Goal: Transaction & Acquisition: Download file/media

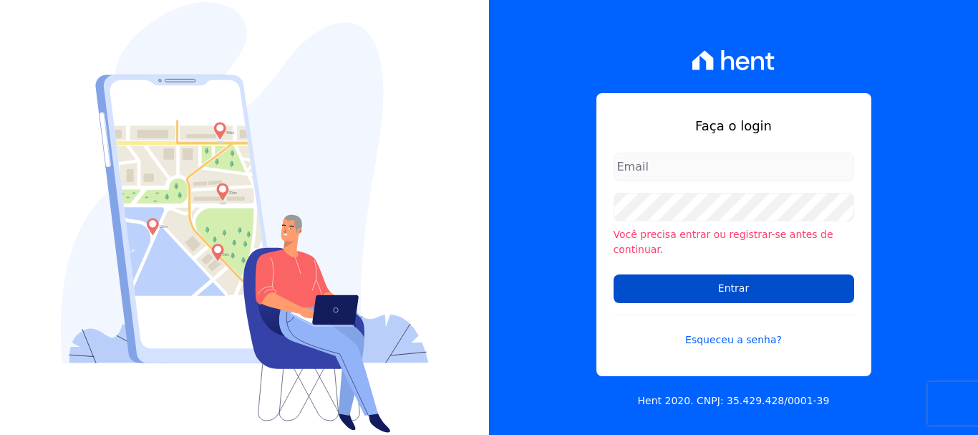
type input "renato.rodrigues@viasul.com"
click at [668, 280] on input "Entrar" at bounding box center [734, 288] width 241 height 29
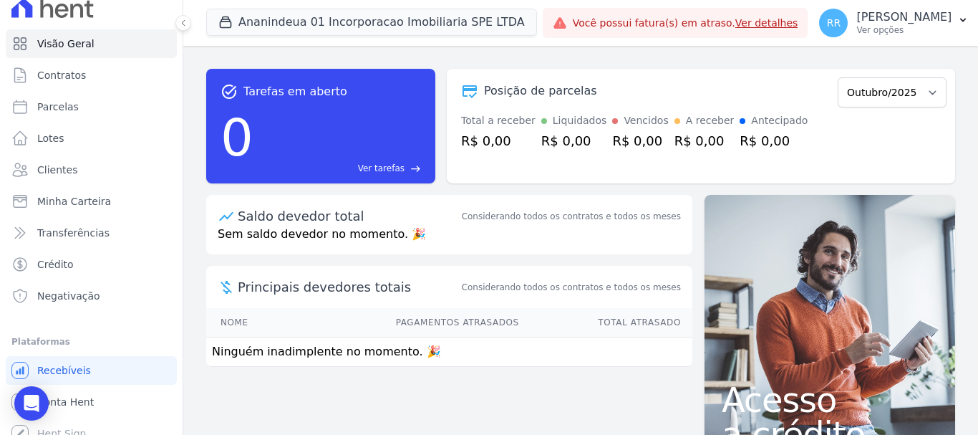
scroll to position [27, 0]
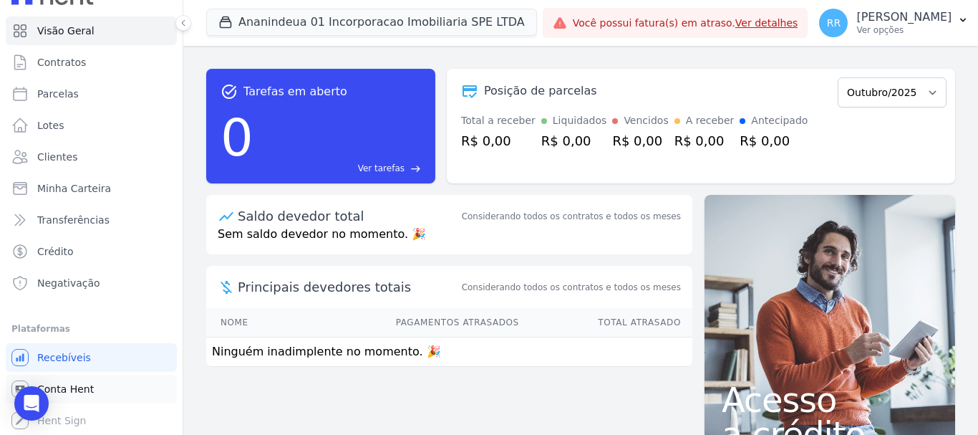
click at [87, 391] on span "Conta Hent" at bounding box center [65, 389] width 57 height 14
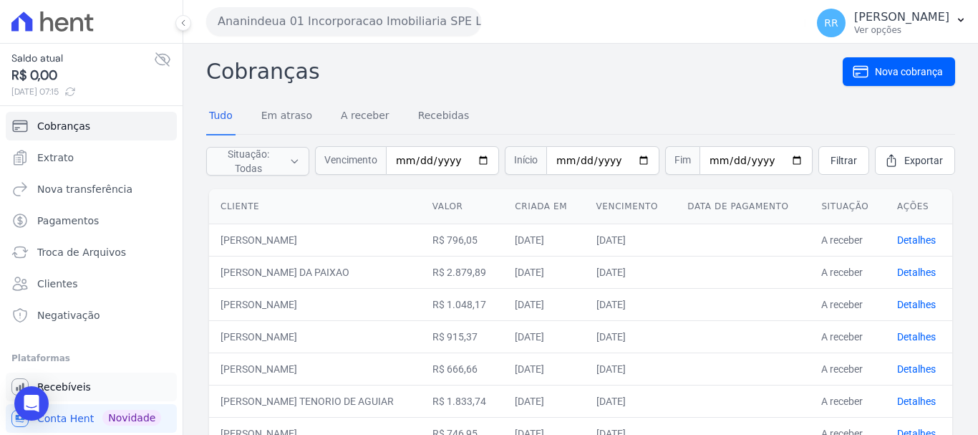
scroll to position [29, 0]
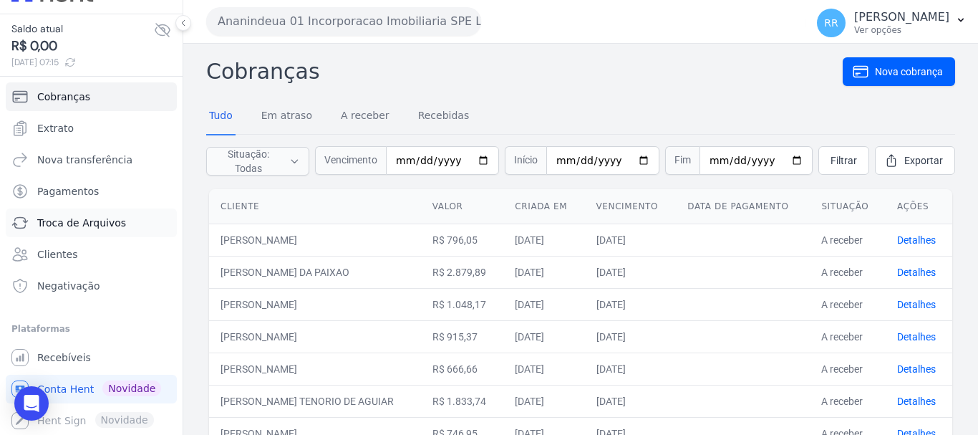
click at [74, 226] on span "Troca de Arquivos" at bounding box center [81, 223] width 89 height 14
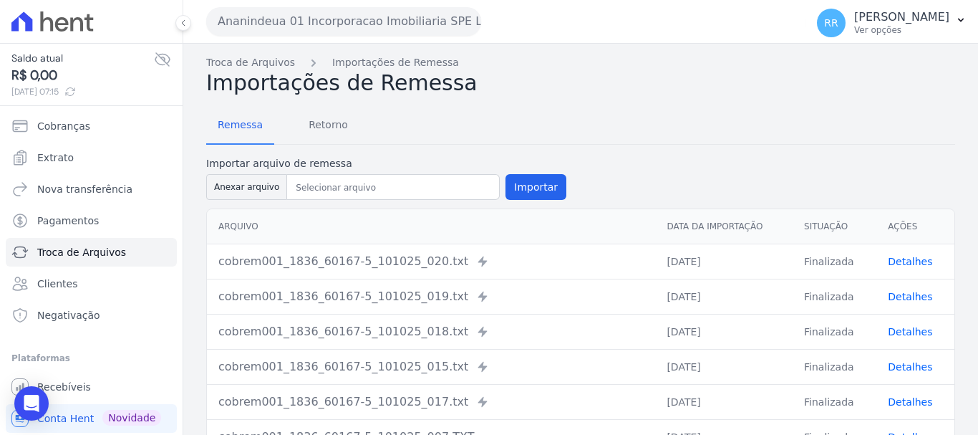
click at [364, 16] on button "Ananindeua 01 Incorporacao Imobiliaria SPE LTDA" at bounding box center [343, 21] width 275 height 29
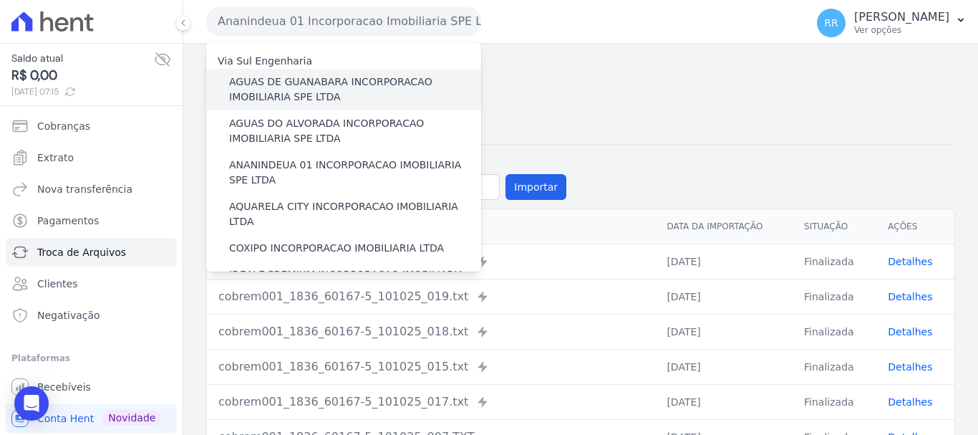
click at [344, 102] on label "AGUAS DE GUANABARA INCORPORACAO IMOBILIARIA SPE LTDA" at bounding box center [355, 89] width 252 height 30
click at [0, 0] on input "AGUAS DE GUANABARA INCORPORACAO IMOBILIARIA SPE LTDA" at bounding box center [0, 0] width 0 height 0
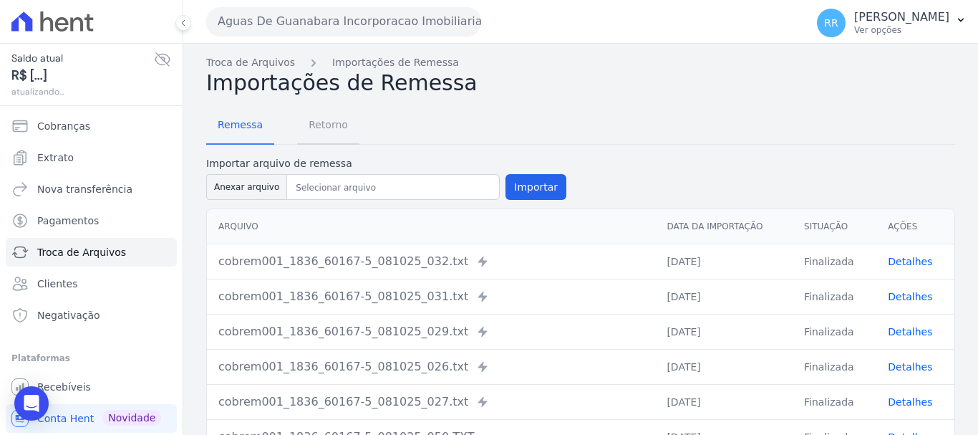
click at [331, 131] on span "Retorno" at bounding box center [328, 124] width 57 height 29
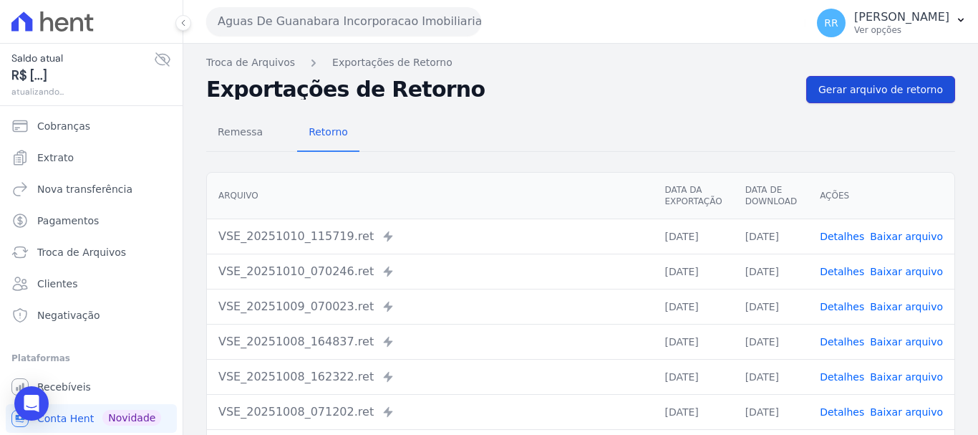
click at [873, 93] on span "Gerar arquivo de retorno" at bounding box center [881, 89] width 125 height 14
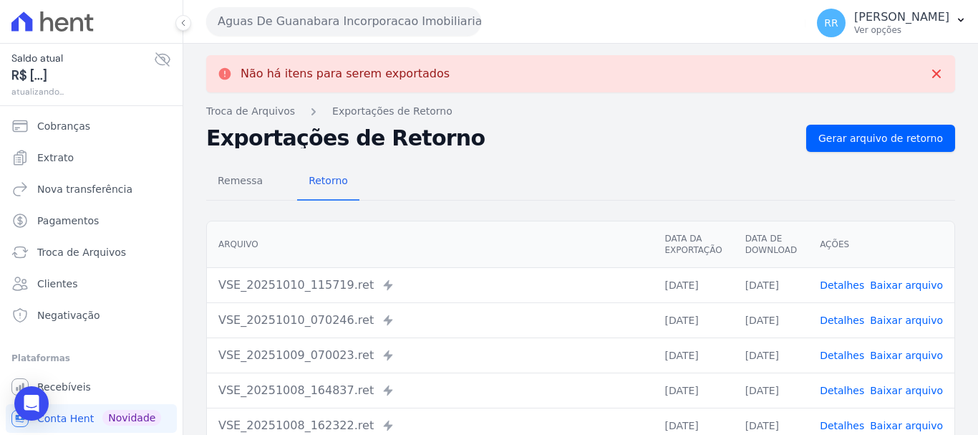
click at [436, 23] on button "Aguas De Guanabara Incorporacao Imobiliaria SPE LTDA" at bounding box center [343, 21] width 275 height 29
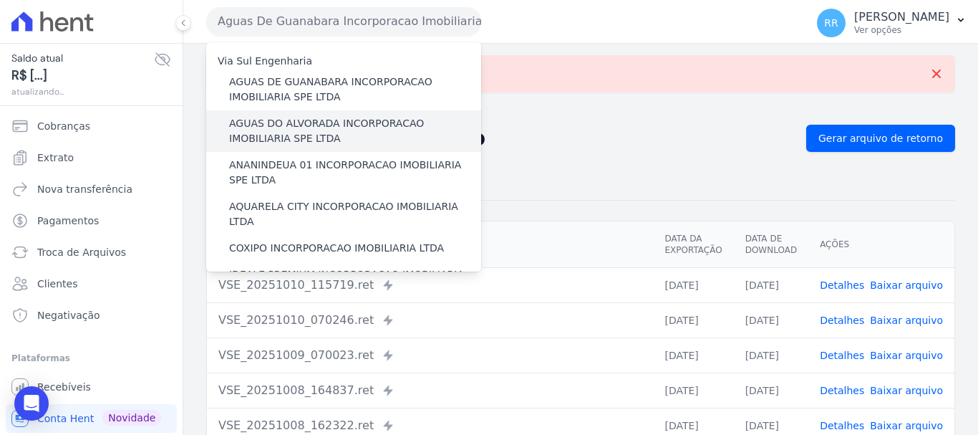
click at [347, 124] on label "AGUAS DO ALVORADA INCORPORACAO IMOBILIARIA SPE LTDA" at bounding box center [355, 131] width 252 height 30
click at [0, 0] on input "AGUAS DO ALVORADA INCORPORACAO IMOBILIARIA SPE LTDA" at bounding box center [0, 0] width 0 height 0
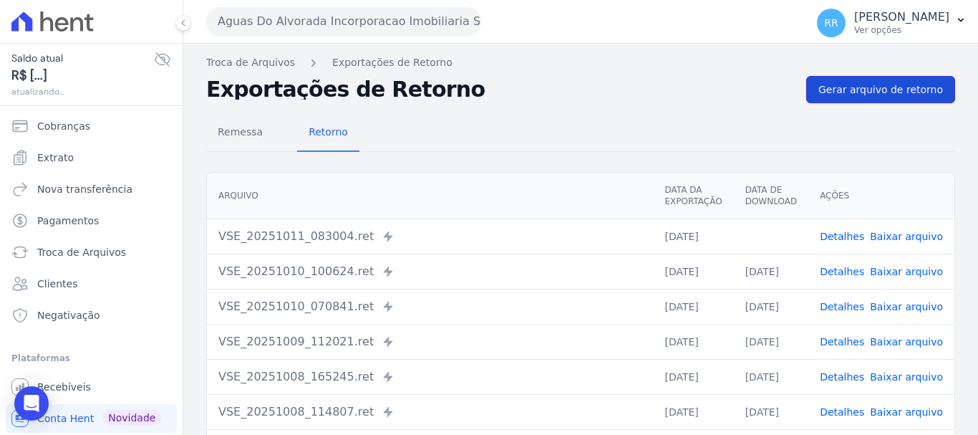
click at [851, 78] on link "Gerar arquivo de retorno" at bounding box center [881, 89] width 149 height 27
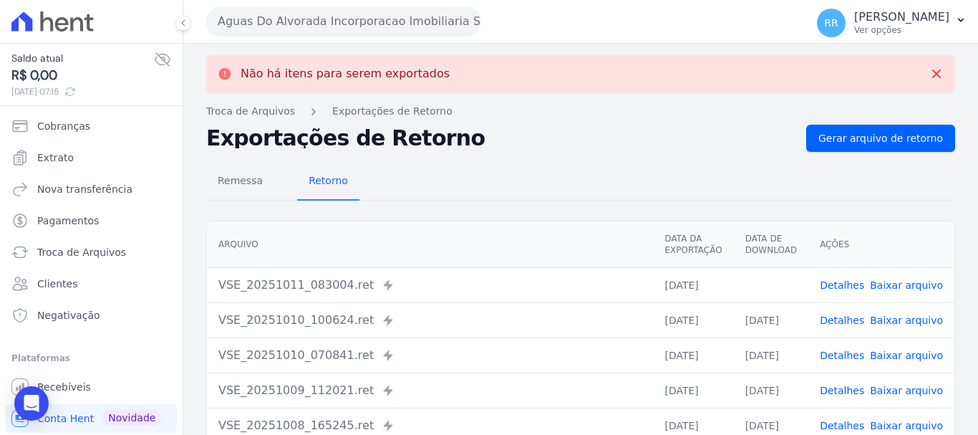
click at [890, 287] on link "Baixar arquivo" at bounding box center [906, 284] width 73 height 11
click at [292, 21] on button "Aguas Do Alvorada Incorporacao Imobiliaria SPE LTDA" at bounding box center [343, 21] width 275 height 29
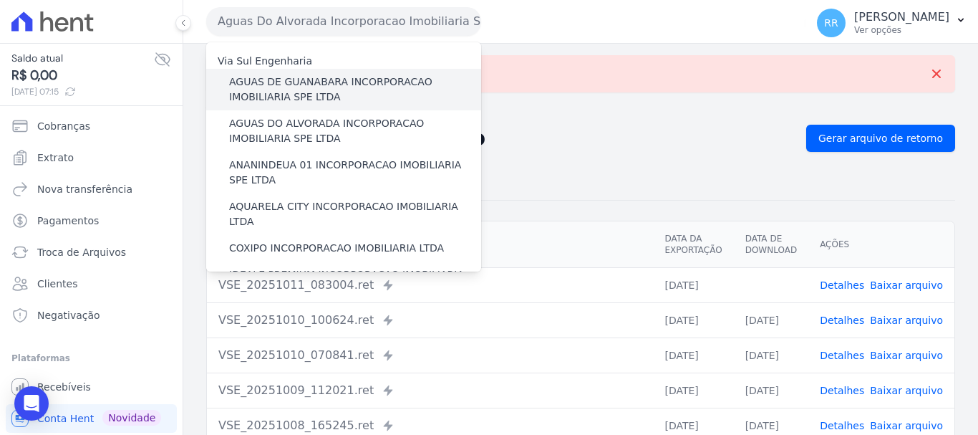
click at [303, 93] on label "AGUAS DE GUANABARA INCORPORACAO IMOBILIARIA SPE LTDA" at bounding box center [355, 89] width 252 height 30
click at [0, 0] on input "AGUAS DE GUANABARA INCORPORACAO IMOBILIARIA SPE LTDA" at bounding box center [0, 0] width 0 height 0
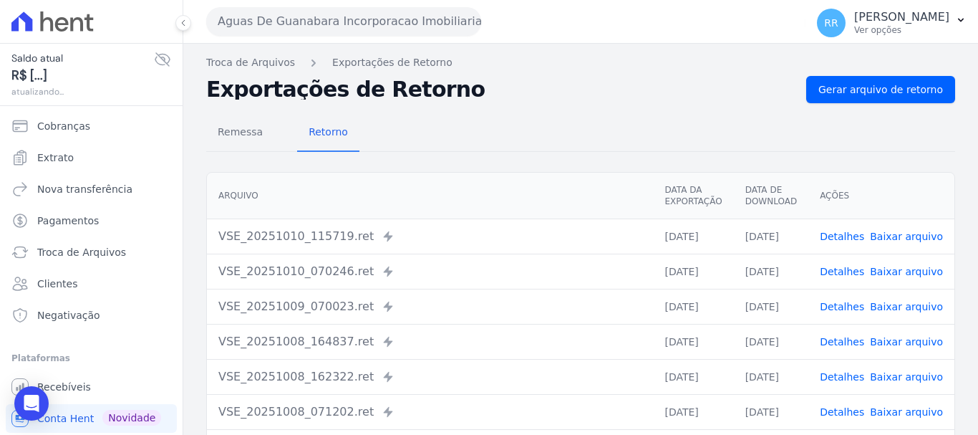
click at [315, 22] on button "Aguas De Guanabara Incorporacao Imobiliaria SPE LTDA" at bounding box center [343, 21] width 275 height 29
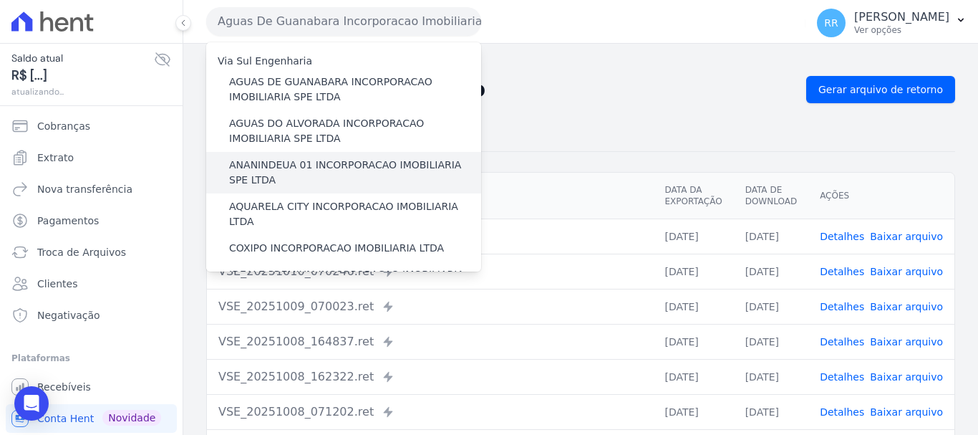
click at [329, 166] on label "ANANINDEUA 01 INCORPORACAO IMOBILIARIA SPE LTDA" at bounding box center [355, 173] width 252 height 30
click at [0, 0] on input "ANANINDEUA 01 INCORPORACAO IMOBILIARIA SPE LTDA" at bounding box center [0, 0] width 0 height 0
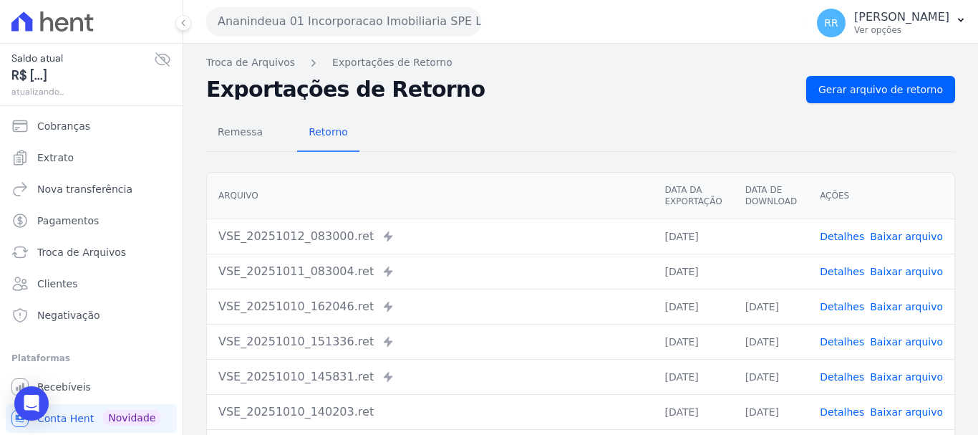
click at [901, 269] on link "Baixar arquivo" at bounding box center [906, 271] width 73 height 11
click at [904, 238] on link "Baixar arquivo" at bounding box center [906, 236] width 73 height 11
click at [365, 24] on button "Ananindeua 01 Incorporacao Imobiliaria SPE LTDA" at bounding box center [343, 21] width 275 height 29
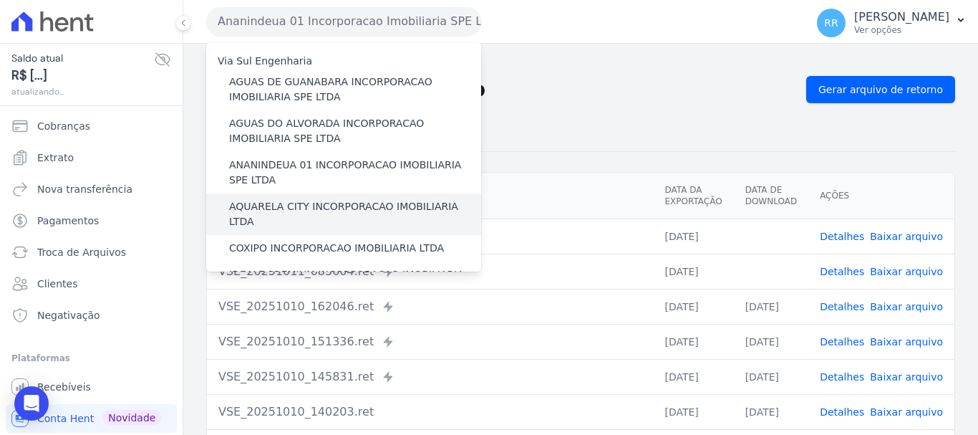
click at [297, 204] on label "AQUARELA CITY INCORPORACAO IMOBILIARIA LTDA" at bounding box center [355, 214] width 252 height 30
click at [0, 0] on input "AQUARELA CITY INCORPORACAO IMOBILIARIA LTDA" at bounding box center [0, 0] width 0 height 0
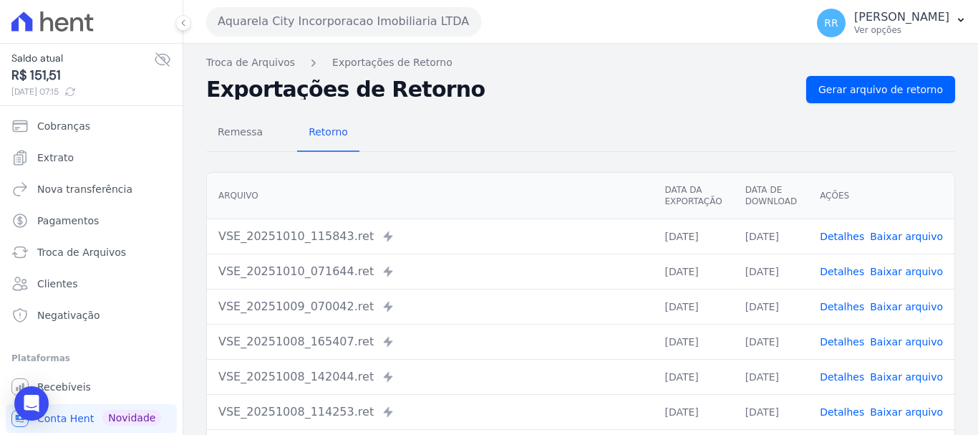
click at [270, 32] on button "Aquarela City Incorporacao Imobiliaria LTDA" at bounding box center [343, 21] width 275 height 29
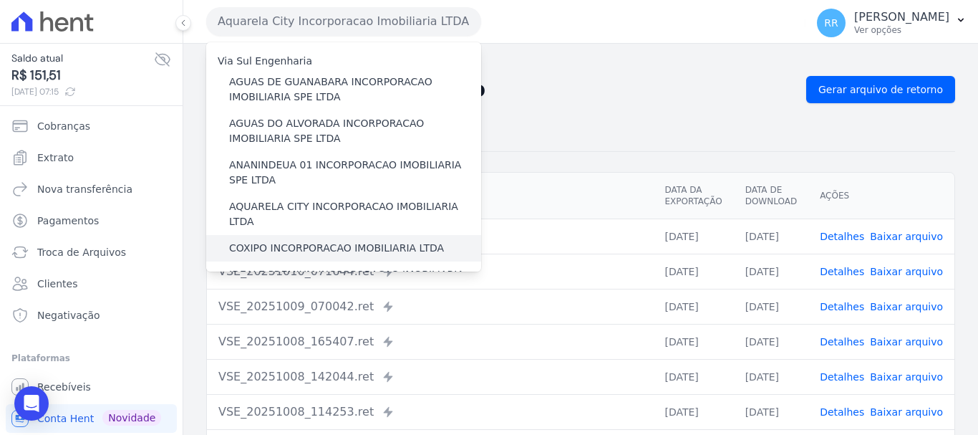
click at [279, 241] on label "COXIPO INCORPORACAO IMOBILIARIA LTDA" at bounding box center [336, 248] width 215 height 15
click at [0, 0] on input "COXIPO INCORPORACAO IMOBILIARIA LTDA" at bounding box center [0, 0] width 0 height 0
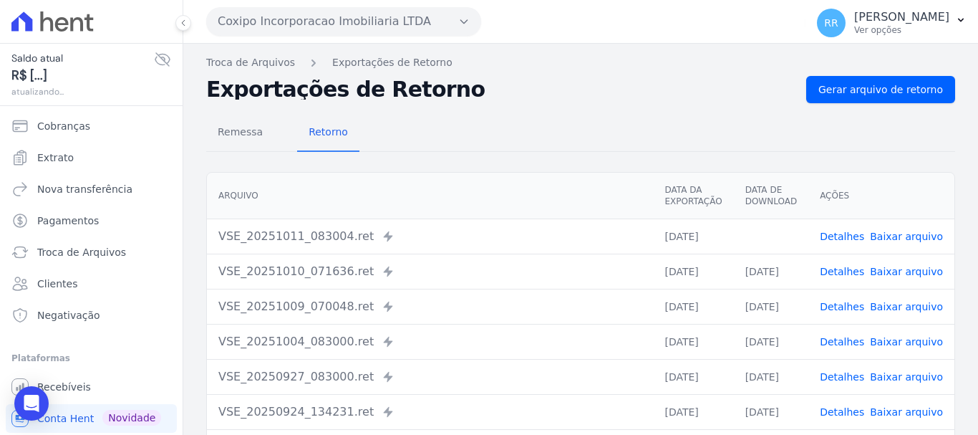
click at [871, 232] on link "Baixar arquivo" at bounding box center [906, 236] width 73 height 11
click at [355, 32] on button "Coxipo Incorporacao Imobiliaria LTDA" at bounding box center [343, 21] width 275 height 29
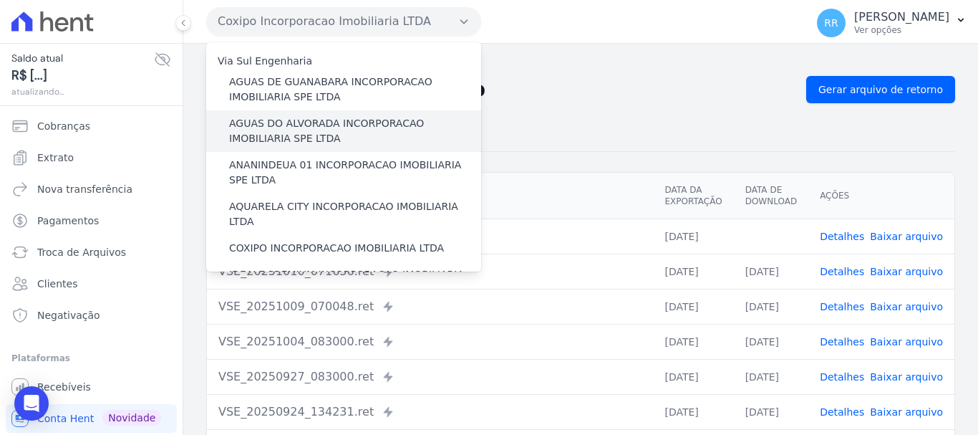
scroll to position [72, 0]
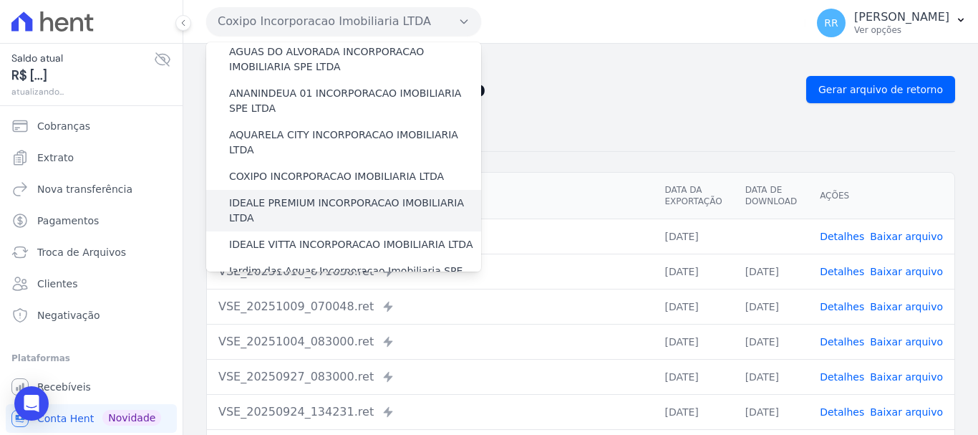
click at [342, 190] on div "IDEALE PREMIUM INCORPORACAO IMOBILIARIA LTDA" at bounding box center [343, 211] width 275 height 42
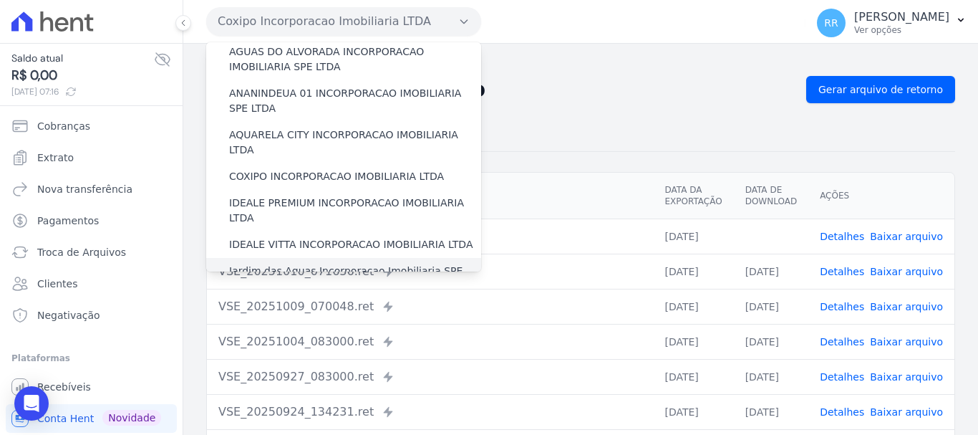
click at [297, 264] on label "Jardim das Aguas Incorporacao Imobiliaria SPE LTDA" at bounding box center [355, 279] width 252 height 30
click at [0, 0] on input "Jardim das Aguas Incorporacao Imobiliaria SPE LTDA" at bounding box center [0, 0] width 0 height 0
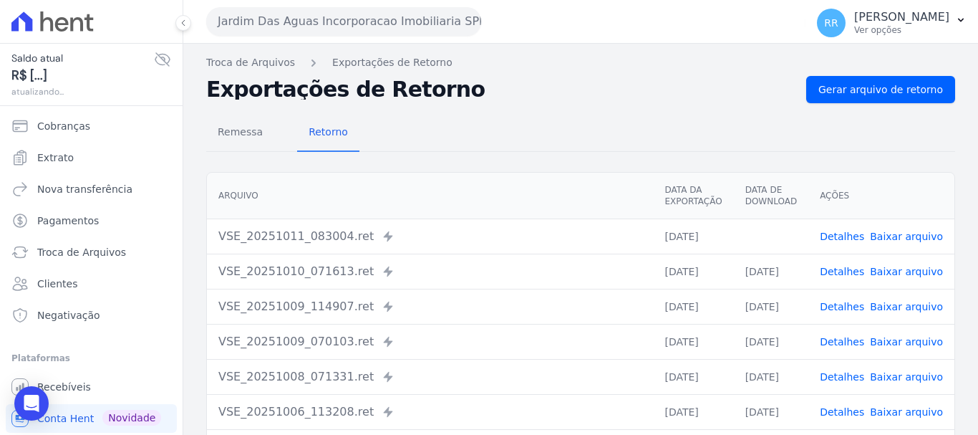
click at [899, 237] on link "Baixar arquivo" at bounding box center [906, 236] width 73 height 11
drag, startPoint x: 331, startPoint y: 9, endPoint x: 324, endPoint y: 17, distance: 11.2
click at [331, 9] on button "Jardim Das Aguas Incorporacao Imobiliaria SPE LTDA" at bounding box center [343, 21] width 275 height 29
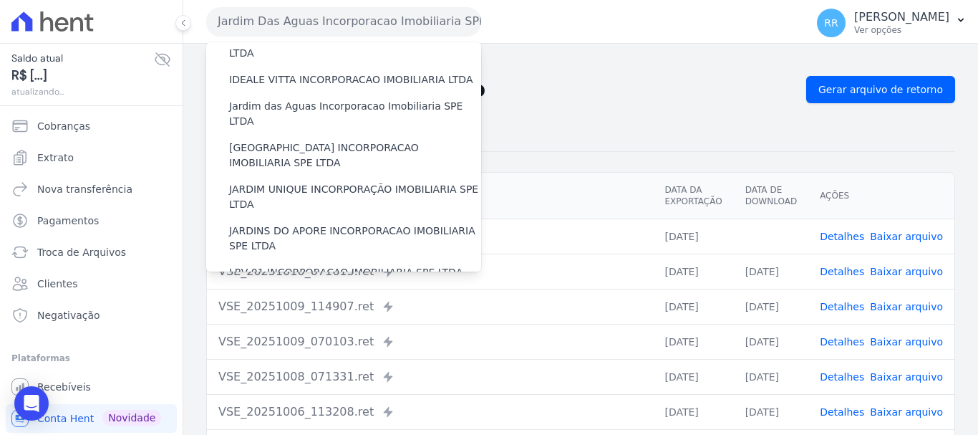
scroll to position [215, 0]
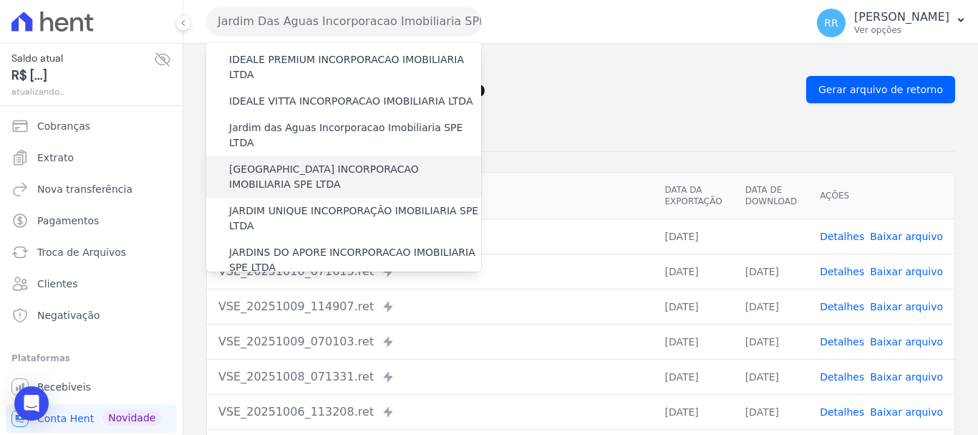
click at [307, 162] on label "[GEOGRAPHIC_DATA] INCORPORACAO IMOBILIARIA SPE LTDA" at bounding box center [355, 177] width 252 height 30
click at [0, 0] on input "[GEOGRAPHIC_DATA] INCORPORACAO IMOBILIARIA SPE LTDA" at bounding box center [0, 0] width 0 height 0
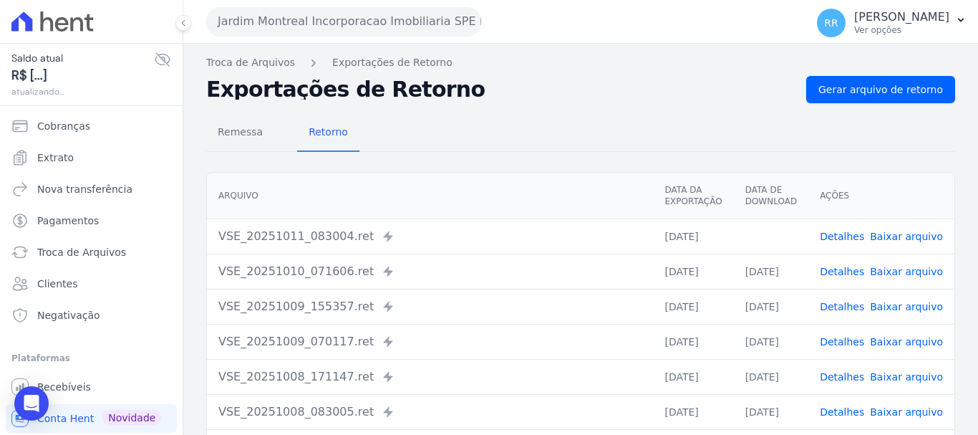
click at [900, 237] on link "Baixar arquivo" at bounding box center [906, 236] width 73 height 11
drag, startPoint x: 347, startPoint y: 23, endPoint x: 341, endPoint y: 87, distance: 64.7
click at [347, 23] on button "Jardim Montreal Incorporacao Imobiliaria SPE LTDA" at bounding box center [343, 21] width 275 height 29
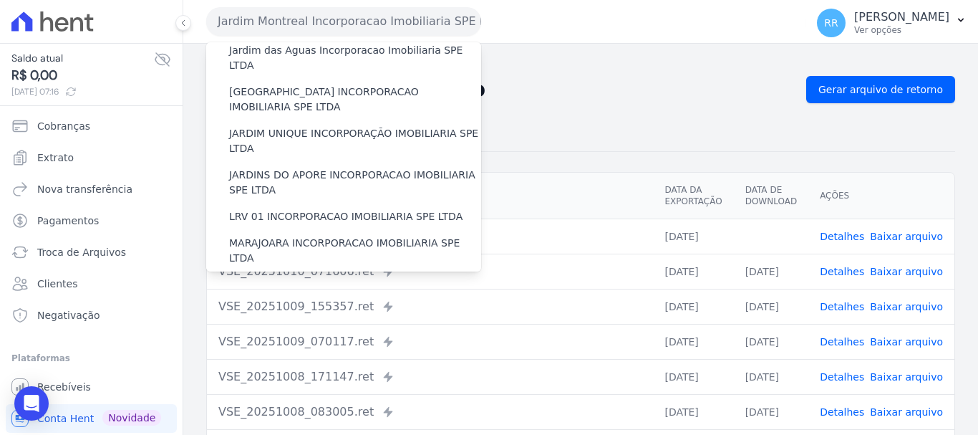
scroll to position [267, 0]
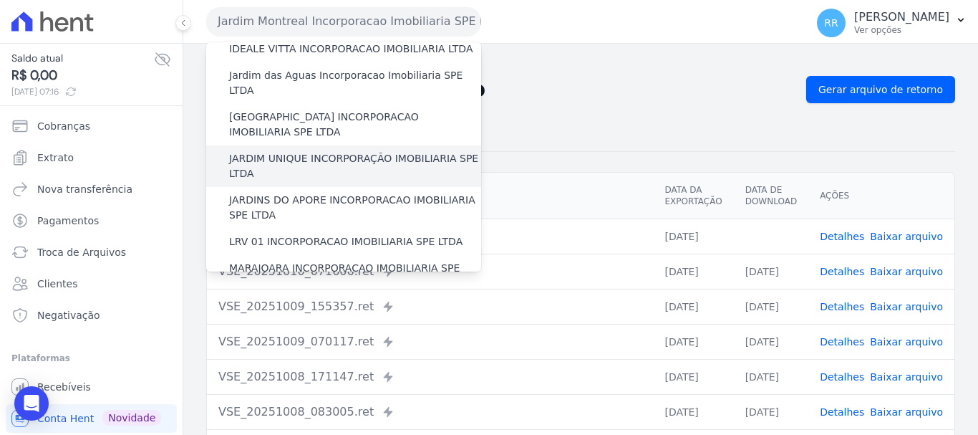
click at [356, 151] on label "JARDIM UNIQUE INCORPORAÇÃO IMOBILIARIA SPE LTDA" at bounding box center [355, 166] width 252 height 30
click at [0, 0] on input "JARDIM UNIQUE INCORPORAÇÃO IMOBILIARIA SPE LTDA" at bounding box center [0, 0] width 0 height 0
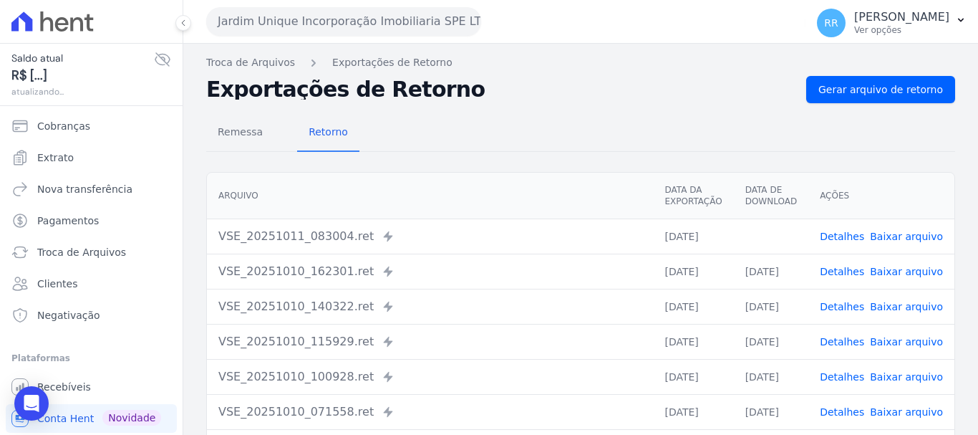
click at [895, 237] on link "Baixar arquivo" at bounding box center [906, 236] width 73 height 11
click at [280, 13] on button "Jardim Unique Incorporação Imobiliaria SPE LTDA" at bounding box center [343, 21] width 275 height 29
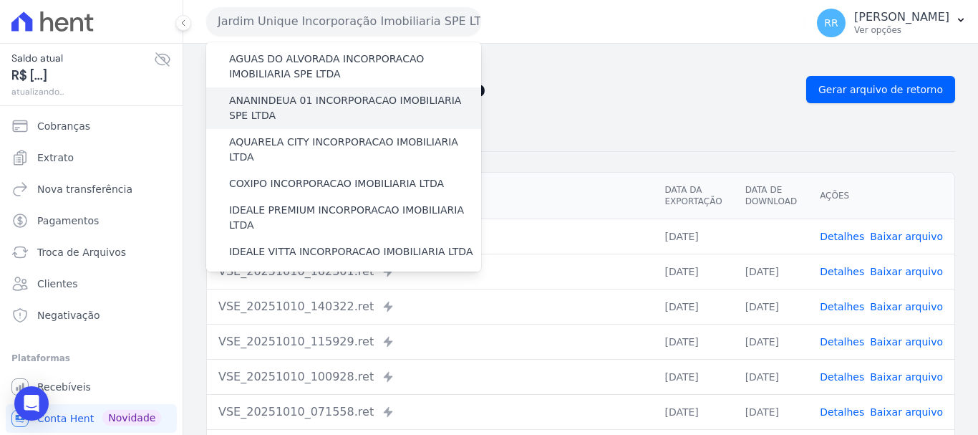
scroll to position [215, 0]
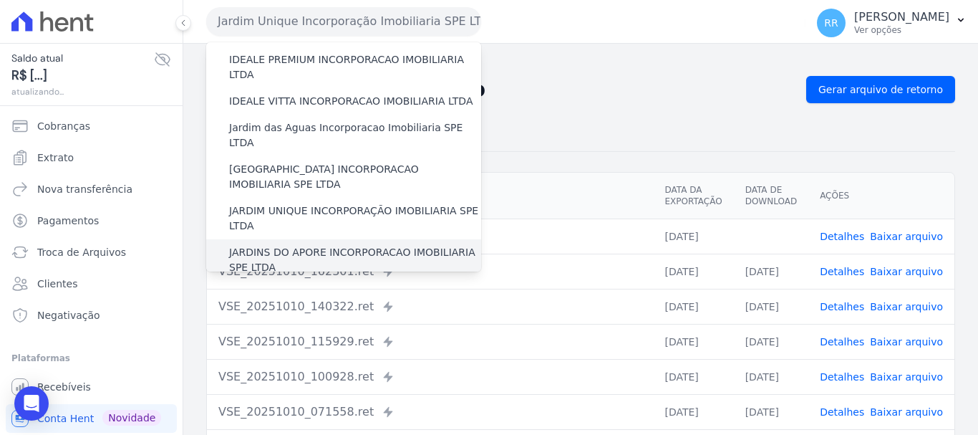
click at [305, 245] on label "JARDINS DO APORE INCORPORACAO IMOBILIARIA SPE LTDA" at bounding box center [355, 260] width 252 height 30
click at [0, 0] on input "JARDINS DO APORE INCORPORACAO IMOBILIARIA SPE LTDA" at bounding box center [0, 0] width 0 height 0
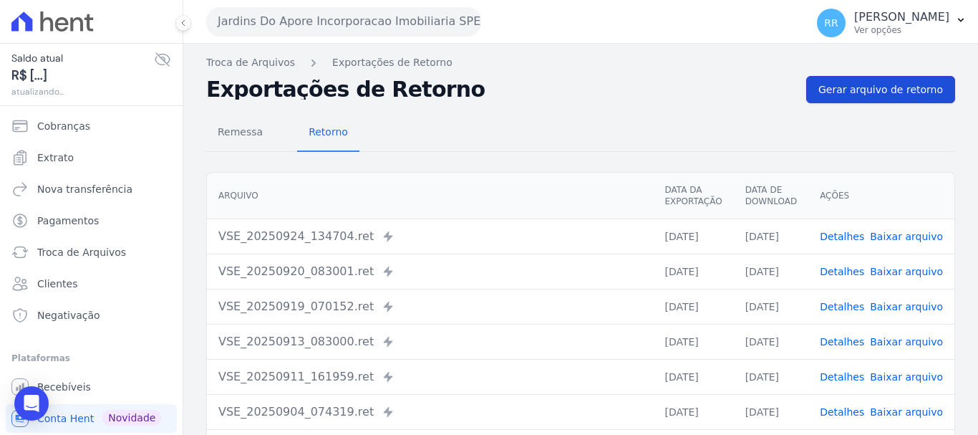
click at [849, 93] on span "Gerar arquivo de retorno" at bounding box center [881, 89] width 125 height 14
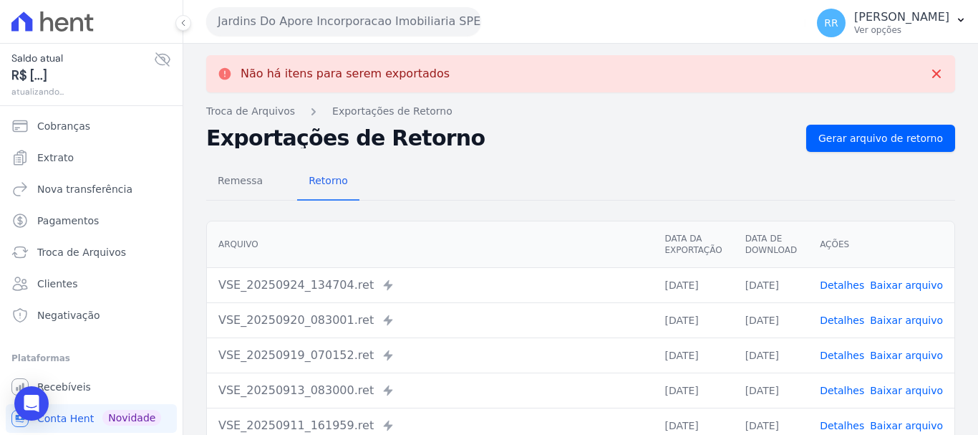
click at [307, 27] on button "Jardins Do Apore Incorporacao Imobiliaria SPE LTDA" at bounding box center [343, 21] width 275 height 29
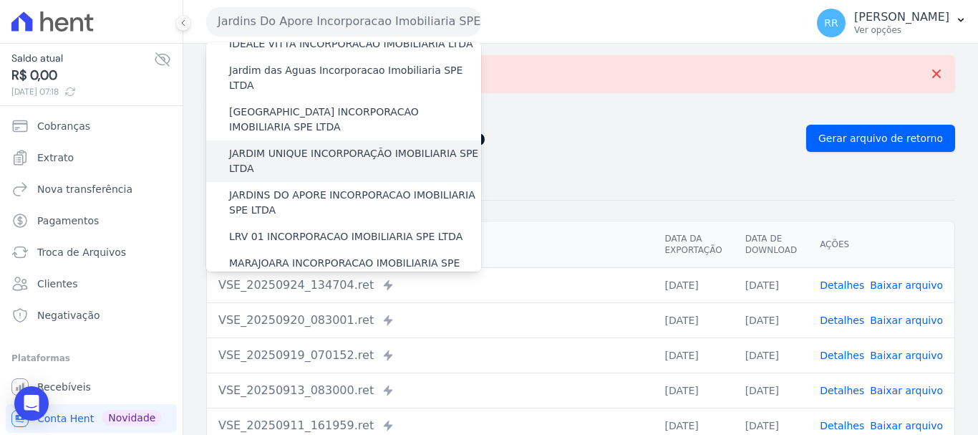
scroll to position [287, 0]
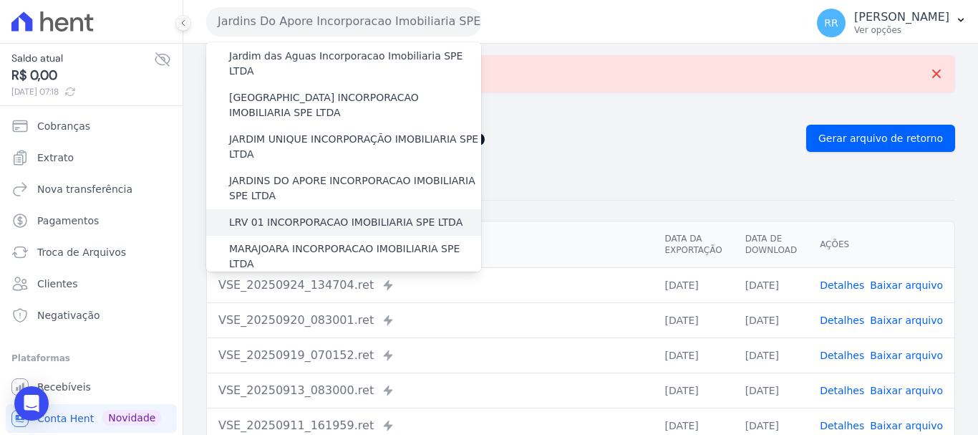
click at [322, 215] on label "LRV 01 INCORPORACAO IMOBILIARIA SPE LTDA" at bounding box center [345, 222] width 233 height 15
click at [0, 0] on input "LRV 01 INCORPORACAO IMOBILIARIA SPE LTDA" at bounding box center [0, 0] width 0 height 0
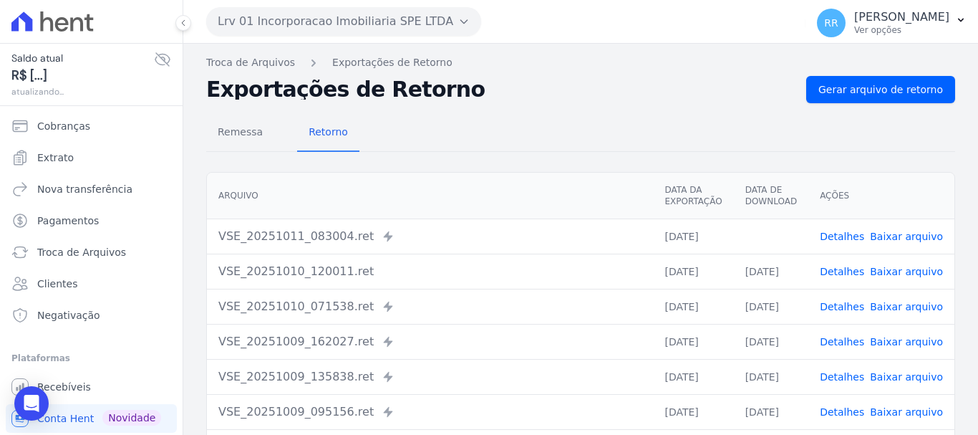
click at [922, 232] on link "Baixar arquivo" at bounding box center [906, 236] width 73 height 11
drag, startPoint x: 294, startPoint y: 27, endPoint x: 295, endPoint y: 39, distance: 11.5
click at [294, 27] on button "Lrv 01 Incorporacao Imobiliaria SPE LTDA" at bounding box center [343, 21] width 275 height 29
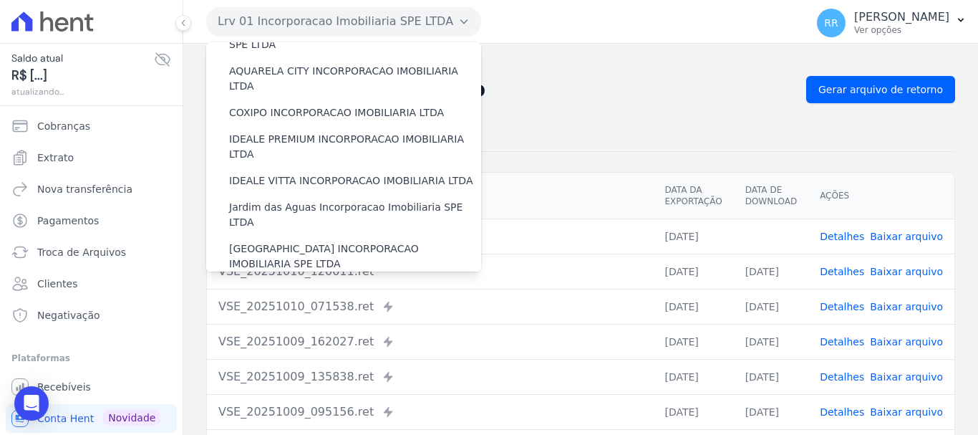
scroll to position [358, 0]
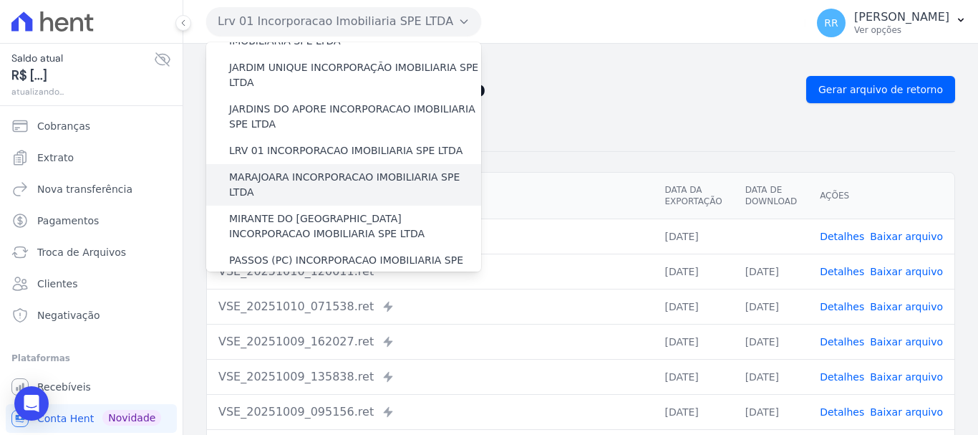
click at [319, 170] on label "MARAJOARA INCORPORACAO IMOBILIARIA SPE LTDA" at bounding box center [355, 185] width 252 height 30
click at [0, 0] on input "MARAJOARA INCORPORACAO IMOBILIARIA SPE LTDA" at bounding box center [0, 0] width 0 height 0
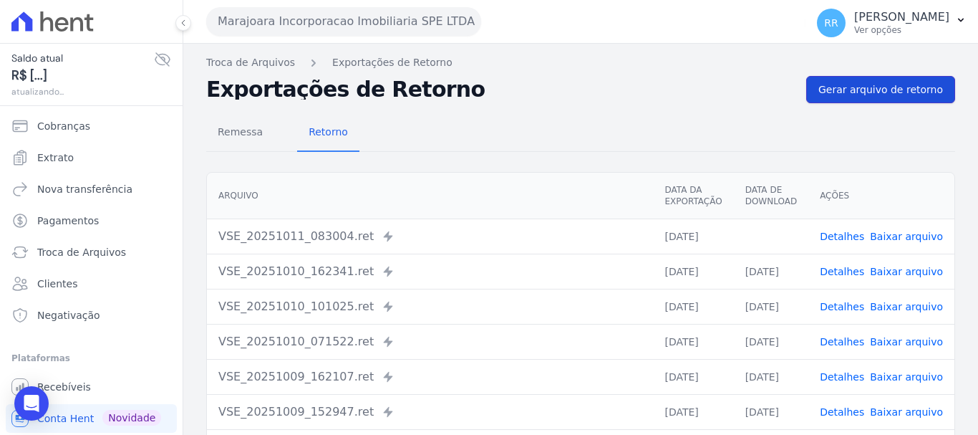
click at [913, 95] on span "Gerar arquivo de retorno" at bounding box center [881, 89] width 125 height 14
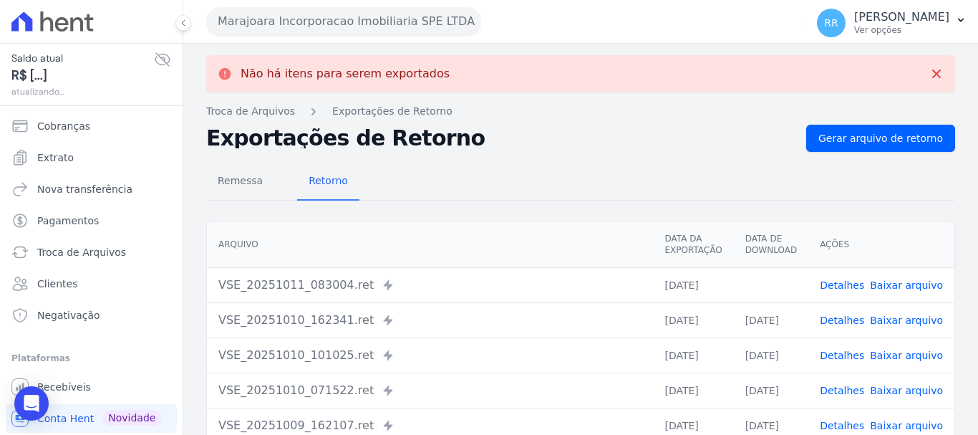
click at [889, 297] on td "Detalhes Baixar arquivo" at bounding box center [882, 284] width 146 height 35
click at [891, 286] on link "Baixar arquivo" at bounding box center [906, 284] width 73 height 11
drag, startPoint x: 387, startPoint y: 25, endPoint x: 367, endPoint y: 58, distance: 38.6
click at [387, 25] on button "Marajoara Incorporacao Imobiliaria SPE LTDA" at bounding box center [343, 21] width 275 height 29
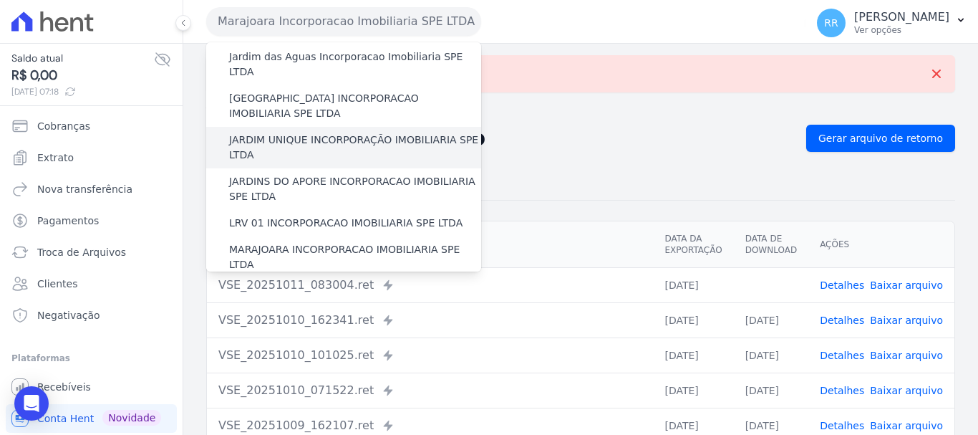
scroll to position [287, 0]
click at [307, 283] on label "MIRANTE DO [GEOGRAPHIC_DATA] INCORPORACAO IMOBILIARIA SPE LTDA" at bounding box center [355, 298] width 252 height 30
click at [0, 0] on input "MIRANTE DO [GEOGRAPHIC_DATA] INCORPORACAO IMOBILIARIA SPE LTDA" at bounding box center [0, 0] width 0 height 0
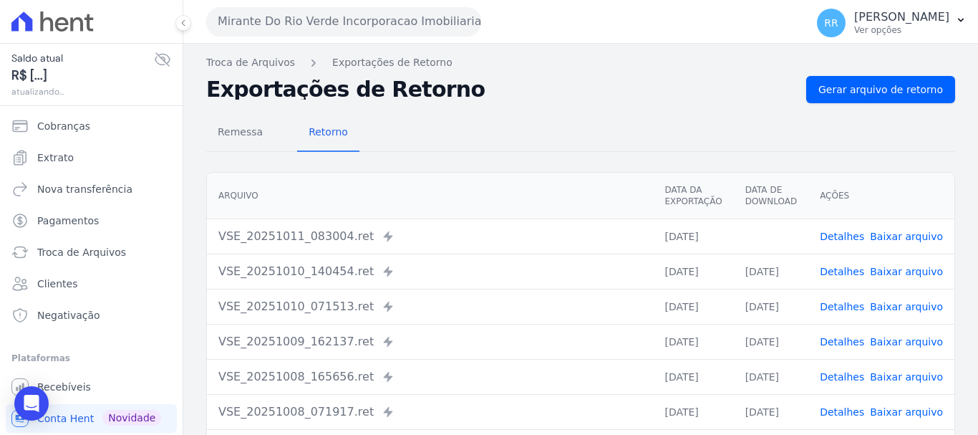
click at [887, 237] on link "Baixar arquivo" at bounding box center [906, 236] width 73 height 11
drag, startPoint x: 335, startPoint y: 15, endPoint x: 336, endPoint y: 24, distance: 9.3
click at [335, 15] on button "Mirante Do Rio Verde Incorporacao Imobiliaria SPE LTDA" at bounding box center [343, 21] width 275 height 29
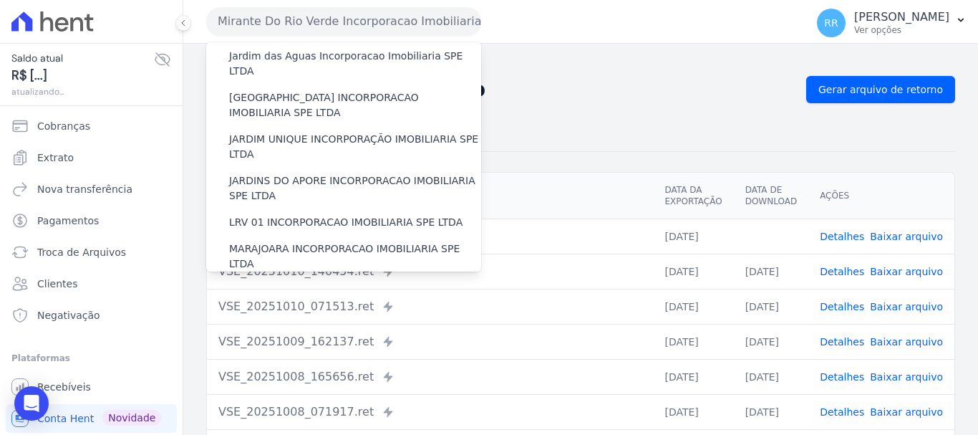
scroll to position [358, 0]
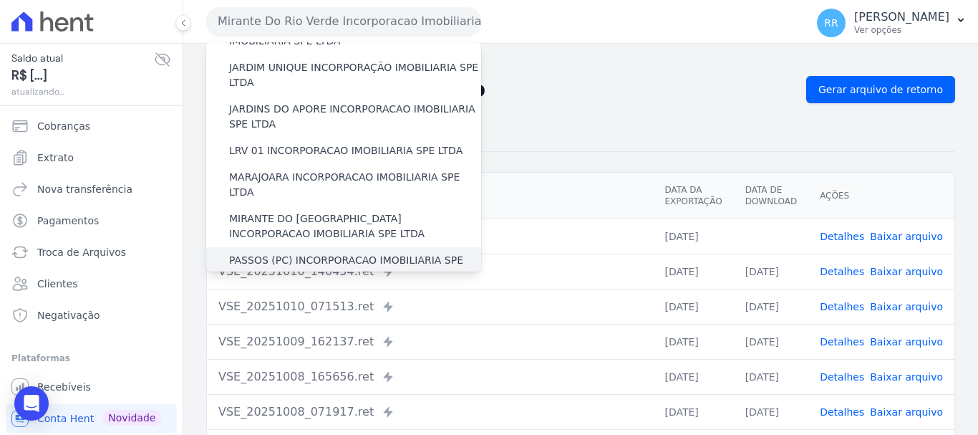
click at [329, 253] on label "PASSOS (PC) INCORPORACAO IMOBILIARIA SPE LTDA" at bounding box center [355, 268] width 252 height 30
click at [0, 0] on input "PASSOS (PC) INCORPORACAO IMOBILIARIA SPE LTDA" at bounding box center [0, 0] width 0 height 0
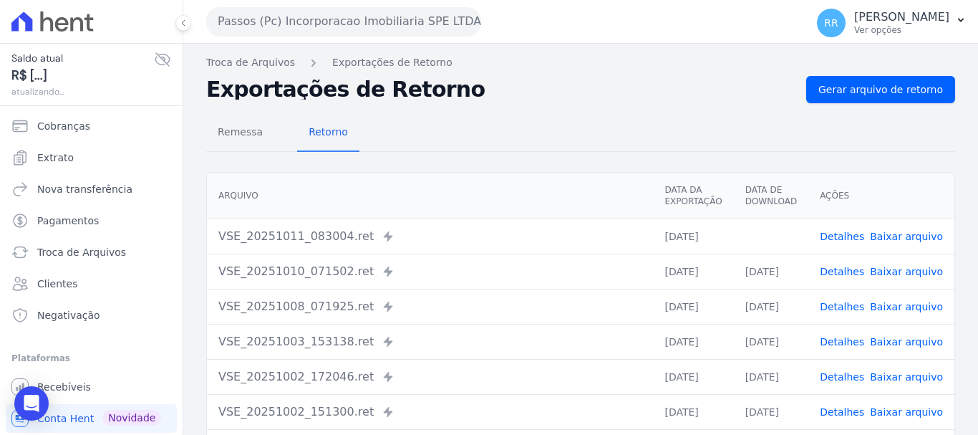
click at [871, 240] on link "Baixar arquivo" at bounding box center [906, 236] width 73 height 11
click at [294, 25] on button "Passos (Pc) Incorporacao Imobiliaria SPE LTDA" at bounding box center [343, 21] width 275 height 29
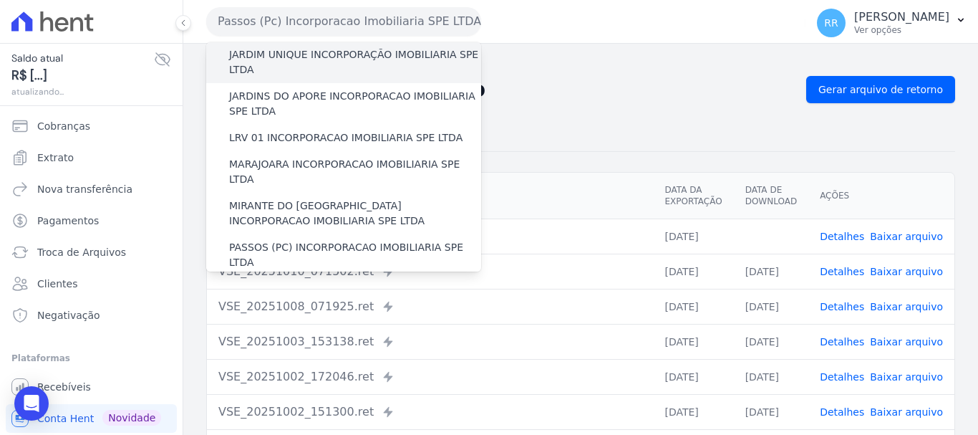
scroll to position [430, 0]
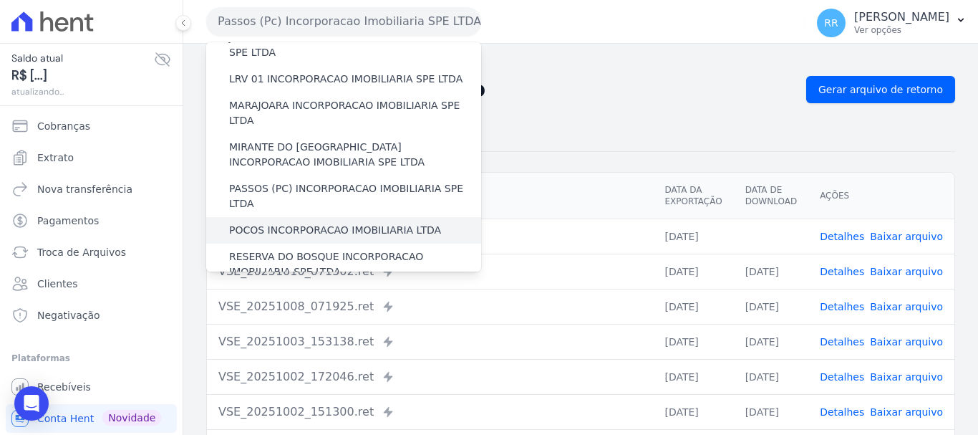
click at [302, 223] on label "POCOS INCORPORACAO IMOBILIARIA LTDA" at bounding box center [335, 230] width 212 height 15
click at [0, 0] on input "POCOS INCORPORACAO IMOBILIARIA LTDA" at bounding box center [0, 0] width 0 height 0
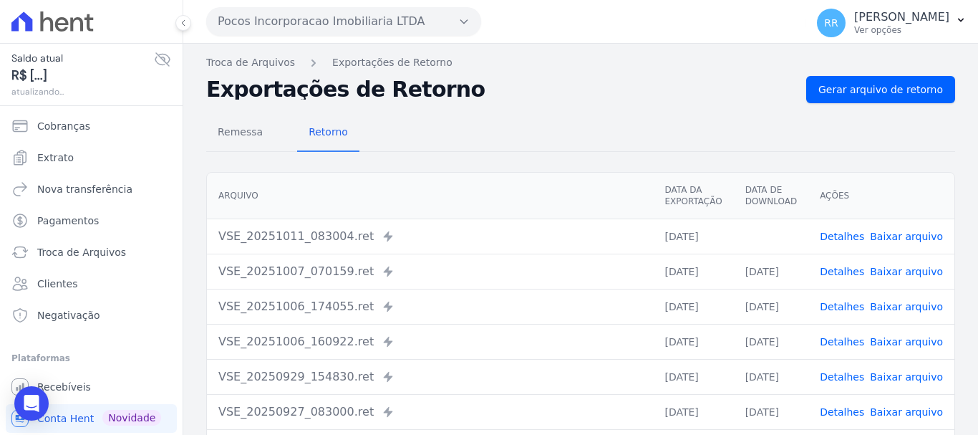
click at [900, 234] on link "Baixar arquivo" at bounding box center [906, 236] width 73 height 11
click at [432, 24] on button "Pocos Incorporacao Imobiliaria LTDA" at bounding box center [343, 21] width 275 height 29
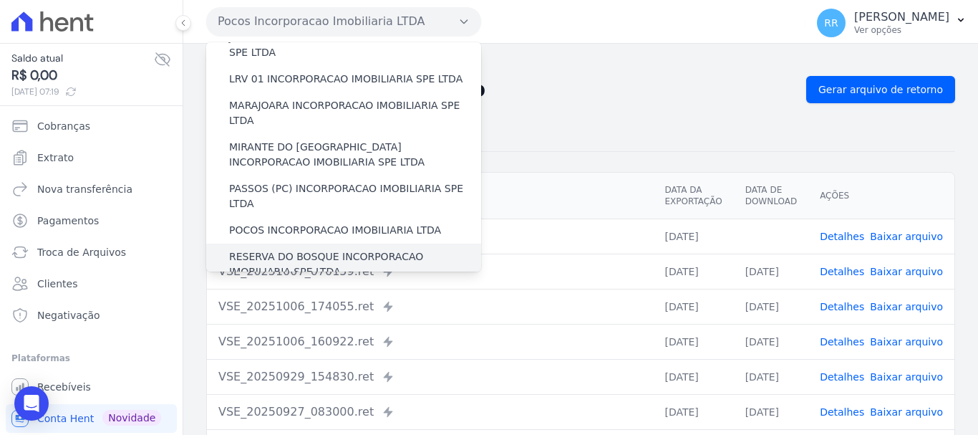
click at [289, 249] on label "RESERVA DO BOSQUE INCORPORACAO IMOBILIARIA SPE LTDA" at bounding box center [355, 264] width 252 height 30
click at [0, 0] on input "RESERVA DO BOSQUE INCORPORACAO IMOBILIARIA SPE LTDA" at bounding box center [0, 0] width 0 height 0
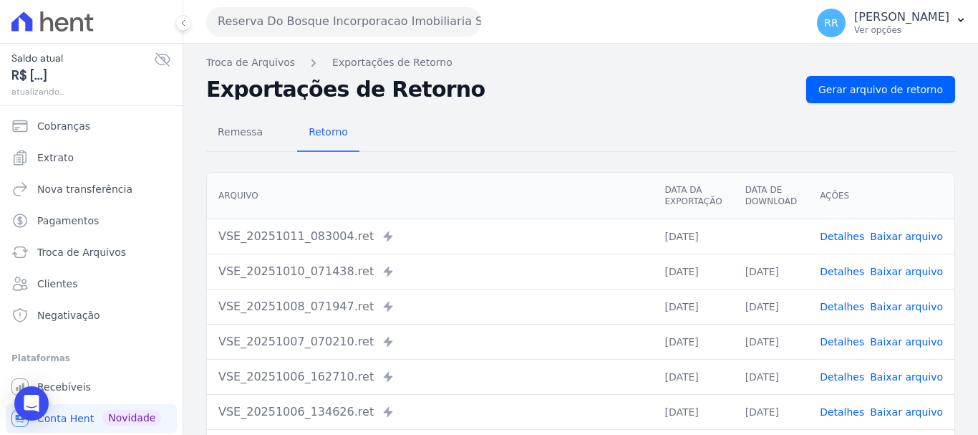
click at [902, 231] on link "Baixar arquivo" at bounding box center [906, 236] width 73 height 11
click at [373, 18] on button "Reserva Do Bosque Incorporacao Imobiliaria SPE LTDA" at bounding box center [343, 21] width 275 height 29
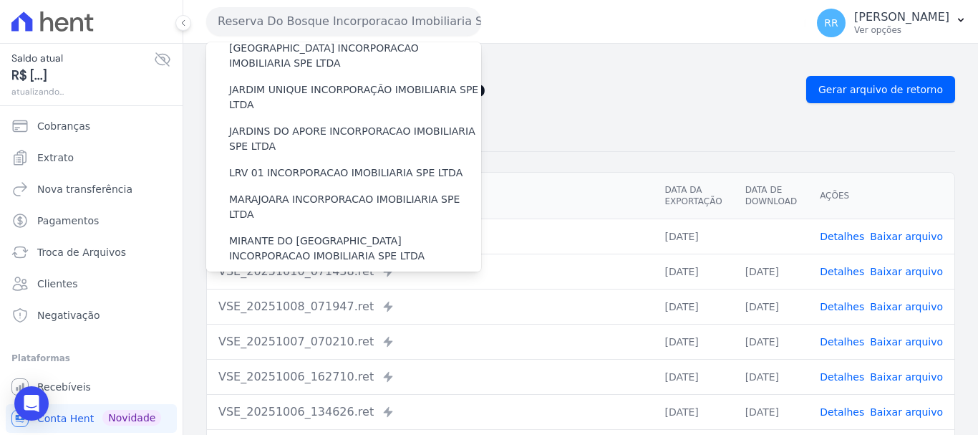
scroll to position [573, 0]
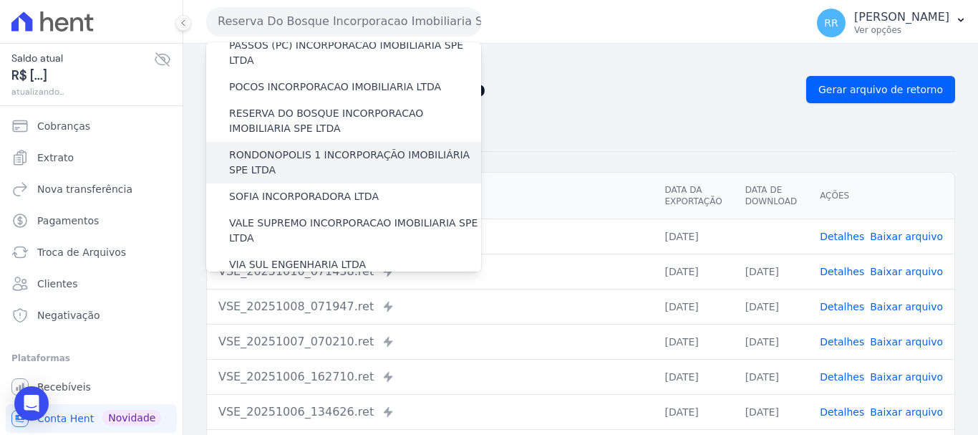
click at [328, 148] on label "RONDONOPOLIS 1 INCORPORAÇÃO IMOBILIÁRIA SPE LTDA" at bounding box center [355, 163] width 252 height 30
click at [0, 0] on input "RONDONOPOLIS 1 INCORPORAÇÃO IMOBILIÁRIA SPE LTDA" at bounding box center [0, 0] width 0 height 0
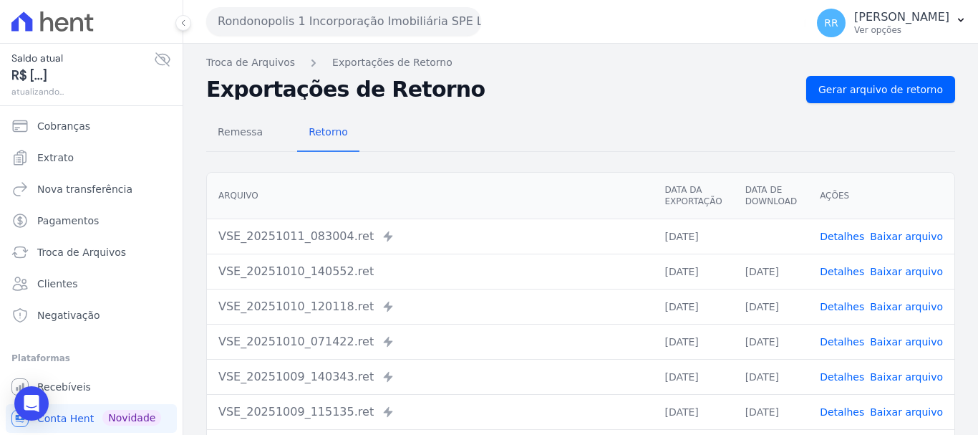
click at [894, 235] on link "Baixar arquivo" at bounding box center [906, 236] width 73 height 11
click at [365, 11] on button "Rondonopolis 1 Incorporação Imobiliária SPE LTDA" at bounding box center [343, 21] width 275 height 29
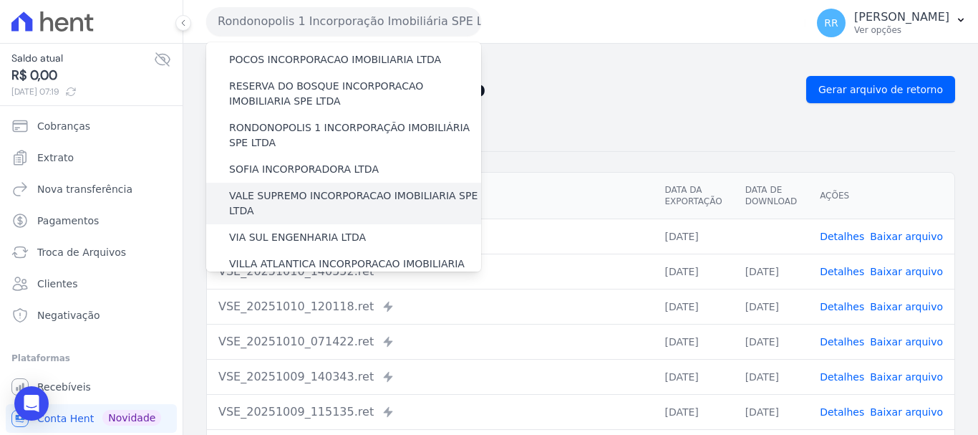
scroll to position [625, 0]
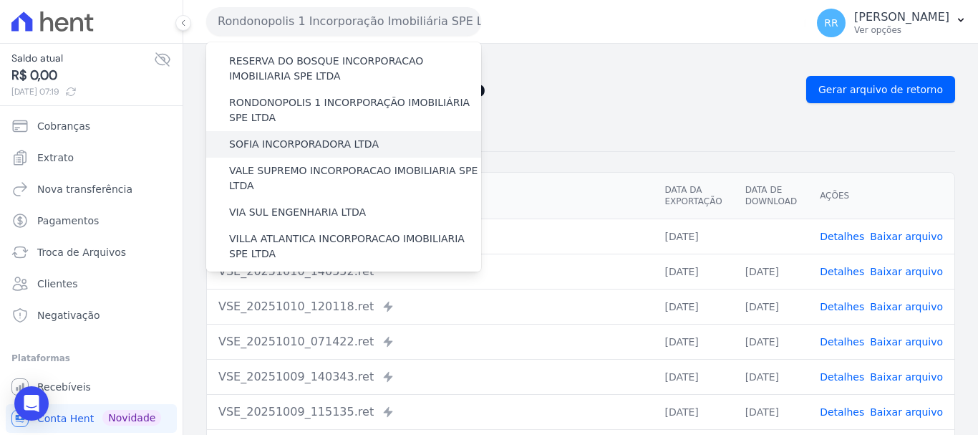
click at [315, 137] on label "SOFIA INCORPORADORA LTDA" at bounding box center [304, 144] width 150 height 15
click at [0, 0] on input "SOFIA INCORPORADORA LTDA" at bounding box center [0, 0] width 0 height 0
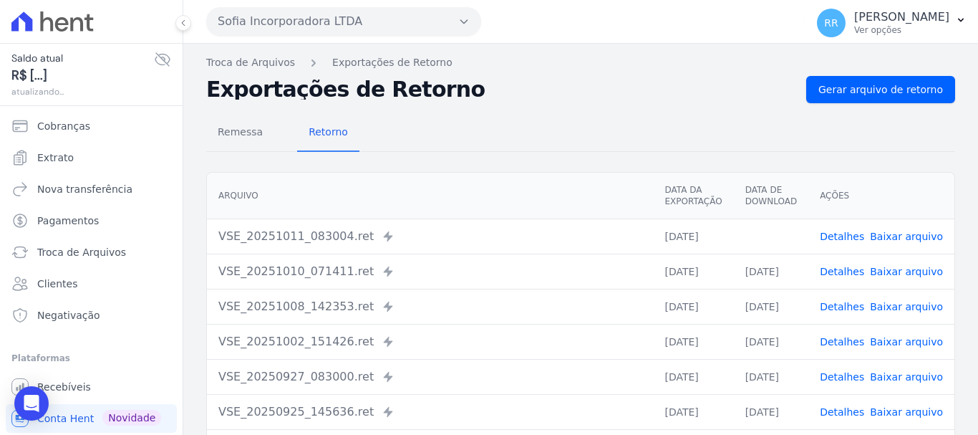
click at [887, 236] on link "Baixar arquivo" at bounding box center [906, 236] width 73 height 11
click at [385, 22] on button "Sofia Incorporadora LTDA" at bounding box center [343, 21] width 275 height 29
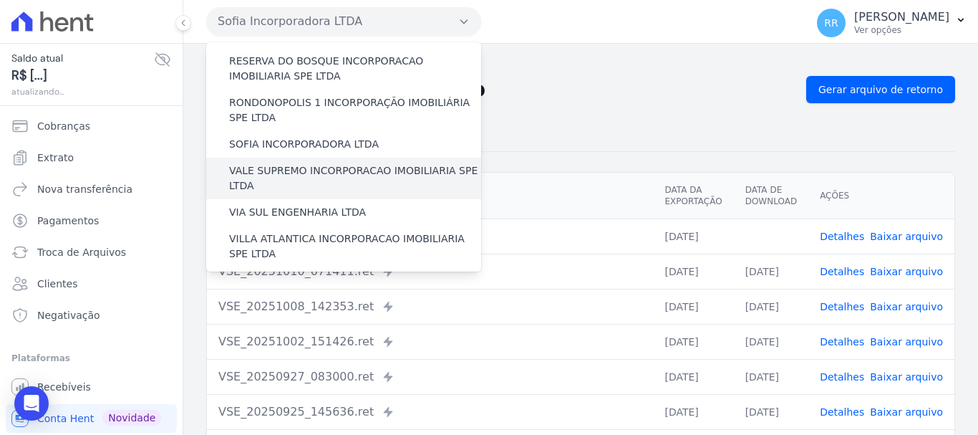
click at [316, 163] on label "VALE SUPREMO INCORPORACAO IMOBILIARIA SPE LTDA" at bounding box center [355, 178] width 252 height 30
click at [0, 0] on input "VALE SUPREMO INCORPORACAO IMOBILIARIA SPE LTDA" at bounding box center [0, 0] width 0 height 0
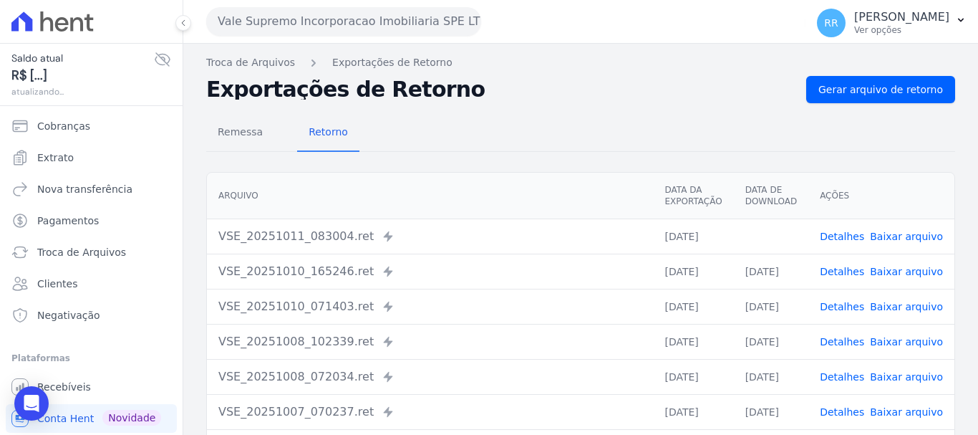
click at [900, 242] on link "Baixar arquivo" at bounding box center [906, 236] width 73 height 11
drag, startPoint x: 362, startPoint y: 12, endPoint x: 353, endPoint y: 19, distance: 11.2
click at [362, 12] on button "Vale Supremo Incorporacao Imobiliaria SPE LTDA" at bounding box center [343, 21] width 275 height 29
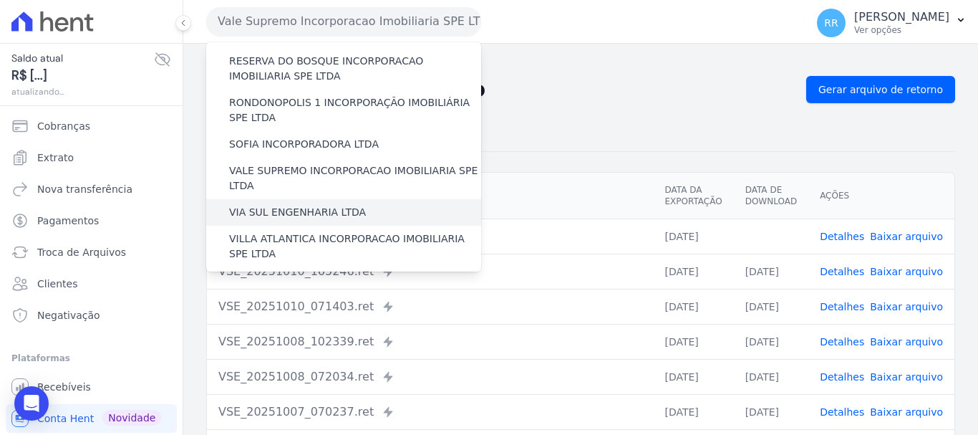
click at [325, 199] on div "VIA SUL ENGENHARIA LTDA" at bounding box center [343, 212] width 275 height 27
click at [325, 205] on label "VIA SUL ENGENHARIA LTDA" at bounding box center [297, 212] width 137 height 15
click at [0, 0] on input "VIA SUL ENGENHARIA LTDA" at bounding box center [0, 0] width 0 height 0
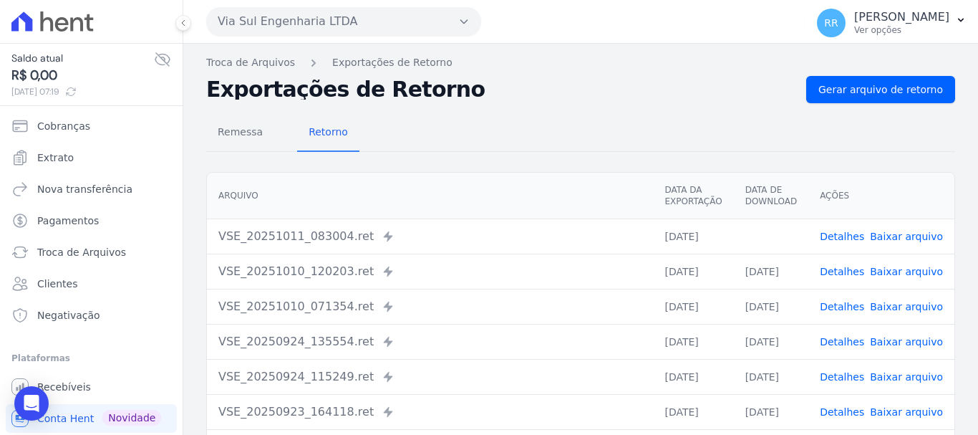
click at [890, 235] on link "Baixar arquivo" at bounding box center [906, 236] width 73 height 11
click at [415, 23] on button "Via Sul Engenharia LTDA" at bounding box center [343, 21] width 275 height 29
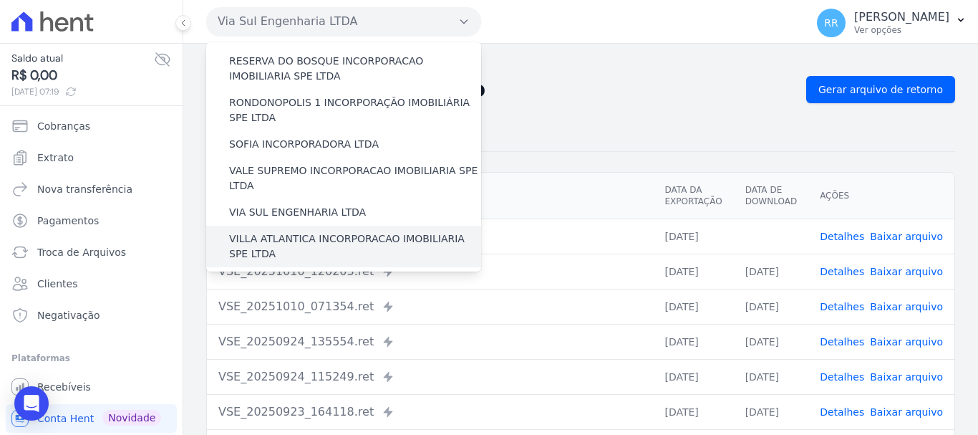
click at [314, 231] on label "VILLA ATLANTICA INCORPORACAO IMOBILIARIA SPE LTDA" at bounding box center [355, 246] width 252 height 30
click at [0, 0] on input "VILLA ATLANTICA INCORPORACAO IMOBILIARIA SPE LTDA" at bounding box center [0, 0] width 0 height 0
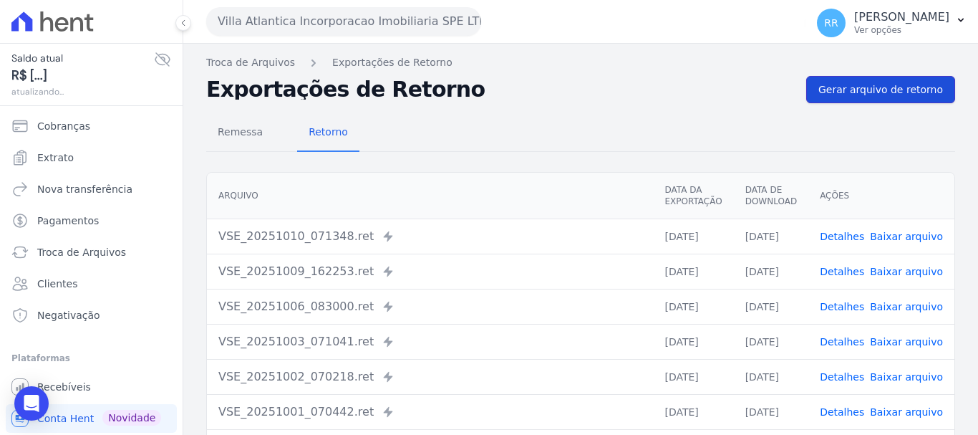
click at [857, 92] on span "Gerar arquivo de retorno" at bounding box center [881, 89] width 125 height 14
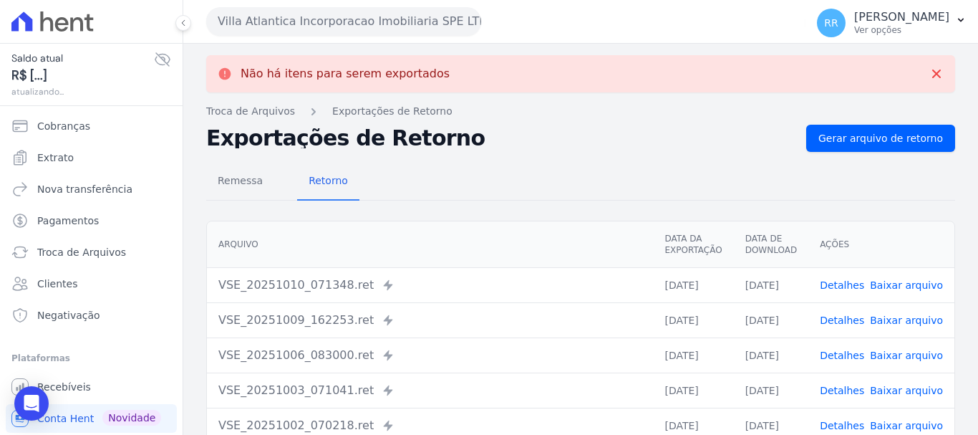
click at [400, 21] on button "Villa Atlantica Incorporacao Imobiliaria SPE LTDA" at bounding box center [343, 21] width 275 height 29
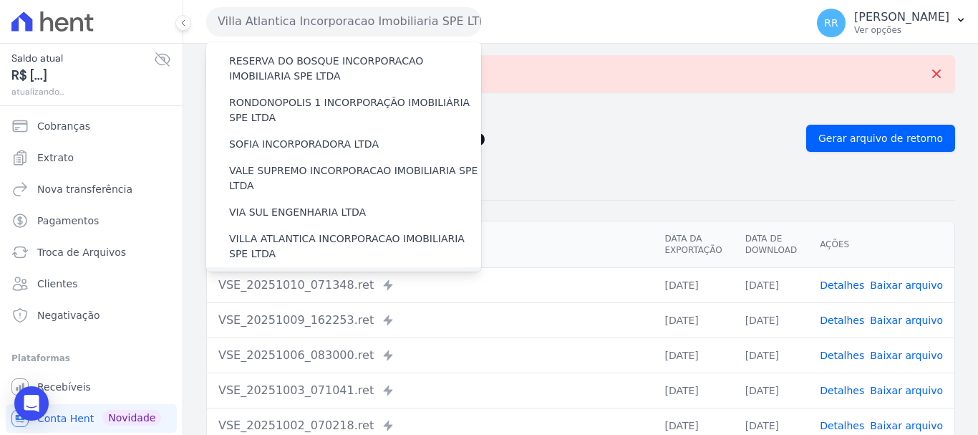
click at [332, 273] on label "[GEOGRAPHIC_DATA] INCORPORACAO IMOBILIARIA SPE LTDA" at bounding box center [355, 288] width 252 height 30
click at [0, 0] on input "[GEOGRAPHIC_DATA] INCORPORACAO IMOBILIARIA SPE LTDA" at bounding box center [0, 0] width 0 height 0
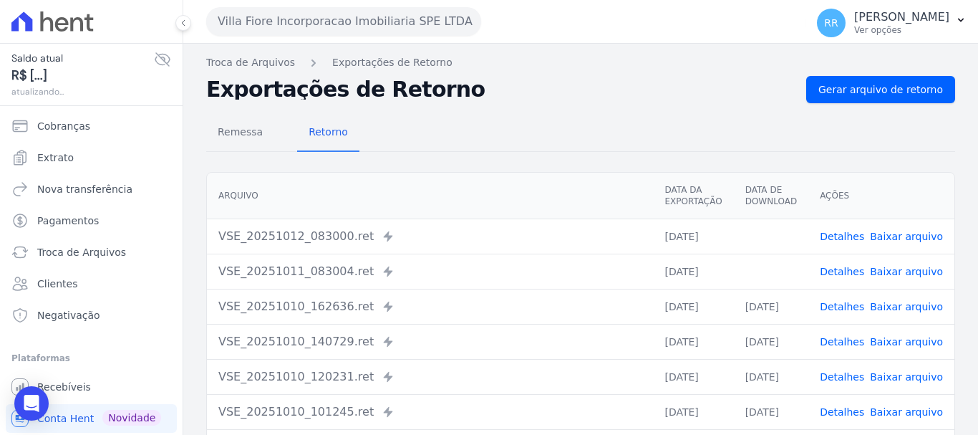
click at [893, 266] on link "Baixar arquivo" at bounding box center [906, 271] width 73 height 11
click at [890, 235] on link "Baixar arquivo" at bounding box center [906, 236] width 73 height 11
click at [404, 14] on button "Villa Fiore Incorporacao Imobiliaria SPE LTDA" at bounding box center [343, 21] width 275 height 29
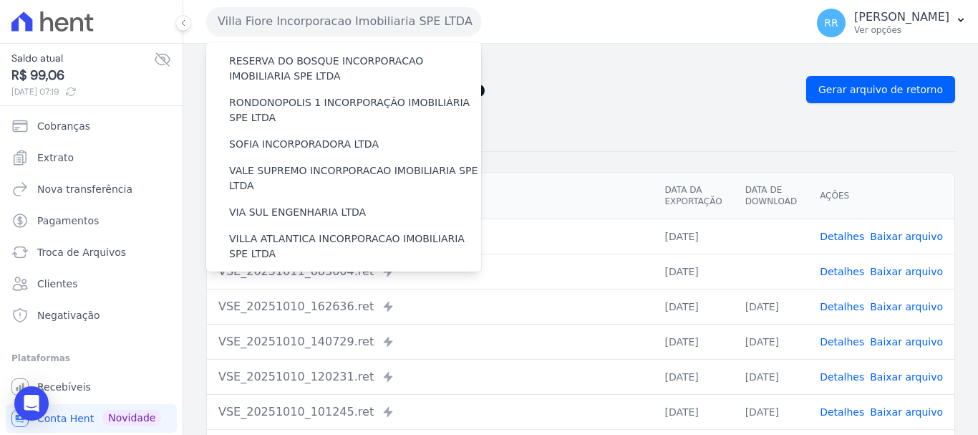
click at [319, 309] on div "VILLA TROPICAL INCORPORAÇÃO IMOBILIÁRIA SPE LTDA" at bounding box center [343, 330] width 275 height 42
click at [351, 314] on label "VILLA TROPICAL INCORPORAÇÃO IMOBILIÁRIA SPE LTDA" at bounding box center [355, 329] width 252 height 30
click at [0, 0] on input "VILLA TROPICAL INCORPORAÇÃO IMOBILIÁRIA SPE LTDA" at bounding box center [0, 0] width 0 height 0
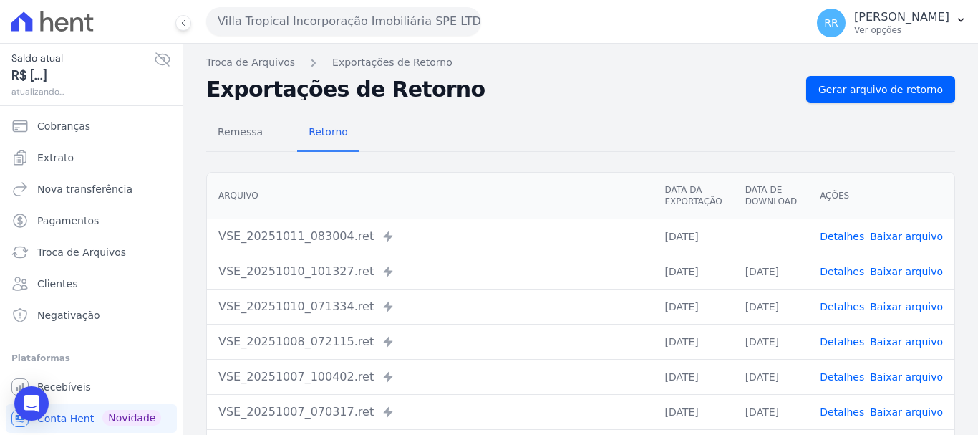
click at [903, 223] on td "Detalhes Baixar arquivo" at bounding box center [882, 235] width 146 height 35
click at [898, 232] on link "Baixar arquivo" at bounding box center [906, 236] width 73 height 11
drag, startPoint x: 265, startPoint y: 8, endPoint x: 269, endPoint y: 16, distance: 8.7
click at [267, 11] on button "Villa Tropical Incorporação Imobiliária SPE LTDA" at bounding box center [343, 21] width 275 height 29
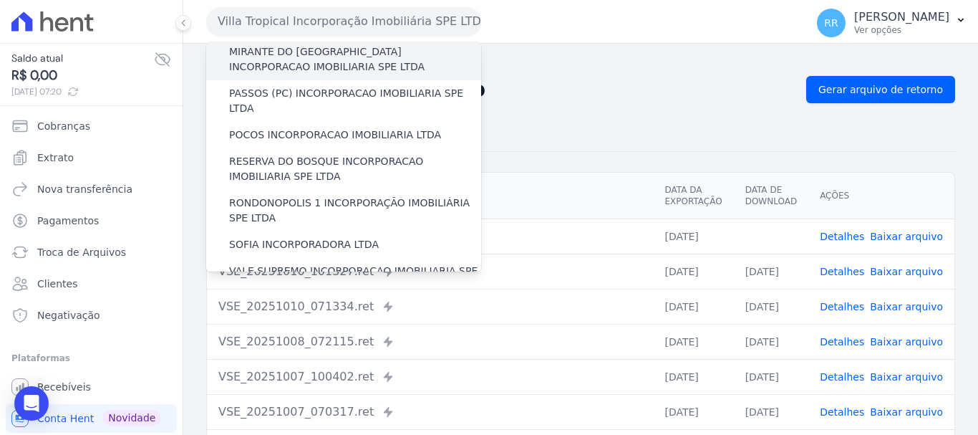
scroll to position [573, 0]
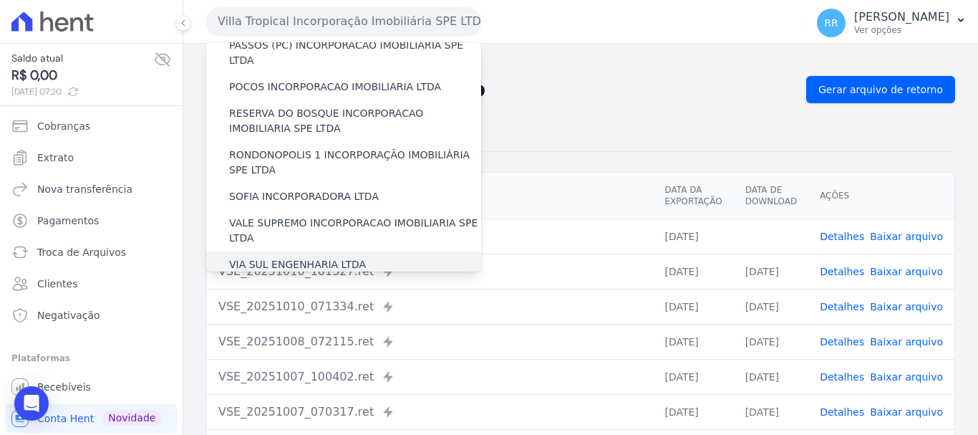
click at [289, 257] on label "VIA SUL ENGENHARIA LTDA" at bounding box center [297, 264] width 137 height 15
click at [0, 0] on input "VIA SUL ENGENHARIA LTDA" at bounding box center [0, 0] width 0 height 0
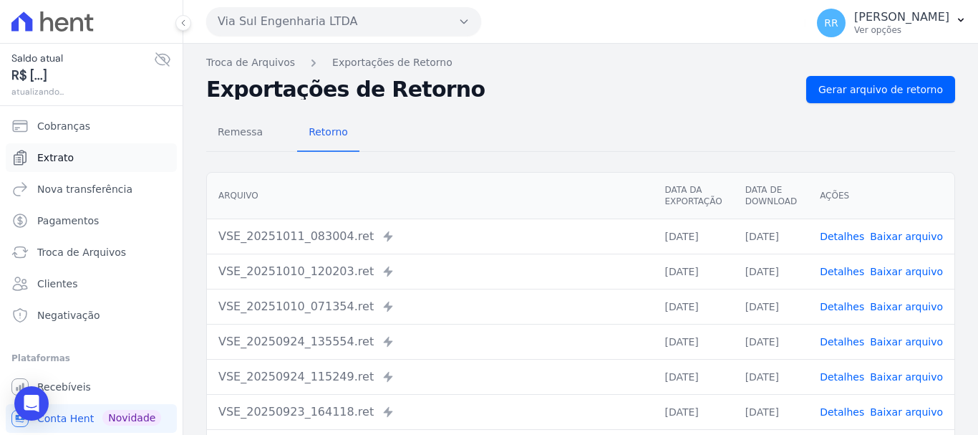
click at [62, 158] on span "Extrato" at bounding box center [55, 157] width 37 height 14
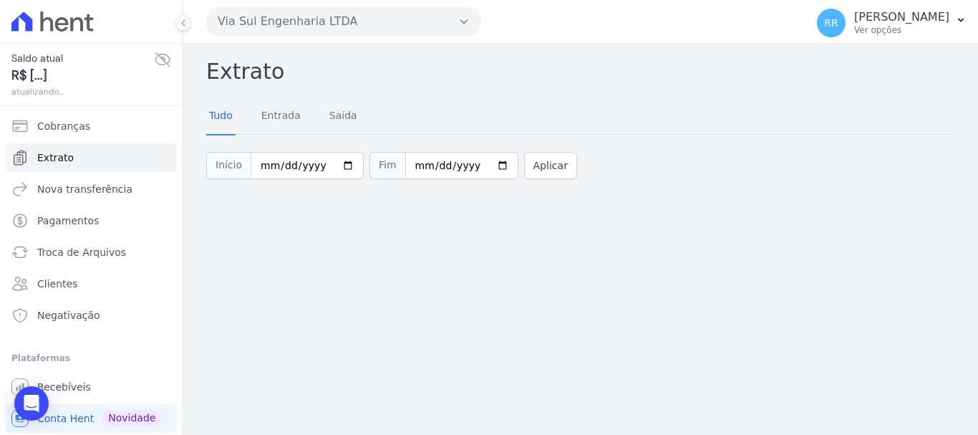
click at [337, 34] on button "Via Sul Engenharia LTDA" at bounding box center [343, 21] width 275 height 29
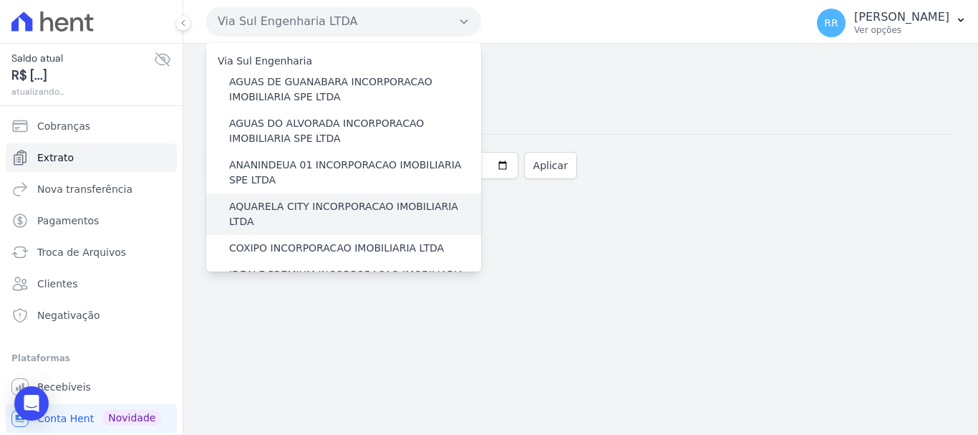
click at [300, 207] on label "AQUARELA CITY INCORPORACAO IMOBILIARIA LTDA" at bounding box center [355, 214] width 252 height 30
click at [0, 0] on input "AQUARELA CITY INCORPORACAO IMOBILIARIA LTDA" at bounding box center [0, 0] width 0 height 0
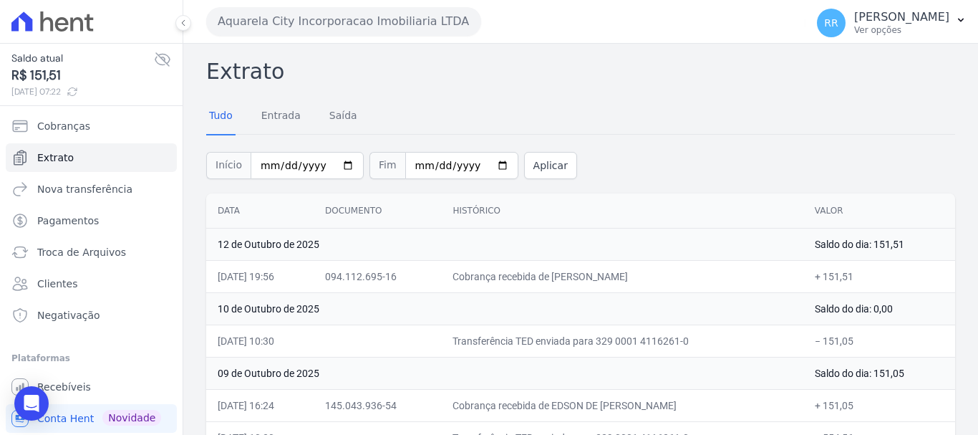
click at [370, 28] on button "Aquarela City Incorporacao Imobiliaria LTDA" at bounding box center [343, 21] width 275 height 29
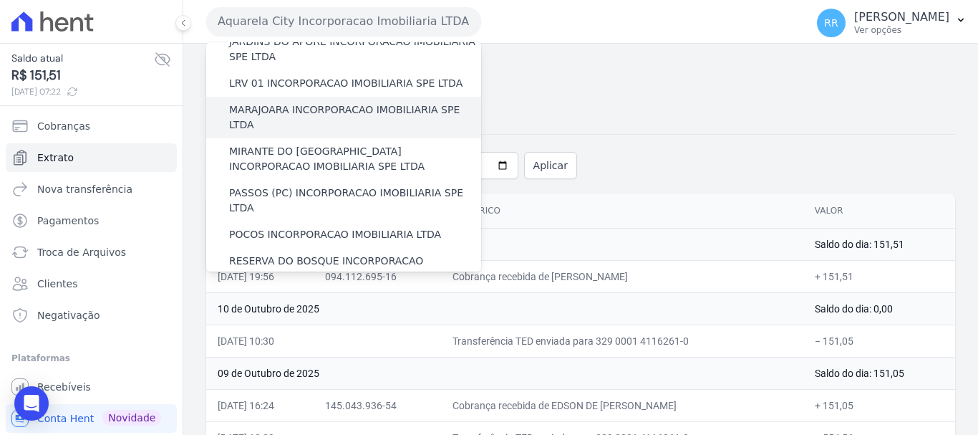
scroll to position [430, 0]
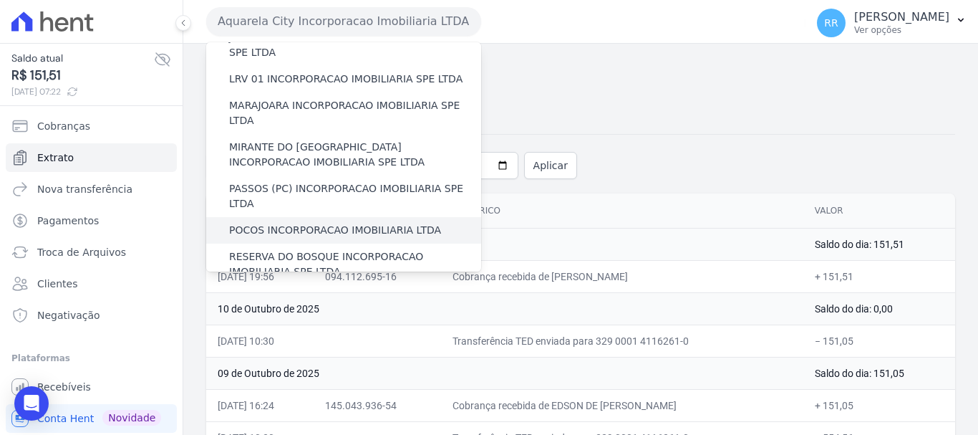
click at [297, 223] on label "POCOS INCORPORACAO IMOBILIARIA LTDA" at bounding box center [335, 230] width 212 height 15
click at [0, 0] on input "POCOS INCORPORACAO IMOBILIARIA LTDA" at bounding box center [0, 0] width 0 height 0
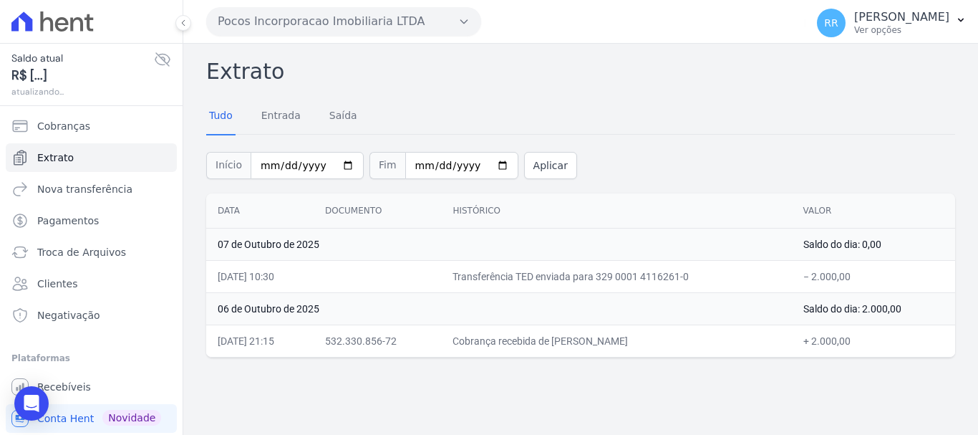
click at [316, 11] on button "Pocos Incorporacao Imobiliaria LTDA" at bounding box center [343, 21] width 275 height 29
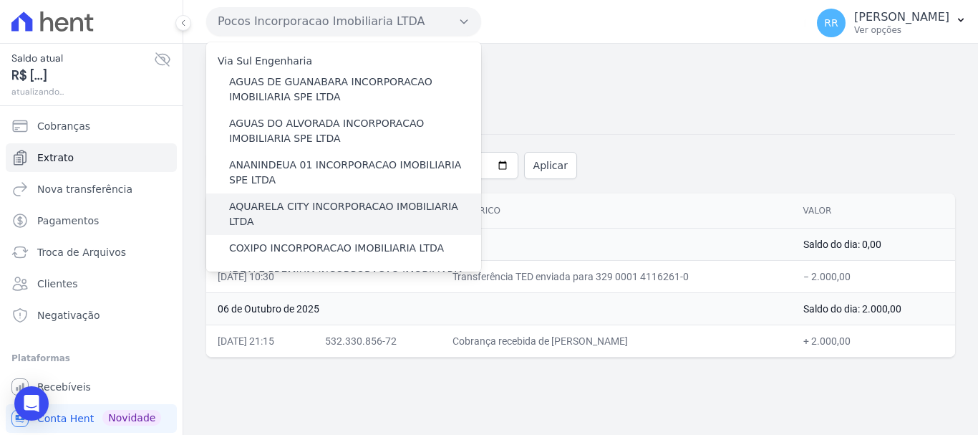
scroll to position [143, 0]
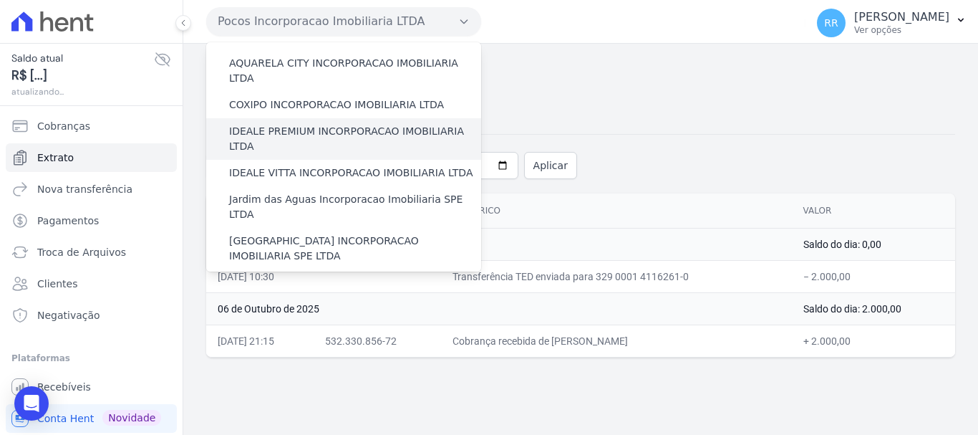
click at [325, 124] on label "IDEALE PREMIUM INCORPORACAO IMOBILIARIA LTDA" at bounding box center [355, 139] width 252 height 30
click at [0, 0] on input "IDEALE PREMIUM INCORPORACAO IMOBILIARIA LTDA" at bounding box center [0, 0] width 0 height 0
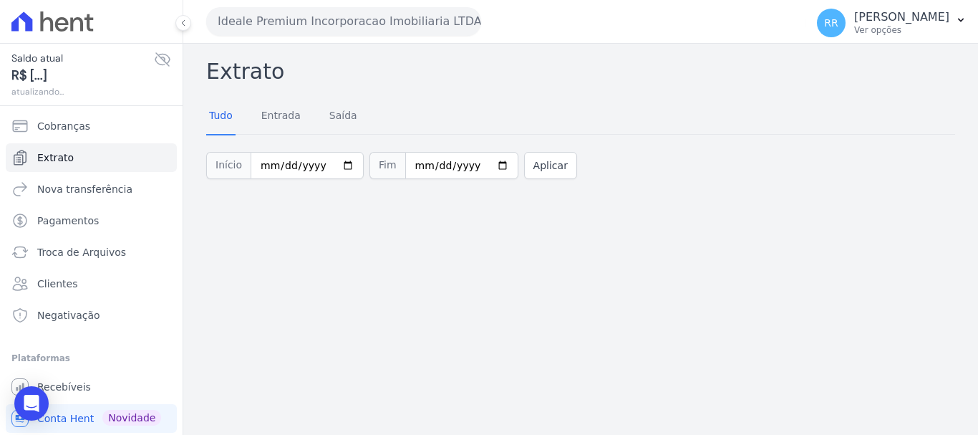
click at [356, 23] on button "Ideale Premium Incorporacao Imobiliaria LTDA" at bounding box center [343, 21] width 275 height 29
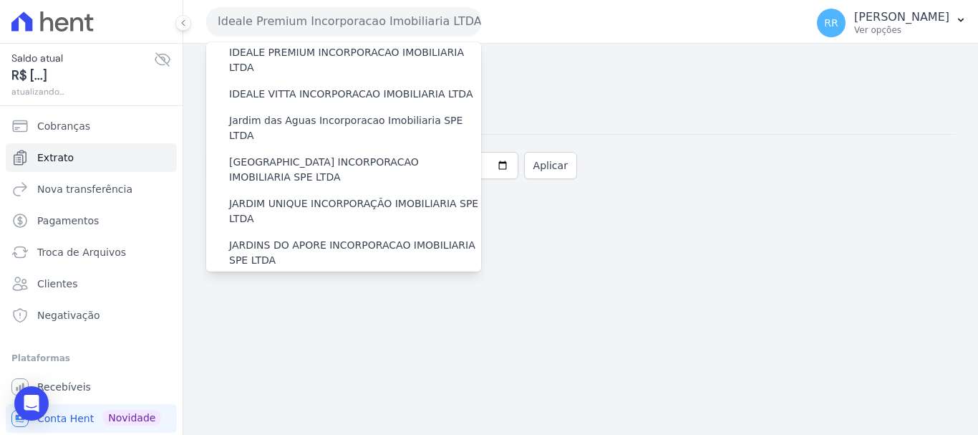
scroll to position [358, 0]
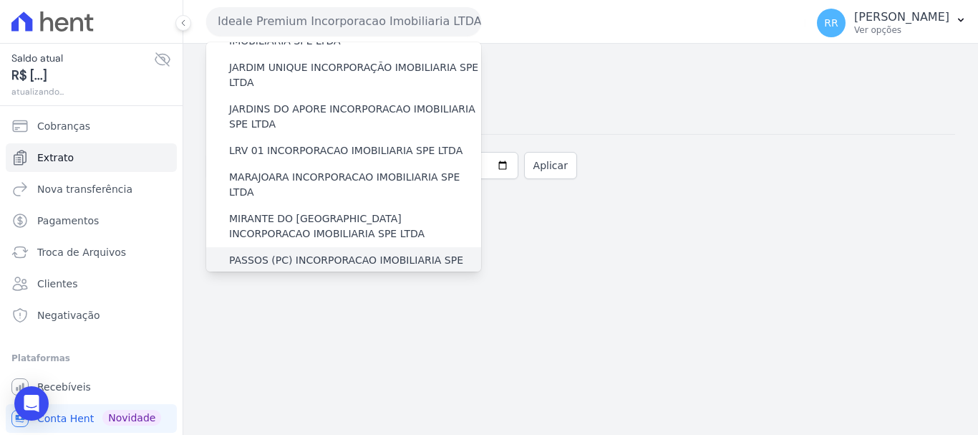
click at [289, 247] on div "PASSOS (PC) INCORPORACAO IMOBILIARIA SPE LTDA" at bounding box center [343, 268] width 275 height 42
click at [289, 253] on label "PASSOS (PC) INCORPORACAO IMOBILIARIA SPE LTDA" at bounding box center [355, 268] width 252 height 30
click at [0, 0] on input "PASSOS (PC) INCORPORACAO IMOBILIARIA SPE LTDA" at bounding box center [0, 0] width 0 height 0
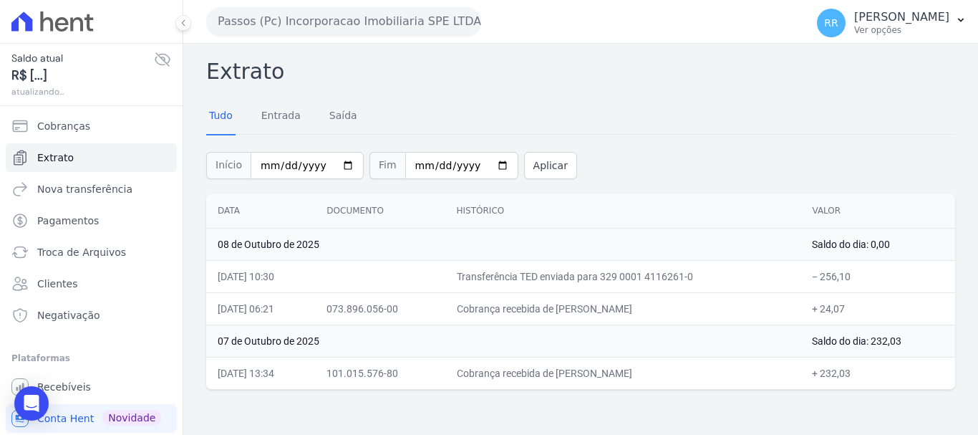
click at [424, 18] on button "Passos (Pc) Incorporacao Imobiliaria SPE LTDA" at bounding box center [343, 21] width 275 height 29
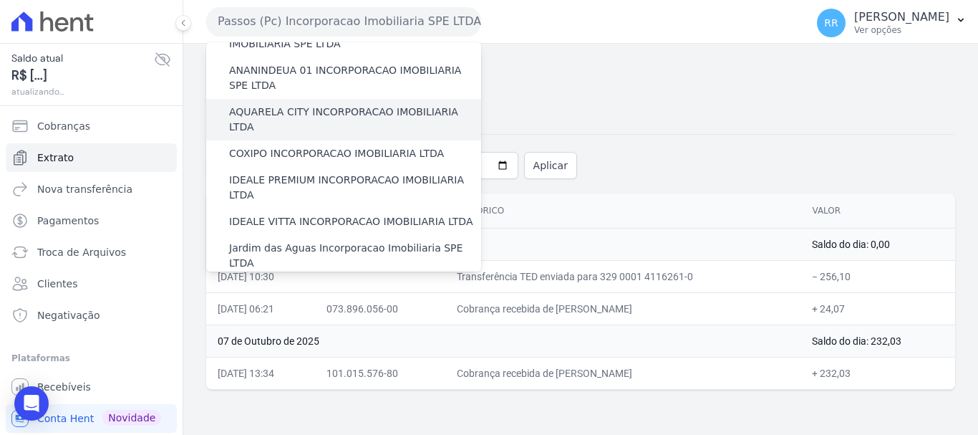
scroll to position [143, 0]
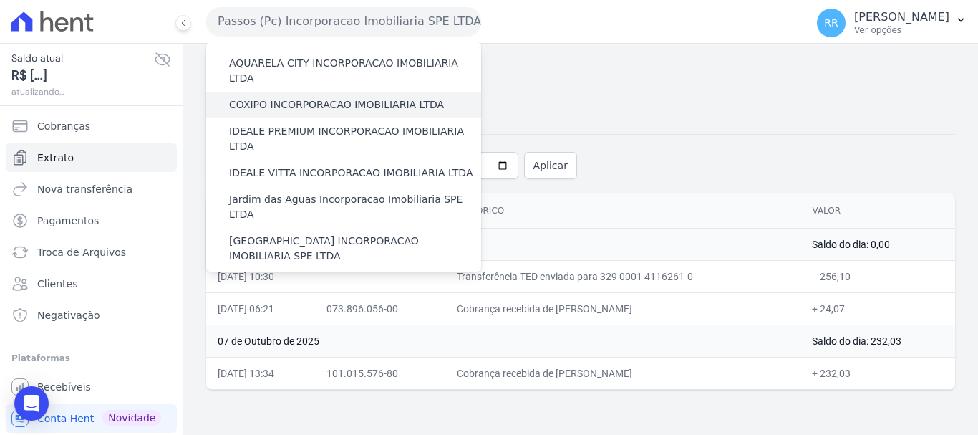
click at [318, 97] on label "COXIPO INCORPORACAO IMOBILIARIA LTDA" at bounding box center [336, 104] width 215 height 15
click at [0, 0] on input "COXIPO INCORPORACAO IMOBILIARIA LTDA" at bounding box center [0, 0] width 0 height 0
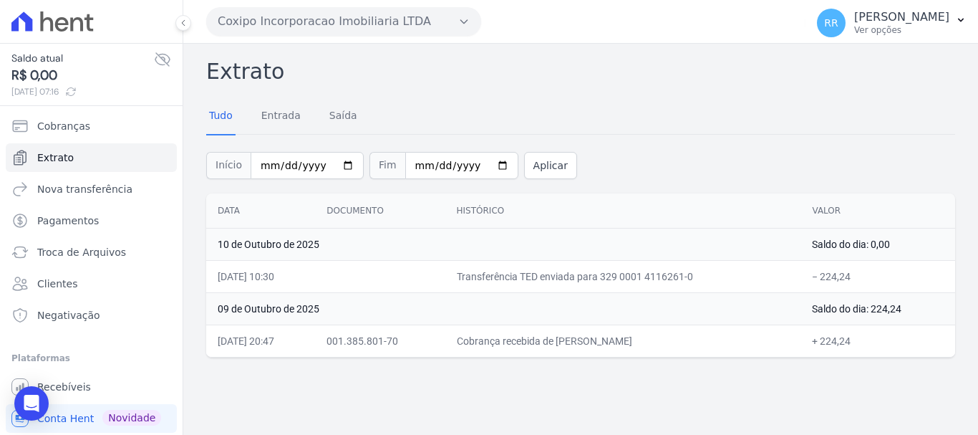
click at [323, 24] on button "Coxipo Incorporacao Imobiliaria LTDA" at bounding box center [343, 21] width 275 height 29
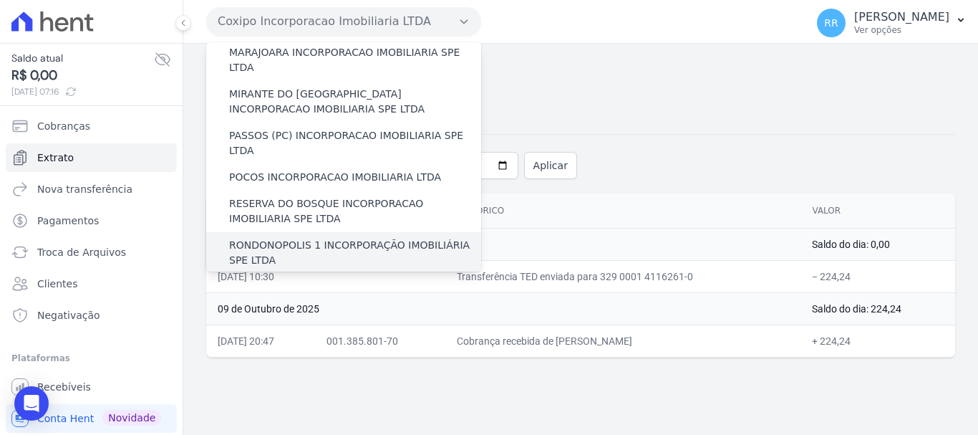
scroll to position [625, 0]
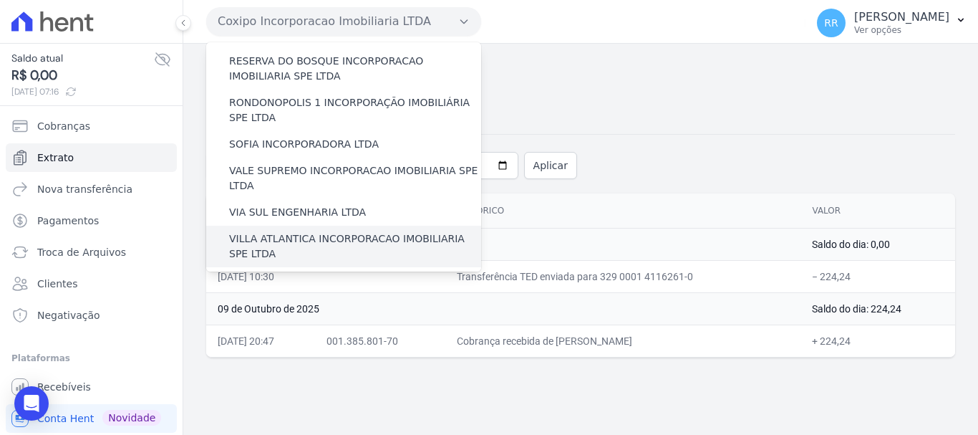
click at [319, 231] on label "VILLA ATLANTICA INCORPORACAO IMOBILIARIA SPE LTDA" at bounding box center [355, 246] width 252 height 30
click at [0, 0] on input "VILLA ATLANTICA INCORPORACAO IMOBILIARIA SPE LTDA" at bounding box center [0, 0] width 0 height 0
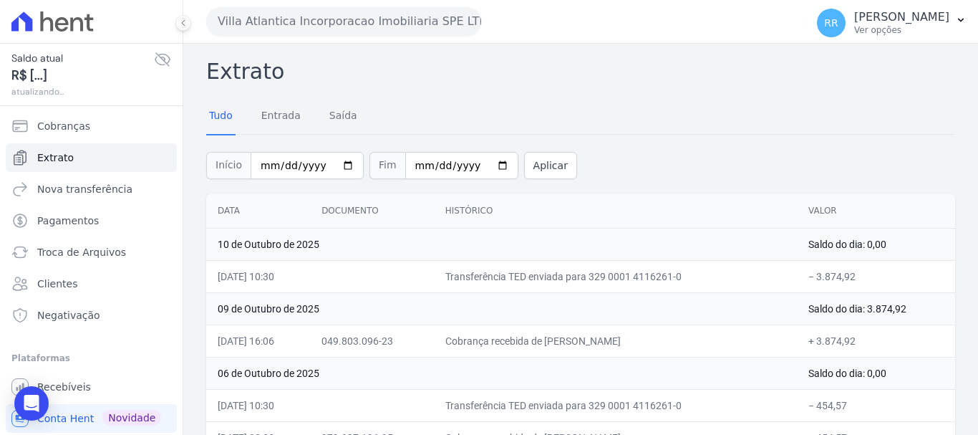
click at [327, 21] on button "Villa Atlantica Incorporacao Imobiliaria SPE LTDA" at bounding box center [343, 21] width 275 height 29
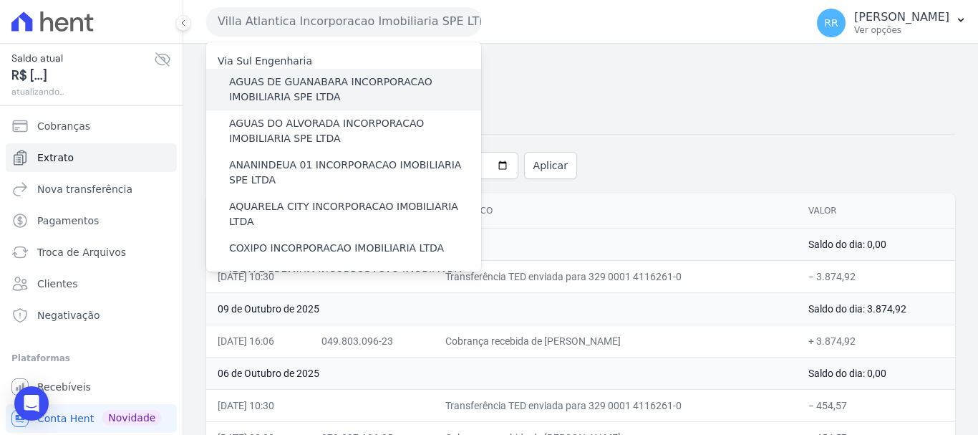
click at [315, 92] on label "AGUAS DE GUANABARA INCORPORACAO IMOBILIARIA SPE LTDA" at bounding box center [355, 89] width 252 height 30
click at [0, 0] on input "AGUAS DE GUANABARA INCORPORACAO IMOBILIARIA SPE LTDA" at bounding box center [0, 0] width 0 height 0
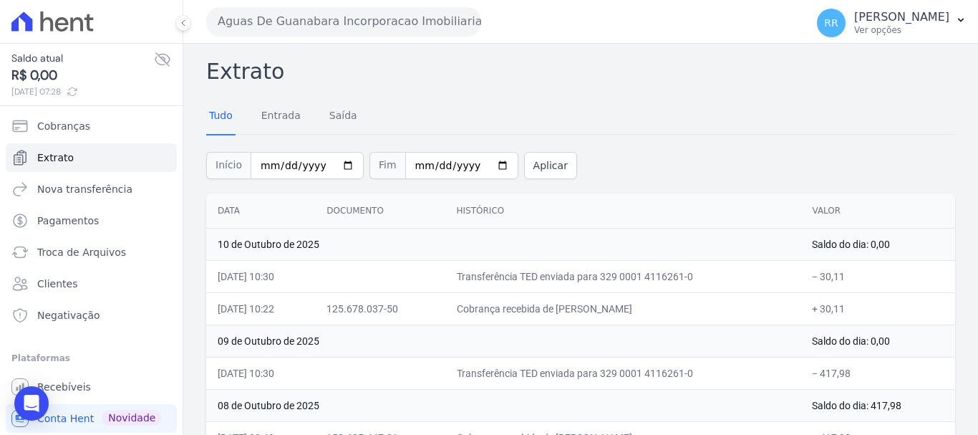
click at [372, 26] on button "Aguas De Guanabara Incorporacao Imobiliaria SPE LTDA" at bounding box center [343, 21] width 275 height 29
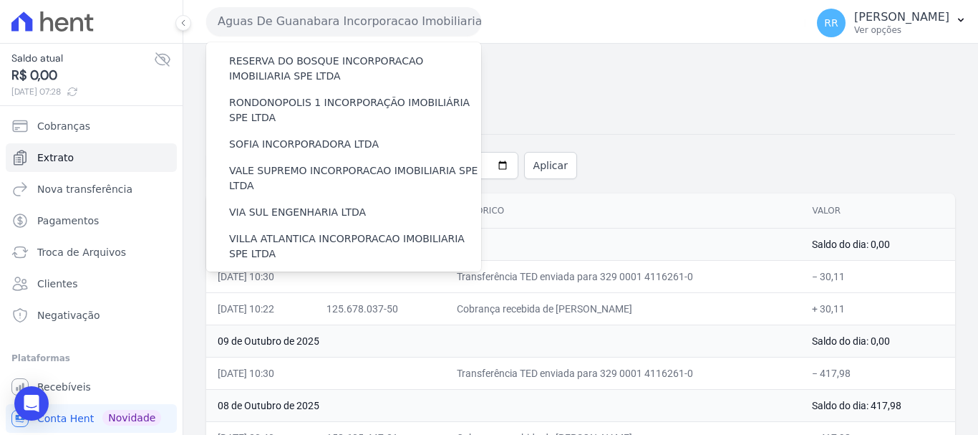
click at [293, 314] on label "VILLA TROPICAL INCORPORAÇÃO IMOBILIÁRIA SPE LTDA" at bounding box center [355, 329] width 252 height 30
click at [0, 0] on input "VILLA TROPICAL INCORPORAÇÃO IMOBILIÁRIA SPE LTDA" at bounding box center [0, 0] width 0 height 0
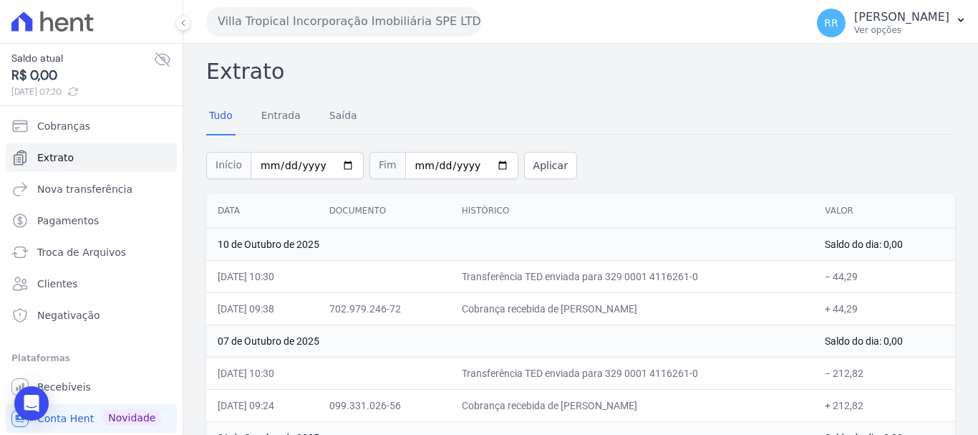
drag, startPoint x: 284, startPoint y: 24, endPoint x: 284, endPoint y: 34, distance: 10.0
click at [284, 24] on button "Villa Tropical Incorporação Imobiliária SPE LTDA" at bounding box center [343, 21] width 275 height 29
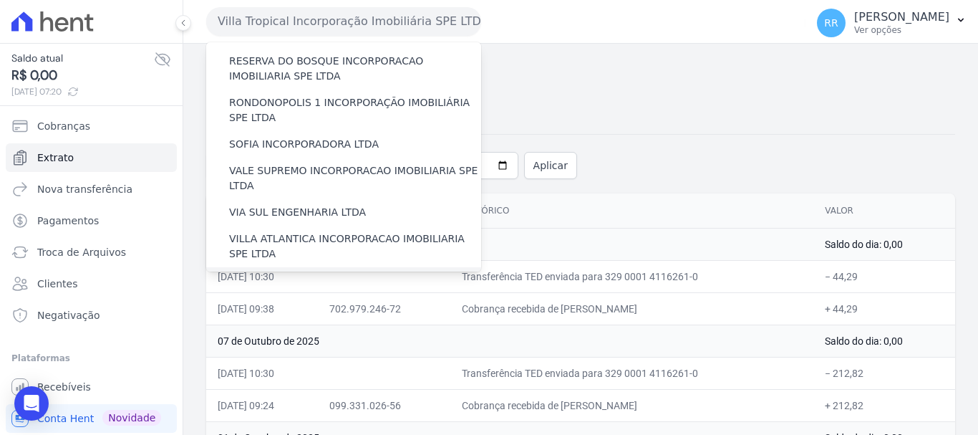
click at [295, 273] on label "[GEOGRAPHIC_DATA] INCORPORACAO IMOBILIARIA SPE LTDA" at bounding box center [355, 288] width 252 height 30
click at [0, 0] on input "[GEOGRAPHIC_DATA] INCORPORACAO IMOBILIARIA SPE LTDA" at bounding box center [0, 0] width 0 height 0
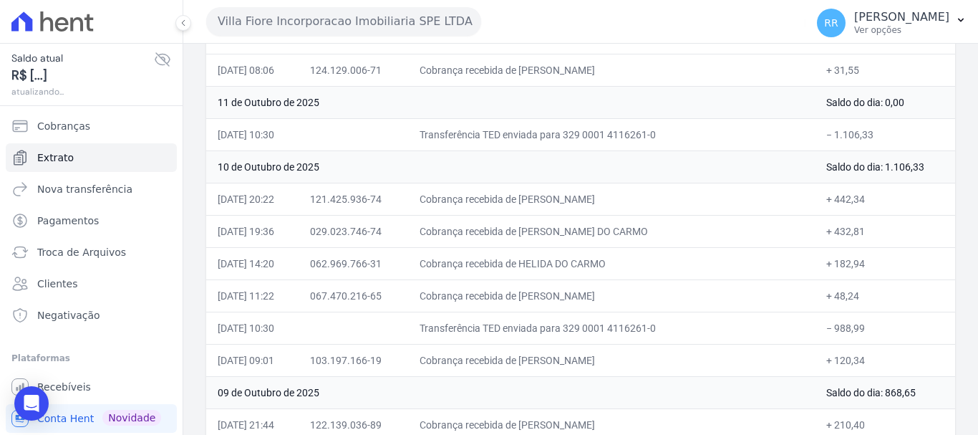
scroll to position [358, 0]
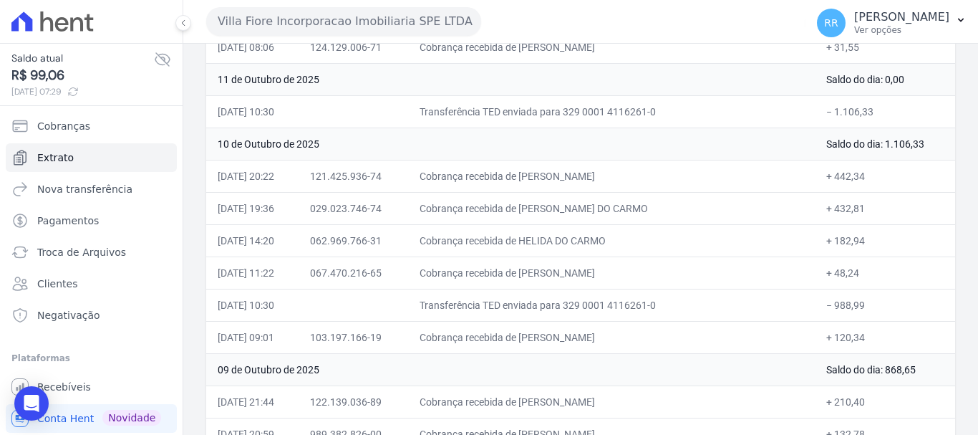
click at [405, 138] on td "10 de Outubro de 2025" at bounding box center [510, 143] width 609 height 32
click at [372, 21] on button "Villa Fiore Incorporacao Imobiliaria SPE LTDA" at bounding box center [343, 21] width 275 height 29
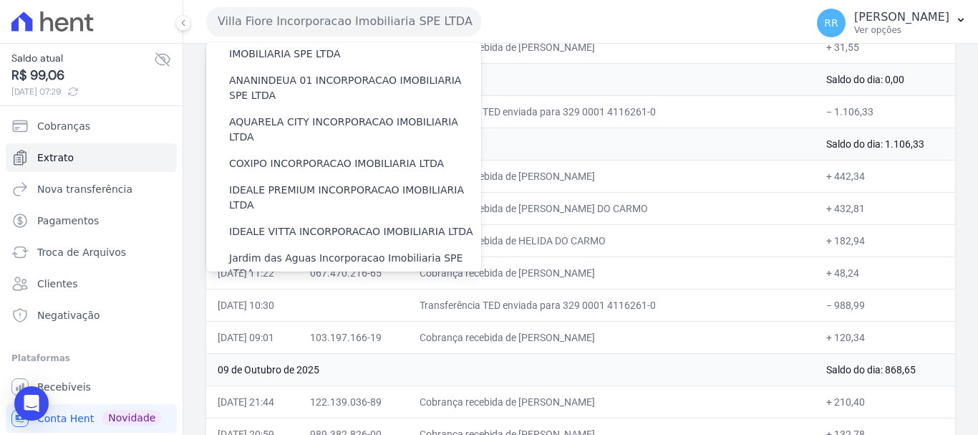
scroll to position [215, 0]
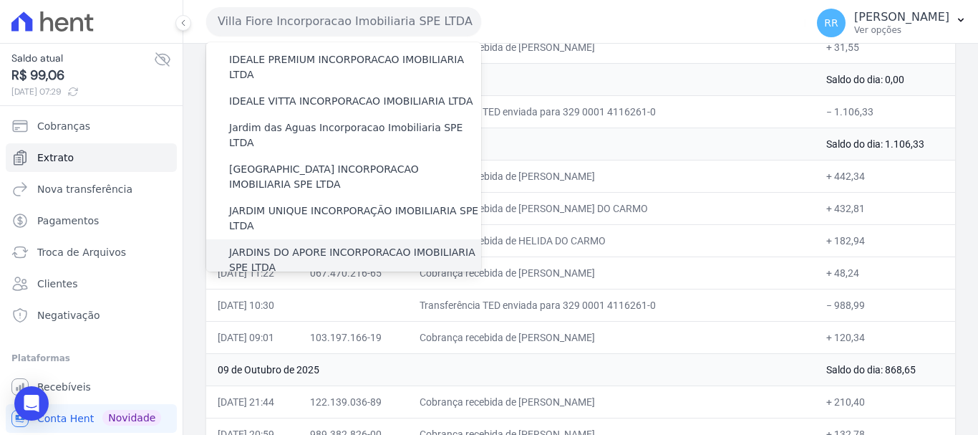
click at [336, 239] on div "JARDINS DO APORE INCORPORACAO IMOBILIARIA SPE LTDA" at bounding box center [343, 260] width 275 height 42
click at [304, 245] on label "JARDINS DO APORE INCORPORACAO IMOBILIARIA SPE LTDA" at bounding box center [355, 260] width 252 height 30
click at [0, 0] on input "JARDINS DO APORE INCORPORACAO IMOBILIARIA SPE LTDA" at bounding box center [0, 0] width 0 height 0
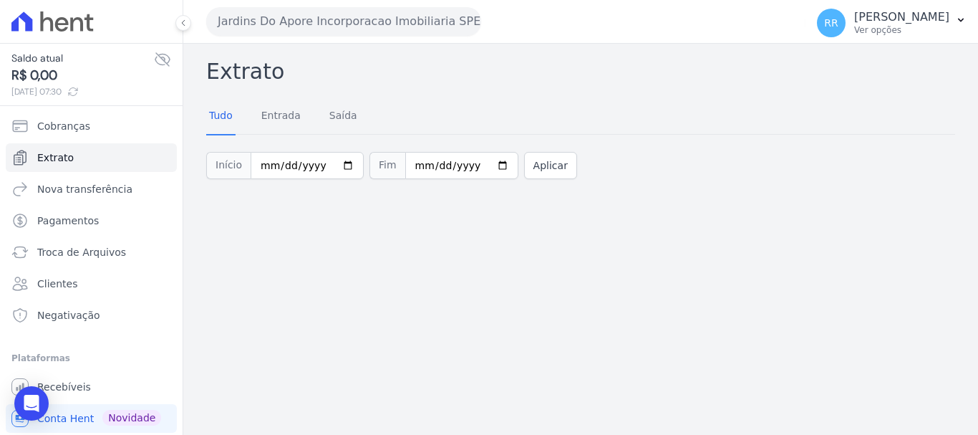
click at [303, 27] on button "Jardins Do Apore Incorporacao Imobiliaria SPE LTDA" at bounding box center [343, 21] width 275 height 29
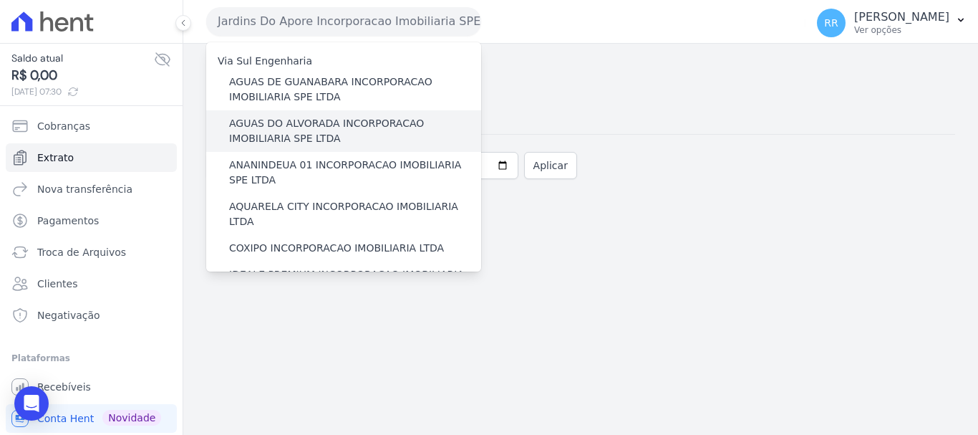
click at [292, 130] on label "AGUAS DO ALVORADA INCORPORACAO IMOBILIARIA SPE LTDA" at bounding box center [355, 131] width 252 height 30
click at [0, 0] on input "AGUAS DO ALVORADA INCORPORACAO IMOBILIARIA SPE LTDA" at bounding box center [0, 0] width 0 height 0
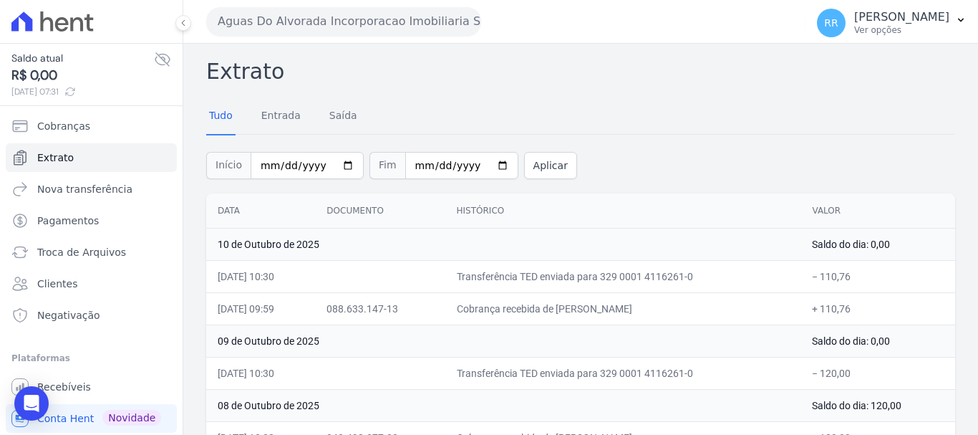
click at [269, 32] on button "Aguas Do Alvorada Incorporacao Imobiliaria SPE LTDA" at bounding box center [343, 21] width 275 height 29
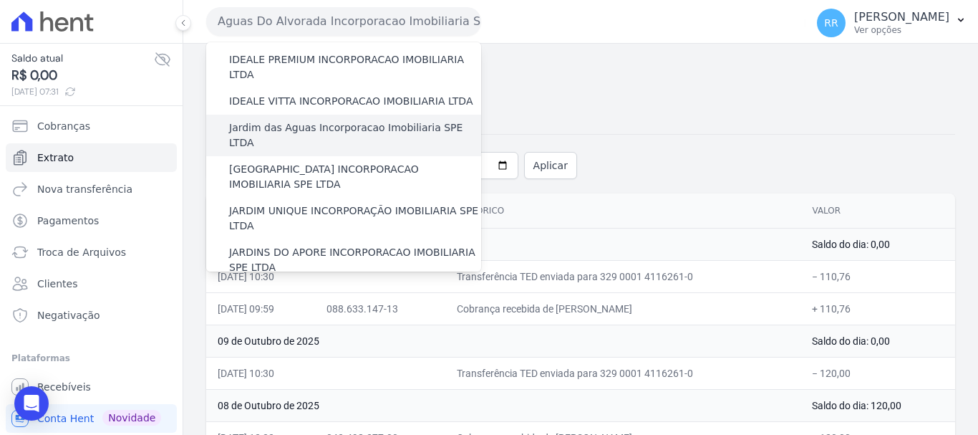
click at [342, 120] on label "Jardim das Aguas Incorporacao Imobiliaria SPE LTDA" at bounding box center [355, 135] width 252 height 30
click at [0, 0] on input "Jardim das Aguas Incorporacao Imobiliaria SPE LTDA" at bounding box center [0, 0] width 0 height 0
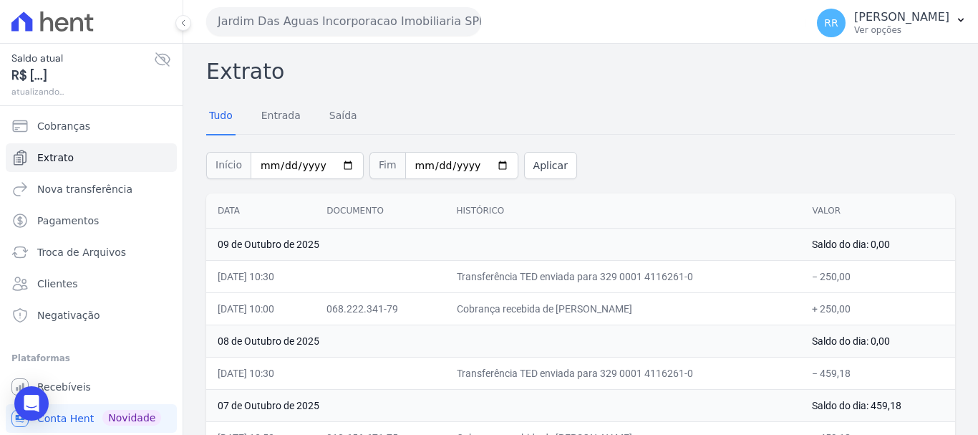
click at [370, 21] on button "Jardim Das Aguas Incorporacao Imobiliaria SPE LTDA" at bounding box center [343, 21] width 275 height 29
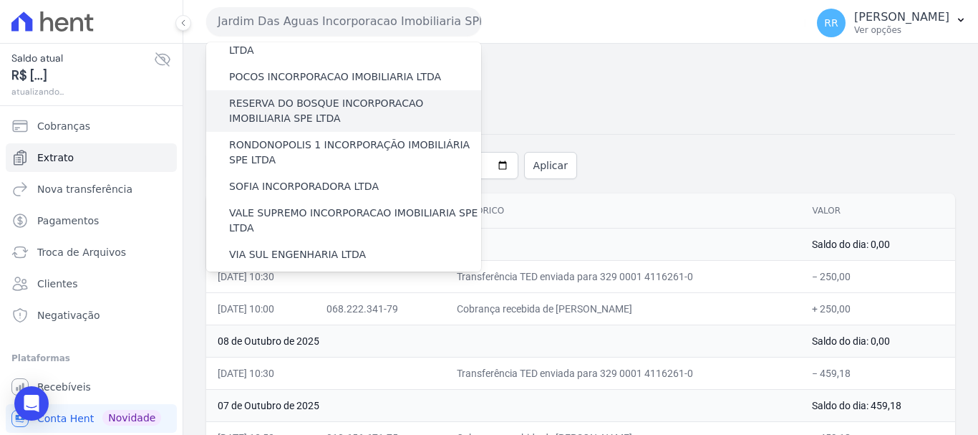
scroll to position [625, 0]
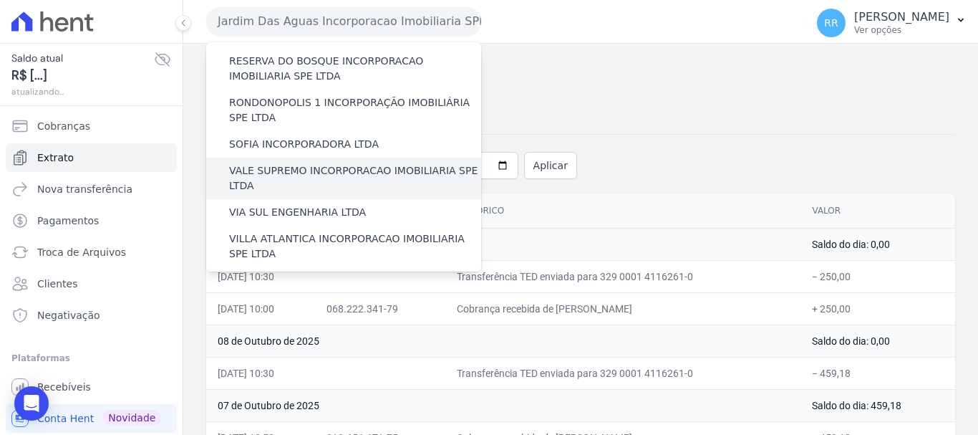
click at [304, 163] on label "VALE SUPREMO INCORPORACAO IMOBILIARIA SPE LTDA" at bounding box center [355, 178] width 252 height 30
click at [0, 0] on input "VALE SUPREMO INCORPORACAO IMOBILIARIA SPE LTDA" at bounding box center [0, 0] width 0 height 0
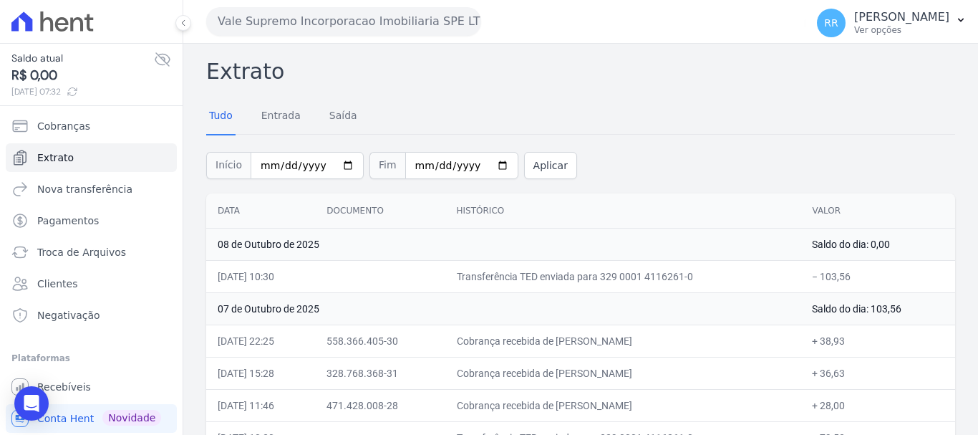
click at [329, 17] on button "Vale Supremo Incorporacao Imobiliaria SPE LTDA" at bounding box center [343, 21] width 275 height 29
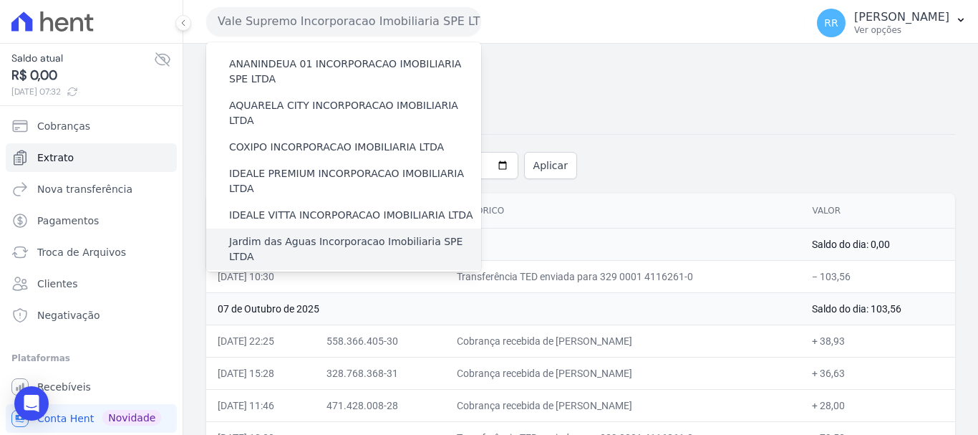
scroll to position [287, 0]
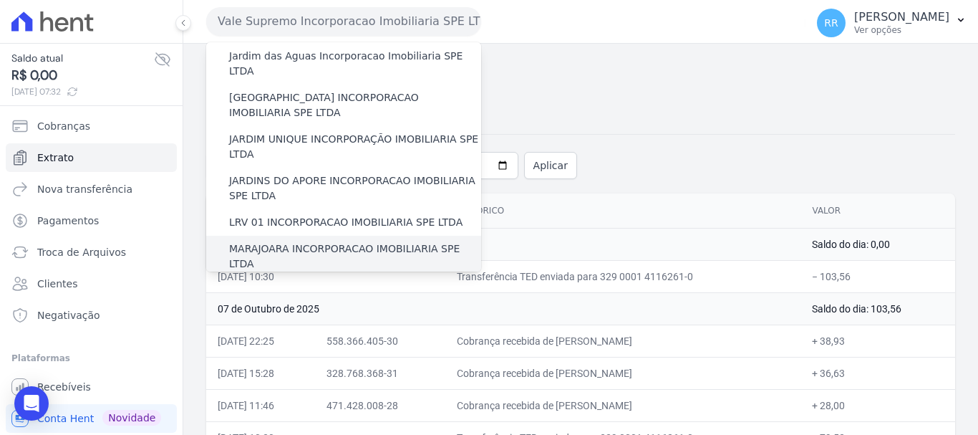
click at [313, 241] on label "MARAJOARA INCORPORACAO IMOBILIARIA SPE LTDA" at bounding box center [355, 256] width 252 height 30
click at [0, 0] on input "MARAJOARA INCORPORACAO IMOBILIARIA SPE LTDA" at bounding box center [0, 0] width 0 height 0
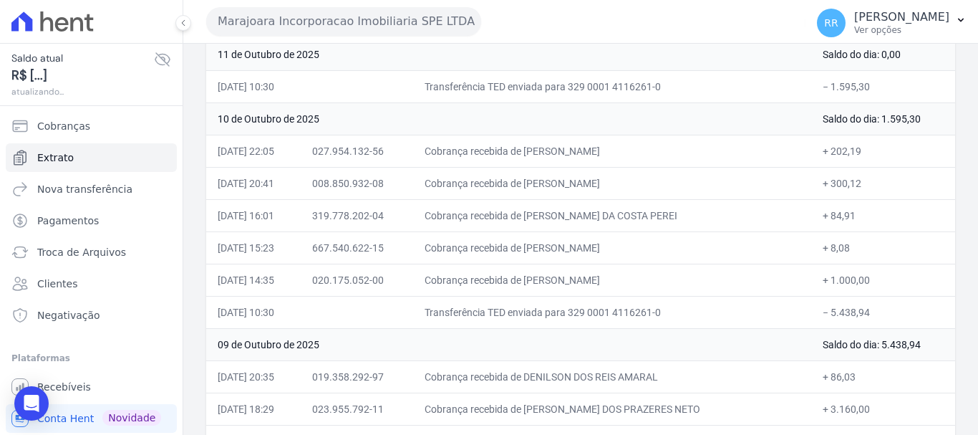
scroll to position [215, 0]
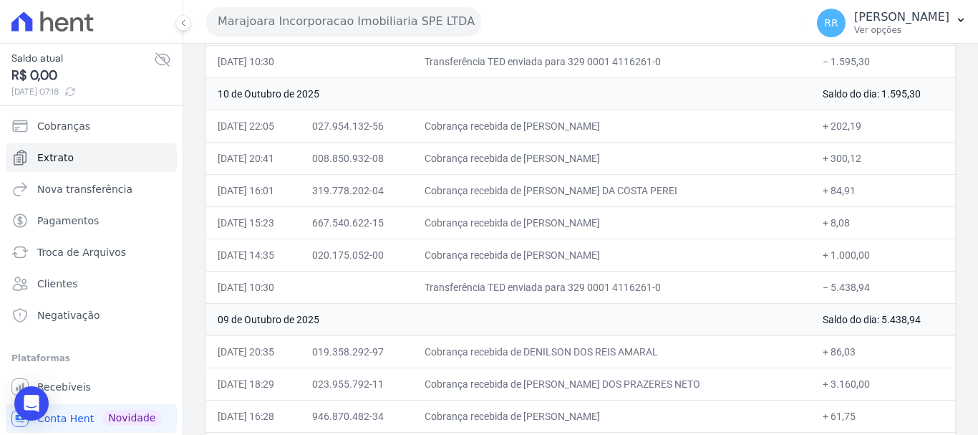
click at [276, 17] on button "Marajoara Incorporacao Imobiliaria SPE LTDA" at bounding box center [343, 21] width 275 height 29
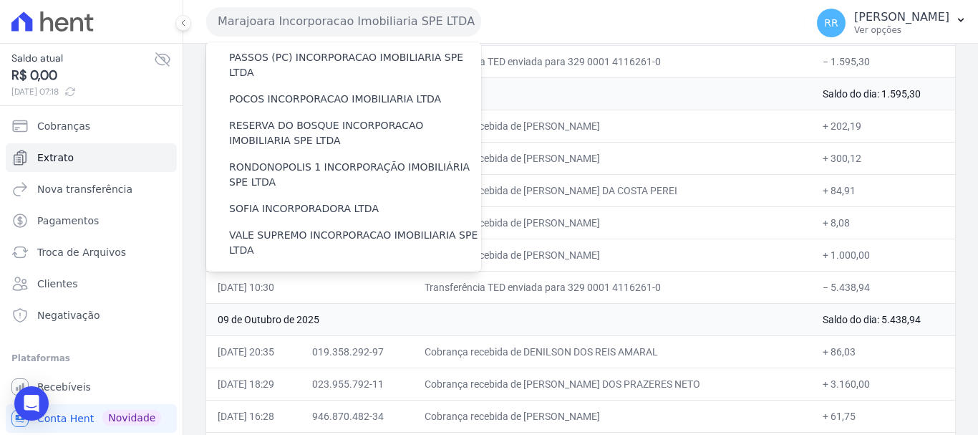
scroll to position [482, 0]
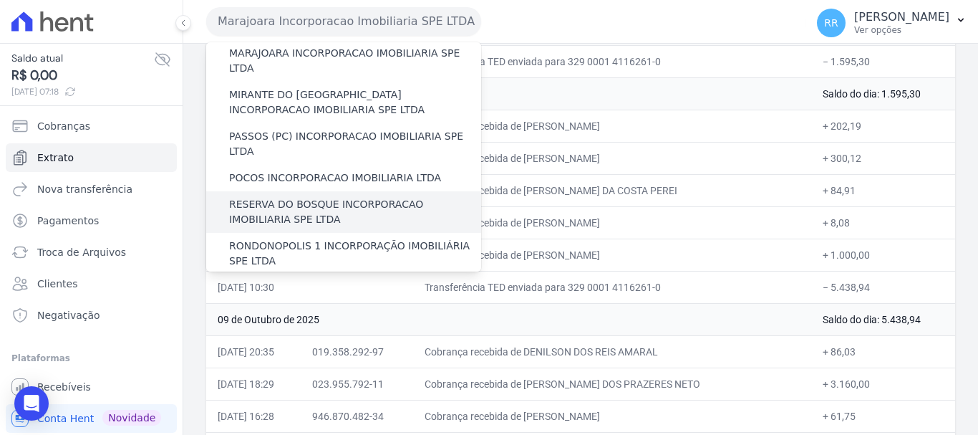
click at [294, 197] on label "RESERVA DO BOSQUE INCORPORACAO IMOBILIARIA SPE LTDA" at bounding box center [355, 212] width 252 height 30
click at [0, 0] on input "RESERVA DO BOSQUE INCORPORACAO IMOBILIARIA SPE LTDA" at bounding box center [0, 0] width 0 height 0
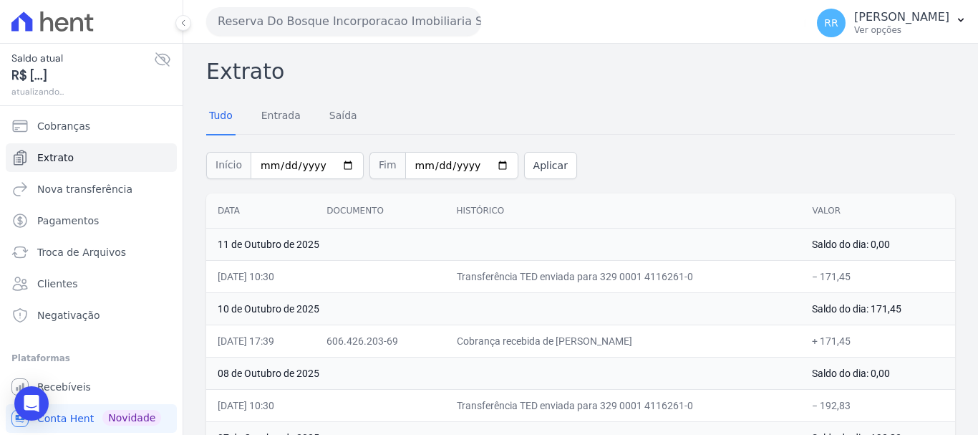
click at [389, 24] on button "Reserva Do Bosque Incorporacao Imobiliaria SPE LTDA" at bounding box center [343, 21] width 275 height 29
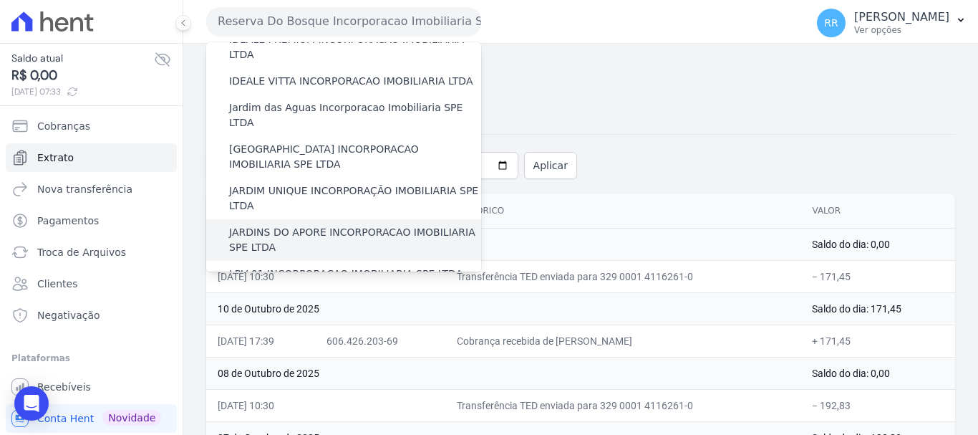
scroll to position [287, 0]
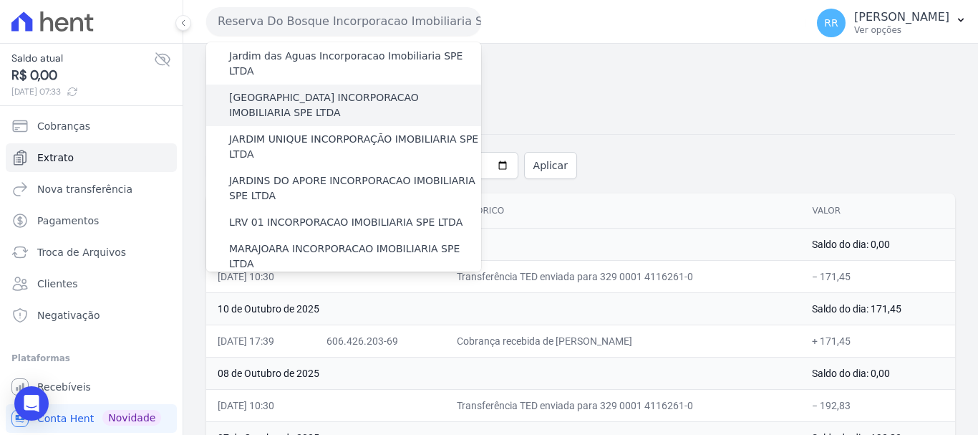
click at [337, 90] on label "[GEOGRAPHIC_DATA] INCORPORACAO IMOBILIARIA SPE LTDA" at bounding box center [355, 105] width 252 height 30
click at [0, 0] on input "[GEOGRAPHIC_DATA] INCORPORACAO IMOBILIARIA SPE LTDA" at bounding box center [0, 0] width 0 height 0
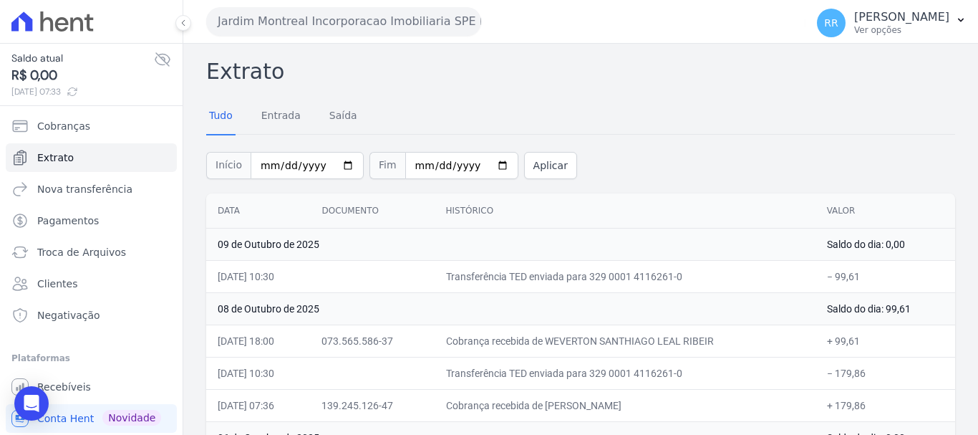
click at [334, 31] on button "Jardim Montreal Incorporacao Imobiliaria SPE LTDA" at bounding box center [343, 21] width 275 height 29
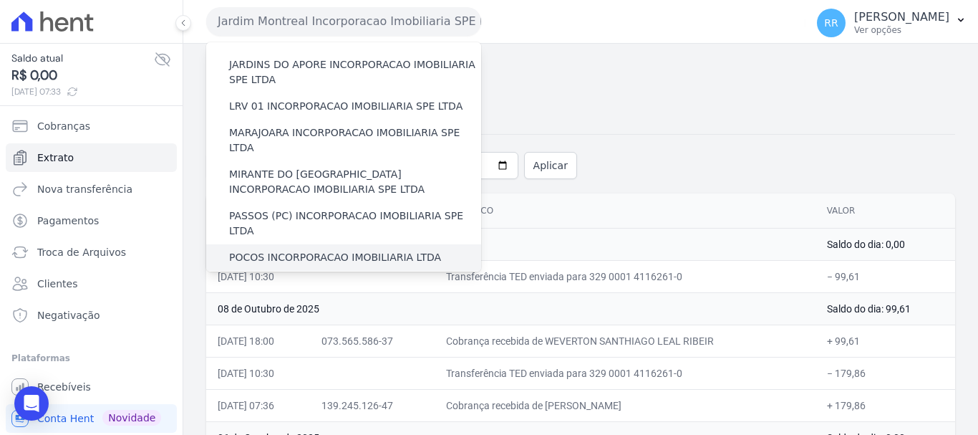
scroll to position [501, 0]
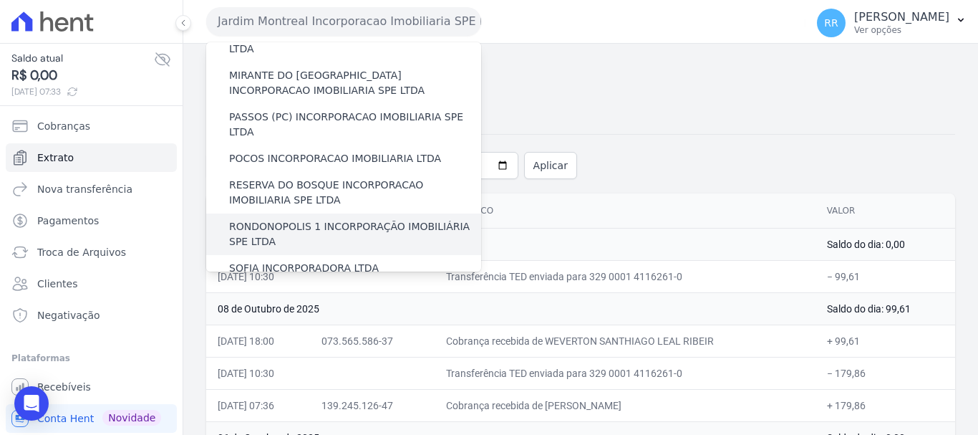
click at [302, 219] on label "RONDONOPOLIS 1 INCORPORAÇÃO IMOBILIÁRIA SPE LTDA" at bounding box center [355, 234] width 252 height 30
click at [0, 0] on input "RONDONOPOLIS 1 INCORPORAÇÃO IMOBILIÁRIA SPE LTDA" at bounding box center [0, 0] width 0 height 0
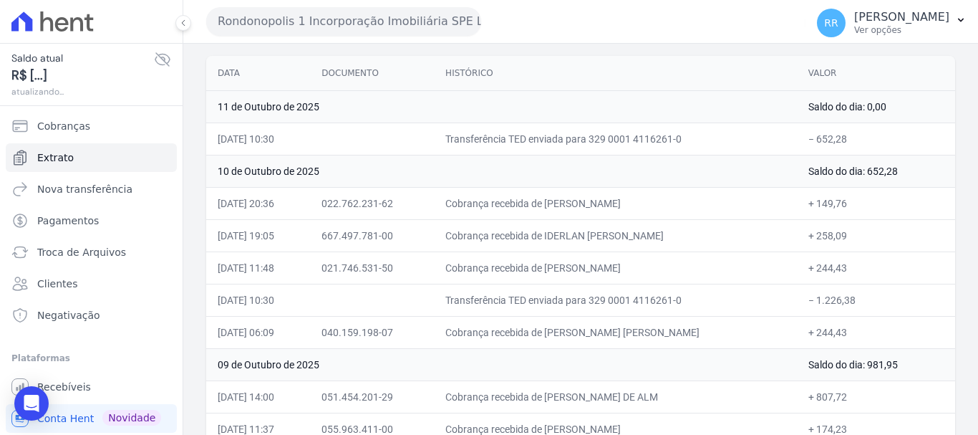
scroll to position [143, 0]
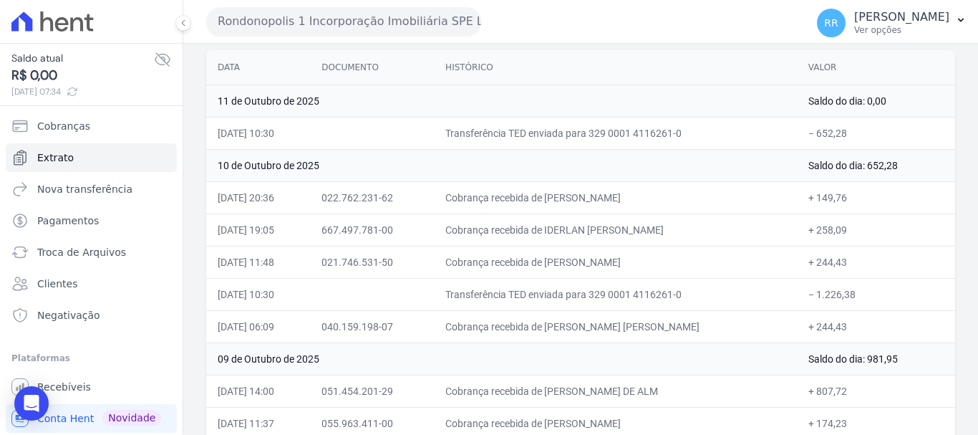
drag, startPoint x: 410, startPoint y: 12, endPoint x: 408, endPoint y: 22, distance: 10.4
click at [410, 13] on button "Rondonopolis 1 Incorporação Imobiliária SPE LTDA" at bounding box center [343, 21] width 275 height 29
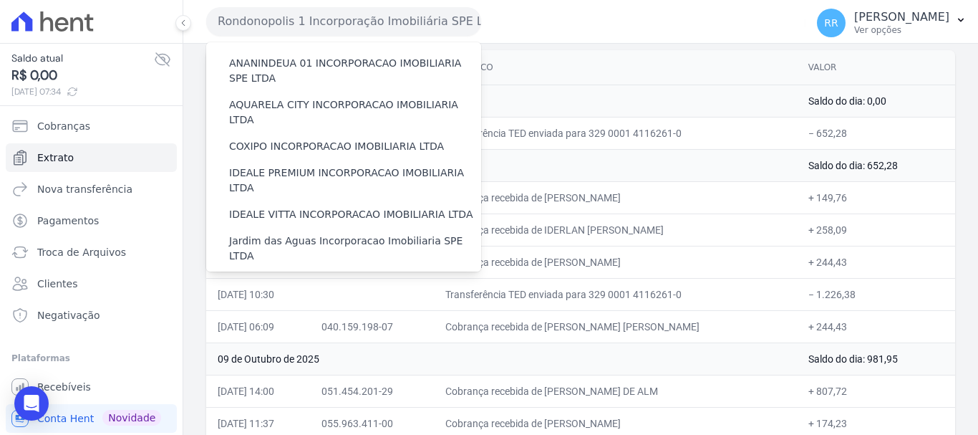
scroll to position [287, 0]
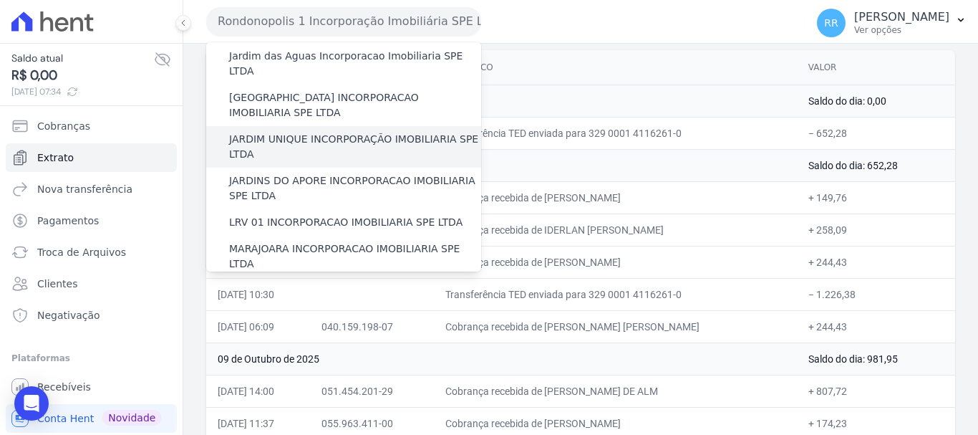
click at [331, 132] on label "JARDIM UNIQUE INCORPORAÇÃO IMOBILIARIA SPE LTDA" at bounding box center [355, 147] width 252 height 30
click at [0, 0] on input "JARDIM UNIQUE INCORPORAÇÃO IMOBILIARIA SPE LTDA" at bounding box center [0, 0] width 0 height 0
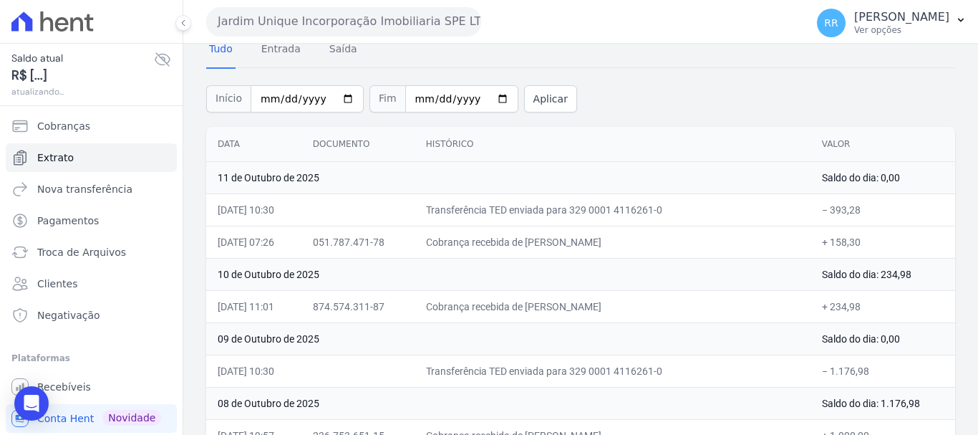
scroll to position [143, 0]
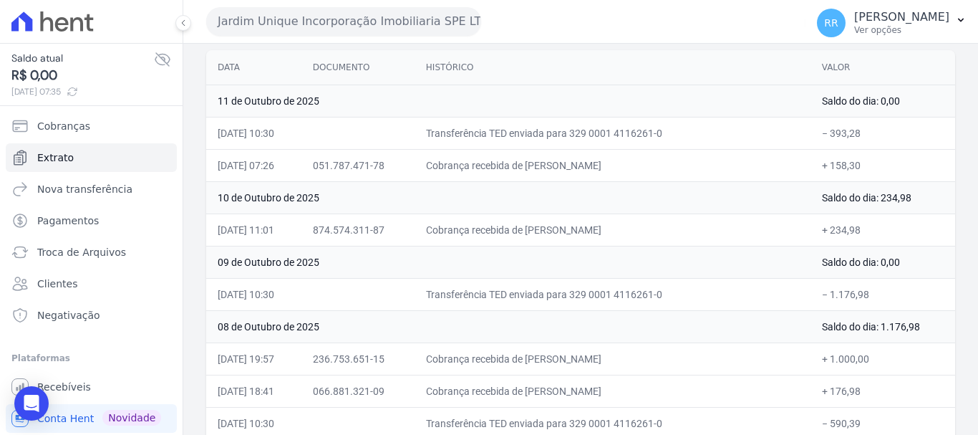
click at [309, 16] on button "Jardim Unique Incorporação Imobiliaria SPE LTDA" at bounding box center [343, 21] width 275 height 29
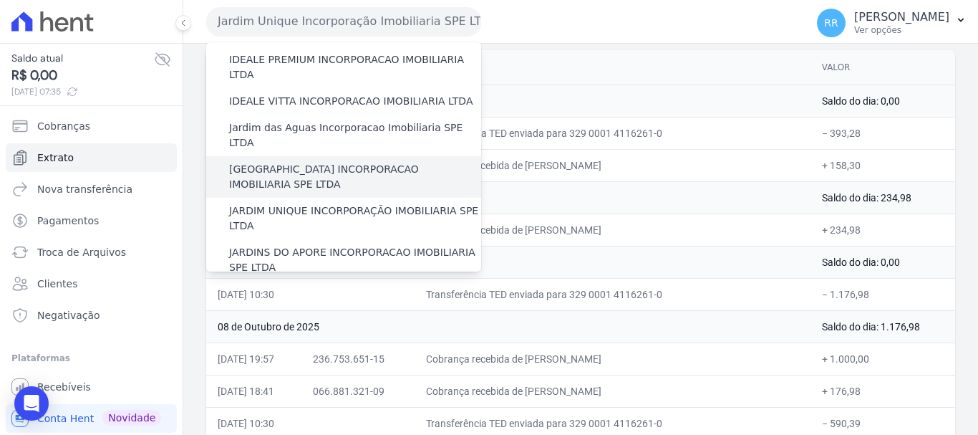
scroll to position [358, 0]
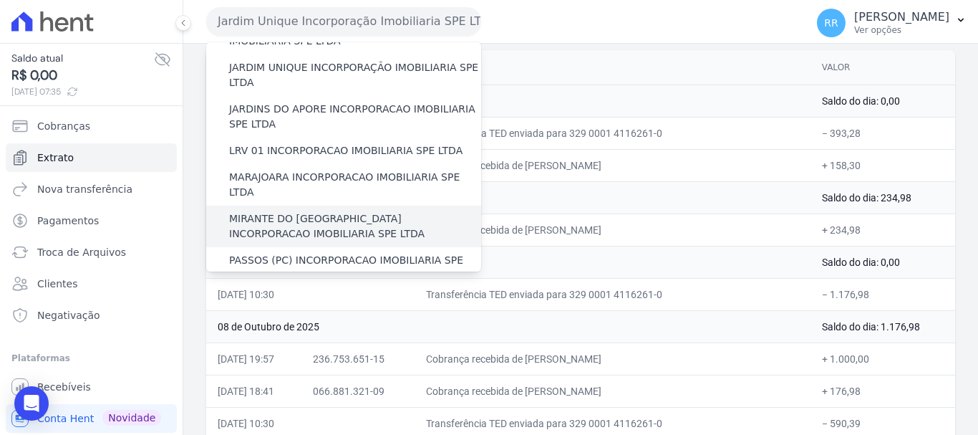
click at [288, 211] on label "MIRANTE DO [GEOGRAPHIC_DATA] INCORPORACAO IMOBILIARIA SPE LTDA" at bounding box center [355, 226] width 252 height 30
click at [0, 0] on input "MIRANTE DO [GEOGRAPHIC_DATA] INCORPORACAO IMOBILIARIA SPE LTDA" at bounding box center [0, 0] width 0 height 0
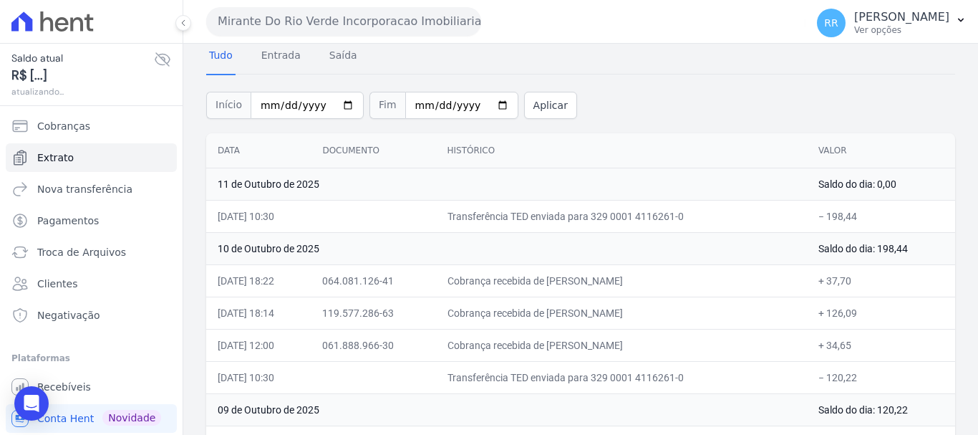
scroll to position [143, 0]
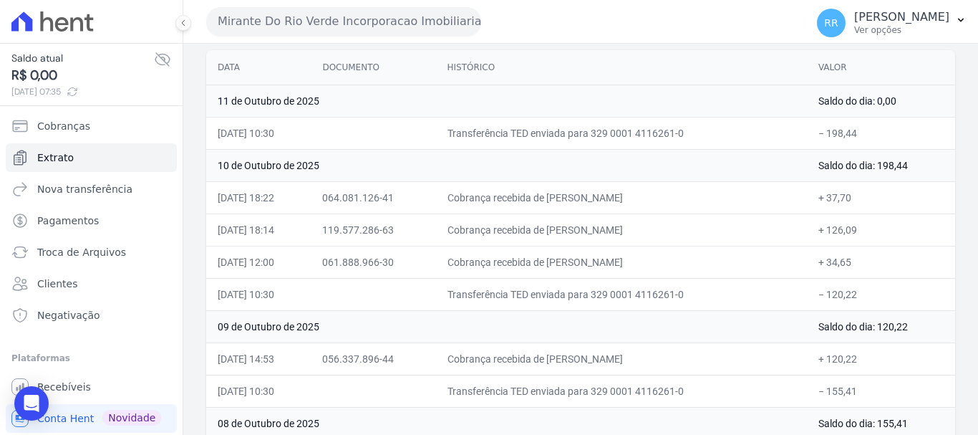
click at [274, 31] on button "Mirante Do Rio Verde Incorporacao Imobiliaria SPE LTDA" at bounding box center [343, 21] width 275 height 29
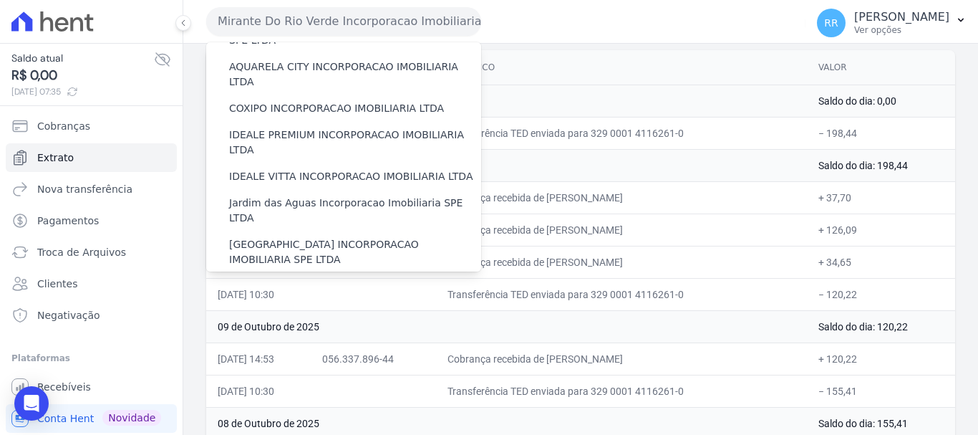
scroll to position [358, 0]
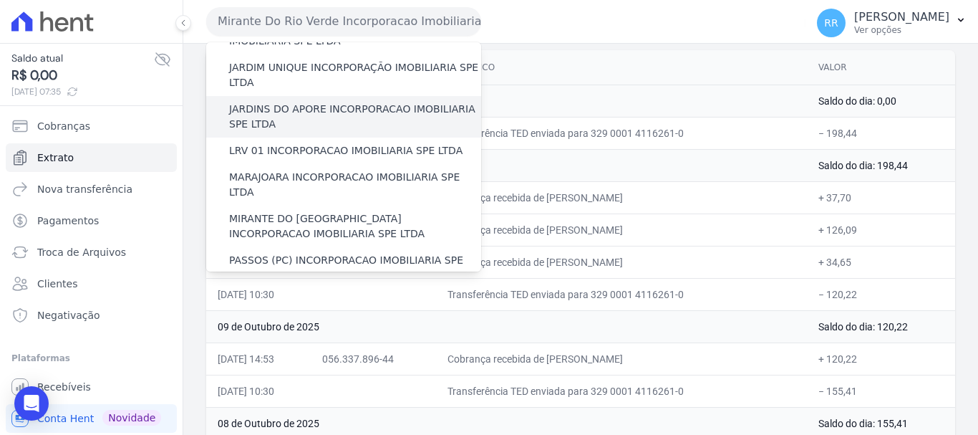
click at [271, 102] on label "JARDINS DO APORE INCORPORACAO IMOBILIARIA SPE LTDA" at bounding box center [355, 117] width 252 height 30
click at [0, 0] on input "JARDINS DO APORE INCORPORACAO IMOBILIARIA SPE LTDA" at bounding box center [0, 0] width 0 height 0
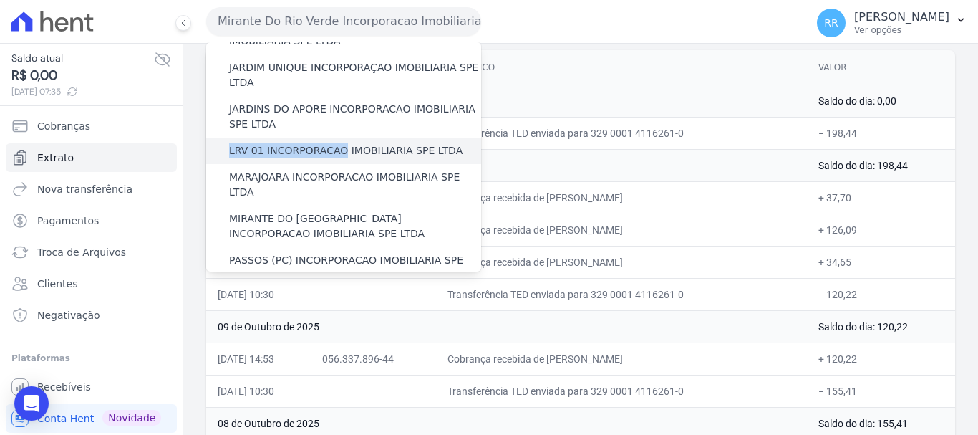
drag, startPoint x: 271, startPoint y: 86, endPoint x: 266, endPoint y: 110, distance: 24.0
click at [266, 110] on div "Via Sul Engenharia AGUAS DE [GEOGRAPHIC_DATA] INCORPORACAO IMOBILIARIA SPE LTDA…" at bounding box center [343, 156] width 275 height 945
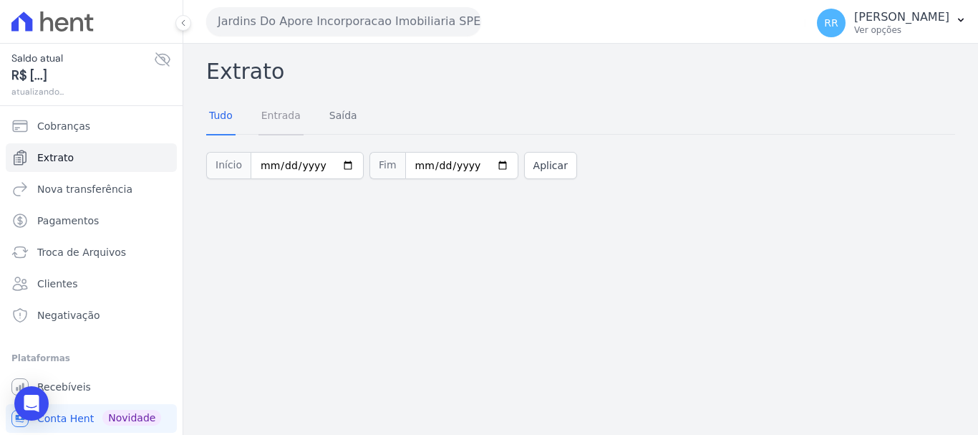
click at [266, 110] on link "Entrada" at bounding box center [281, 116] width 45 height 37
click at [318, 25] on button "Jardins Do Apore Incorporacao Imobiliaria SPE LTDA" at bounding box center [343, 21] width 275 height 29
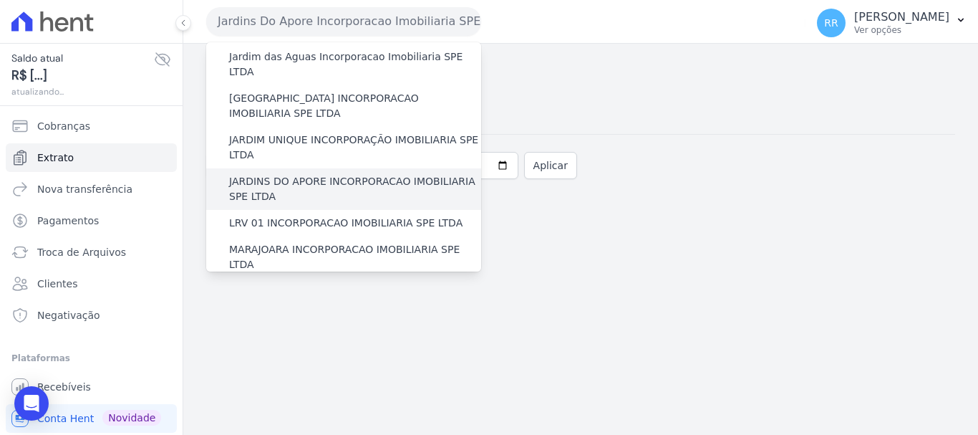
scroll to position [287, 0]
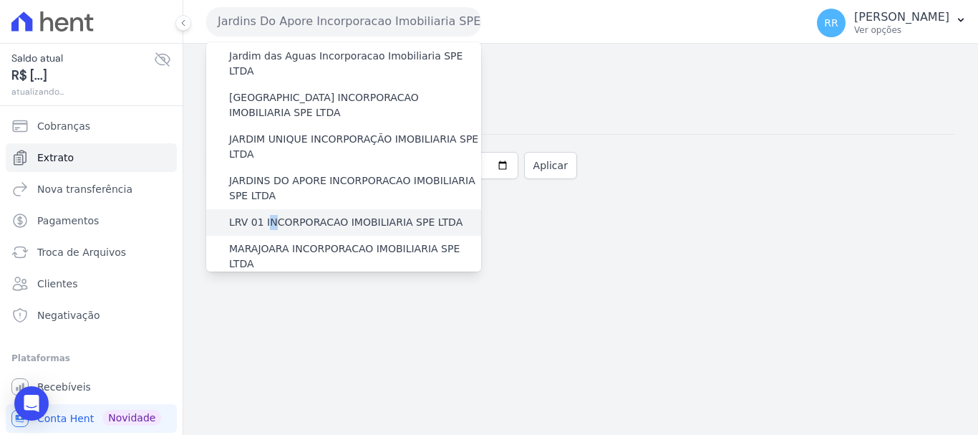
click at [269, 209] on div "LRV 01 INCORPORACAO IMOBILIARIA SPE LTDA" at bounding box center [343, 222] width 275 height 27
click at [350, 215] on label "LRV 01 INCORPORACAO IMOBILIARIA SPE LTDA" at bounding box center [345, 222] width 233 height 15
click at [0, 0] on input "LRV 01 INCORPORACAO IMOBILIARIA SPE LTDA" at bounding box center [0, 0] width 0 height 0
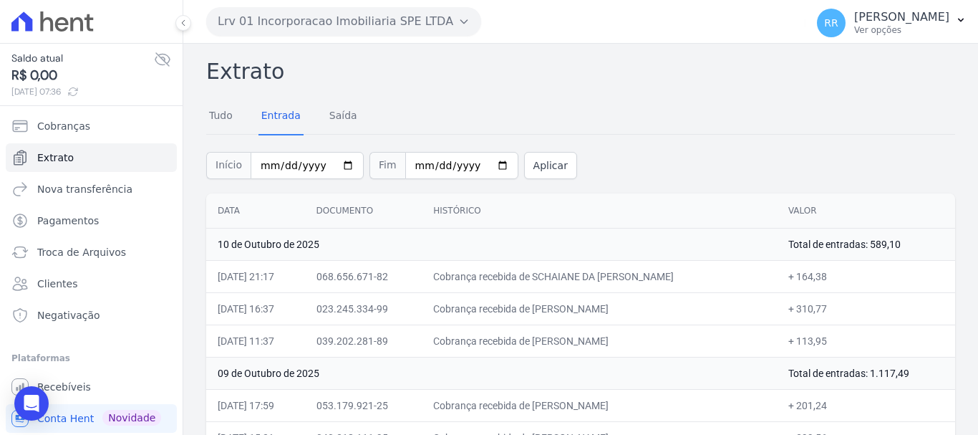
click at [407, 20] on button "Lrv 01 Incorporacao Imobiliaria SPE LTDA" at bounding box center [343, 21] width 275 height 29
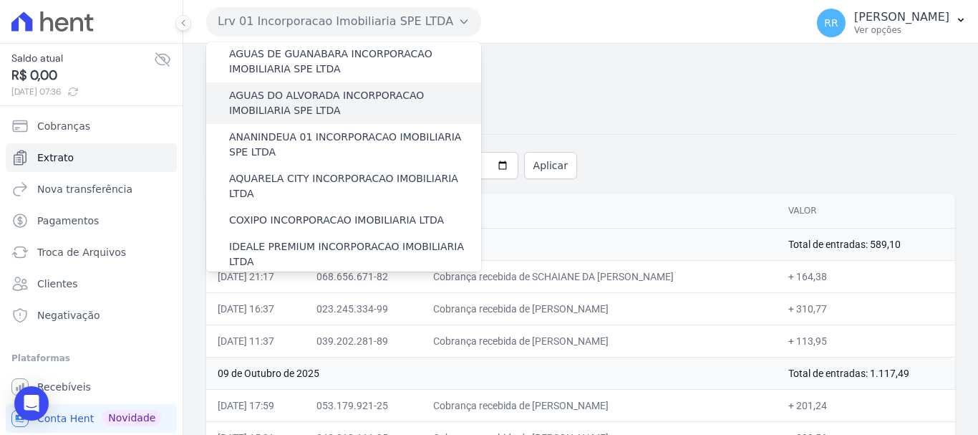
scroll to position [72, 0]
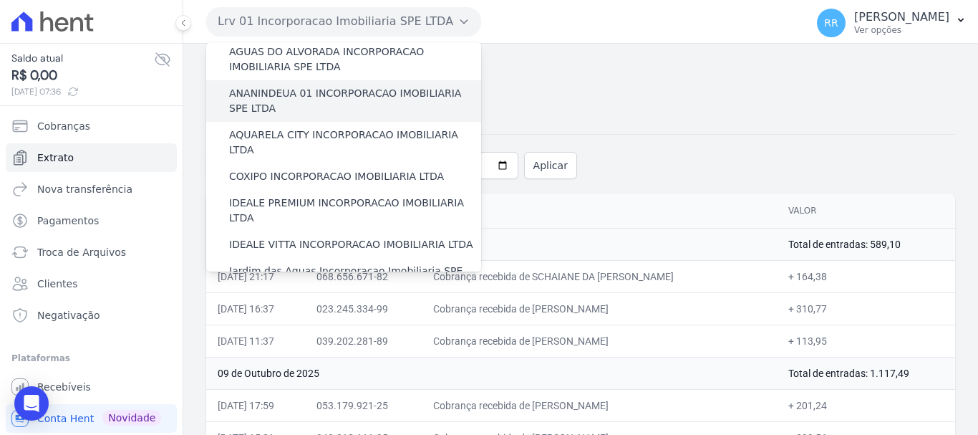
click at [323, 102] on label "ANANINDEUA 01 INCORPORACAO IMOBILIARIA SPE LTDA" at bounding box center [355, 101] width 252 height 30
click at [0, 0] on input "ANANINDEUA 01 INCORPORACAO IMOBILIARIA SPE LTDA" at bounding box center [0, 0] width 0 height 0
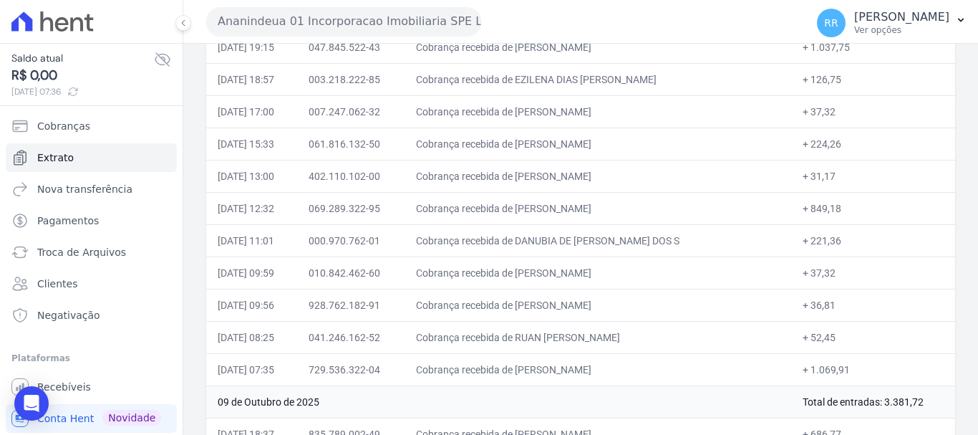
scroll to position [287, 0]
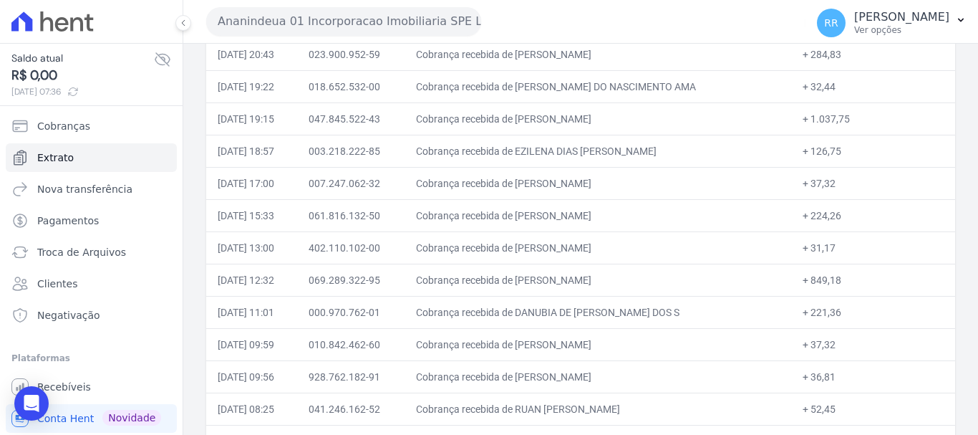
click at [419, 15] on button "Ananindeua 01 Incorporacao Imobiliaria SPE LTDA" at bounding box center [343, 21] width 275 height 29
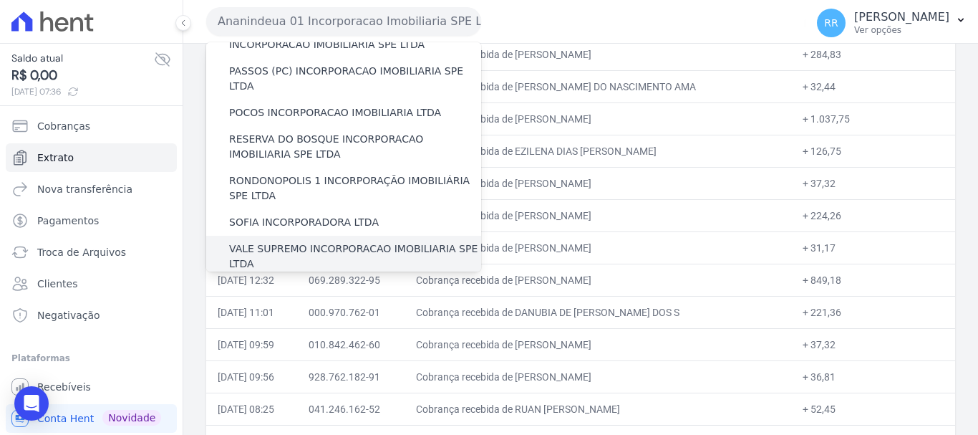
scroll to position [573, 0]
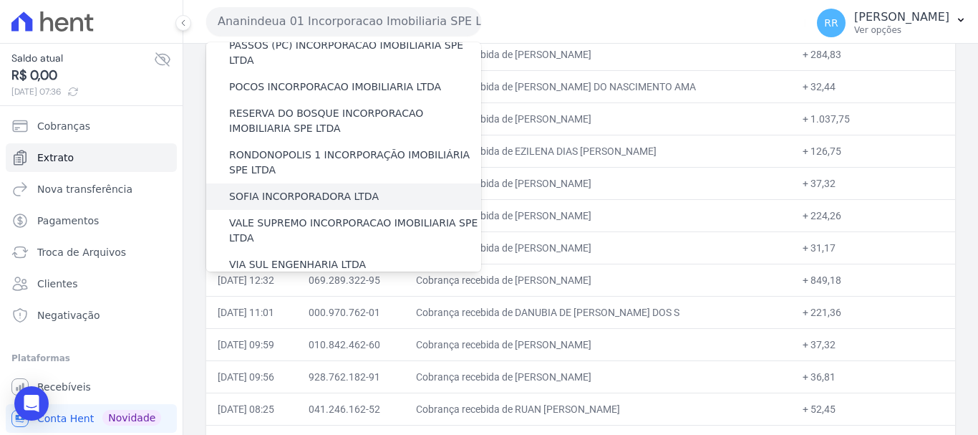
click at [276, 183] on div "SOFIA INCORPORADORA LTDA" at bounding box center [343, 196] width 275 height 27
click at [276, 189] on label "SOFIA INCORPORADORA LTDA" at bounding box center [304, 196] width 150 height 15
click at [0, 0] on input "SOFIA INCORPORADORA LTDA" at bounding box center [0, 0] width 0 height 0
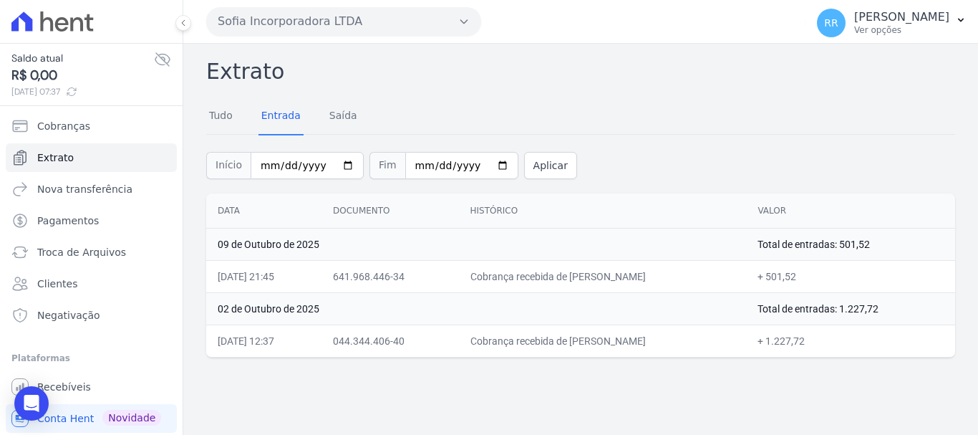
click at [404, 27] on button "Sofia Incorporadora LTDA" at bounding box center [343, 21] width 275 height 29
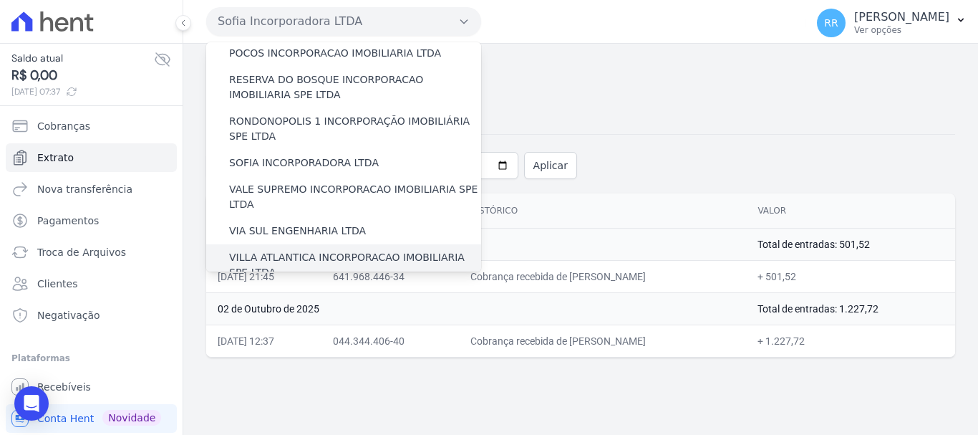
scroll to position [625, 0]
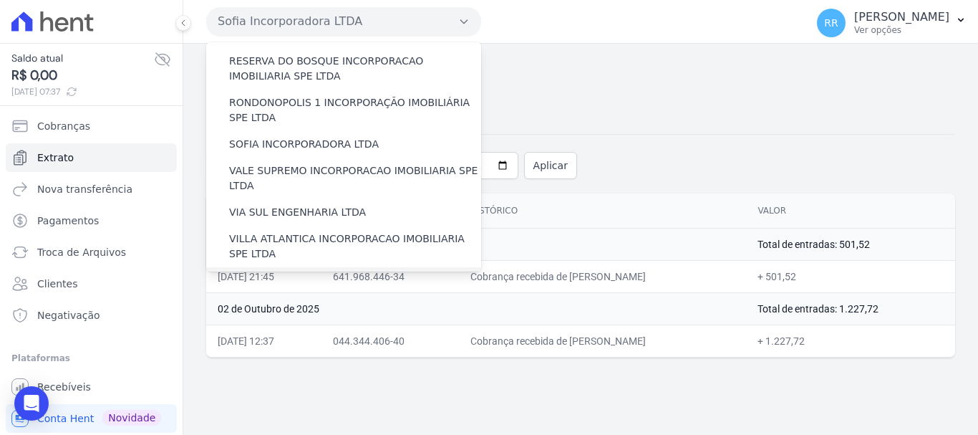
click at [265, 267] on div "[GEOGRAPHIC_DATA] INCORPORACAO IMOBILIARIA SPE LTDA" at bounding box center [343, 288] width 275 height 42
click at [264, 273] on label "[GEOGRAPHIC_DATA] INCORPORACAO IMOBILIARIA SPE LTDA" at bounding box center [355, 288] width 252 height 30
click at [0, 0] on input "[GEOGRAPHIC_DATA] INCORPORACAO IMOBILIARIA SPE LTDA" at bounding box center [0, 0] width 0 height 0
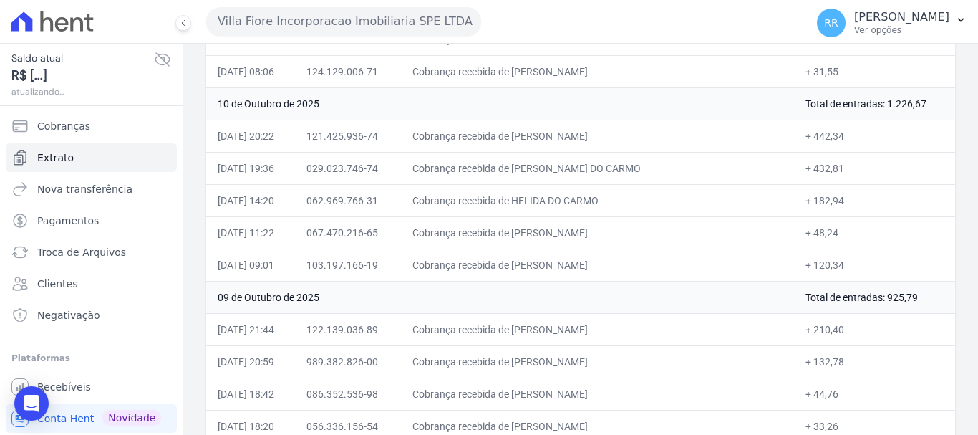
scroll to position [287, 0]
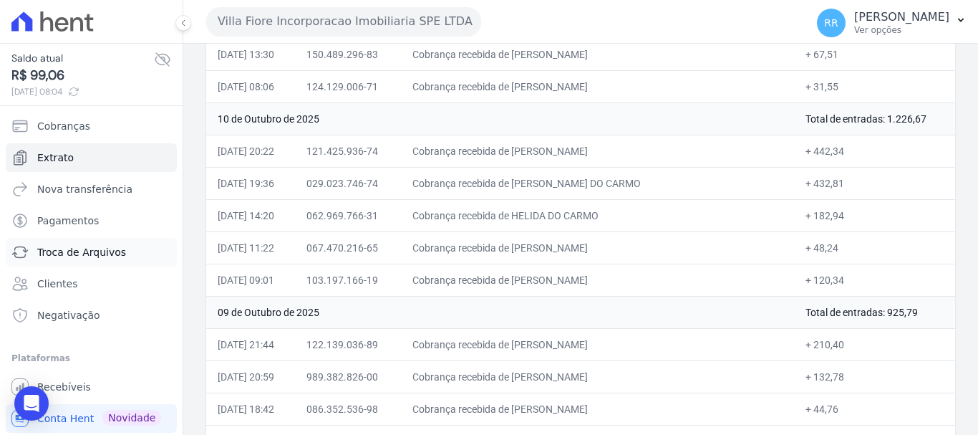
click at [67, 253] on span "Troca de Arquivos" at bounding box center [81, 252] width 89 height 14
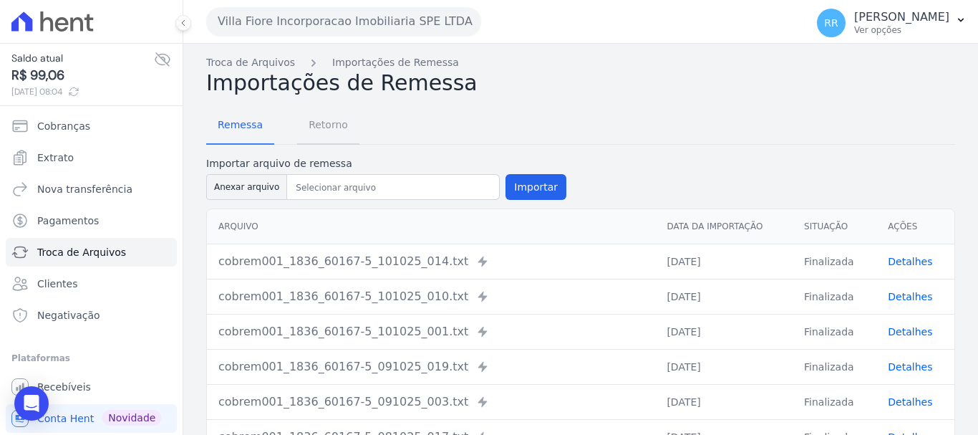
click at [338, 126] on span "Retorno" at bounding box center [328, 124] width 57 height 29
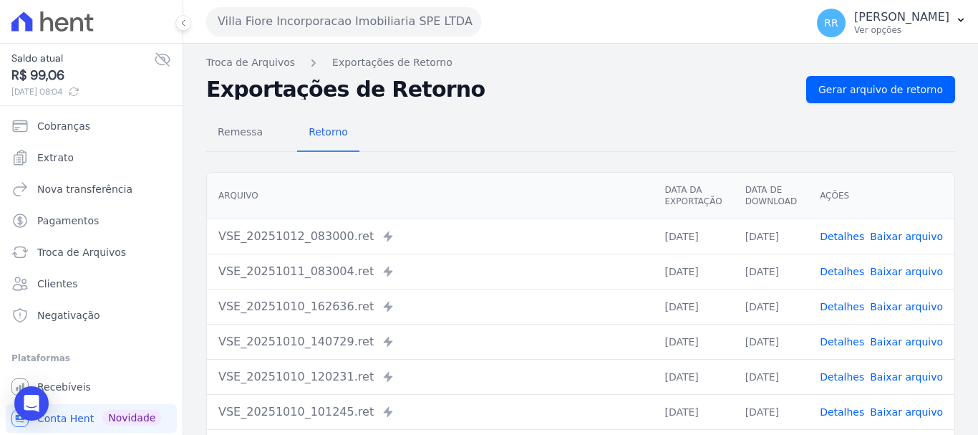
click at [842, 239] on link "Detalhes" at bounding box center [842, 236] width 44 height 11
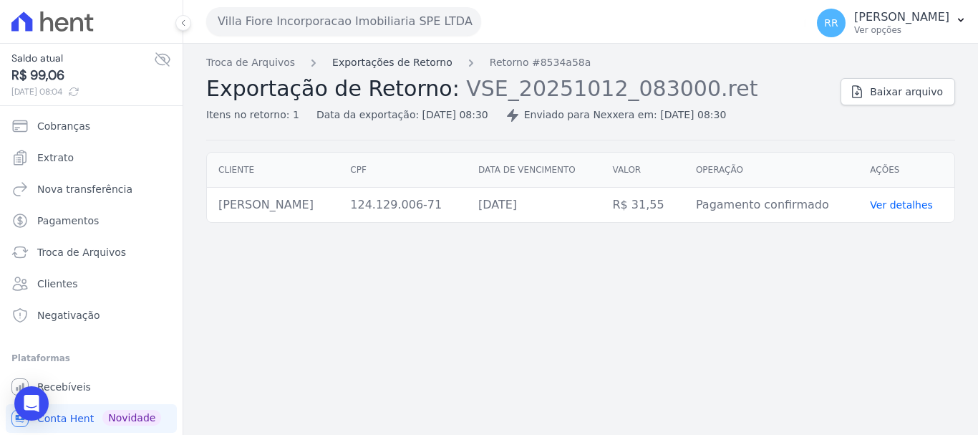
click at [398, 56] on link "Exportações de Retorno" at bounding box center [392, 62] width 120 height 15
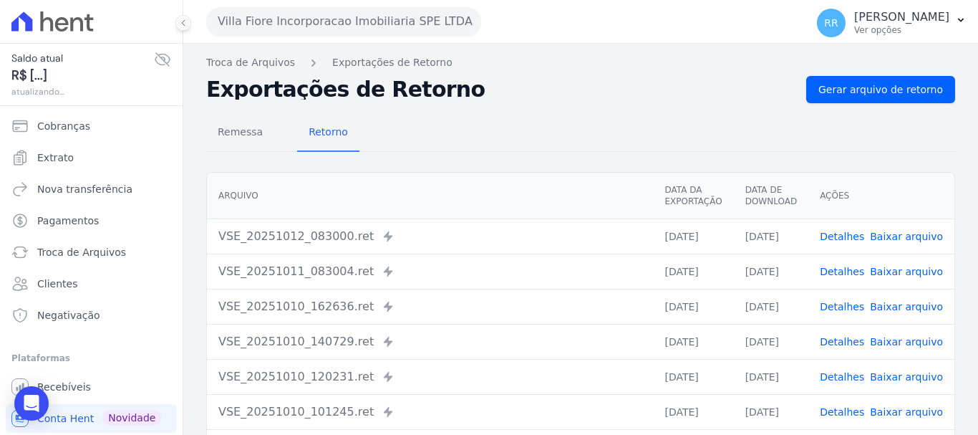
click at [841, 271] on link "Detalhes" at bounding box center [842, 271] width 44 height 11
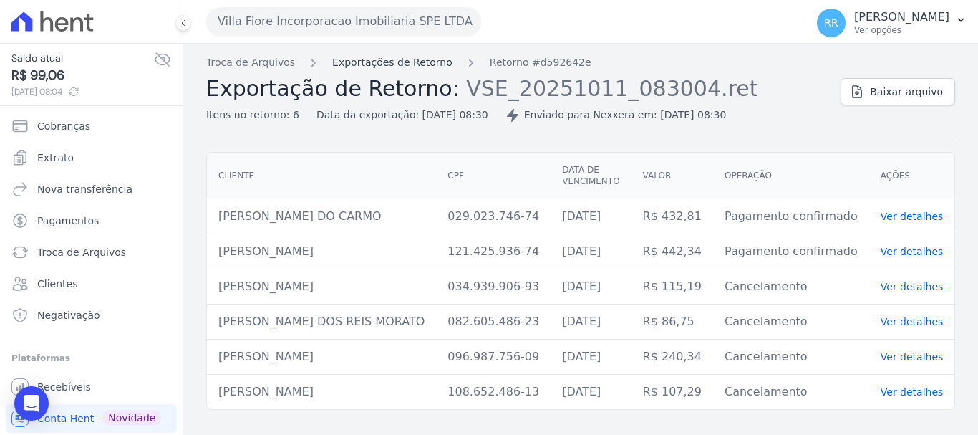
click at [382, 64] on link "Exportações de Retorno" at bounding box center [392, 62] width 120 height 15
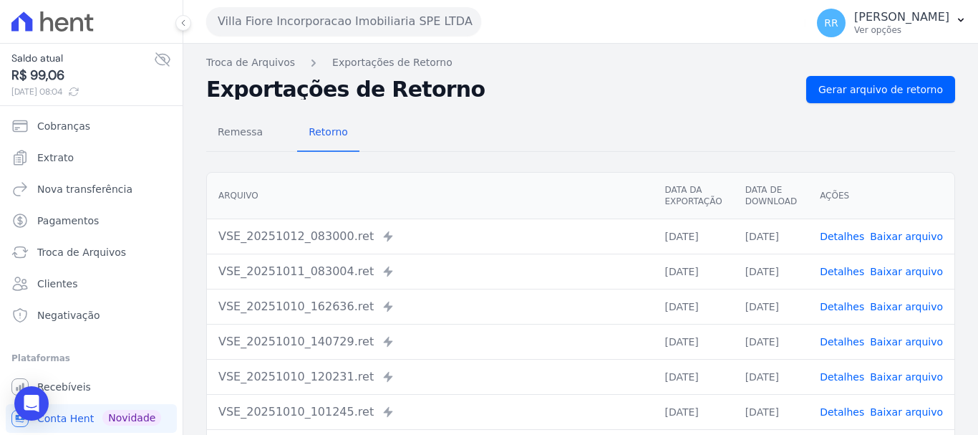
click at [844, 312] on link "Detalhes" at bounding box center [842, 306] width 44 height 11
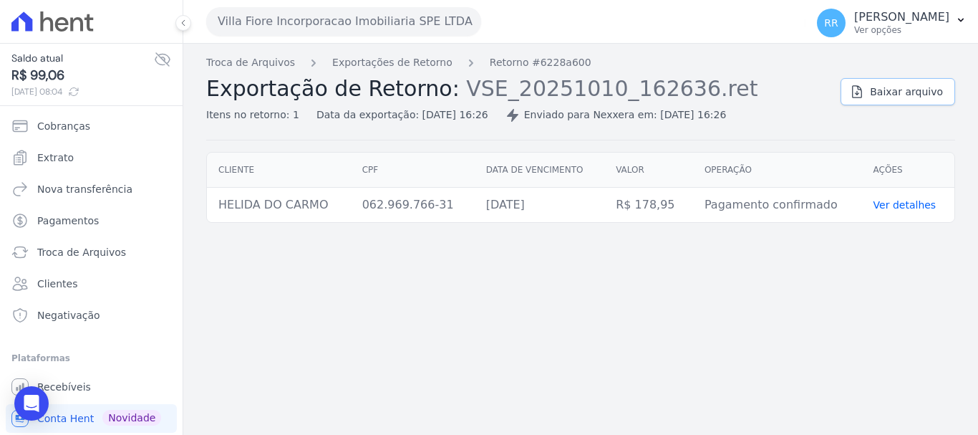
click at [912, 89] on span "Baixar arquivo" at bounding box center [906, 92] width 73 height 14
click at [413, 57] on link "Exportações de Retorno" at bounding box center [392, 62] width 120 height 15
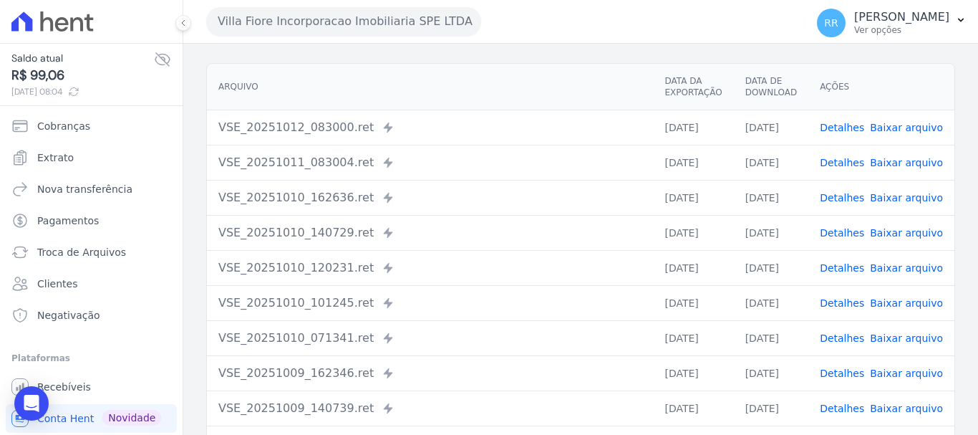
scroll to position [143, 0]
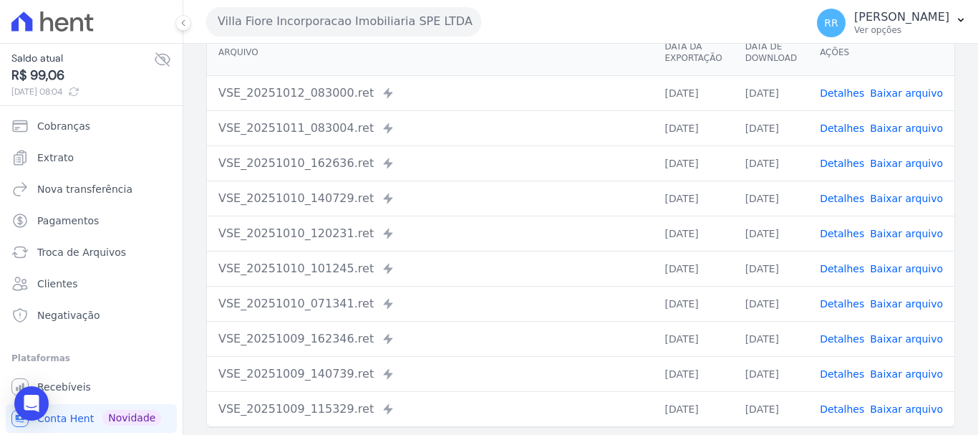
click at [495, 196] on div "VSE_20251010_140729.ret Enviado para Nexxera em: [DATE] 14:07" at bounding box center [429, 198] width 423 height 17
drag, startPoint x: 845, startPoint y: 201, endPoint x: 834, endPoint y: 205, distance: 12.2
click at [845, 201] on link "Detalhes" at bounding box center [842, 198] width 44 height 11
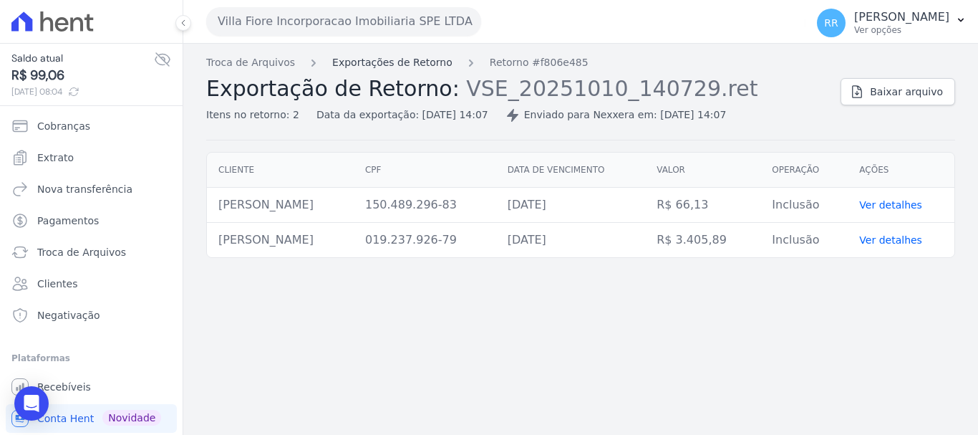
click at [413, 65] on link "Exportações de Retorno" at bounding box center [392, 62] width 120 height 15
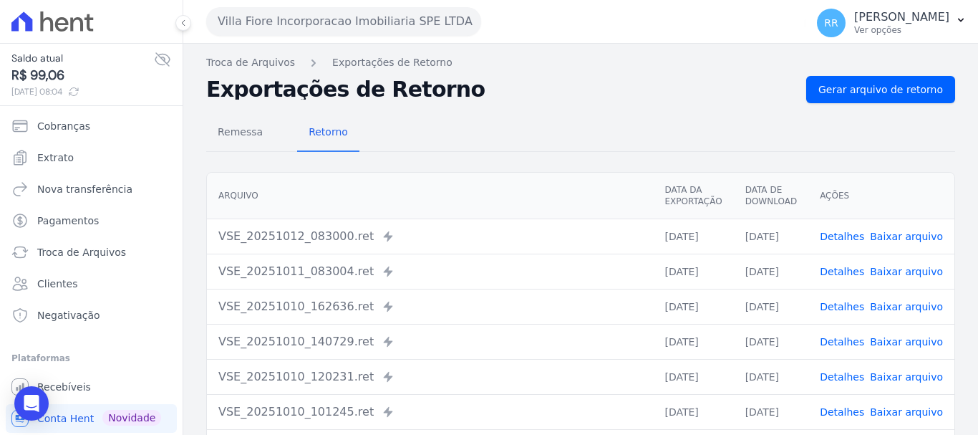
click at [844, 305] on link "Detalhes" at bounding box center [842, 306] width 44 height 11
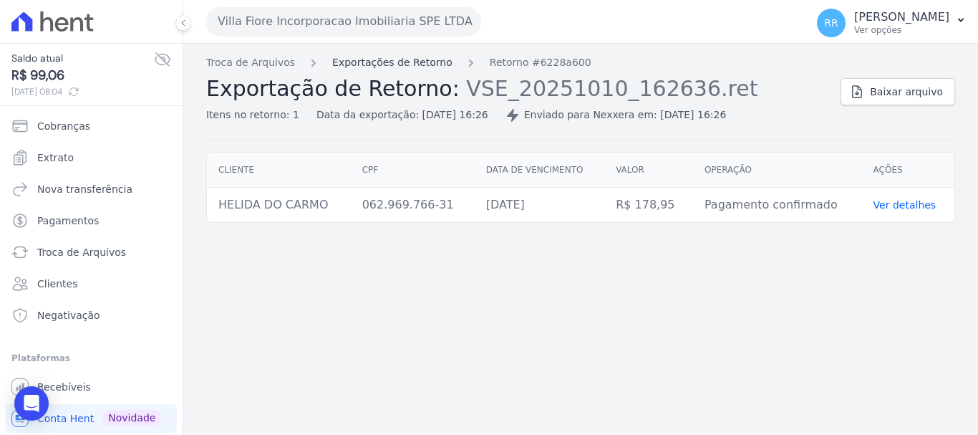
click at [372, 55] on link "Exportações de Retorno" at bounding box center [392, 62] width 120 height 15
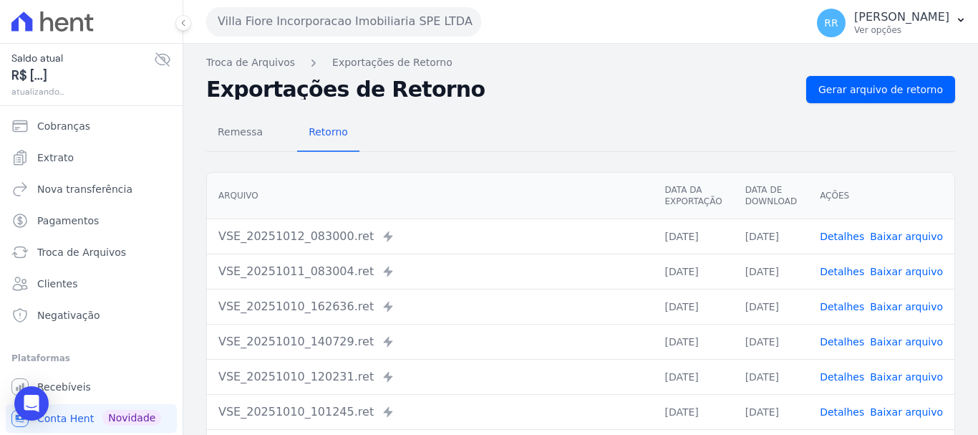
click at [845, 341] on link "Detalhes" at bounding box center [842, 341] width 44 height 11
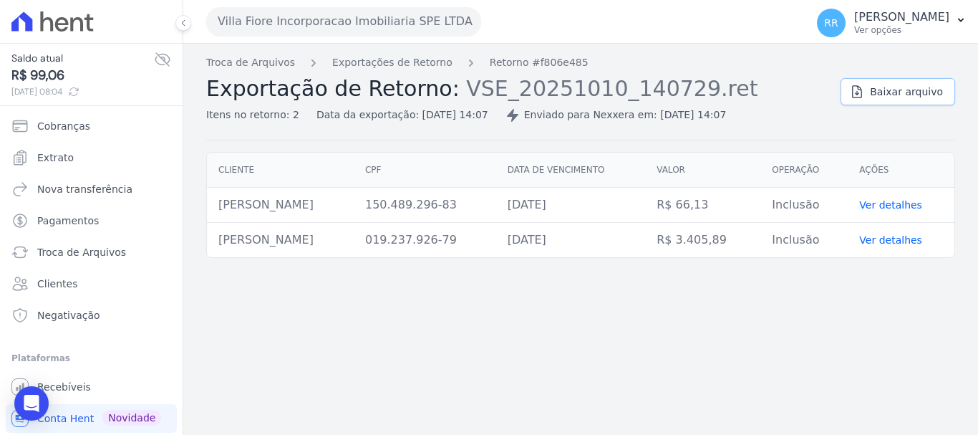
click at [896, 94] on span "Baixar arquivo" at bounding box center [906, 92] width 73 height 14
click at [377, 69] on link "Exportações de Retorno" at bounding box center [392, 62] width 120 height 15
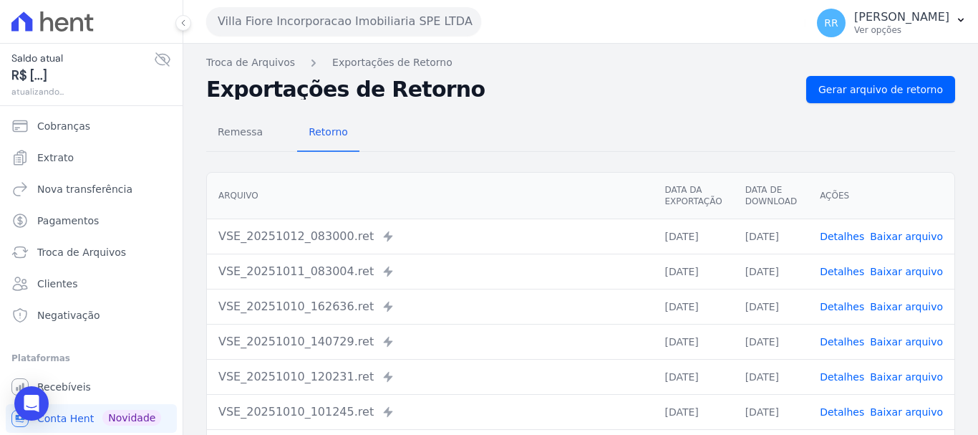
scroll to position [72, 0]
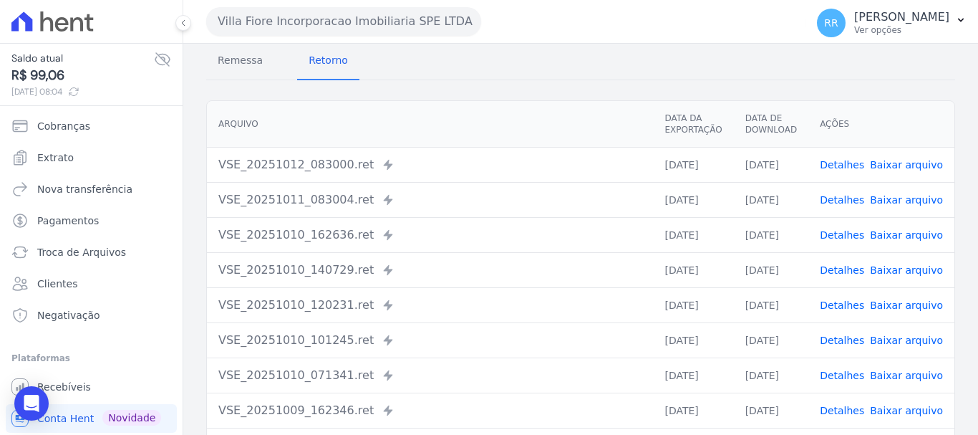
click at [843, 309] on link "Detalhes" at bounding box center [842, 304] width 44 height 11
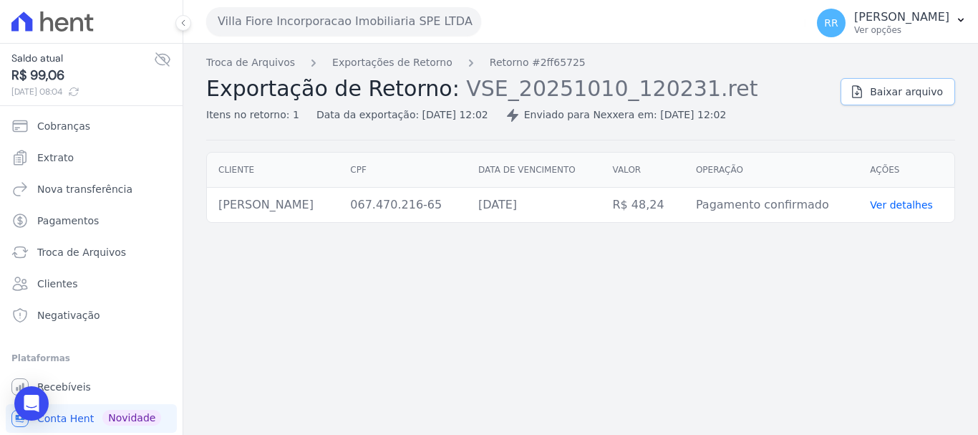
click at [888, 101] on link "Baixar arquivo" at bounding box center [898, 91] width 115 height 27
click at [385, 54] on div "Troca de Arquivos Exportações de Retorno Retorno #2ff65725 Exportação de Retorn…" at bounding box center [580, 239] width 795 height 391
click at [385, 60] on link "Exportações de Retorno" at bounding box center [392, 62] width 120 height 15
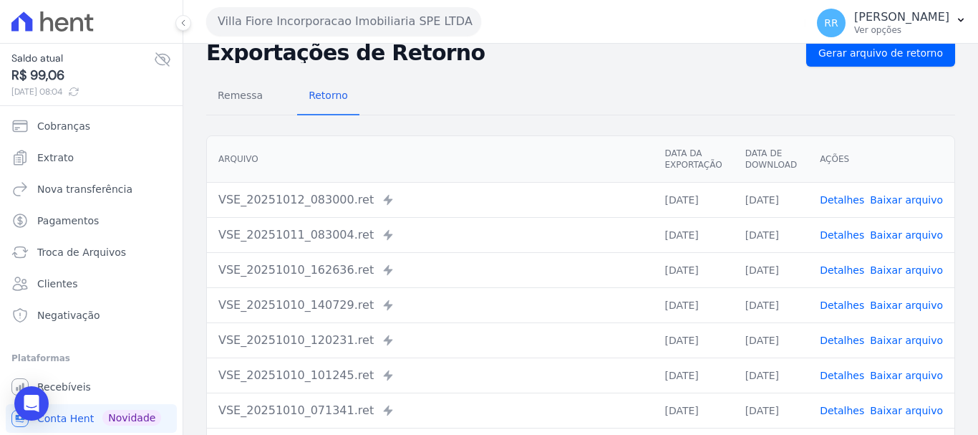
scroll to position [72, 0]
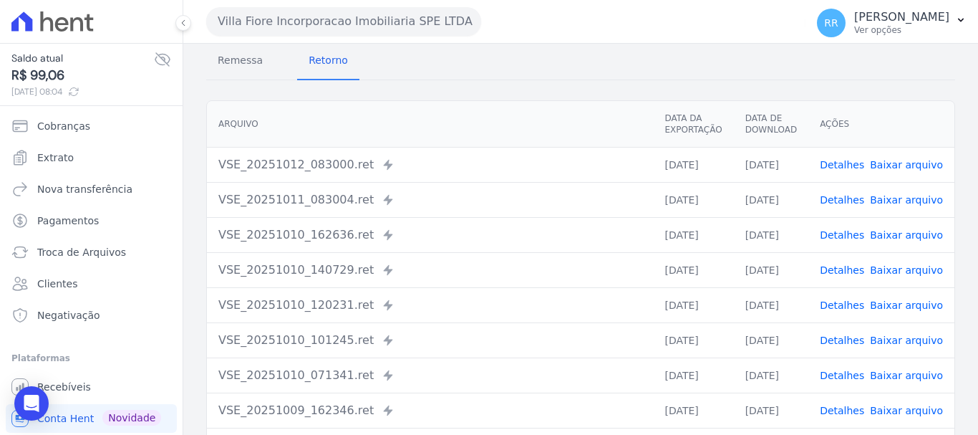
click at [839, 308] on link "Detalhes" at bounding box center [842, 304] width 44 height 11
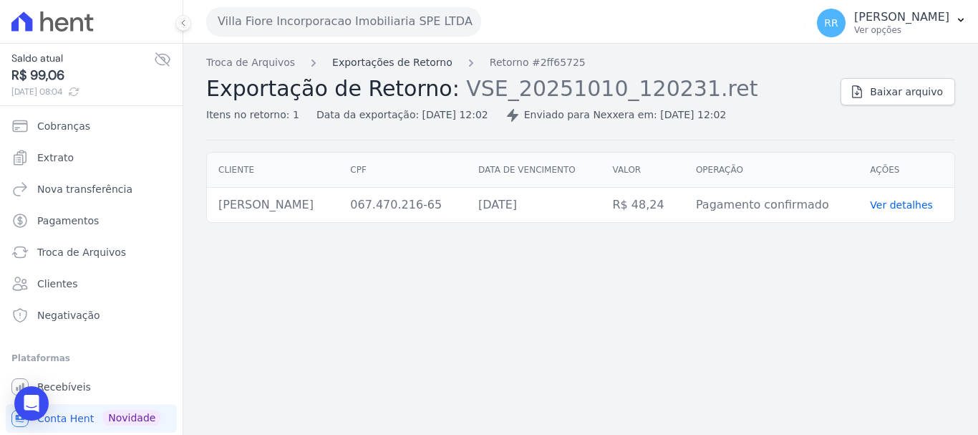
click at [425, 69] on link "Exportações de Retorno" at bounding box center [392, 62] width 120 height 15
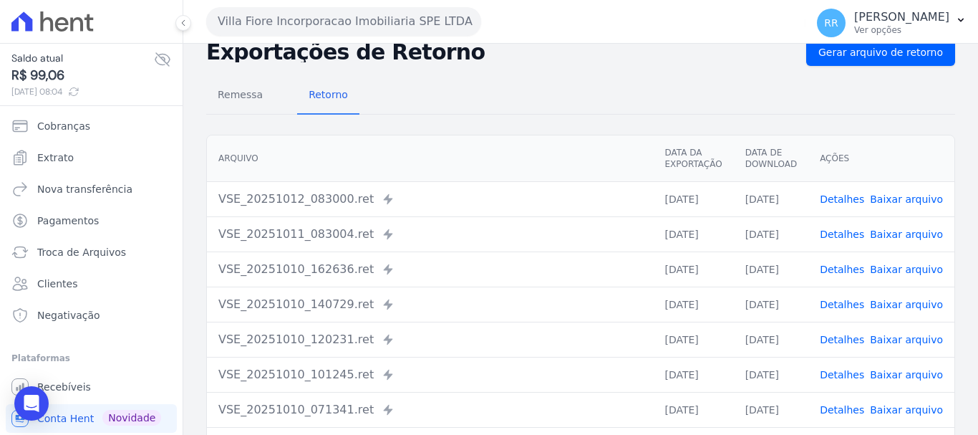
scroll to position [72, 0]
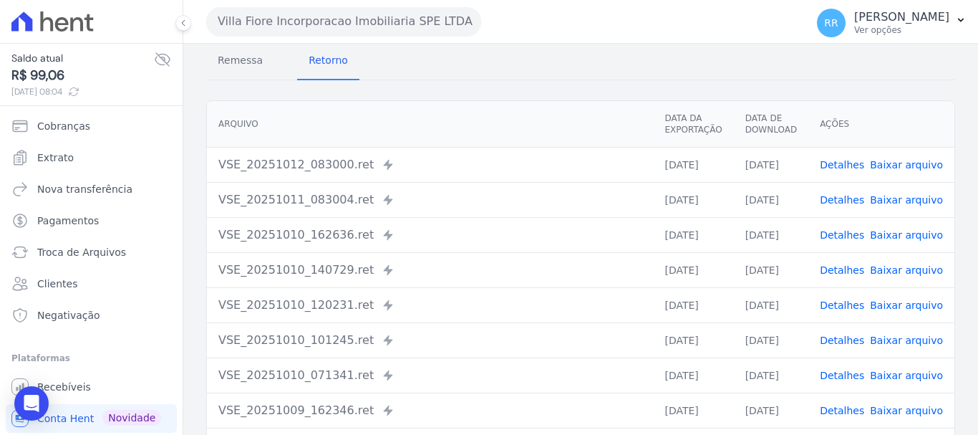
click at [846, 337] on link "Detalhes" at bounding box center [842, 339] width 44 height 11
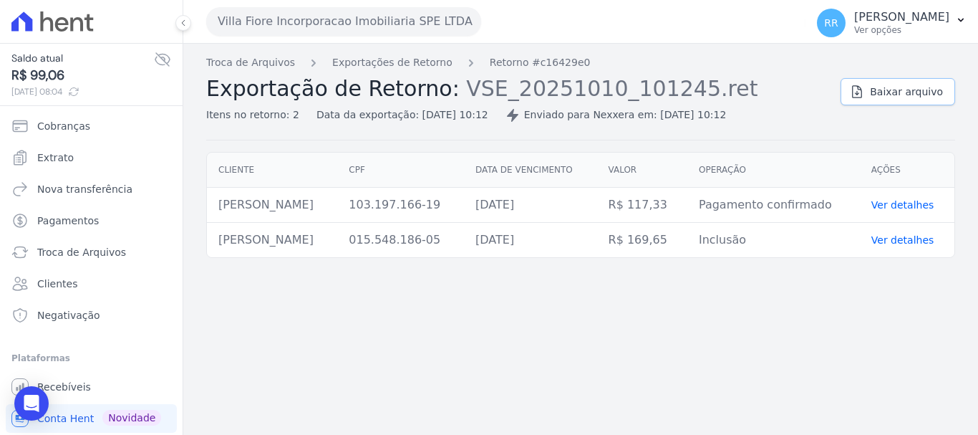
click at [906, 97] on span "Baixar arquivo" at bounding box center [906, 92] width 73 height 14
click at [409, 62] on link "Exportações de Retorno" at bounding box center [392, 62] width 120 height 15
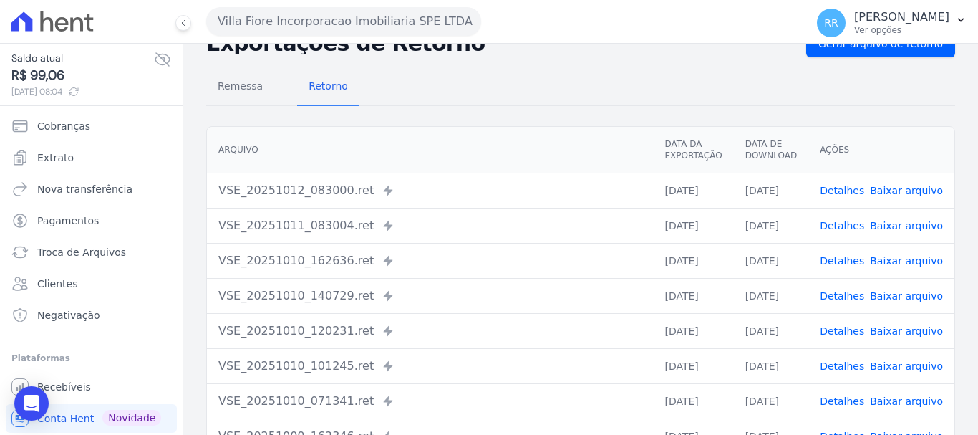
scroll to position [72, 0]
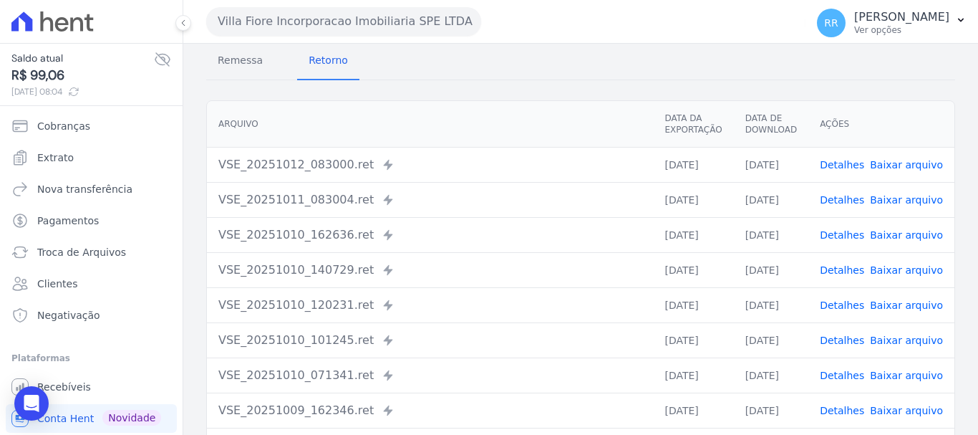
click at [849, 382] on td "Detalhes Baixar arquivo" at bounding box center [882, 374] width 146 height 35
click at [847, 374] on link "Detalhes" at bounding box center [842, 375] width 44 height 11
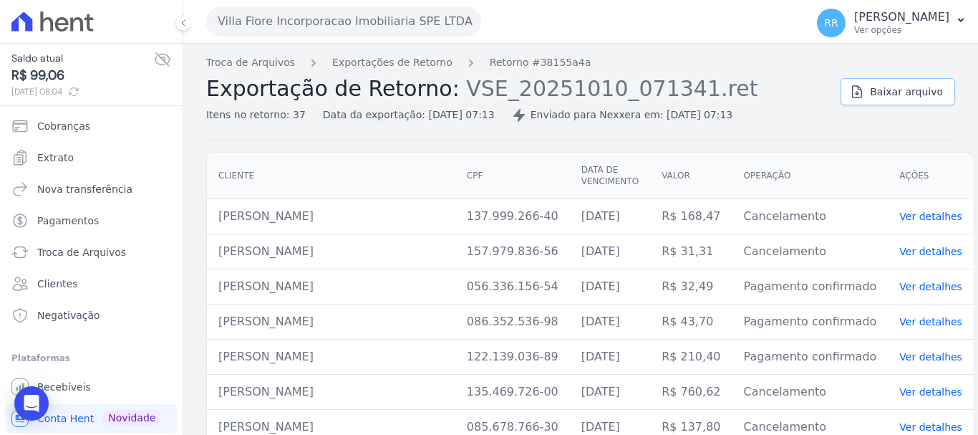
click at [887, 100] on link "Baixar arquivo" at bounding box center [898, 91] width 115 height 27
click at [419, 67] on link "Exportações de Retorno" at bounding box center [392, 62] width 120 height 15
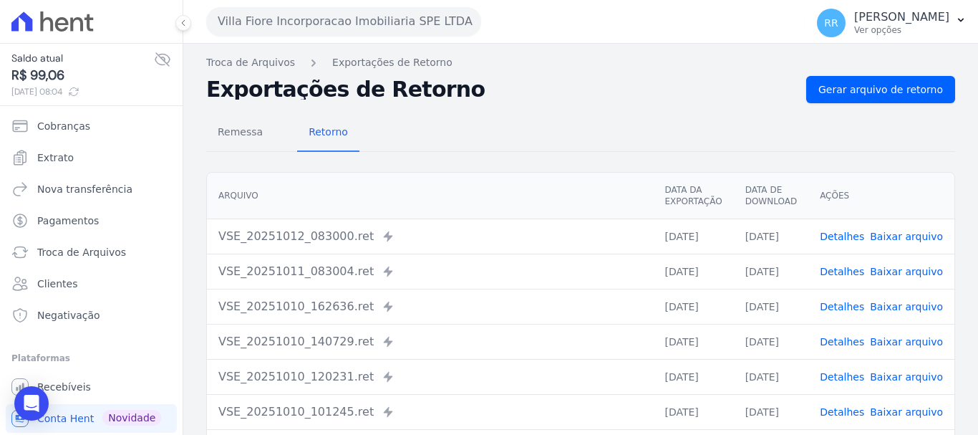
click at [554, 162] on div "Remessa Retorno [GEOGRAPHIC_DATA] Data da Exportação Data de Download Ações VSE…" at bounding box center [580, 362] width 749 height 518
click at [840, 236] on link "Detalhes" at bounding box center [842, 236] width 44 height 11
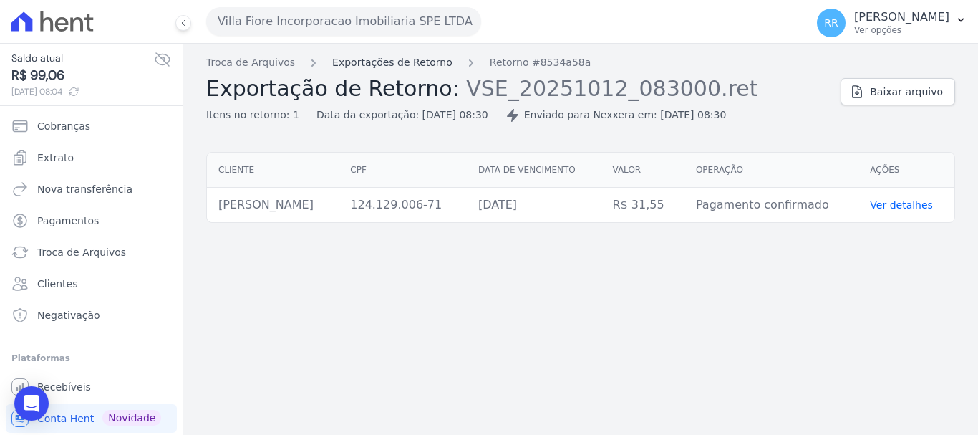
click at [395, 61] on link "Exportações de Retorno" at bounding box center [392, 62] width 120 height 15
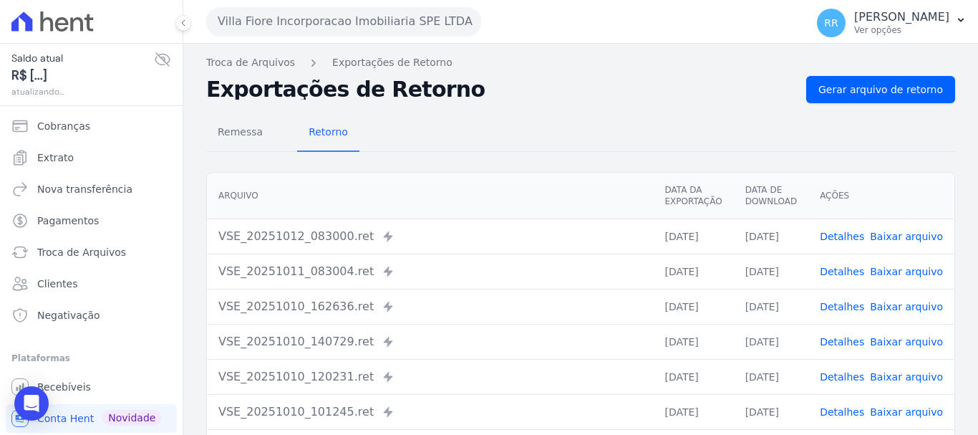
click at [847, 282] on td "Detalhes Baixar arquivo" at bounding box center [882, 271] width 146 height 35
click at [847, 271] on link "Detalhes" at bounding box center [842, 271] width 44 height 11
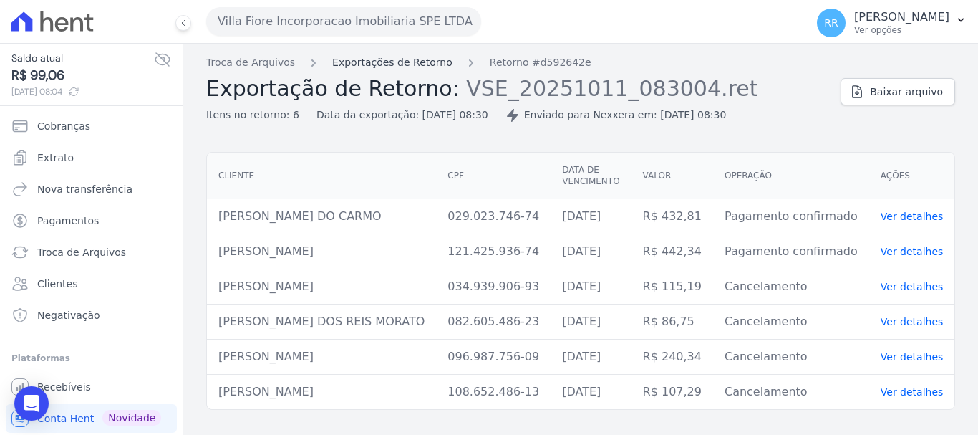
click at [388, 68] on link "Exportações de Retorno" at bounding box center [392, 62] width 120 height 15
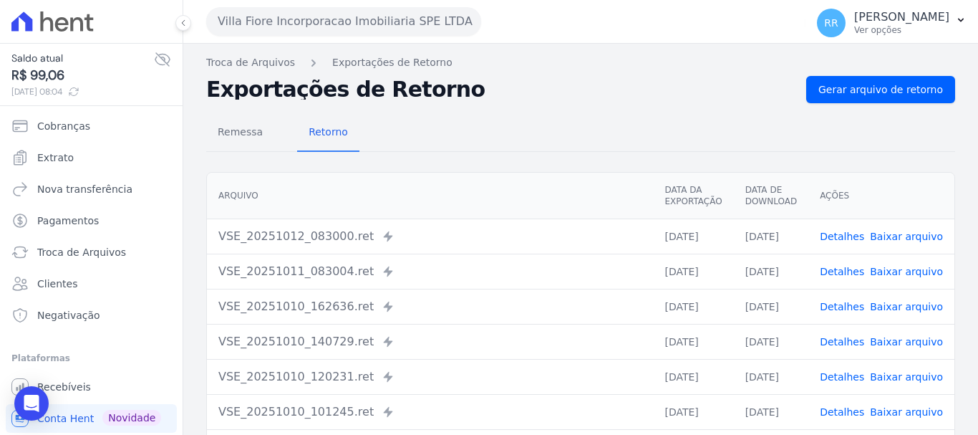
click at [849, 306] on link "Detalhes" at bounding box center [842, 306] width 44 height 11
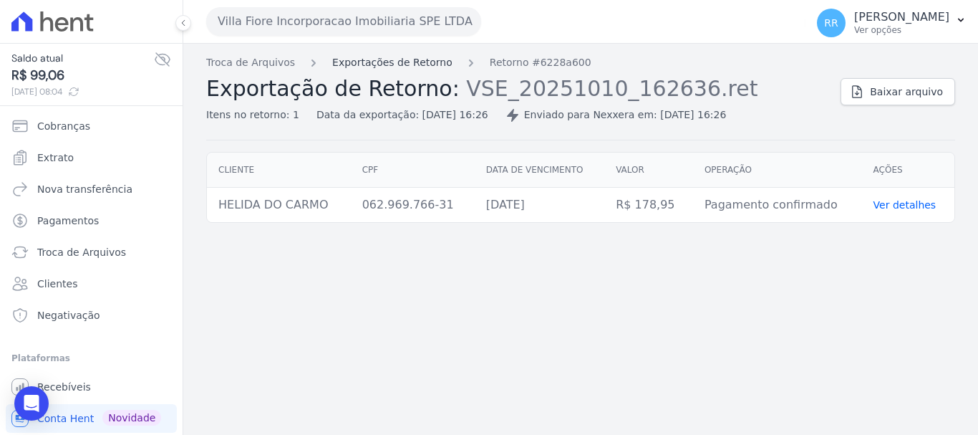
click at [395, 64] on link "Exportações de Retorno" at bounding box center [392, 62] width 120 height 15
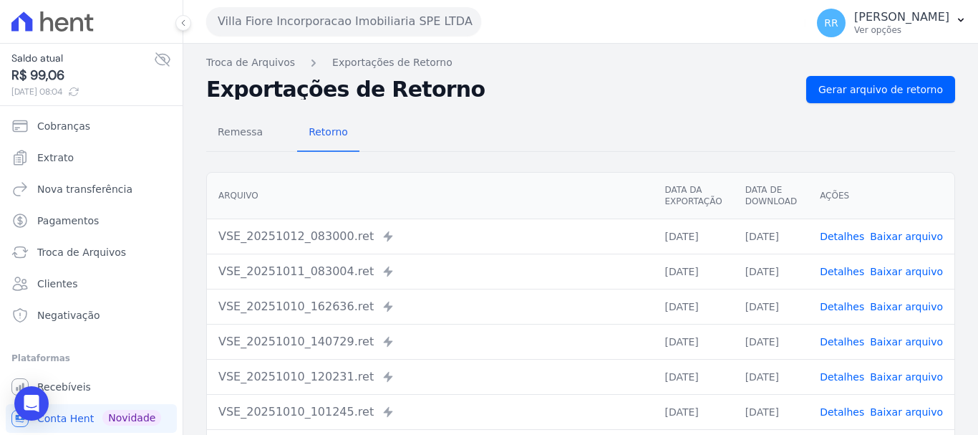
click at [857, 375] on link "Detalhes" at bounding box center [842, 376] width 44 height 11
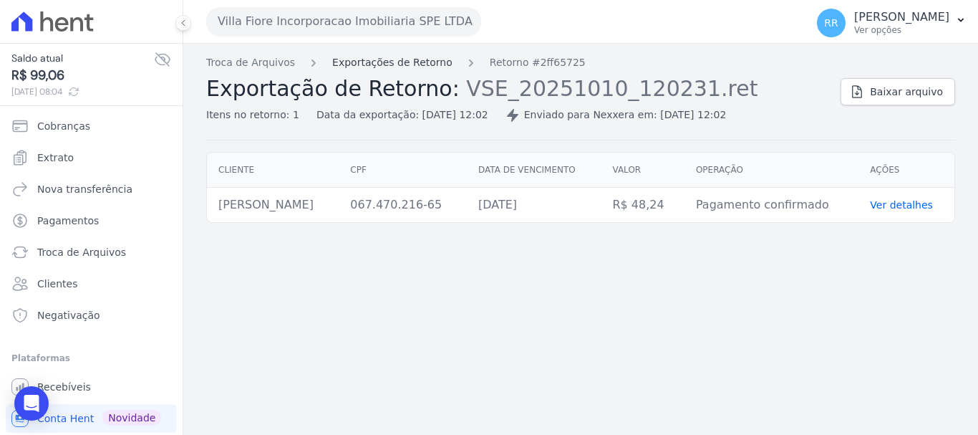
click at [369, 68] on link "Exportações de Retorno" at bounding box center [392, 62] width 120 height 15
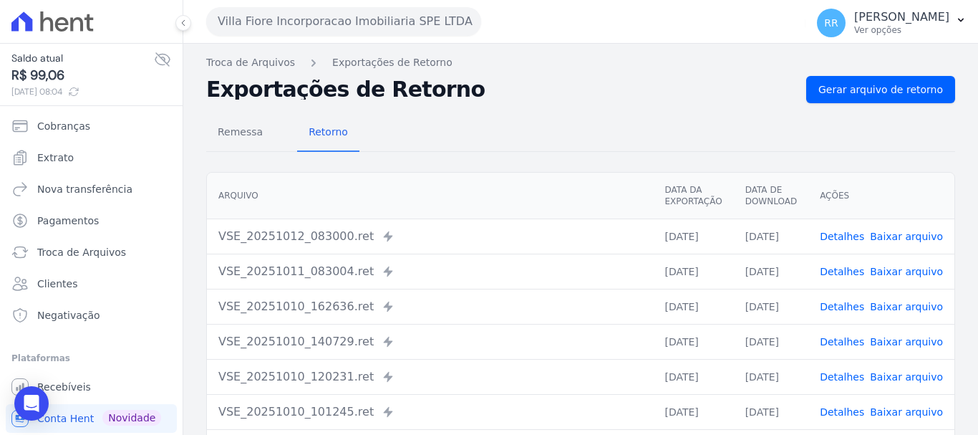
click at [852, 380] on link "Detalhes" at bounding box center [842, 376] width 44 height 11
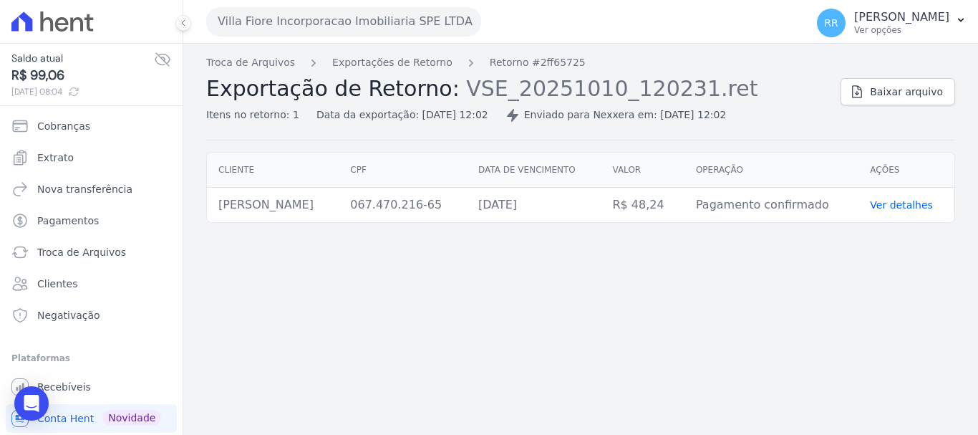
click at [400, 51] on div "Troca de Arquivos Exportações de Retorno Retorno #2ff65725 Exportação de Retorn…" at bounding box center [580, 239] width 795 height 391
click at [400, 65] on link "Exportações de Retorno" at bounding box center [392, 62] width 120 height 15
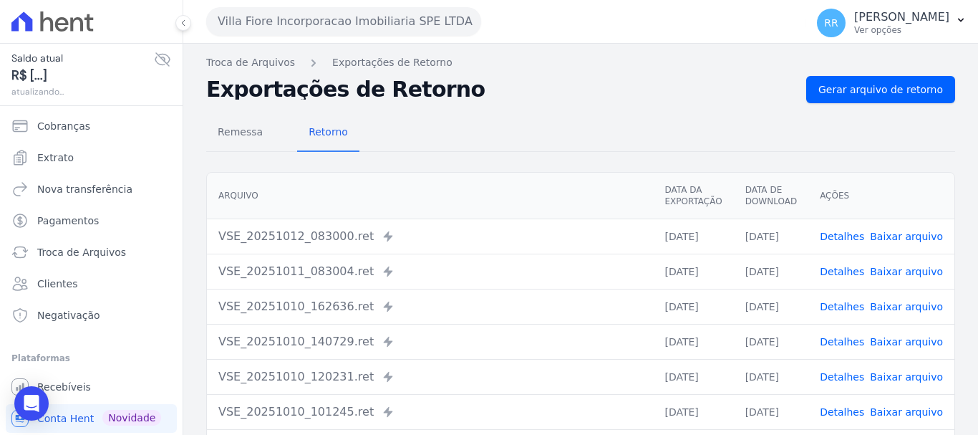
click at [840, 409] on link "Detalhes" at bounding box center [842, 411] width 44 height 11
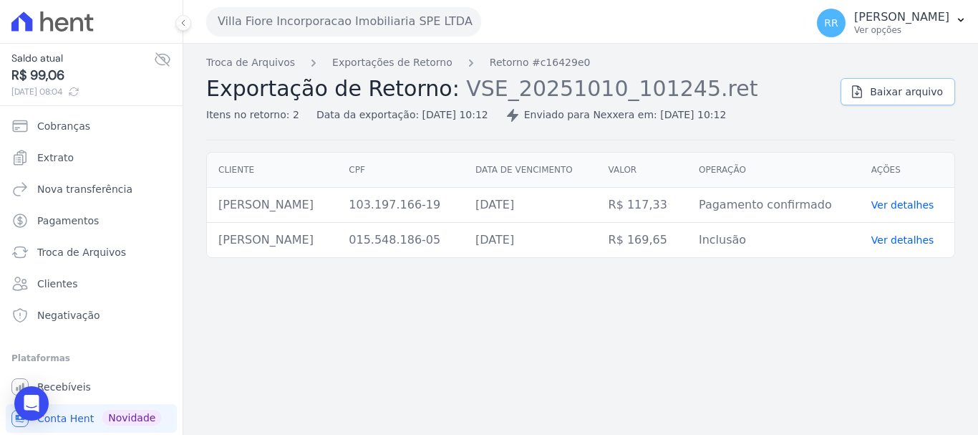
click at [904, 88] on span "Baixar arquivo" at bounding box center [906, 92] width 73 height 14
click at [61, 153] on span "Extrato" at bounding box center [55, 157] width 37 height 14
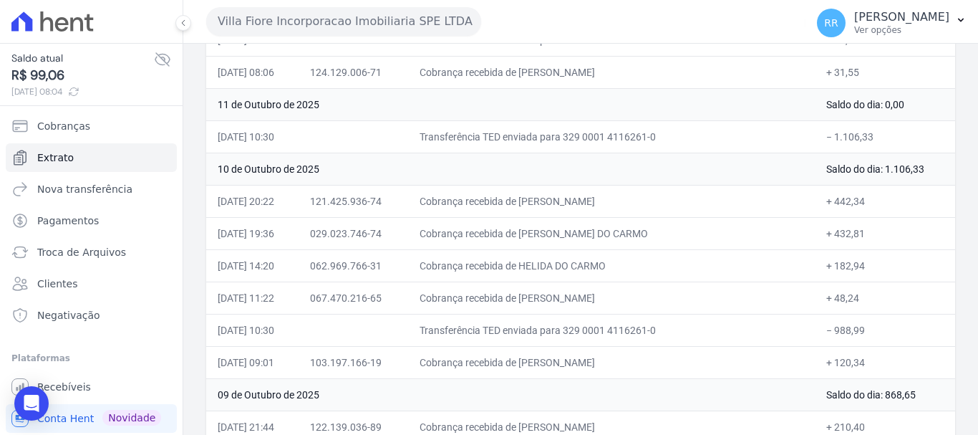
scroll to position [358, 0]
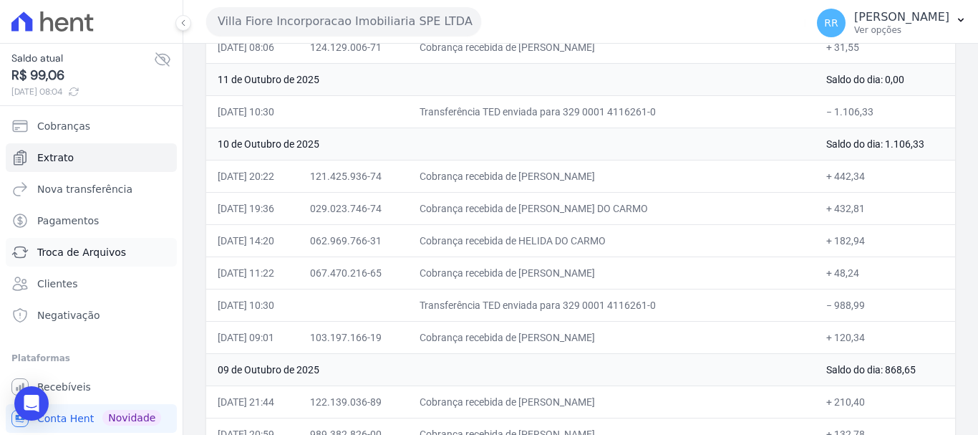
click at [77, 254] on span "Troca de Arquivos" at bounding box center [81, 252] width 89 height 14
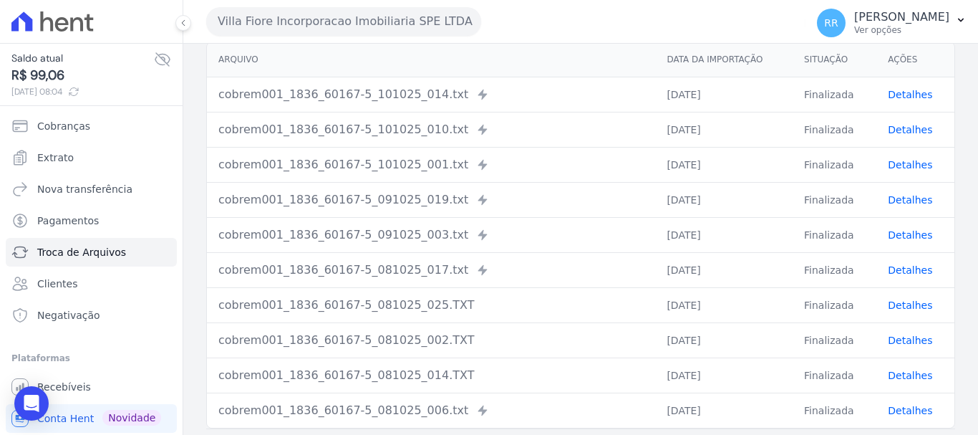
scroll to position [143, 0]
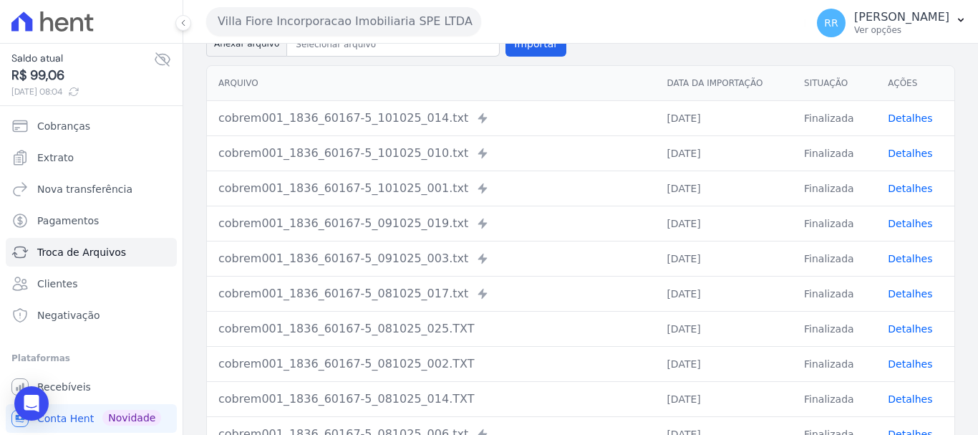
click at [820, 189] on td "Finalizada" at bounding box center [835, 187] width 84 height 35
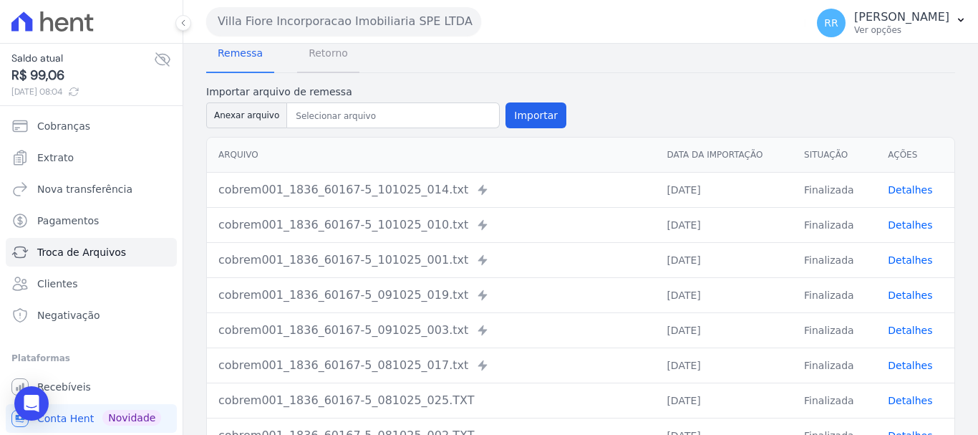
click at [322, 52] on span "Retorno" at bounding box center [328, 53] width 57 height 29
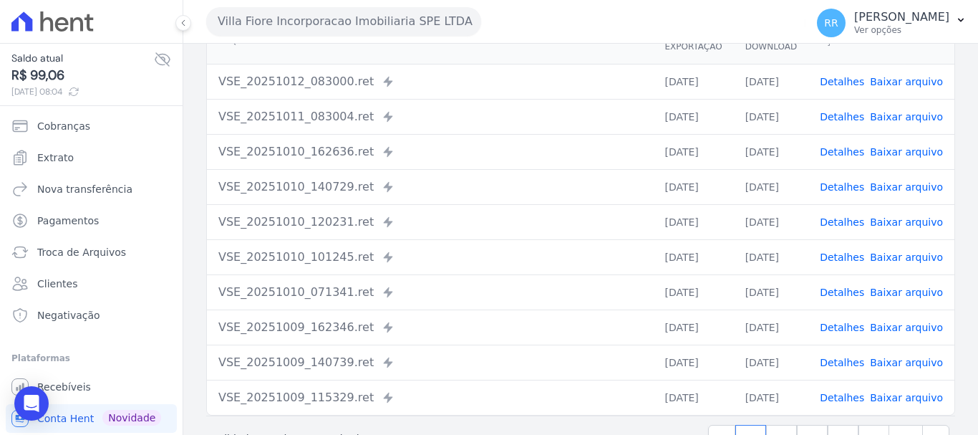
scroll to position [198, 0]
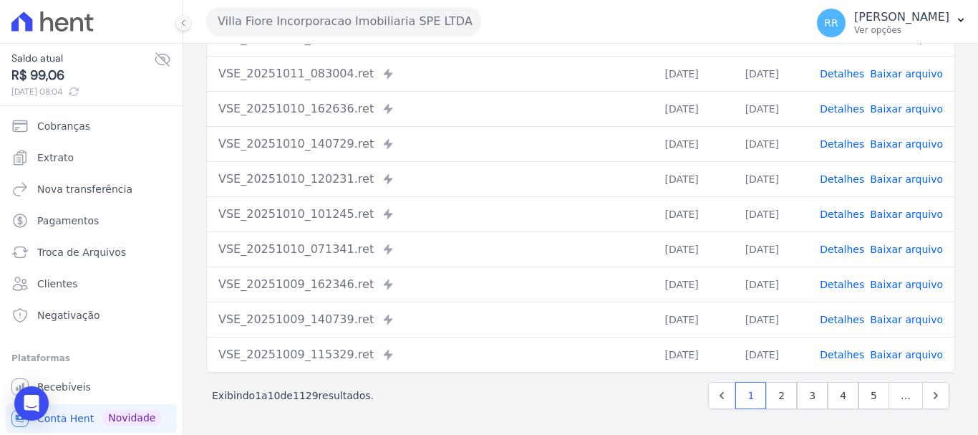
click at [839, 245] on link "Detalhes" at bounding box center [842, 249] width 44 height 11
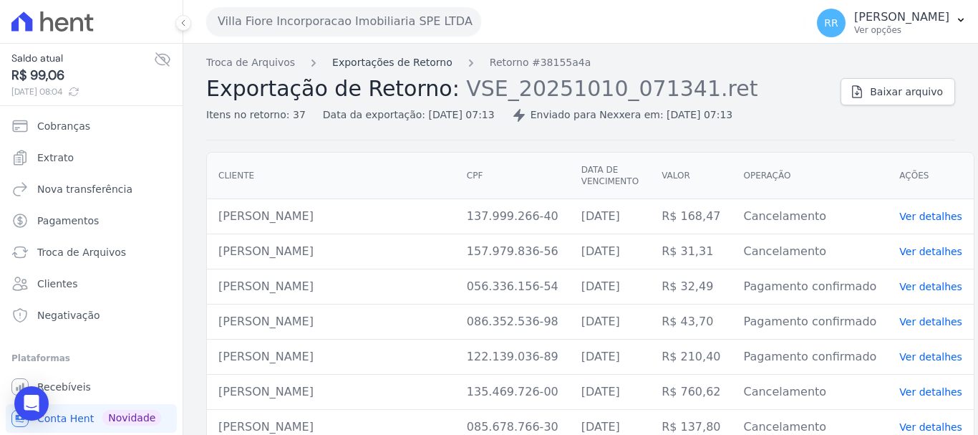
click at [429, 68] on link "Exportações de Retorno" at bounding box center [392, 62] width 120 height 15
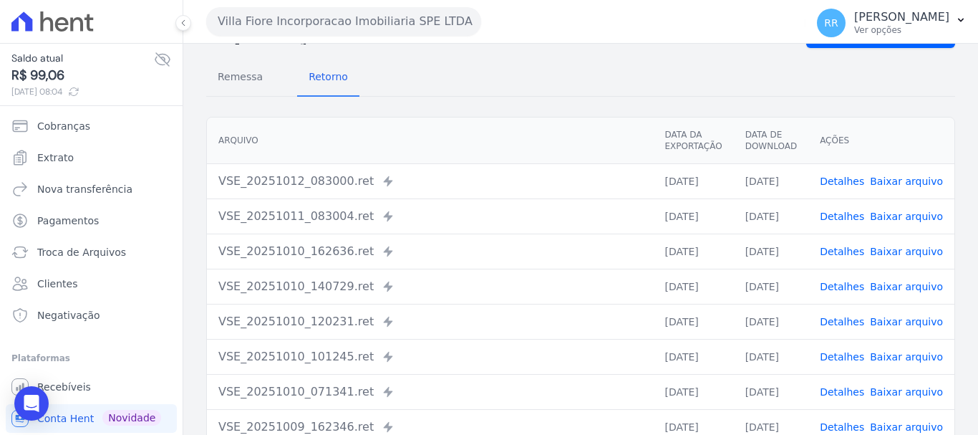
scroll to position [72, 0]
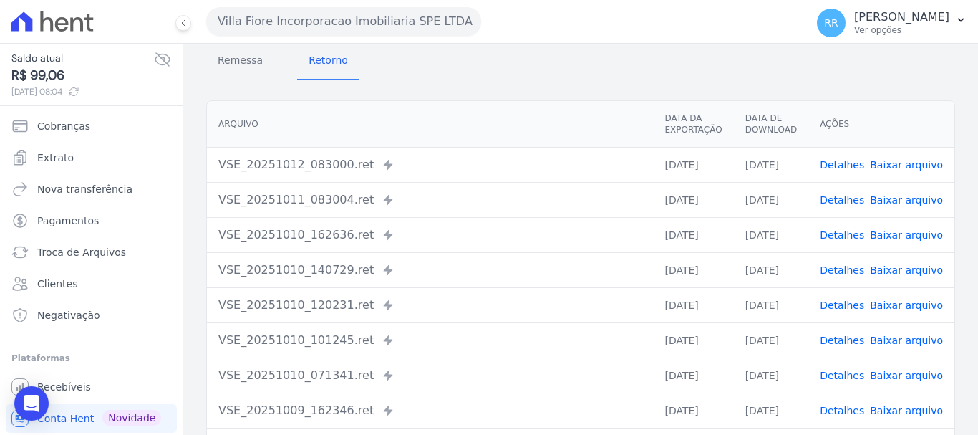
click at [849, 335] on link "Detalhes" at bounding box center [842, 339] width 44 height 11
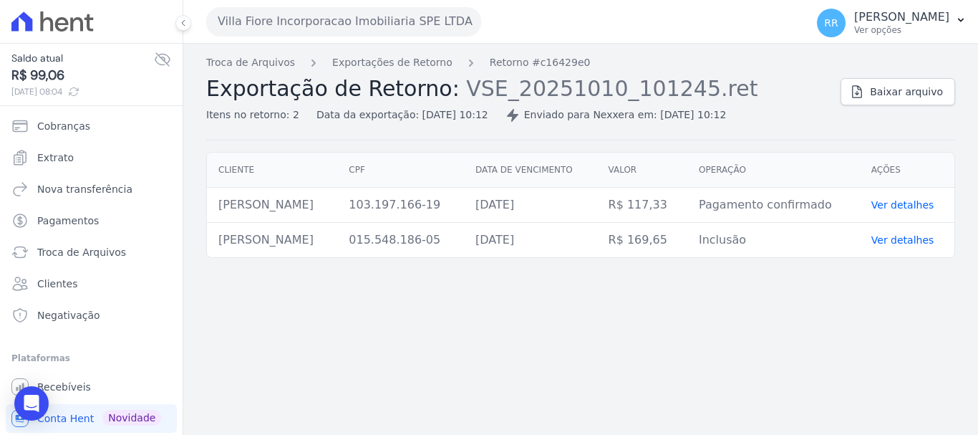
click at [375, 54] on div "Troca de Arquivos Exportações de Retorno Retorno #c16429e0 Exportação de Retorn…" at bounding box center [580, 239] width 795 height 391
click at [362, 67] on link "Exportações de Retorno" at bounding box center [392, 62] width 120 height 15
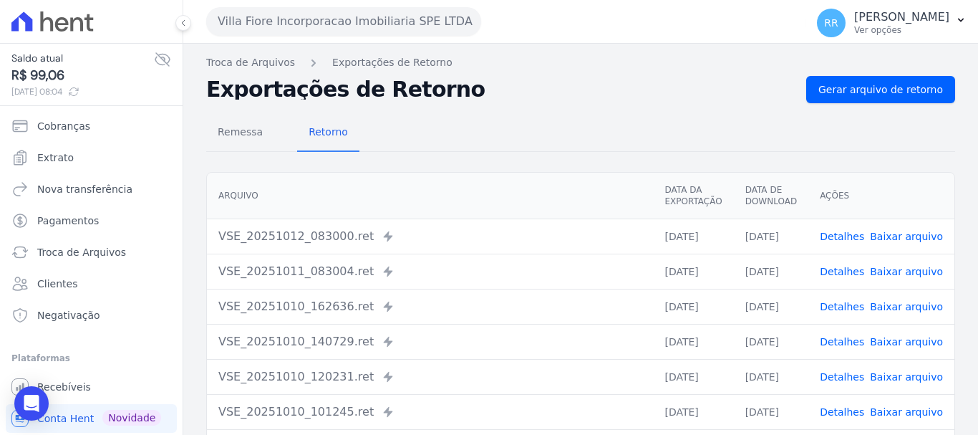
click at [837, 345] on link "Detalhes" at bounding box center [842, 341] width 44 height 11
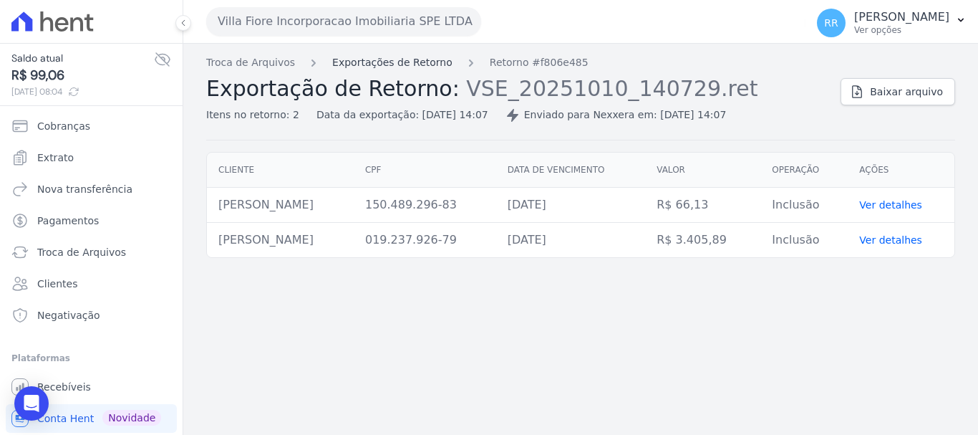
click at [347, 63] on link "Exportações de Retorno" at bounding box center [392, 62] width 120 height 15
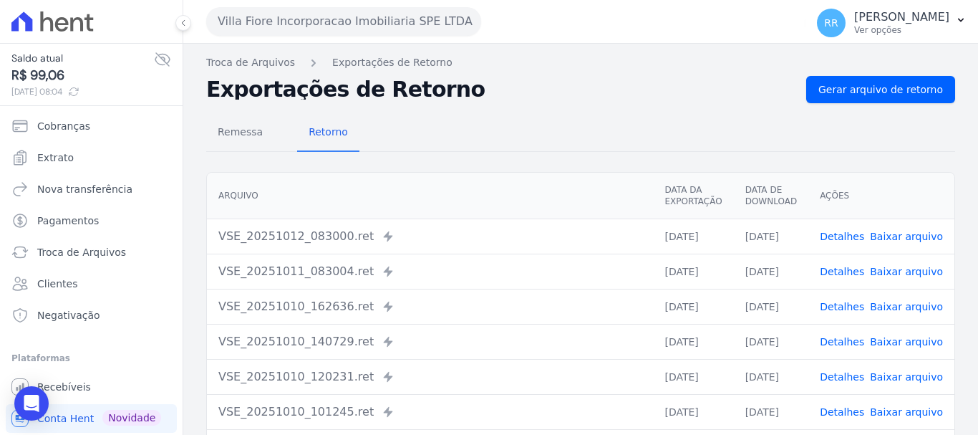
click at [847, 304] on link "Detalhes" at bounding box center [842, 306] width 44 height 11
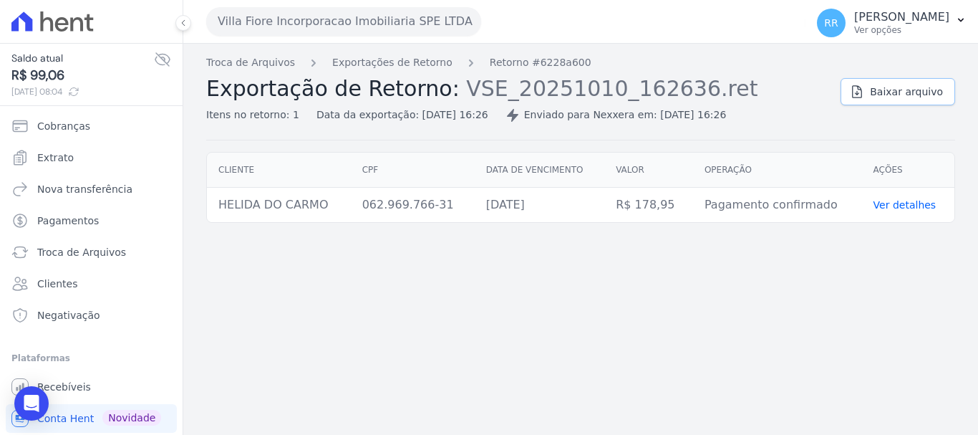
click at [896, 86] on span "Baixar arquivo" at bounding box center [906, 92] width 73 height 14
click at [306, 27] on button "Villa Fiore Incorporacao Imobiliaria SPE LTDA" at bounding box center [343, 21] width 275 height 29
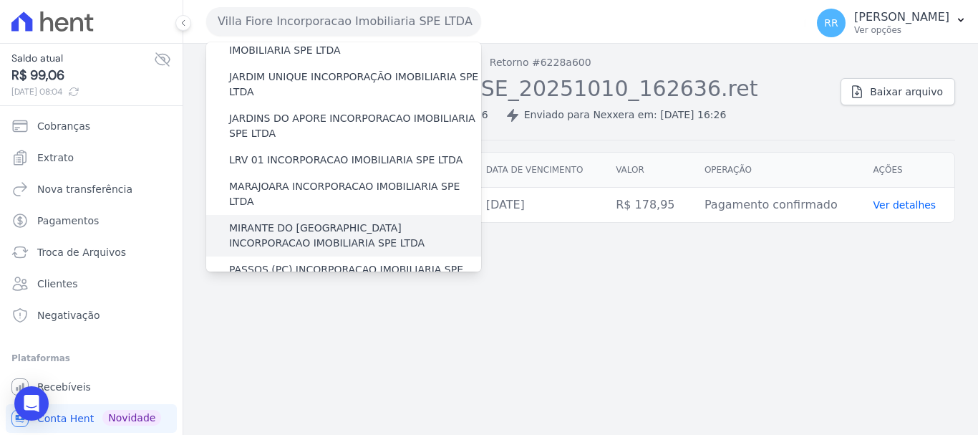
scroll to position [358, 0]
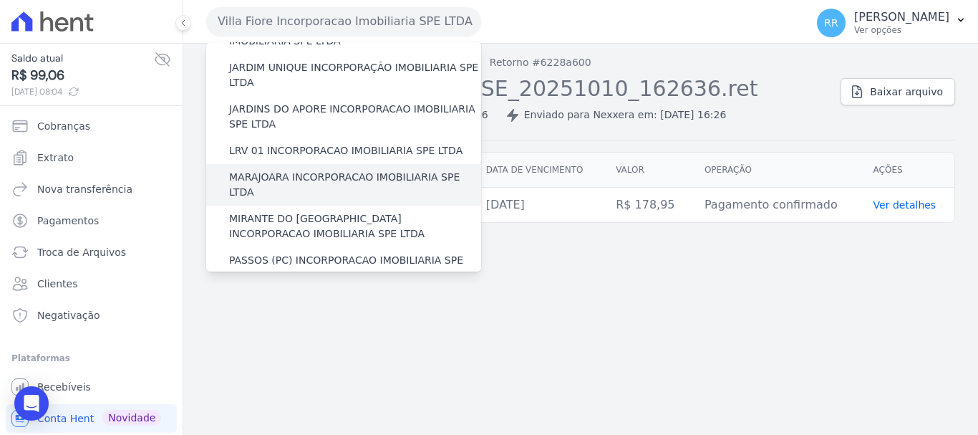
click at [319, 170] on label "MARAJOARA INCORPORACAO IMOBILIARIA SPE LTDA" at bounding box center [355, 185] width 252 height 30
click at [0, 0] on input "MARAJOARA INCORPORACAO IMOBILIARIA SPE LTDA" at bounding box center [0, 0] width 0 height 0
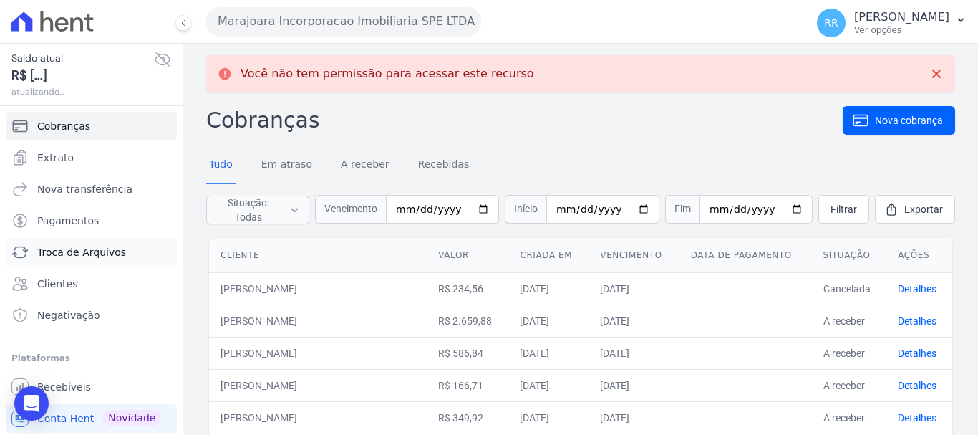
click at [72, 255] on span "Troca de Arquivos" at bounding box center [81, 252] width 89 height 14
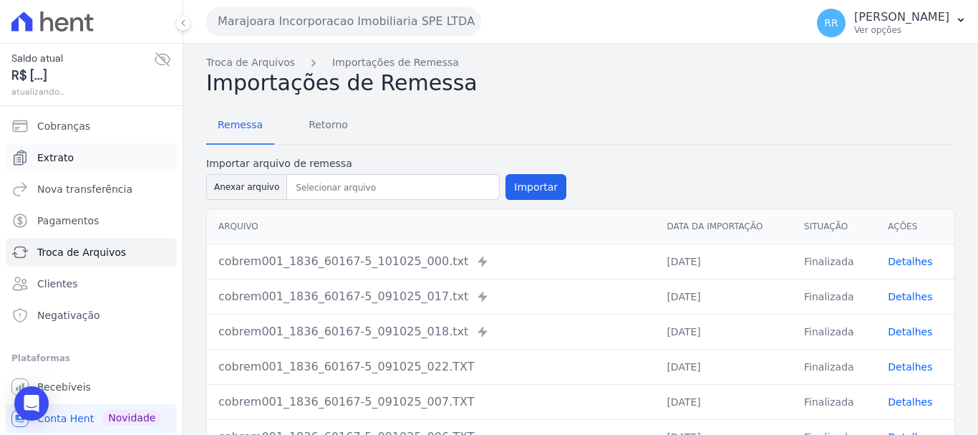
click at [54, 164] on span "Extrato" at bounding box center [55, 157] width 37 height 14
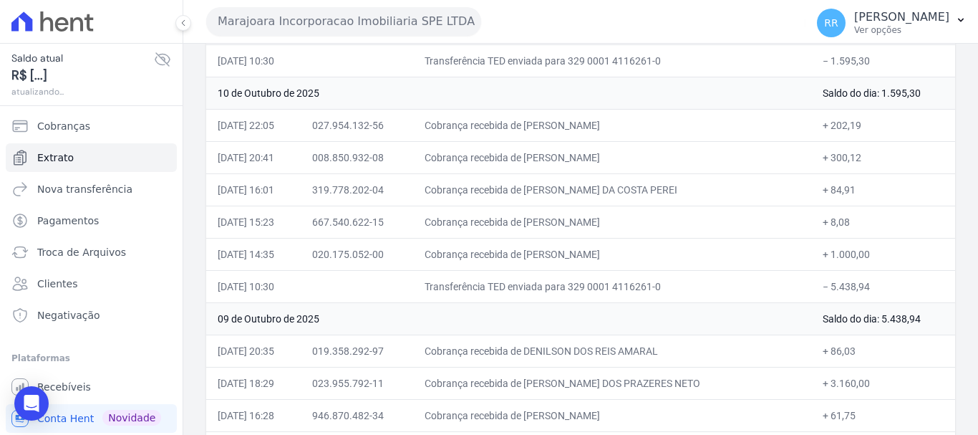
scroll to position [215, 0]
click at [572, 279] on td "Transferência TED enviada para 329 0001 4116261-0" at bounding box center [612, 287] width 399 height 32
click at [87, 251] on span "Troca de Arquivos" at bounding box center [81, 252] width 89 height 14
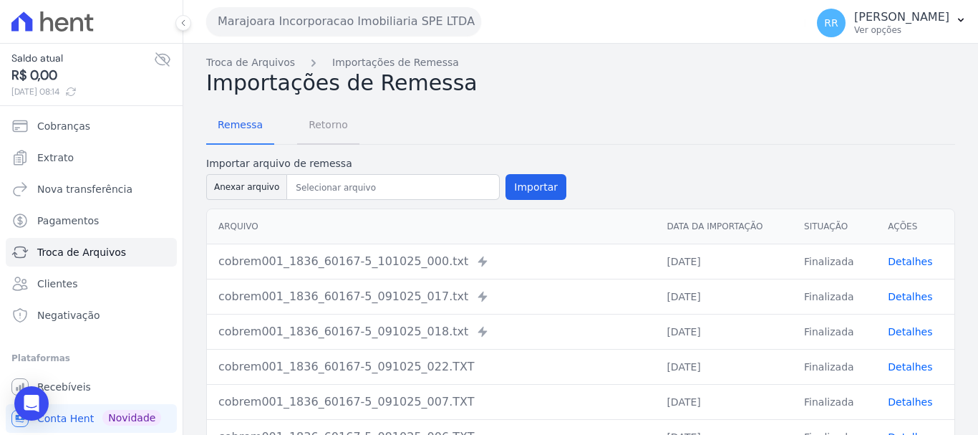
click at [337, 133] on span "Retorno" at bounding box center [328, 124] width 57 height 29
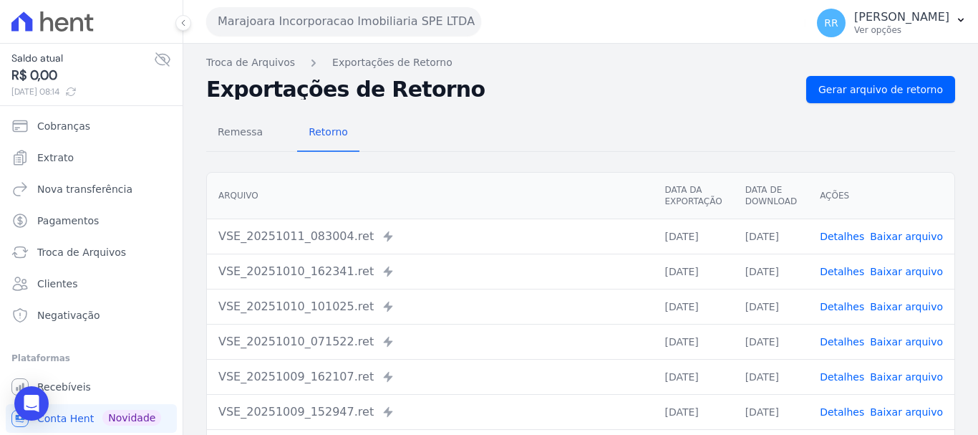
scroll to position [72, 0]
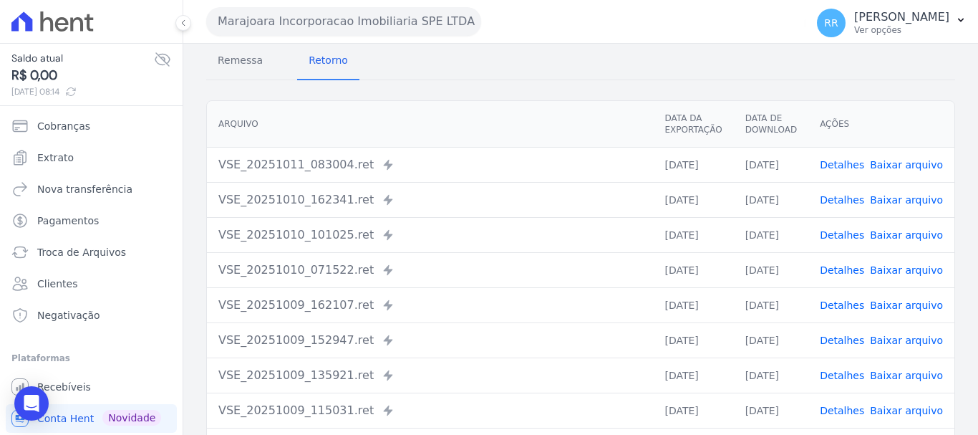
click at [851, 196] on link "Detalhes" at bounding box center [842, 199] width 44 height 11
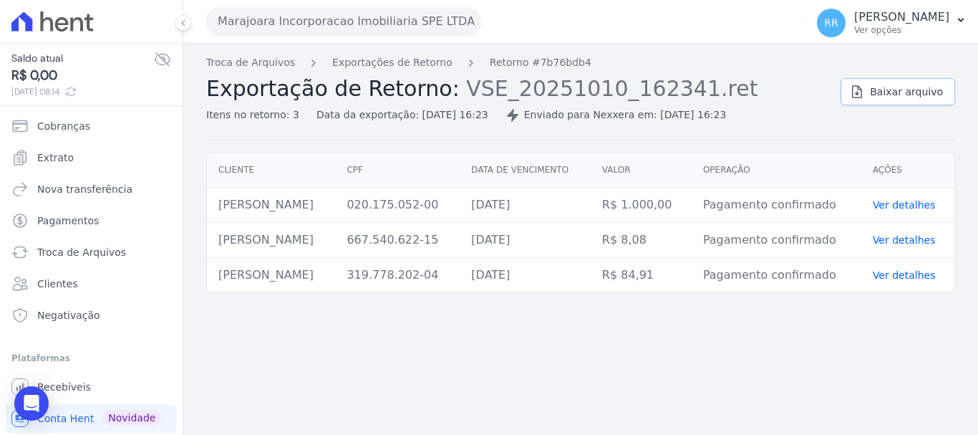
drag, startPoint x: 890, startPoint y: 92, endPoint x: 764, endPoint y: 115, distance: 128.8
click at [890, 92] on span "Baixar arquivo" at bounding box center [906, 92] width 73 height 14
click at [307, 29] on button "Marajoara Incorporacao Imobiliaria SPE LTDA" at bounding box center [343, 21] width 275 height 29
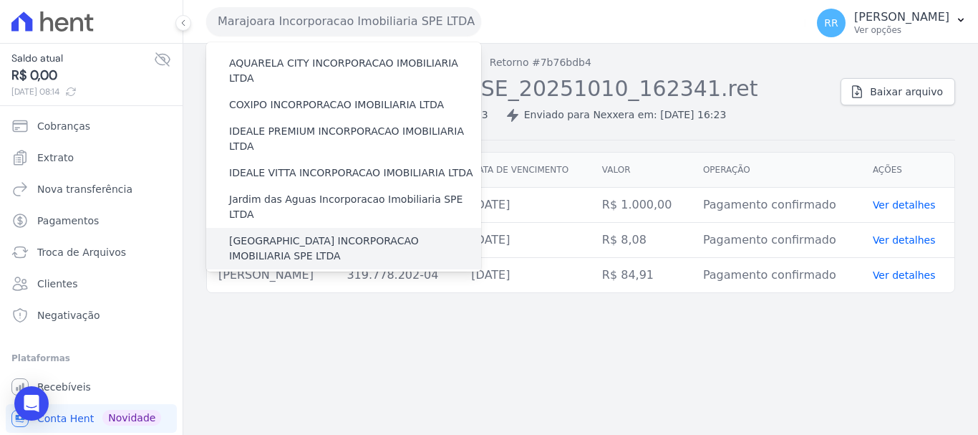
scroll to position [430, 0]
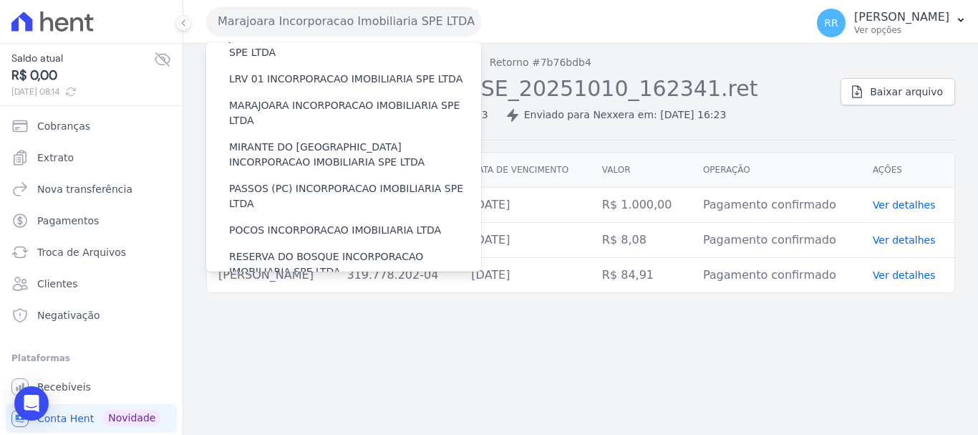
click at [278, 291] on label "RONDONOPOLIS 1 INCORPORAÇÃO IMOBILIÁRIA SPE LTDA" at bounding box center [355, 306] width 252 height 30
click at [0, 0] on input "RONDONOPOLIS 1 INCORPORAÇÃO IMOBILIÁRIA SPE LTDA" at bounding box center [0, 0] width 0 height 0
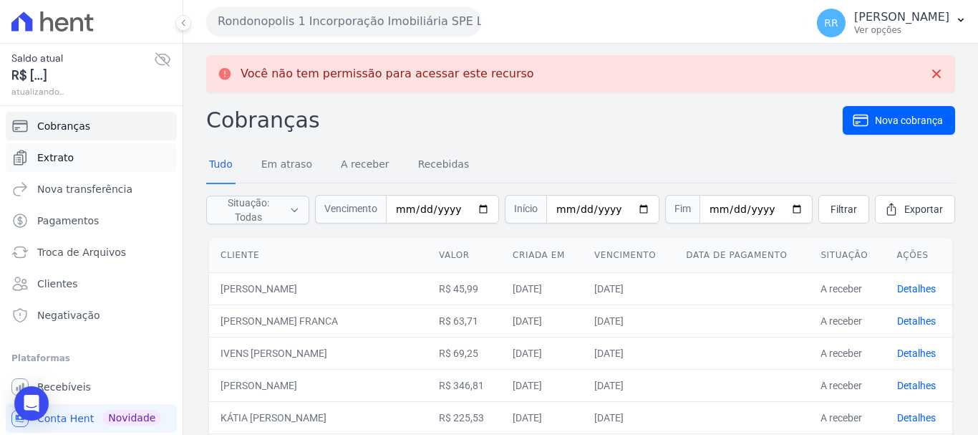
click at [77, 166] on link "Extrato" at bounding box center [91, 157] width 171 height 29
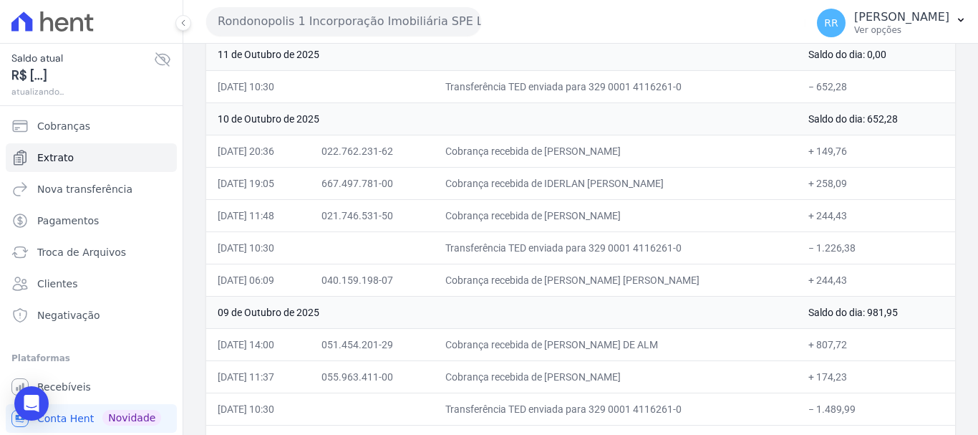
scroll to position [215, 0]
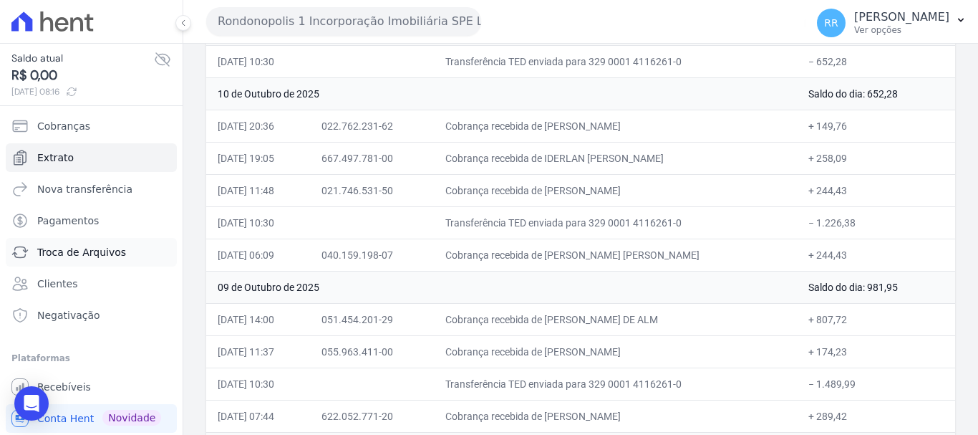
click at [52, 261] on link "Troca de Arquivos" at bounding box center [91, 252] width 171 height 29
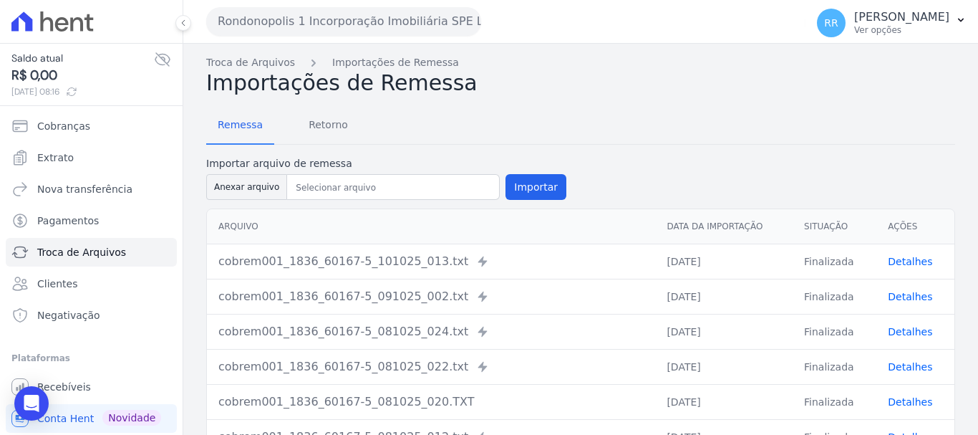
click at [356, 131] on div "Remessa Retorno" at bounding box center [580, 125] width 749 height 37
click at [311, 119] on span "Retorno" at bounding box center [328, 124] width 57 height 29
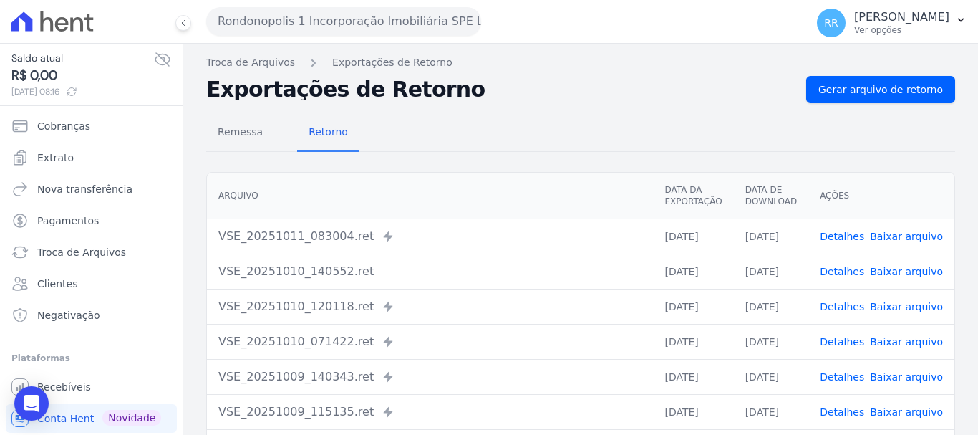
click at [841, 270] on link "Detalhes" at bounding box center [842, 271] width 44 height 11
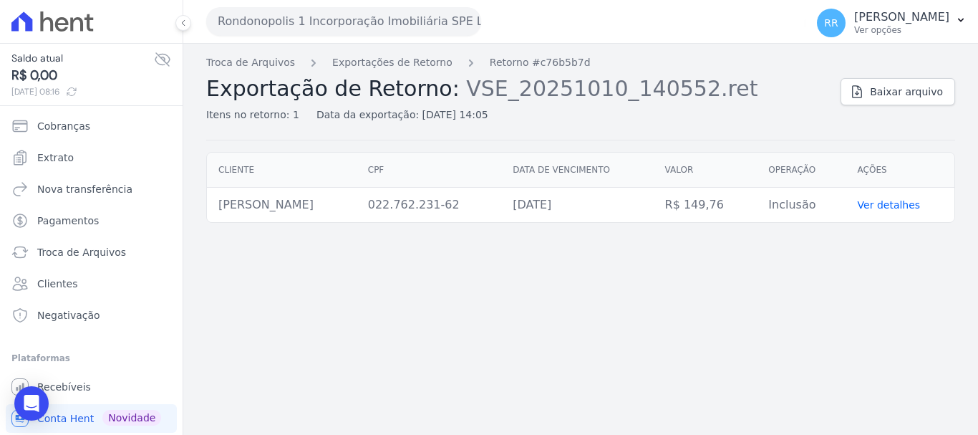
click at [881, 107] on div "Troca de Arquivos Exportações de Retorno Retorno #c76b5b7d Exportação de Retorn…" at bounding box center [580, 97] width 749 height 85
click at [886, 96] on span "Baixar arquivo" at bounding box center [906, 92] width 73 height 14
click at [420, 63] on link "Exportações de Retorno" at bounding box center [392, 62] width 120 height 15
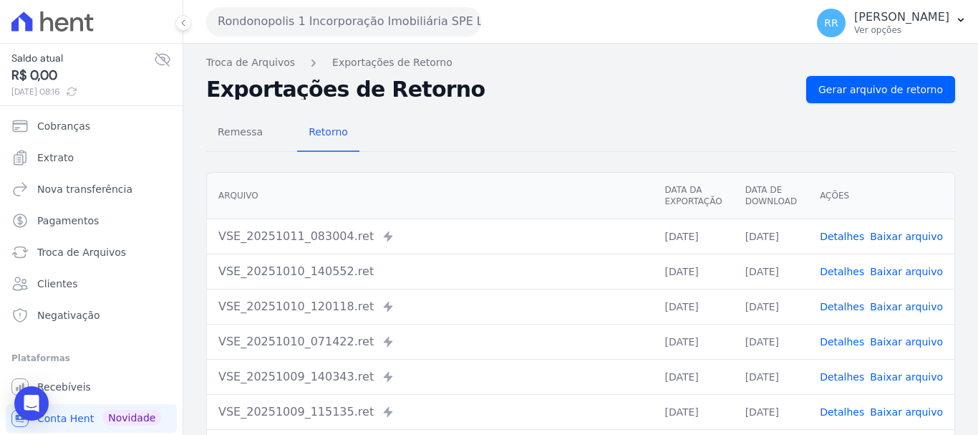
click at [845, 312] on link "Detalhes" at bounding box center [842, 306] width 44 height 11
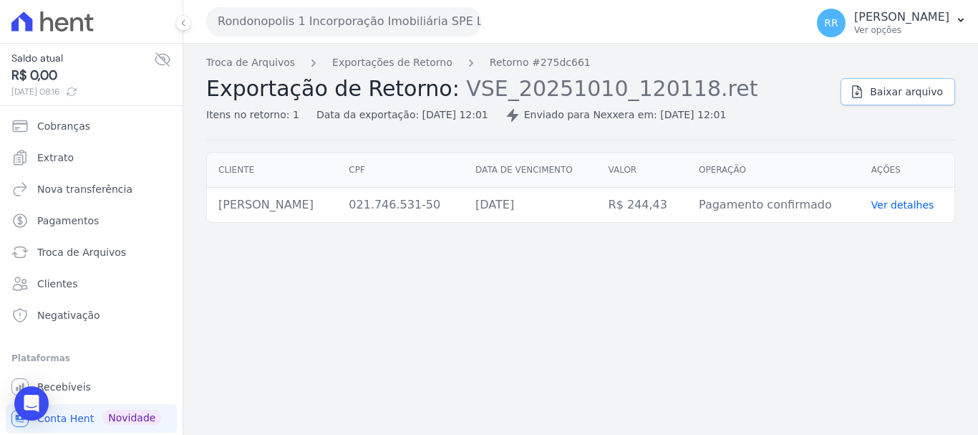
click at [930, 97] on span "Baixar arquivo" at bounding box center [906, 92] width 73 height 14
click at [401, 67] on link "Exportações de Retorno" at bounding box center [392, 62] width 120 height 15
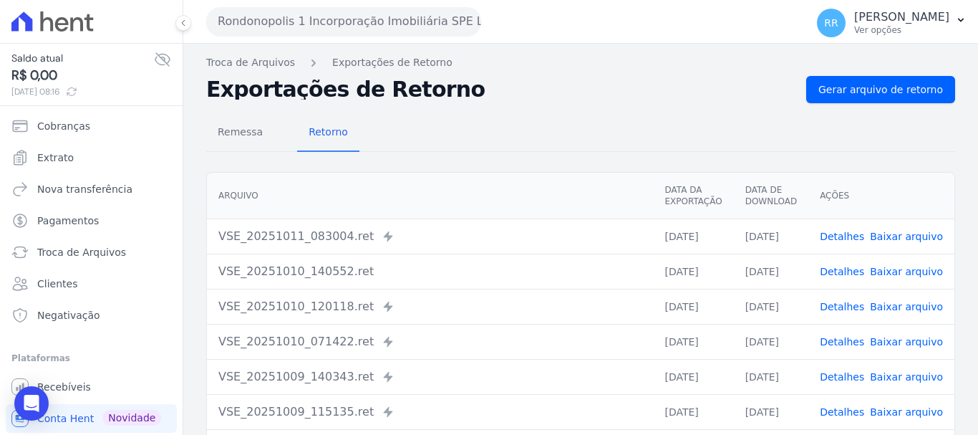
click at [831, 347] on link "Detalhes" at bounding box center [842, 341] width 44 height 11
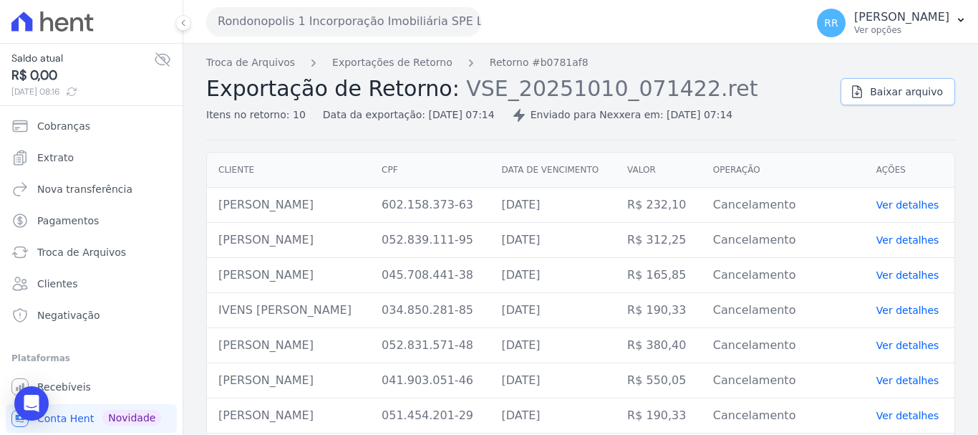
click at [884, 96] on span "Baixar arquivo" at bounding box center [906, 92] width 73 height 14
click at [428, 74] on div "Troca de Arquivos Exportações de Retorno Retorno #b0781af8 Exportação de Retorn…" at bounding box center [517, 88] width 623 height 67
click at [423, 65] on link "Exportações de Retorno" at bounding box center [392, 62] width 120 height 15
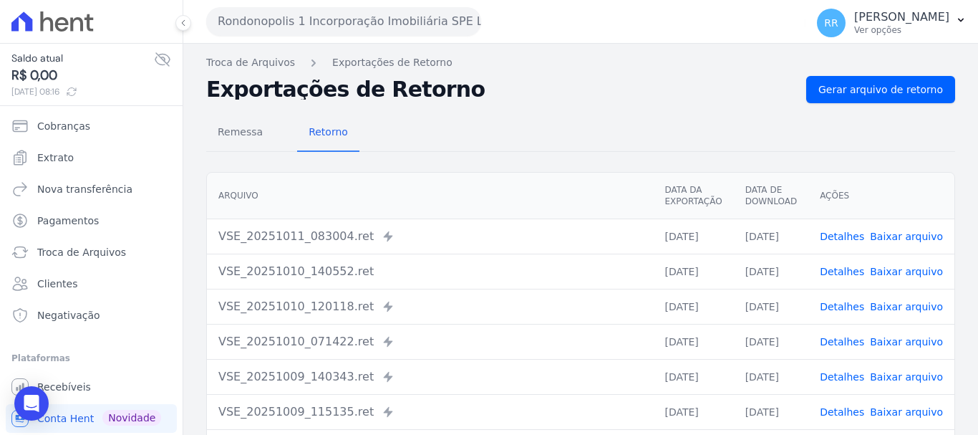
click at [848, 338] on link "Detalhes" at bounding box center [842, 341] width 44 height 11
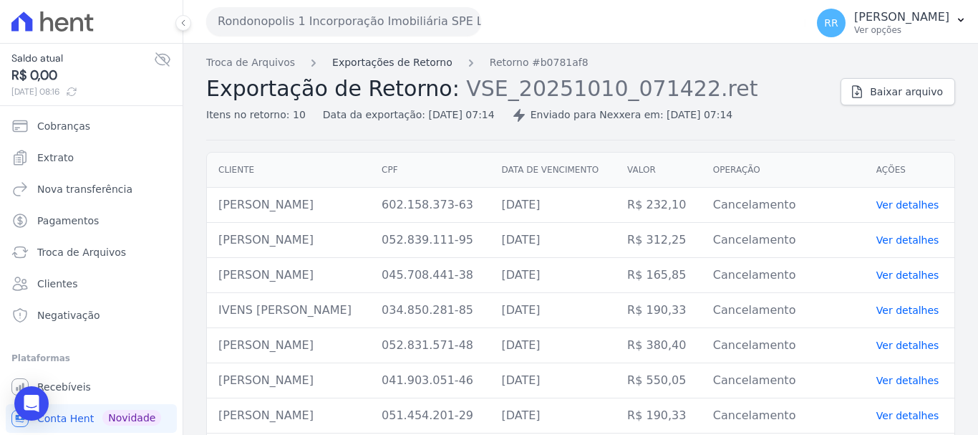
click at [420, 67] on link "Exportações de Retorno" at bounding box center [392, 62] width 120 height 15
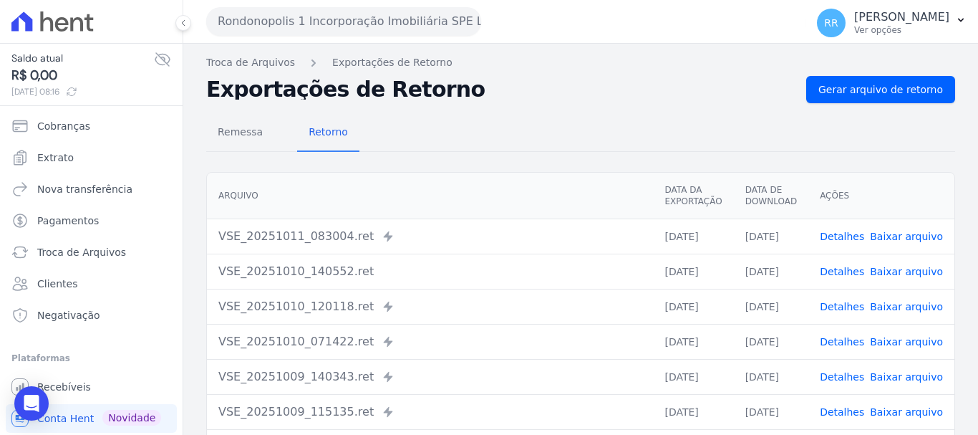
click at [845, 342] on link "Detalhes" at bounding box center [842, 341] width 44 height 11
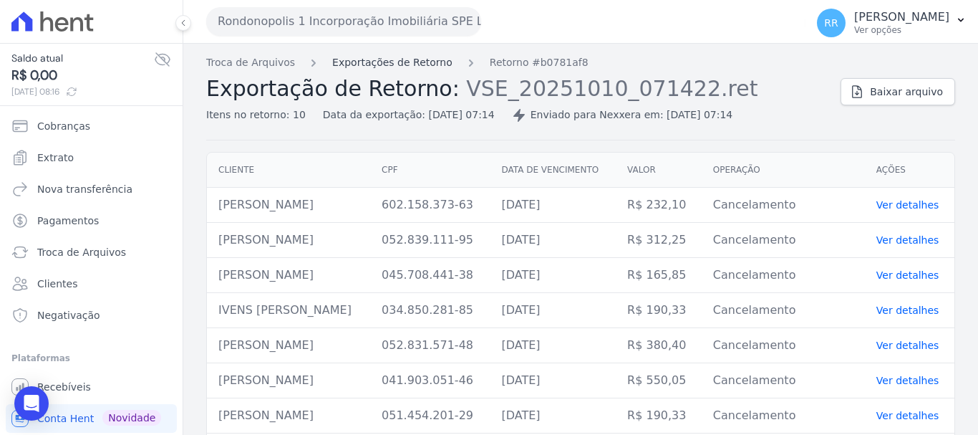
click at [408, 59] on link "Exportações de Retorno" at bounding box center [392, 62] width 120 height 15
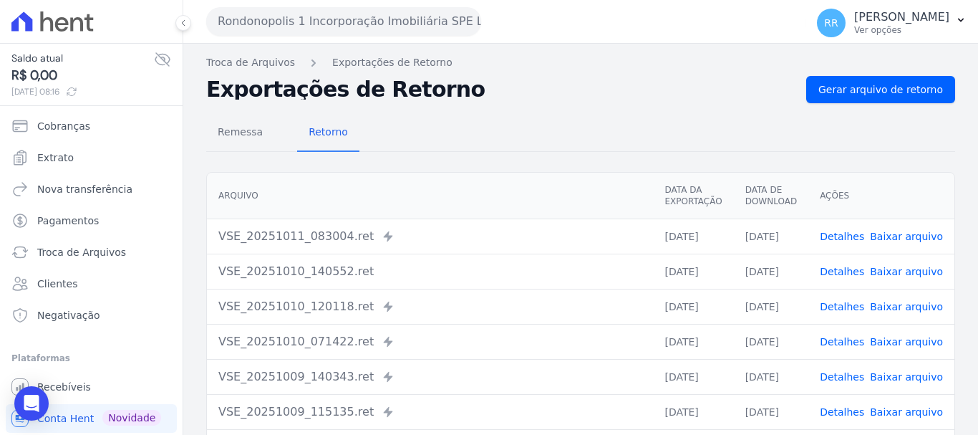
click at [844, 304] on link "Detalhes" at bounding box center [842, 306] width 44 height 11
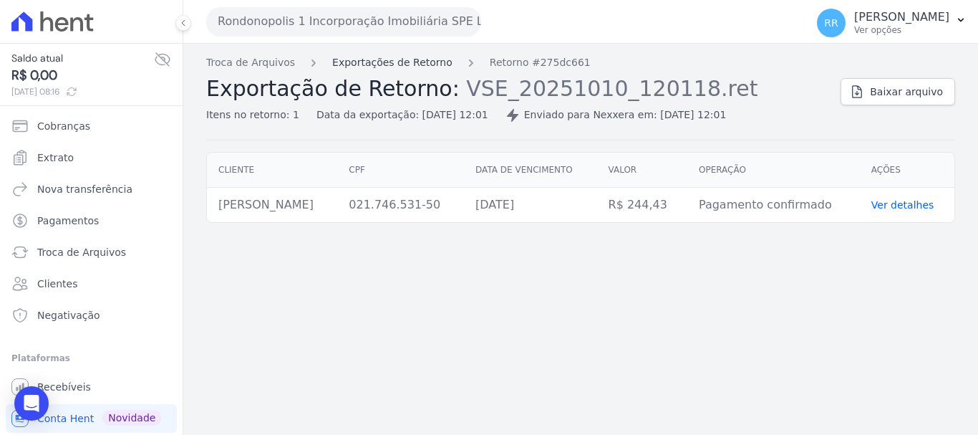
click at [372, 62] on link "Exportações de Retorno" at bounding box center [392, 62] width 120 height 15
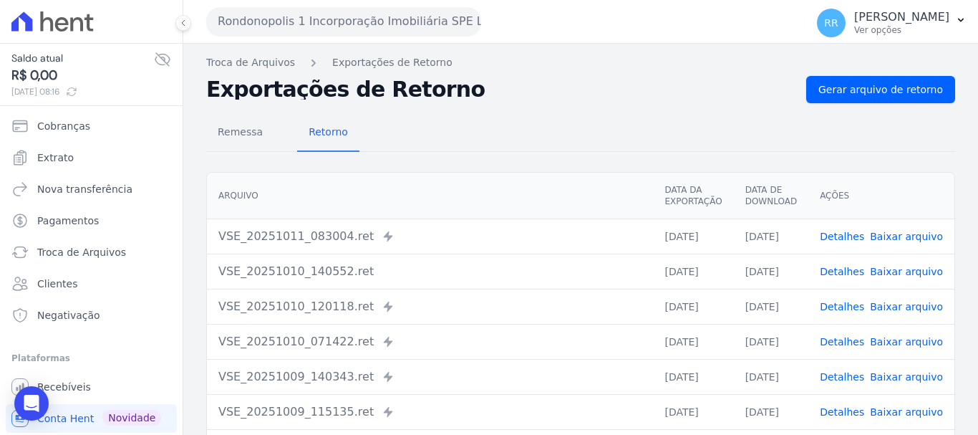
click at [836, 266] on link "Detalhes" at bounding box center [842, 271] width 44 height 11
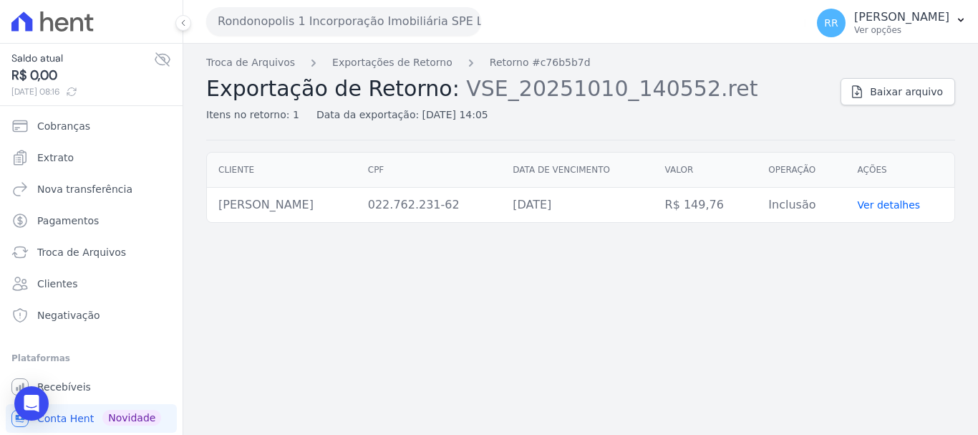
click at [873, 107] on div "Troca de Arquivos Exportações de Retorno Retorno #c76b5b7d Exportação de Retorn…" at bounding box center [580, 97] width 749 height 85
click at [874, 94] on link "Baixar arquivo" at bounding box center [898, 91] width 115 height 27
click at [391, 59] on link "Exportações de Retorno" at bounding box center [392, 62] width 120 height 15
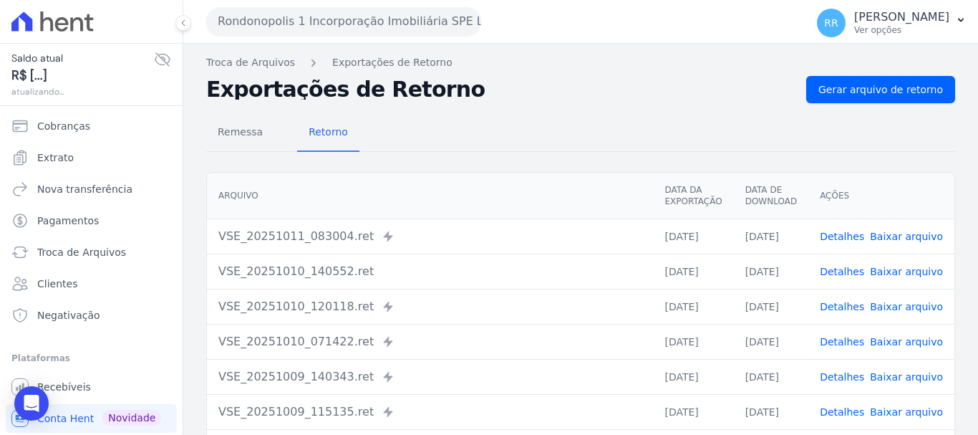
drag, startPoint x: 567, startPoint y: 170, endPoint x: 576, endPoint y: 170, distance: 8.6
click at [567, 170] on div "Arquivo Data da Exportação Data de Download Ações VSE_20251011_083004.ret Envia…" at bounding box center [580, 371] width 795 height 410
click at [843, 235] on link "Detalhes" at bounding box center [842, 236] width 44 height 11
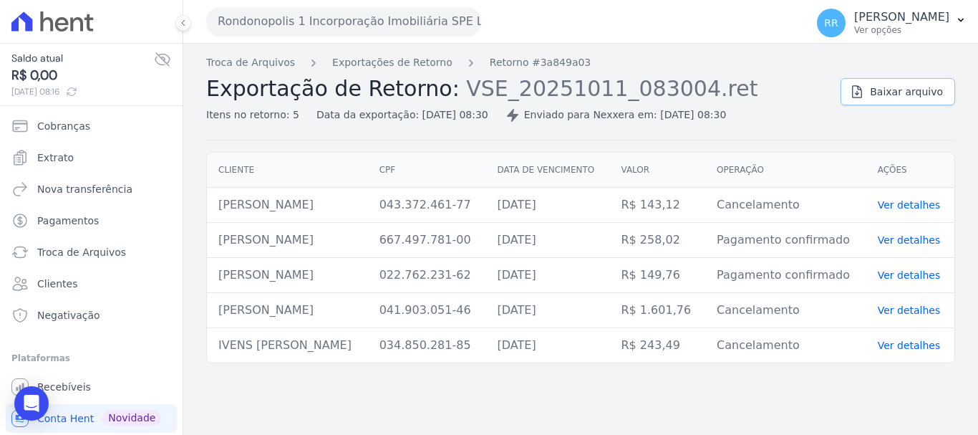
click at [933, 89] on span "Baixar arquivo" at bounding box center [906, 92] width 73 height 14
click at [713, 5] on div "Rondonopolis 1 Incorporação Imobiliária SPE LTDA Via Sul Engenharia AGUAS DE [G…" at bounding box center [503, 21] width 594 height 44
click at [314, 19] on button "Rondonopolis 1 Incorporação Imobiliária SPE LTDA" at bounding box center [343, 21] width 275 height 29
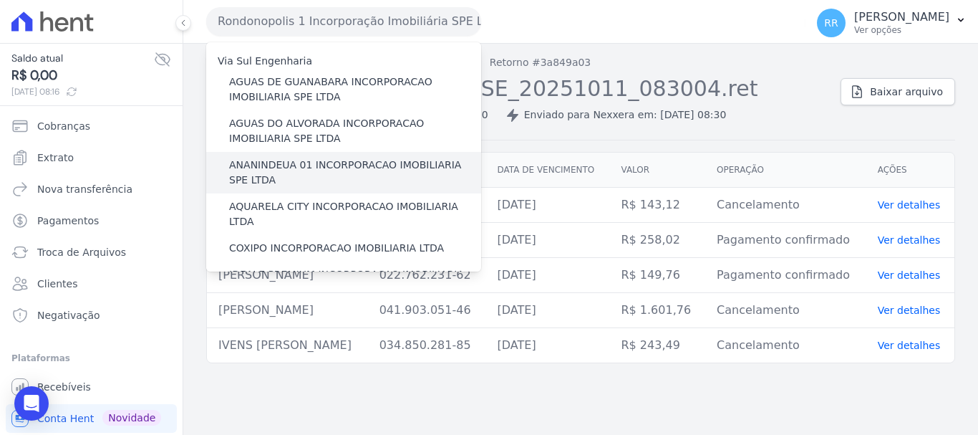
click at [272, 164] on label "ANANINDEUA 01 INCORPORACAO IMOBILIARIA SPE LTDA" at bounding box center [355, 173] width 252 height 30
click at [0, 0] on input "ANANINDEUA 01 INCORPORACAO IMOBILIARIA SPE LTDA" at bounding box center [0, 0] width 0 height 0
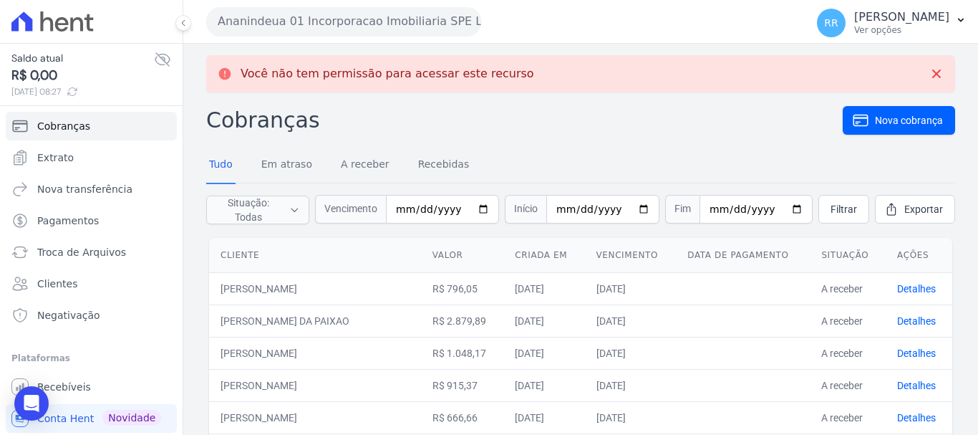
drag, startPoint x: 330, startPoint y: 9, endPoint x: 332, endPoint y: 22, distance: 13.0
click at [330, 9] on button "Ananindeua 01 Incorporacao Imobiliaria SPE LTDA" at bounding box center [343, 21] width 275 height 29
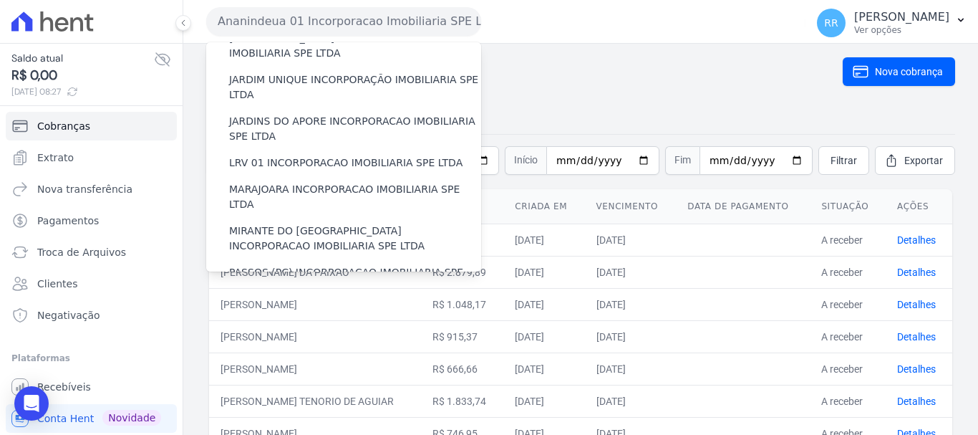
scroll to position [501, 0]
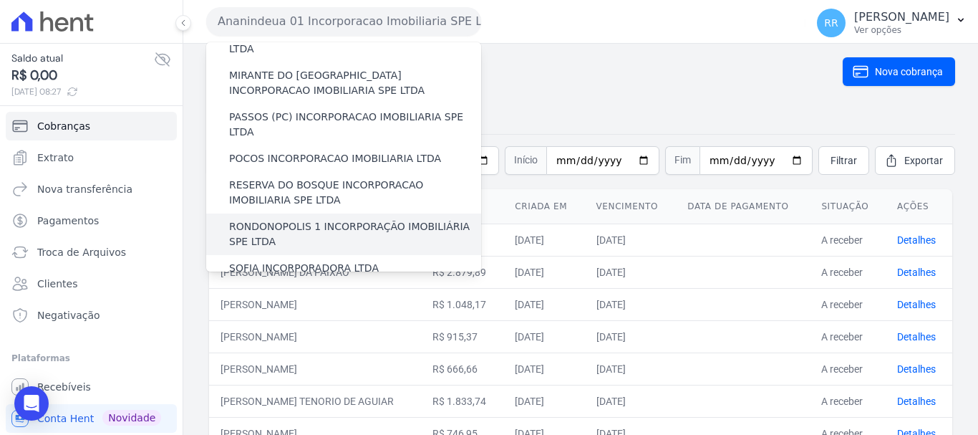
click at [296, 219] on label "RONDONOPOLIS 1 INCORPORAÇÃO IMOBILIÁRIA SPE LTDA" at bounding box center [355, 234] width 252 height 30
click at [0, 0] on input "RONDONOPOLIS 1 INCORPORAÇÃO IMOBILIÁRIA SPE LTDA" at bounding box center [0, 0] width 0 height 0
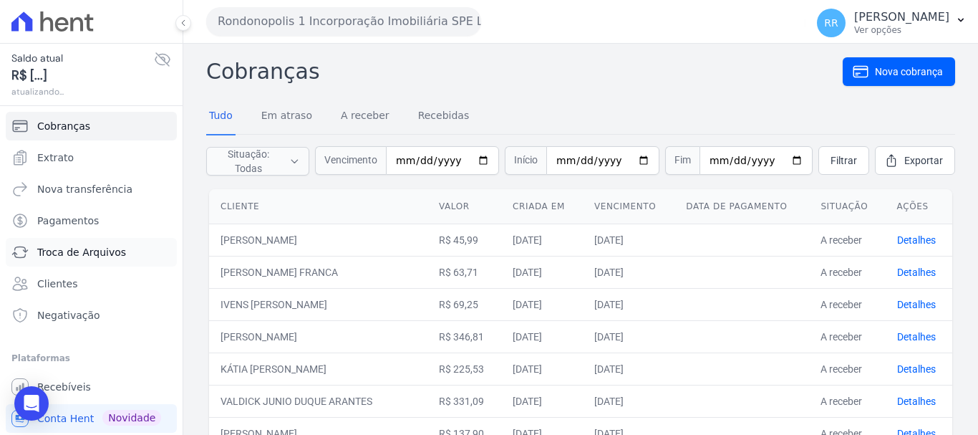
click at [76, 251] on span "Troca de Arquivos" at bounding box center [81, 252] width 89 height 14
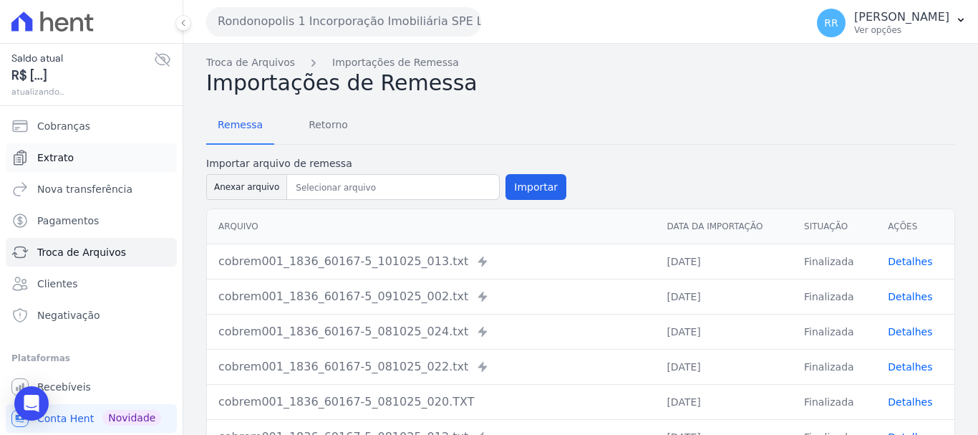
click at [61, 154] on span "Extrato" at bounding box center [55, 157] width 37 height 14
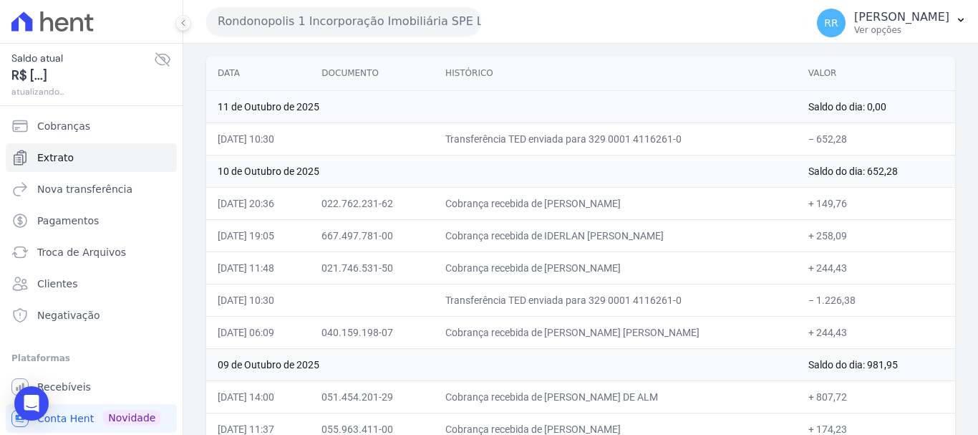
scroll to position [143, 0]
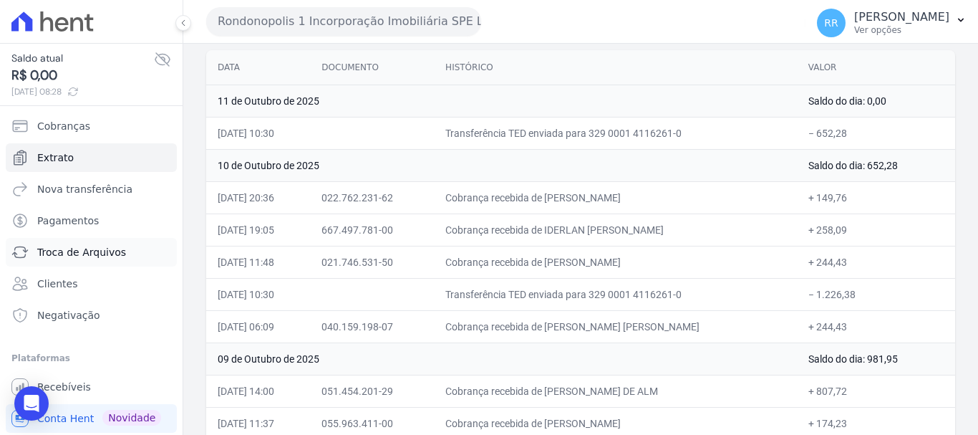
click at [72, 243] on link "Troca de Arquivos" at bounding box center [91, 252] width 171 height 29
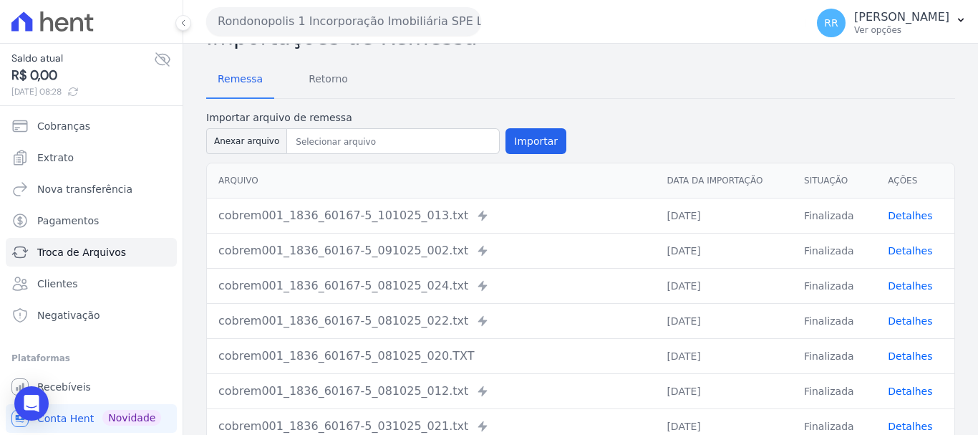
scroll to position [72, 0]
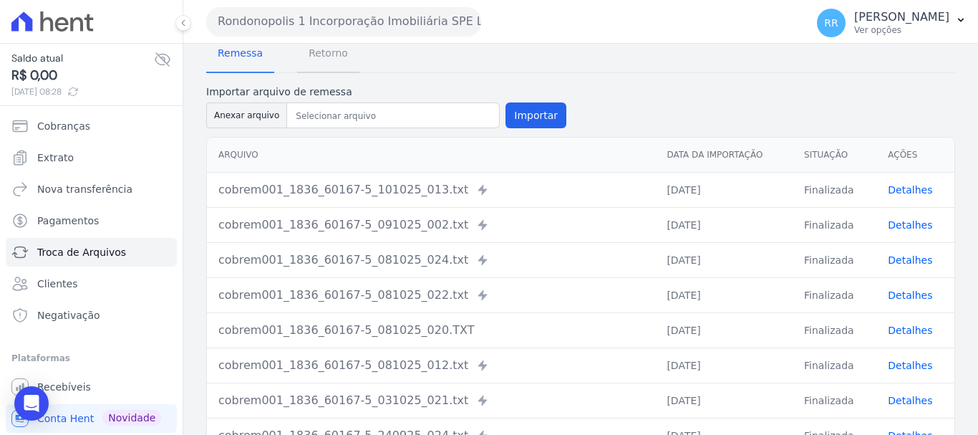
click at [337, 57] on span "Retorno" at bounding box center [328, 53] width 57 height 29
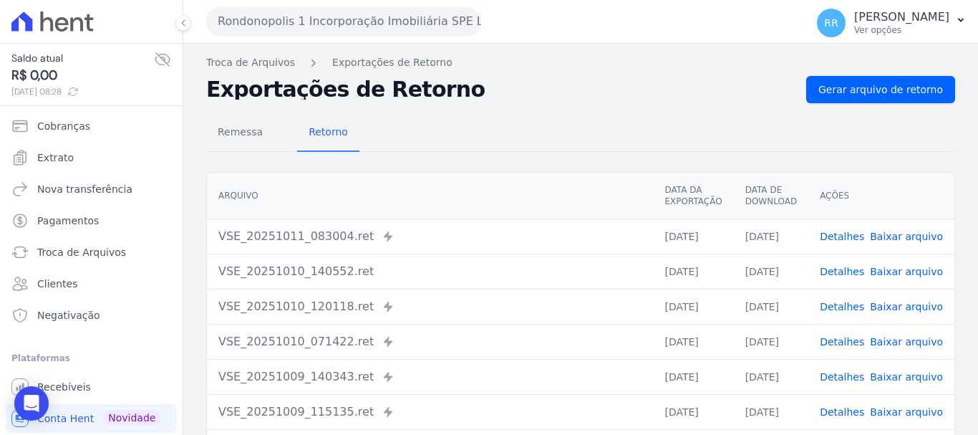
click at [858, 239] on link "Detalhes" at bounding box center [842, 236] width 44 height 11
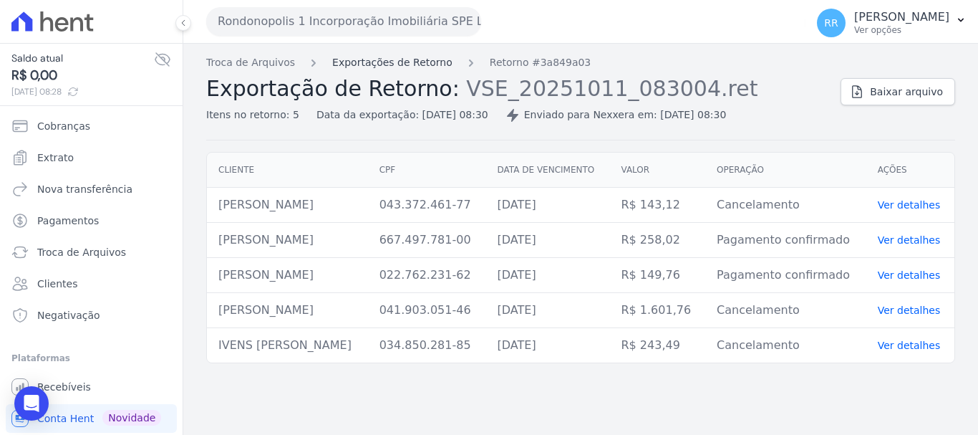
click at [419, 57] on link "Exportações de Retorno" at bounding box center [392, 62] width 120 height 15
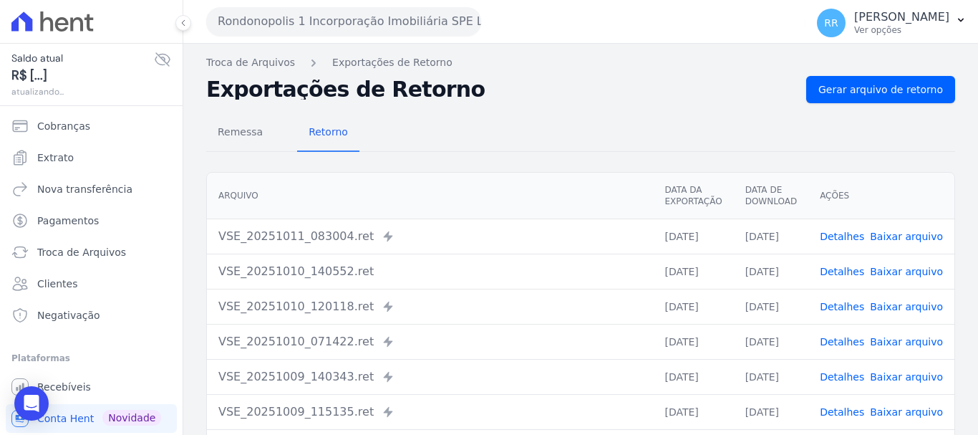
drag, startPoint x: 903, startPoint y: 226, endPoint x: 856, endPoint y: 272, distance: 65.8
click at [857, 272] on link "Detalhes" at bounding box center [842, 271] width 44 height 11
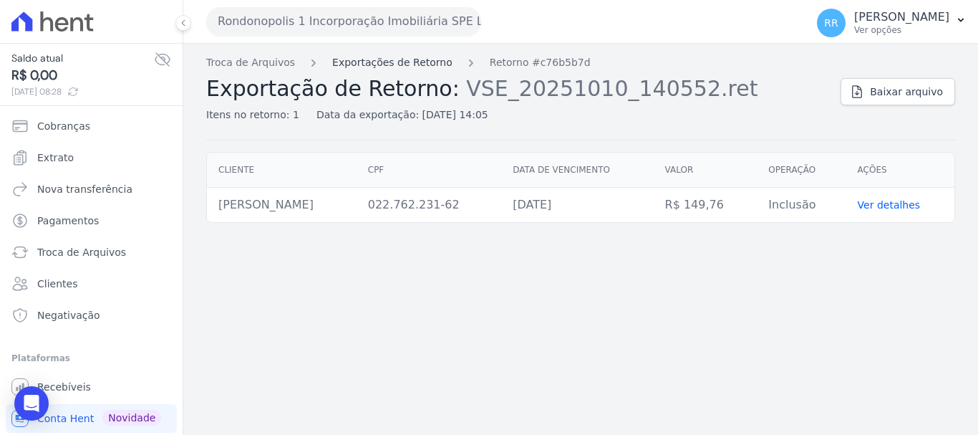
click at [410, 57] on link "Exportações de Retorno" at bounding box center [392, 62] width 120 height 15
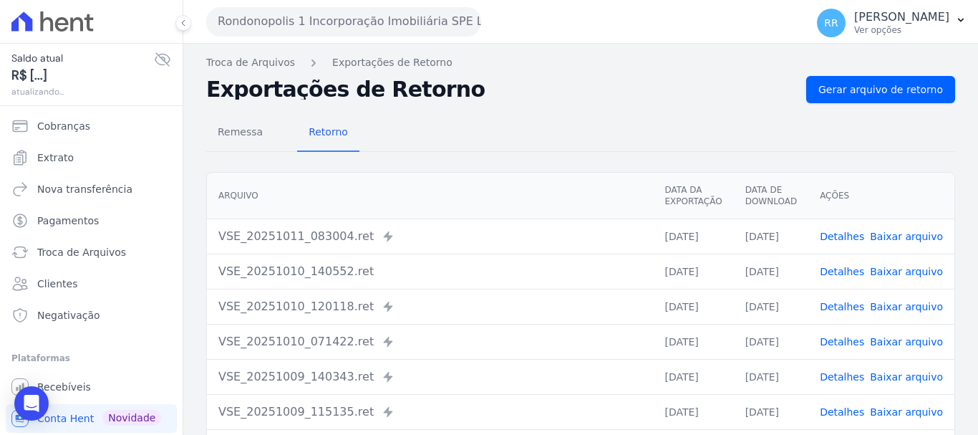
click at [829, 308] on link "Detalhes" at bounding box center [842, 306] width 44 height 11
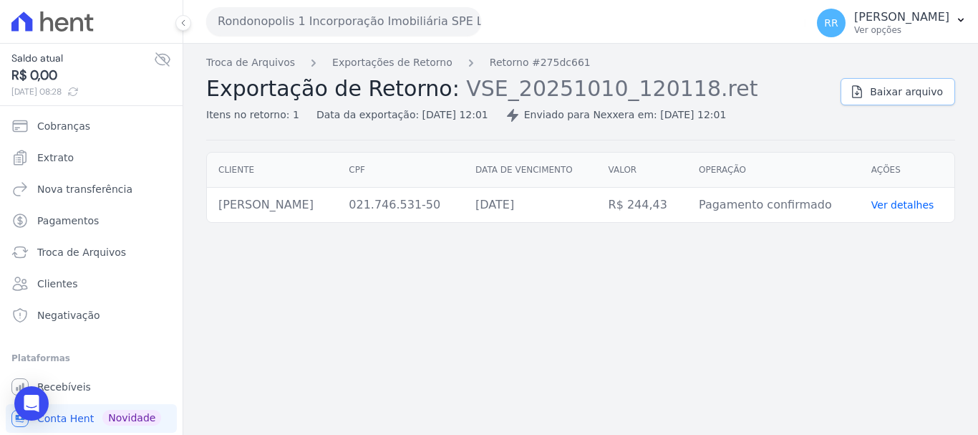
click at [895, 89] on span "Baixar arquivo" at bounding box center [906, 92] width 73 height 14
click at [403, 24] on button "Rondonopolis 1 Incorporação Imobiliária SPE LTDA" at bounding box center [343, 21] width 275 height 29
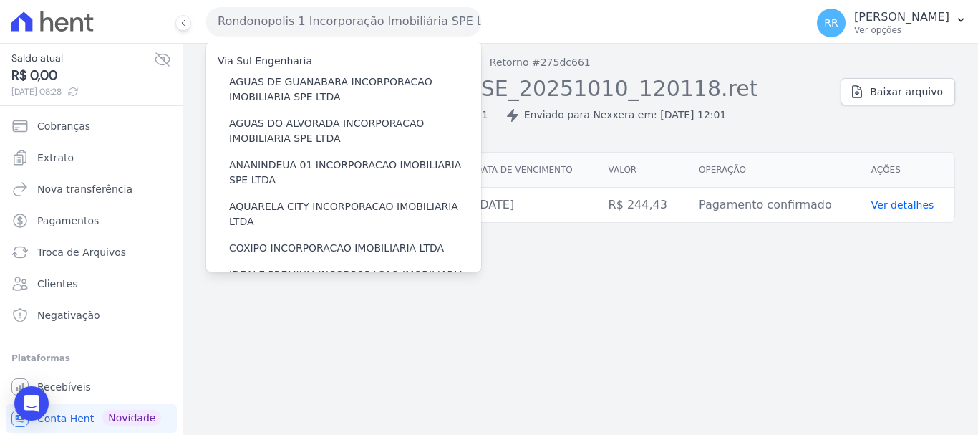
click at [622, 288] on div "Troca de Arquivos Exportações de Retorno Retorno #275dc661 Exportação de Retorn…" at bounding box center [580, 239] width 795 height 391
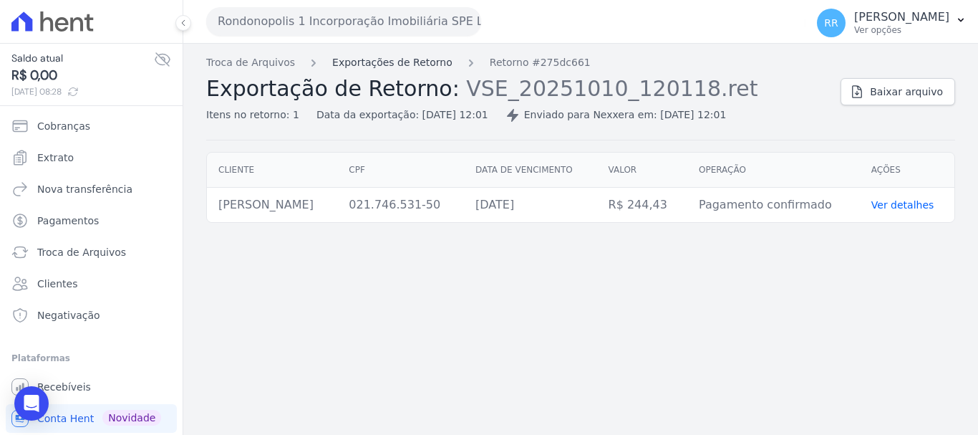
click at [365, 62] on link "Exportações de Retorno" at bounding box center [392, 62] width 120 height 15
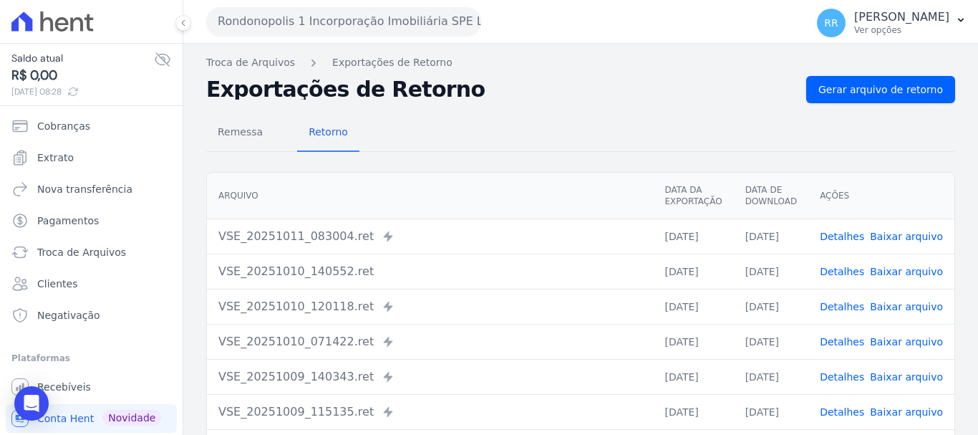
click at [845, 339] on link "Detalhes" at bounding box center [842, 341] width 44 height 11
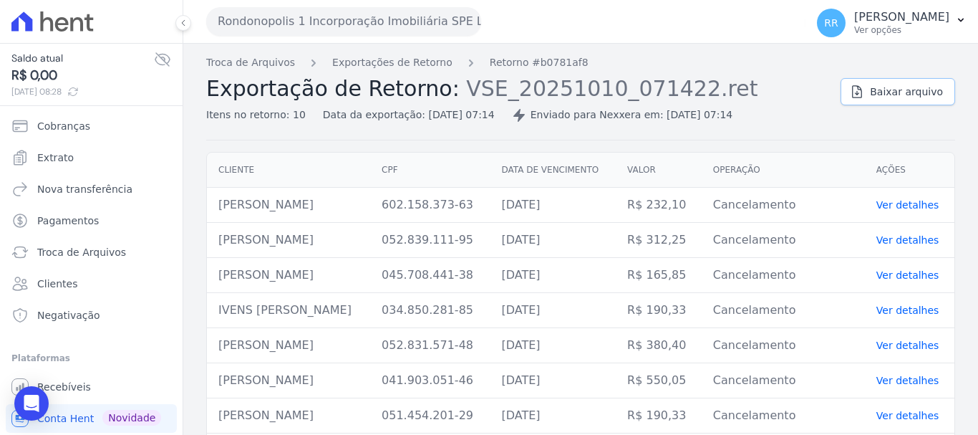
click at [898, 88] on span "Baixar arquivo" at bounding box center [906, 92] width 73 height 14
click at [243, 32] on button "Rondonopolis 1 Incorporação Imobiliária SPE LTDA" at bounding box center [343, 21] width 275 height 29
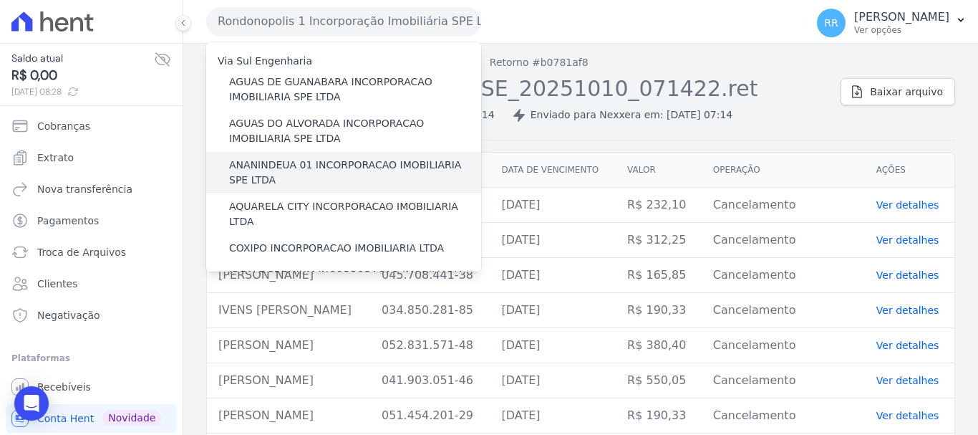
click at [271, 168] on label "ANANINDEUA 01 INCORPORACAO IMOBILIARIA SPE LTDA" at bounding box center [355, 173] width 252 height 30
click at [0, 0] on input "ANANINDEUA 01 INCORPORACAO IMOBILIARIA SPE LTDA" at bounding box center [0, 0] width 0 height 0
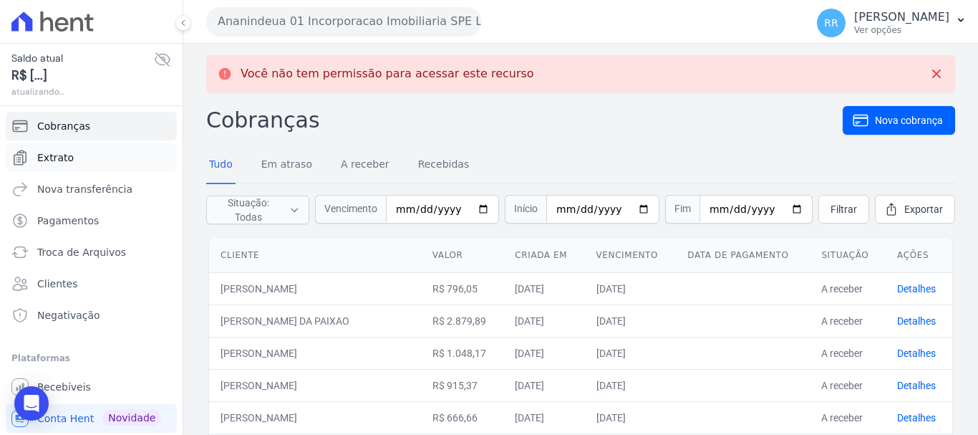
click at [51, 158] on span "Extrato" at bounding box center [55, 157] width 37 height 14
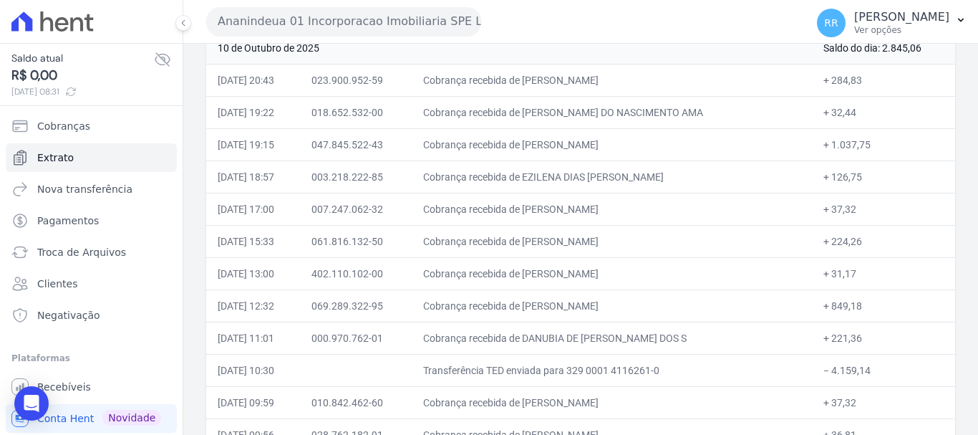
scroll to position [358, 0]
click at [61, 252] on span "Troca de Arquivos" at bounding box center [81, 252] width 89 height 14
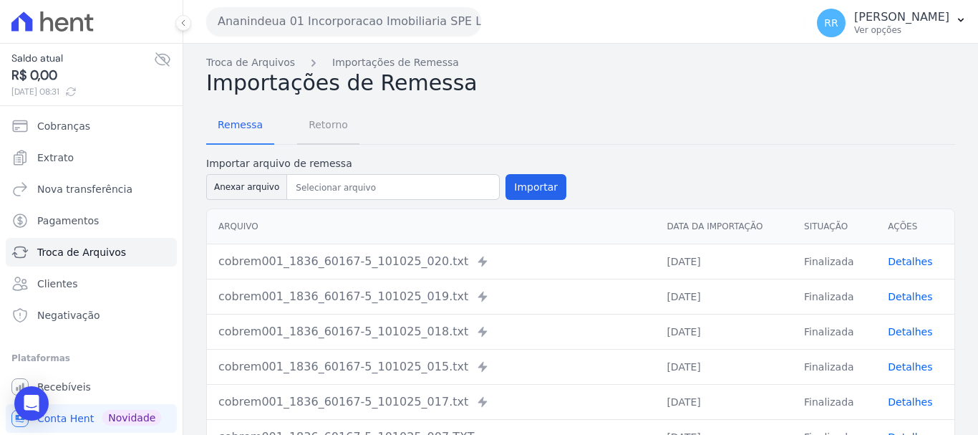
click at [324, 127] on span "Retorno" at bounding box center [328, 124] width 57 height 29
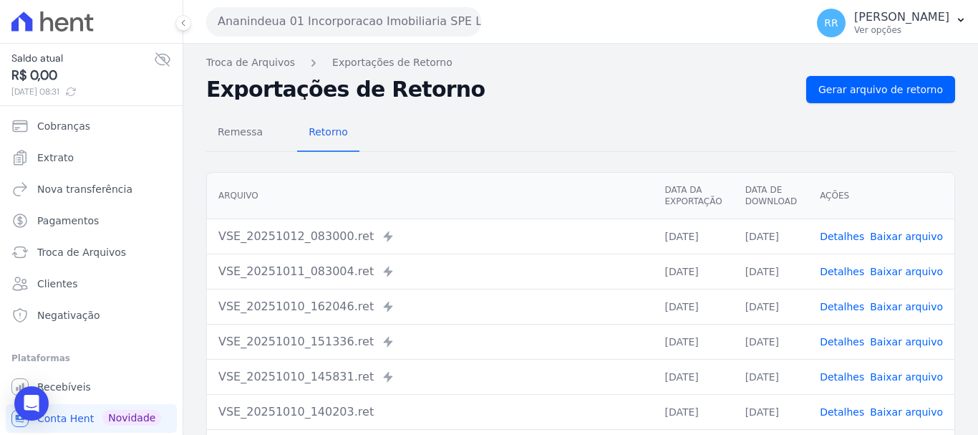
click at [848, 235] on link "Detalhes" at bounding box center [842, 236] width 44 height 11
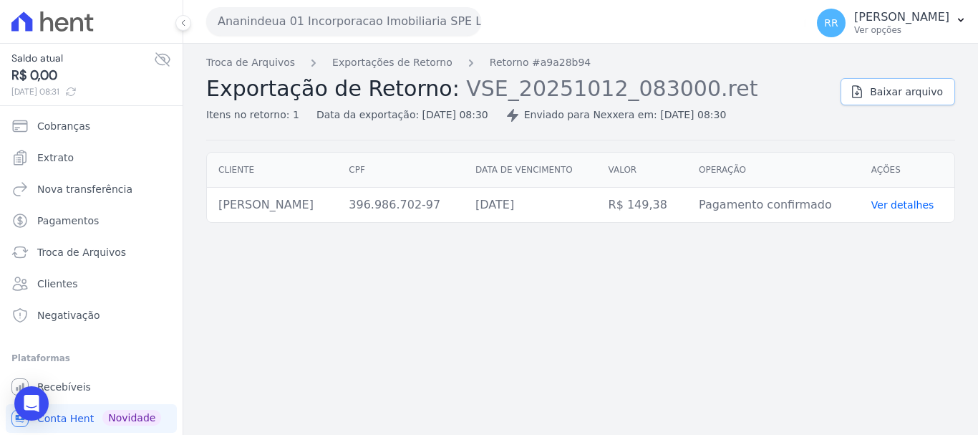
click at [899, 87] on span "Baixar arquivo" at bounding box center [906, 92] width 73 height 14
click at [423, 72] on div "Troca de Arquivos Exportações de Retorno Retorno #a9a28b94 Exportação de Retorn…" at bounding box center [517, 88] width 623 height 67
click at [418, 66] on link "Exportações de Retorno" at bounding box center [392, 62] width 120 height 15
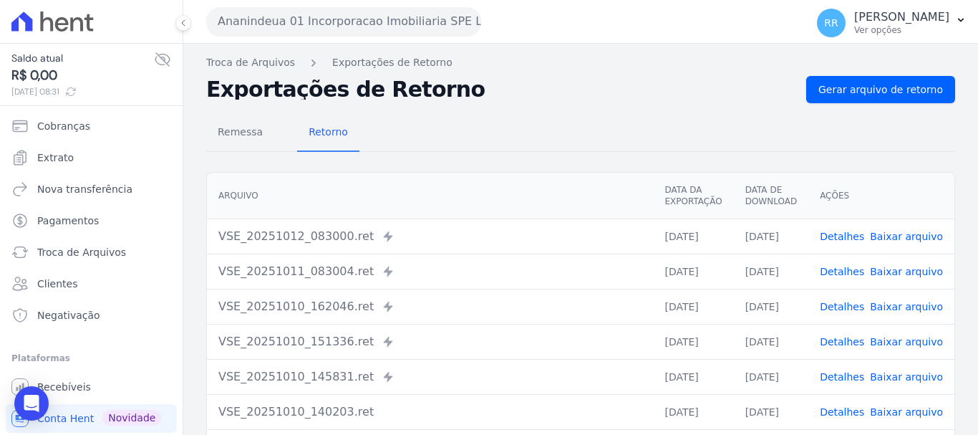
click at [833, 275] on link "Detalhes" at bounding box center [842, 271] width 44 height 11
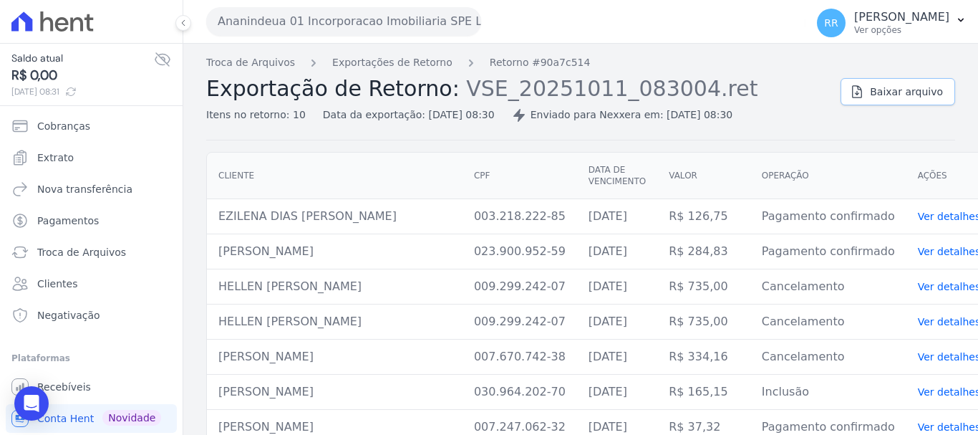
click at [885, 83] on link "Baixar arquivo" at bounding box center [898, 91] width 115 height 27
click at [898, 100] on link "Baixar arquivo" at bounding box center [898, 91] width 115 height 27
click at [889, 97] on span "Baixar arquivo" at bounding box center [906, 92] width 73 height 14
click at [890, 86] on span "Baixar arquivo" at bounding box center [906, 92] width 73 height 14
click at [418, 67] on link "Exportações de Retorno" at bounding box center [392, 62] width 120 height 15
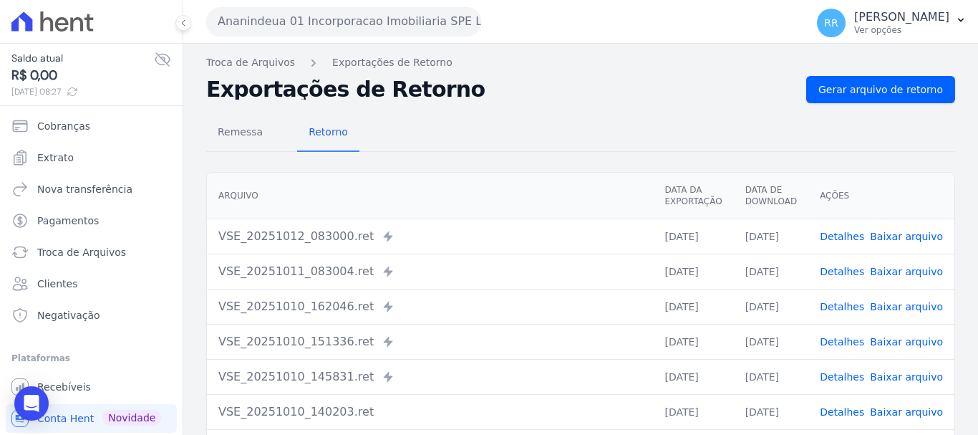
click at [850, 307] on link "Detalhes" at bounding box center [842, 306] width 44 height 11
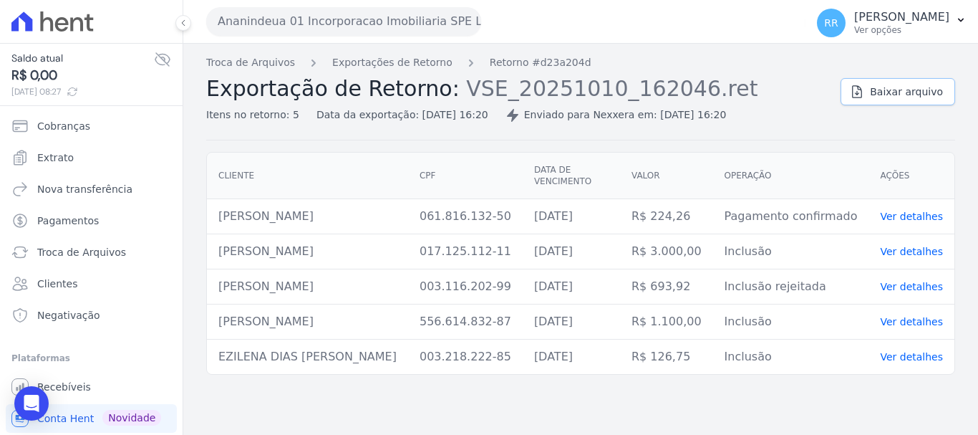
click at [893, 87] on span "Baixar arquivo" at bounding box center [906, 92] width 73 height 14
click at [417, 63] on link "Exportações de Retorno" at bounding box center [392, 62] width 120 height 15
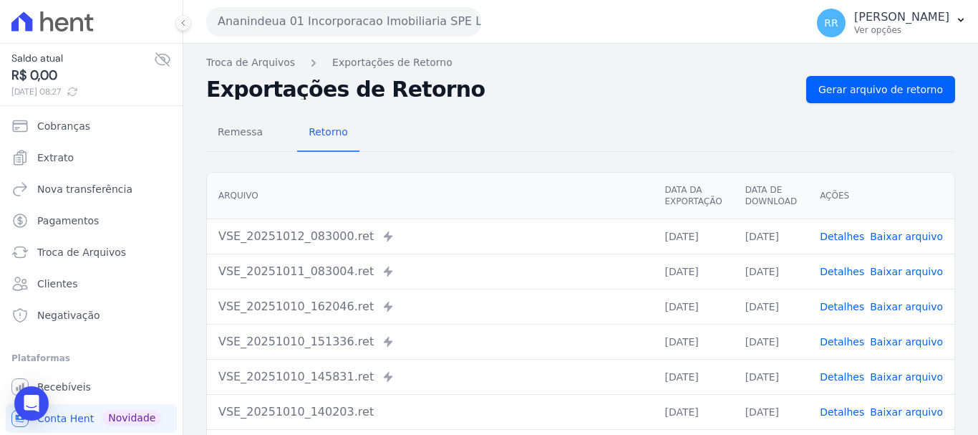
click at [853, 340] on link "Detalhes" at bounding box center [842, 341] width 44 height 11
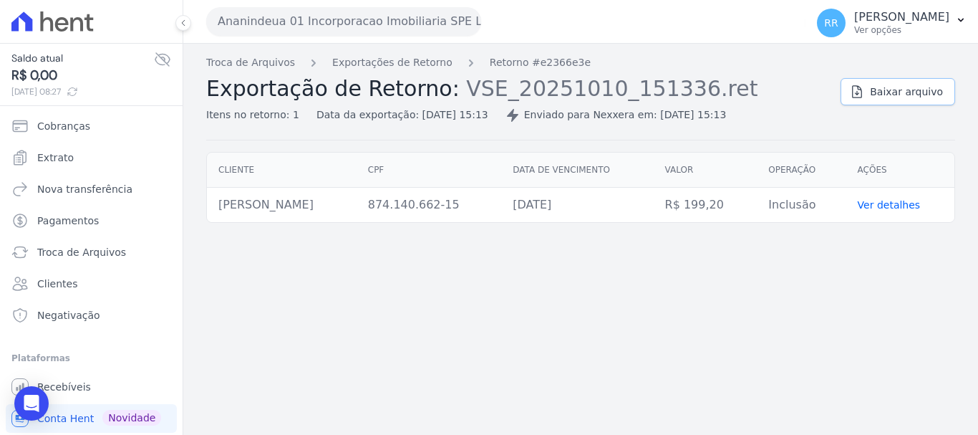
click at [901, 102] on link "Baixar arquivo" at bounding box center [898, 91] width 115 height 27
click at [421, 54] on div "Troca de Arquivos Exportações de Retorno Retorno #e2366e3e Exportação de Retorn…" at bounding box center [580, 239] width 795 height 391
click at [414, 62] on link "Exportações de Retorno" at bounding box center [392, 62] width 120 height 15
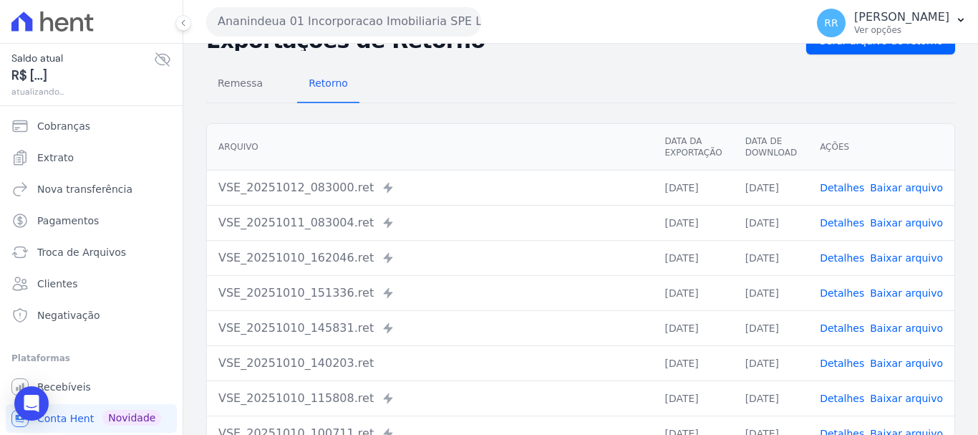
scroll to position [72, 0]
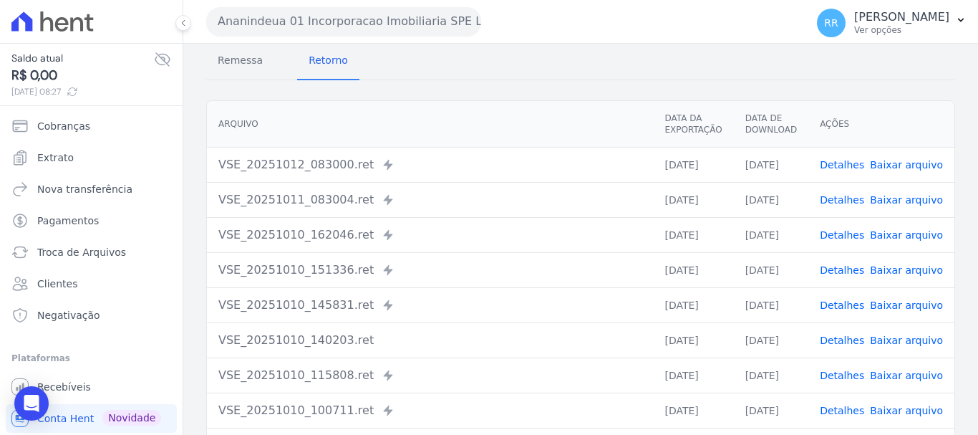
click at [841, 302] on link "Detalhes" at bounding box center [842, 304] width 44 height 11
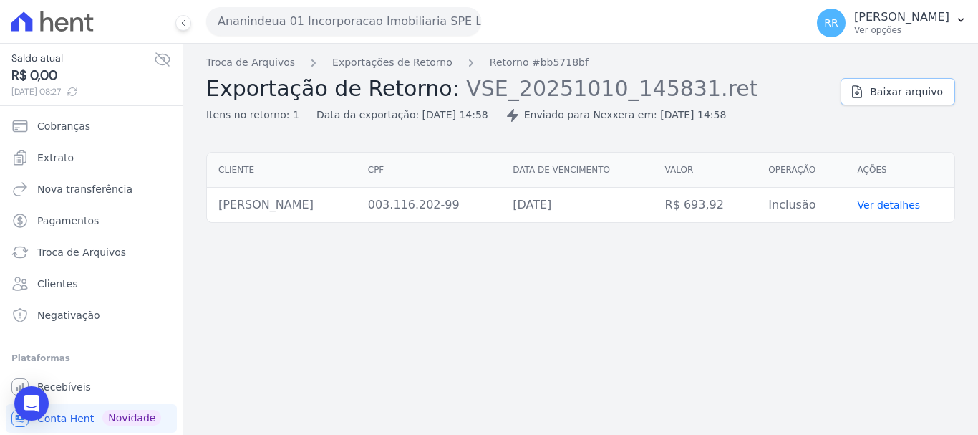
drag, startPoint x: 892, startPoint y: 87, endPoint x: 859, endPoint y: 92, distance: 33.2
click at [892, 87] on span "Baixar arquivo" at bounding box center [906, 92] width 73 height 14
click at [417, 61] on link "Exportações de Retorno" at bounding box center [392, 62] width 120 height 15
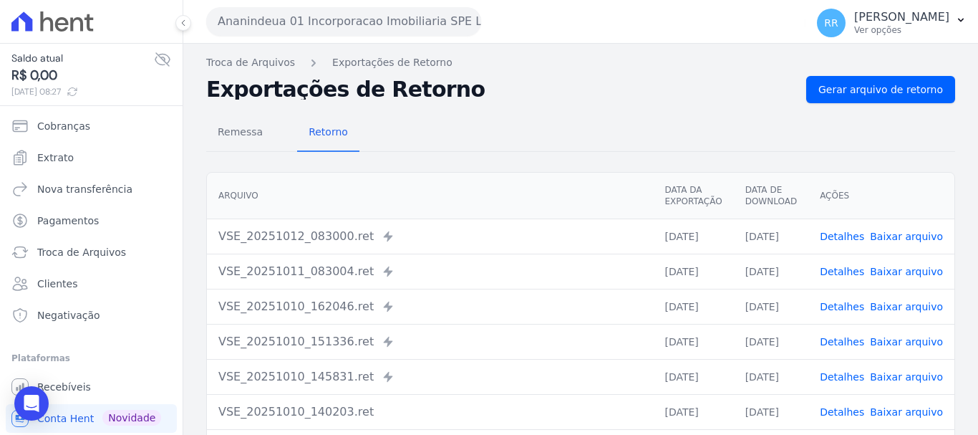
click at [519, 298] on div "VSE_20251010_162046.ret Enviado para Nexxera em: 10/10/2025, 16:20" at bounding box center [429, 306] width 423 height 17
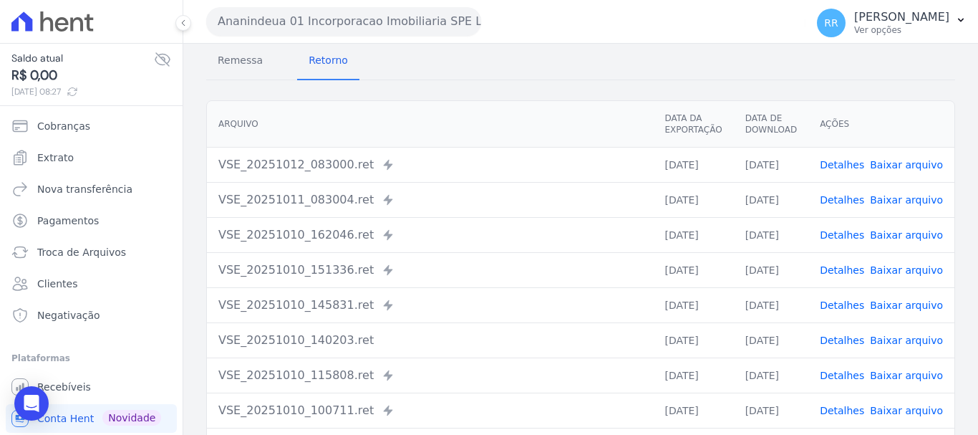
click at [837, 340] on link "Detalhes" at bounding box center [842, 339] width 44 height 11
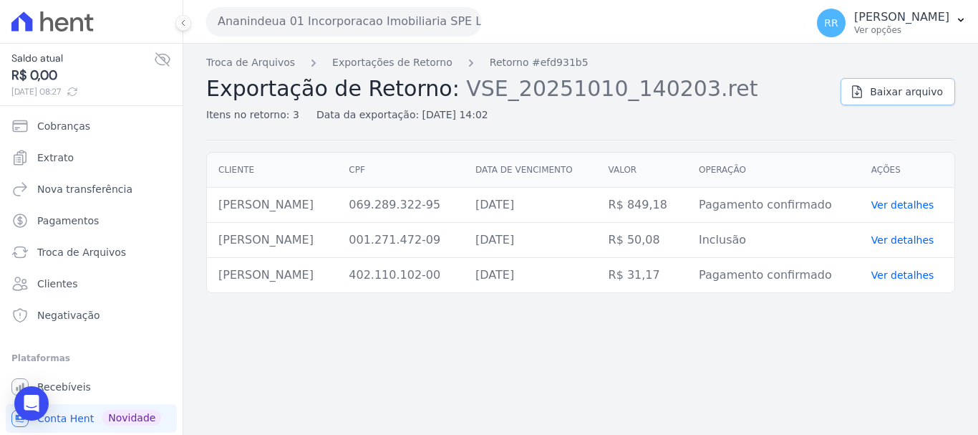
click at [893, 96] on span "Baixar arquivo" at bounding box center [906, 92] width 73 height 14
click at [415, 59] on link "Exportações de Retorno" at bounding box center [392, 62] width 120 height 15
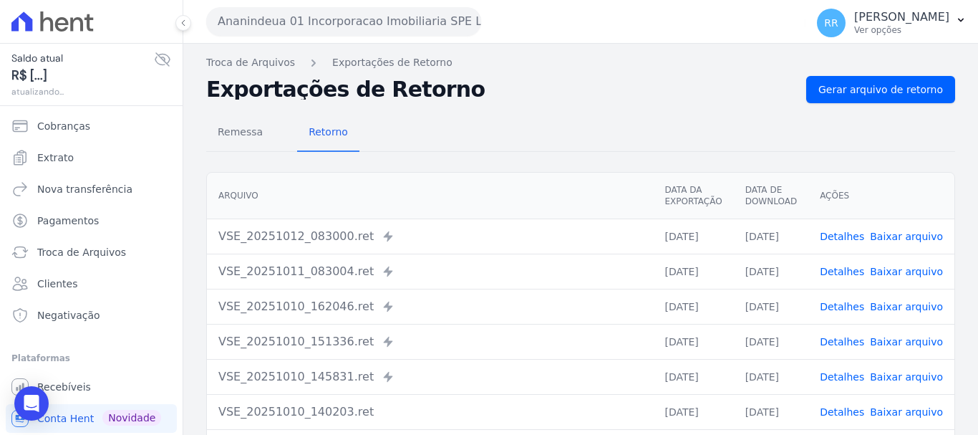
scroll to position [143, 0]
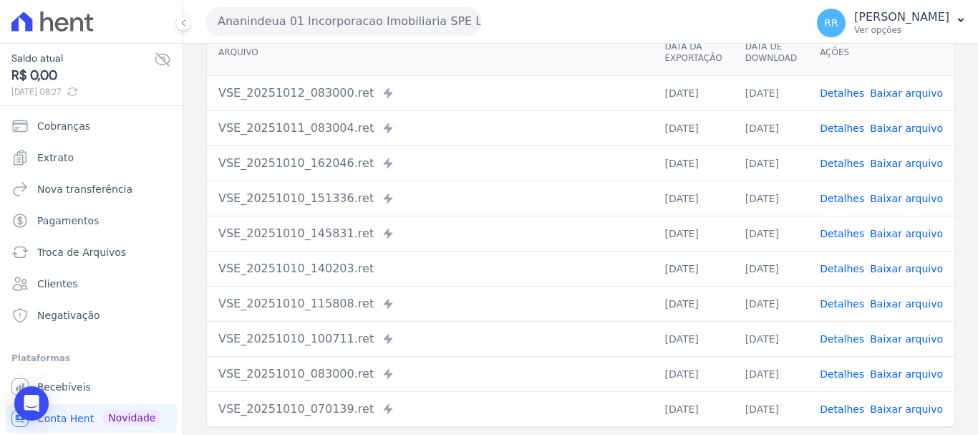
click at [846, 302] on link "Detalhes" at bounding box center [842, 303] width 44 height 11
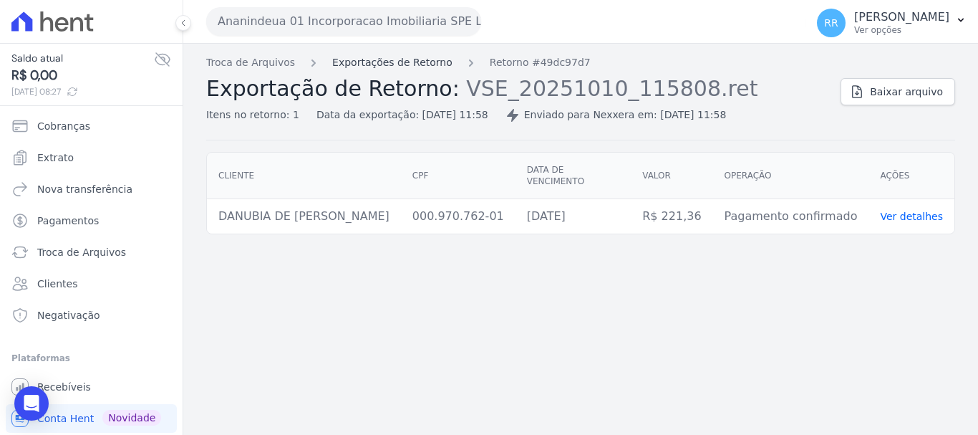
click at [364, 60] on link "Exportações de Retorno" at bounding box center [392, 62] width 120 height 15
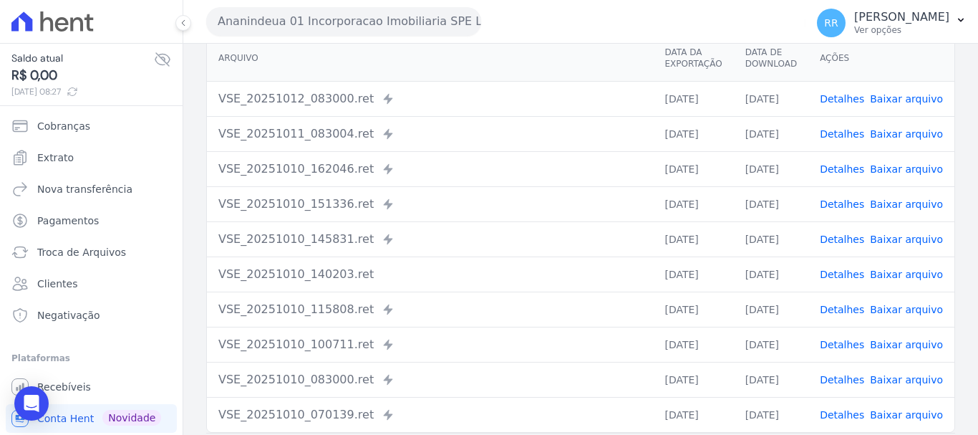
scroll to position [143, 0]
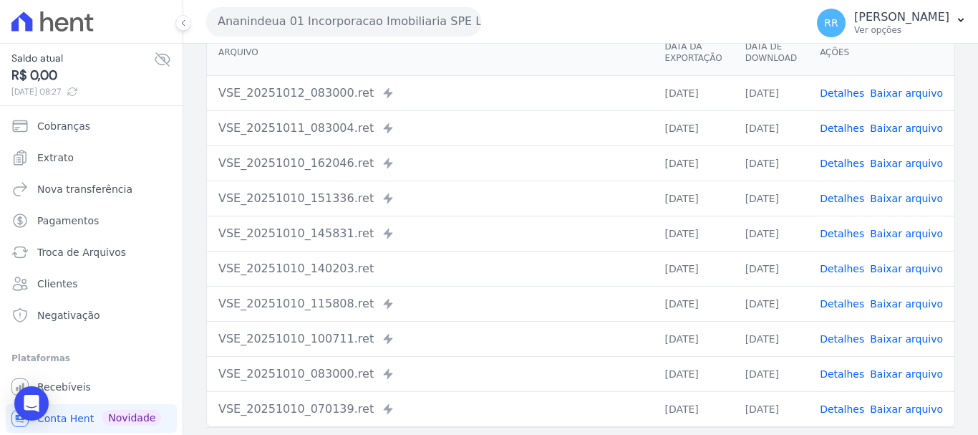
click at [772, 309] on td "[DATE]" at bounding box center [771, 303] width 74 height 35
click at [833, 314] on td "Detalhes Baixar arquivo" at bounding box center [882, 303] width 146 height 35
click at [838, 310] on span "Detalhes" at bounding box center [842, 304] width 44 height 14
click at [842, 301] on link "Detalhes" at bounding box center [842, 303] width 44 height 11
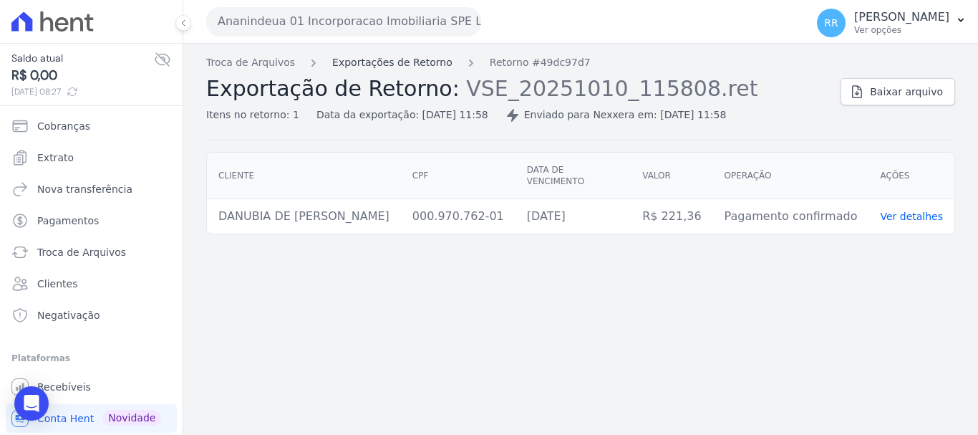
click at [395, 61] on link "Exportações de Retorno" at bounding box center [392, 62] width 120 height 15
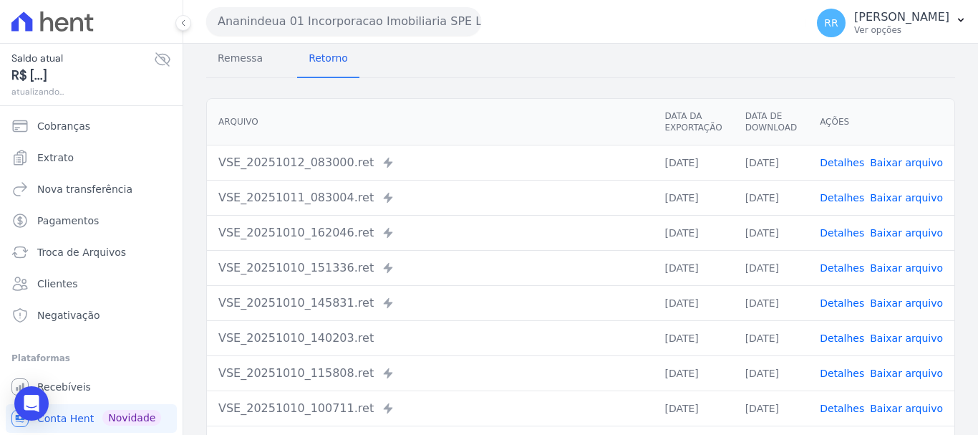
scroll to position [143, 0]
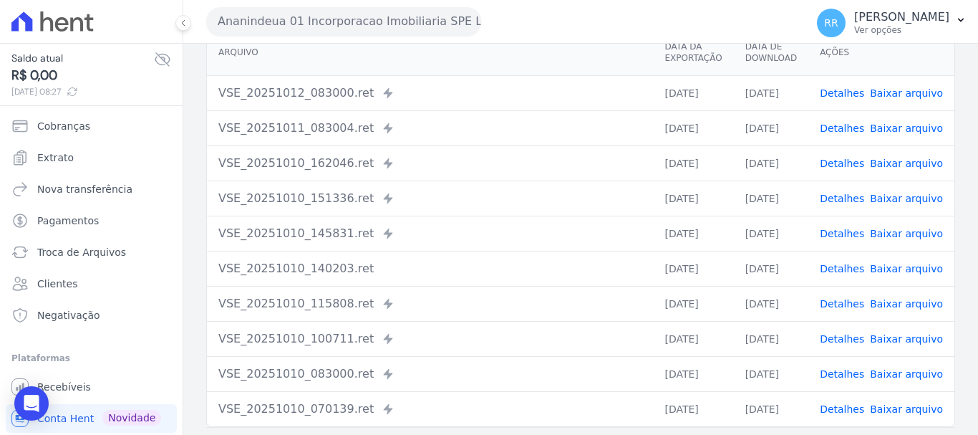
click at [839, 339] on link "Detalhes" at bounding box center [842, 338] width 44 height 11
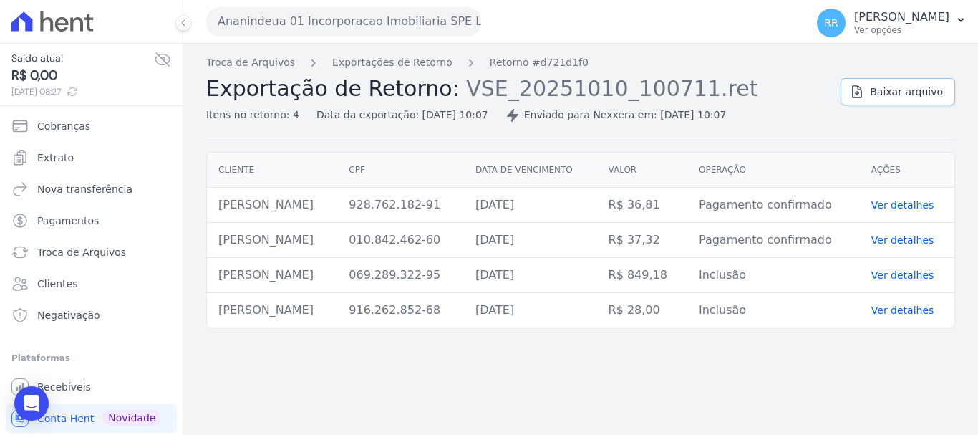
click at [890, 94] on span "Baixar arquivo" at bounding box center [906, 92] width 73 height 14
click at [417, 59] on link "Exportações de Retorno" at bounding box center [392, 62] width 120 height 15
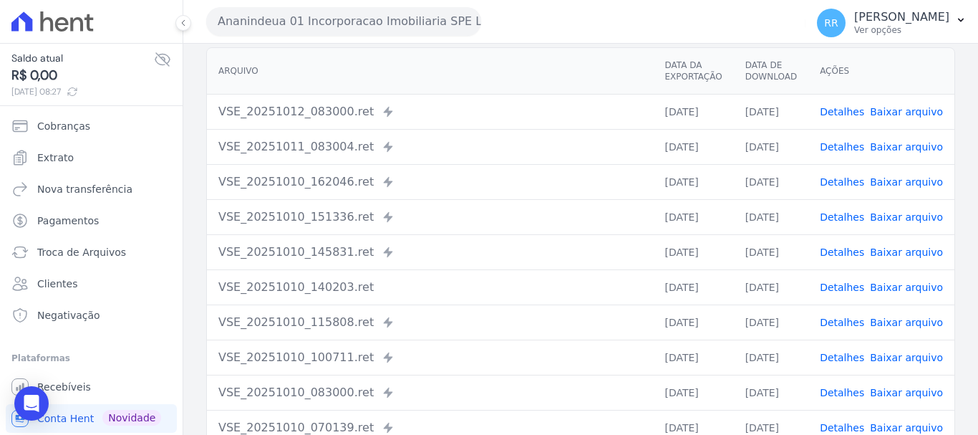
scroll to position [143, 0]
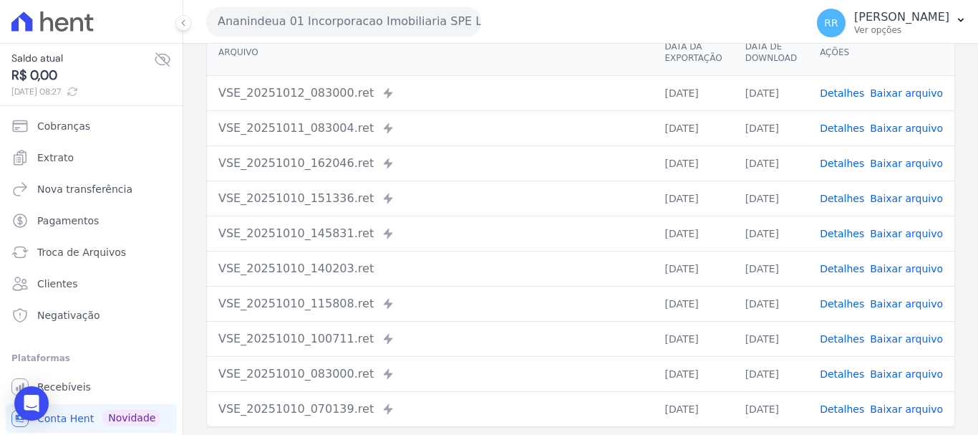
click at [838, 298] on link "Detalhes" at bounding box center [842, 303] width 44 height 11
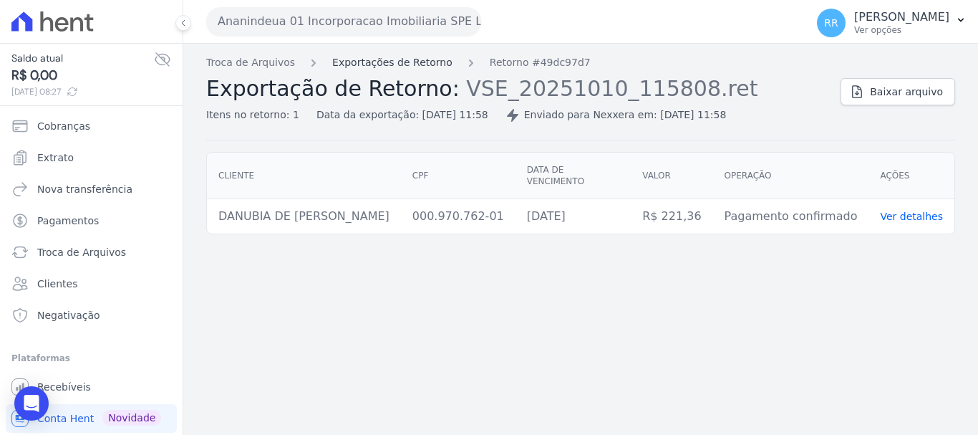
click at [408, 59] on link "Exportações de Retorno" at bounding box center [392, 62] width 120 height 15
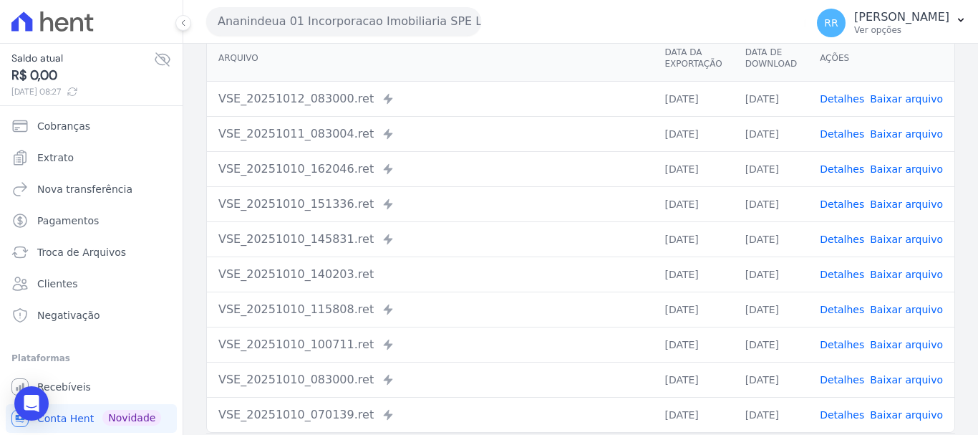
scroll to position [143, 0]
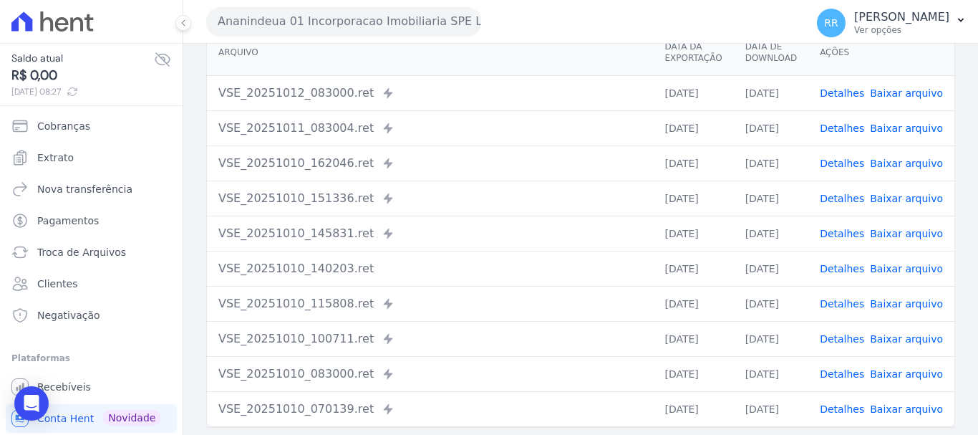
click at [848, 374] on link "Detalhes" at bounding box center [842, 373] width 44 height 11
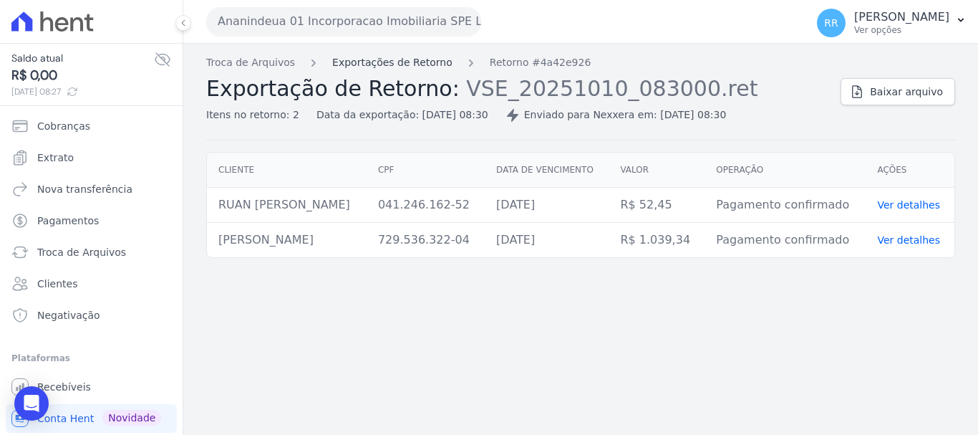
click at [411, 67] on link "Exportações de Retorno" at bounding box center [392, 62] width 120 height 15
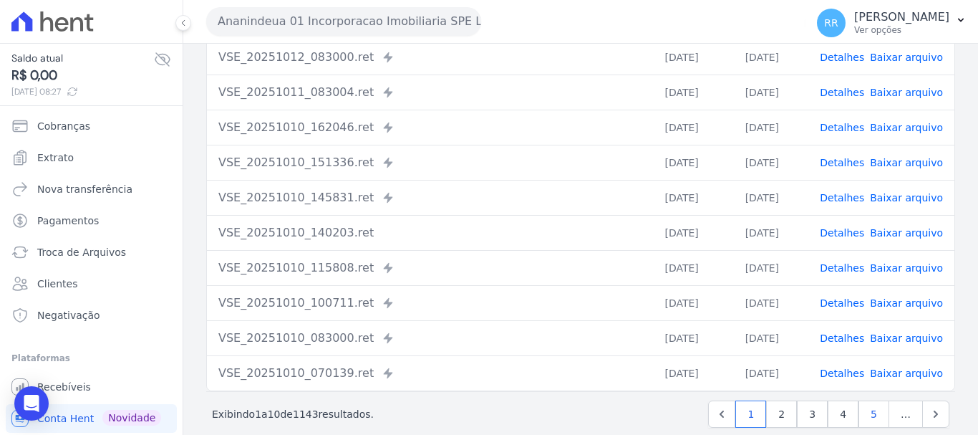
scroll to position [198, 0]
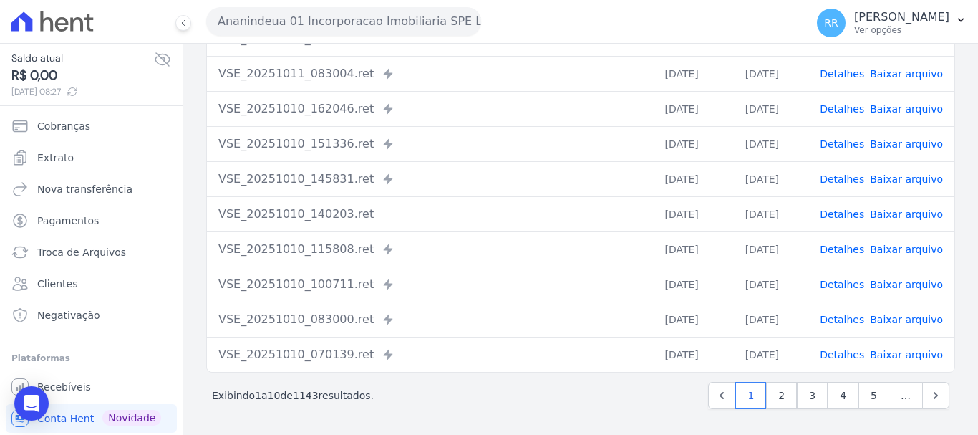
click at [849, 358] on link "Detalhes" at bounding box center [842, 354] width 44 height 11
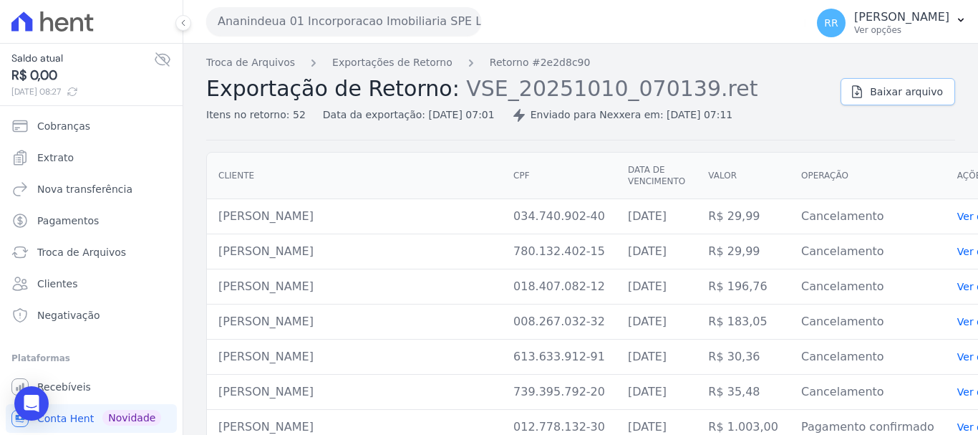
click at [900, 103] on link "Baixar arquivo" at bounding box center [898, 91] width 115 height 27
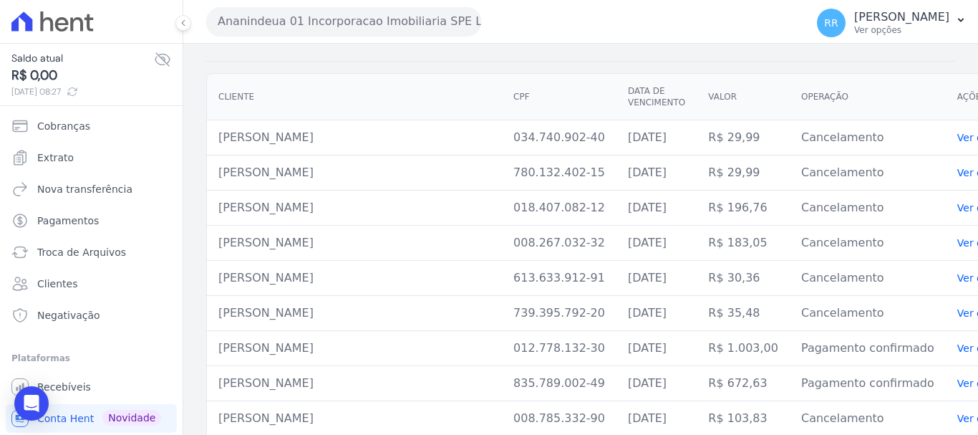
scroll to position [72, 0]
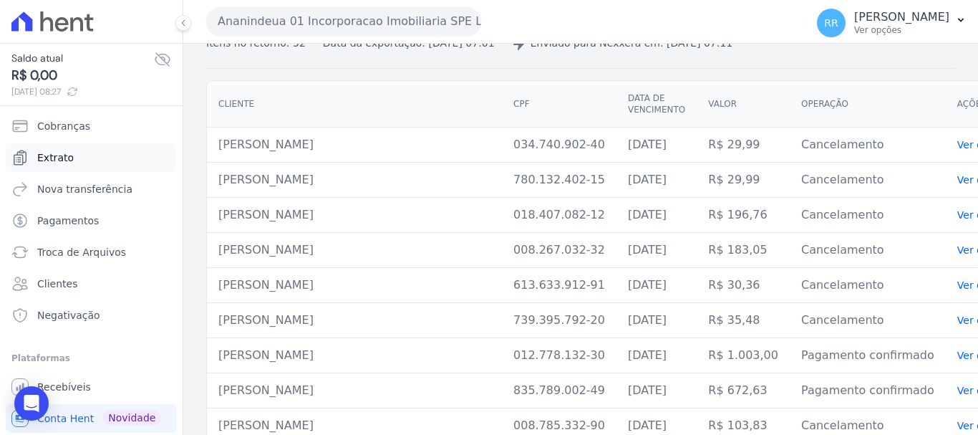
click at [64, 156] on span "Extrato" at bounding box center [55, 157] width 37 height 14
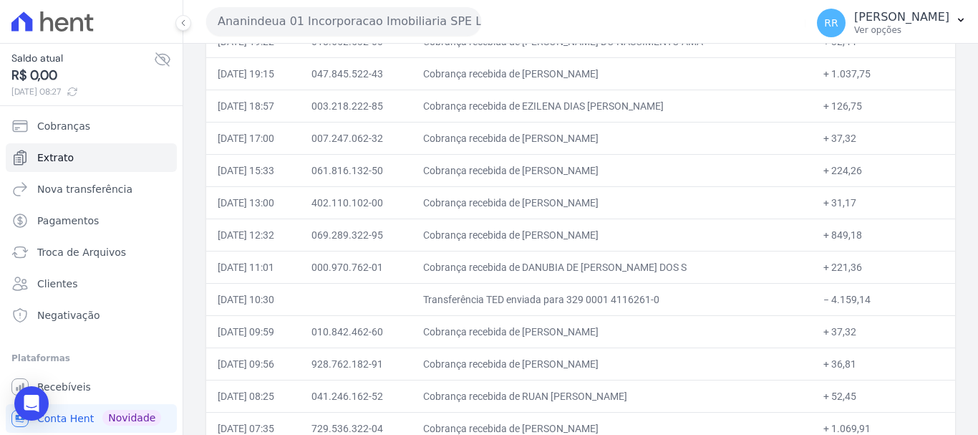
scroll to position [645, 0]
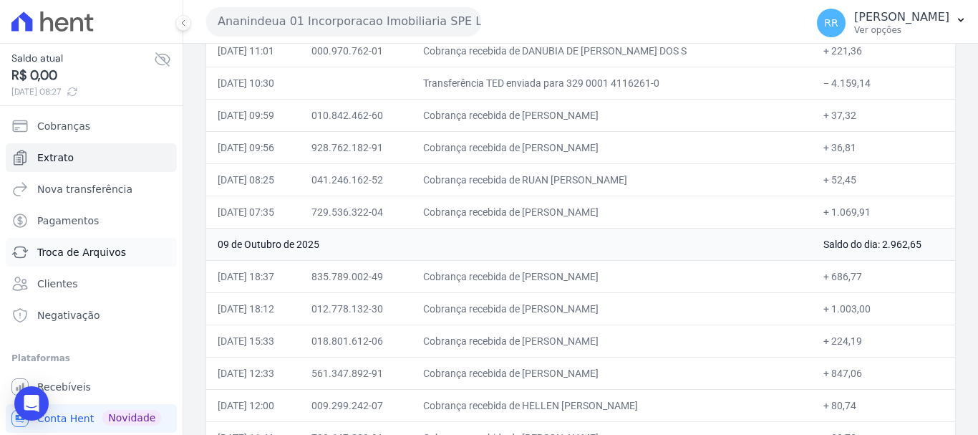
click at [72, 258] on span "Troca de Arquivos" at bounding box center [81, 252] width 89 height 14
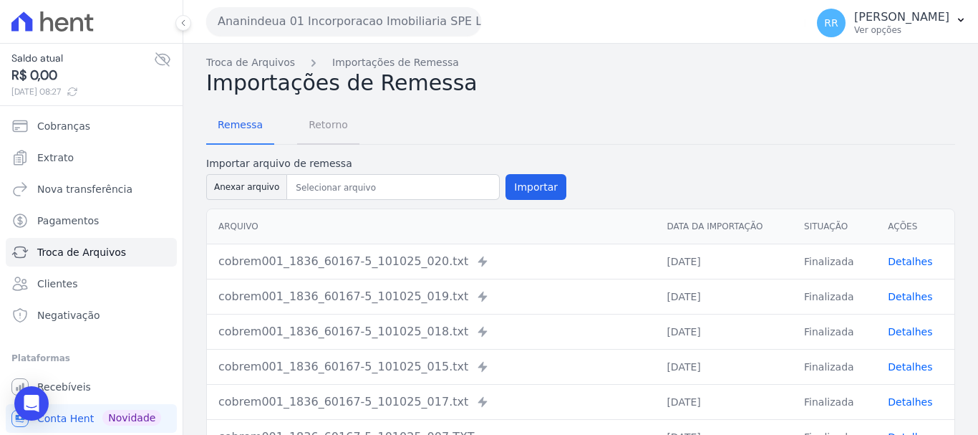
click at [300, 127] on span "Retorno" at bounding box center [328, 124] width 57 height 29
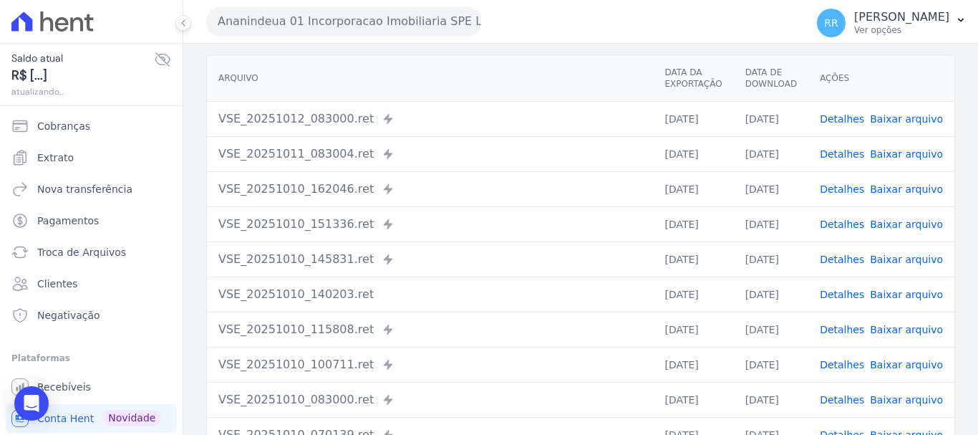
scroll to position [198, 0]
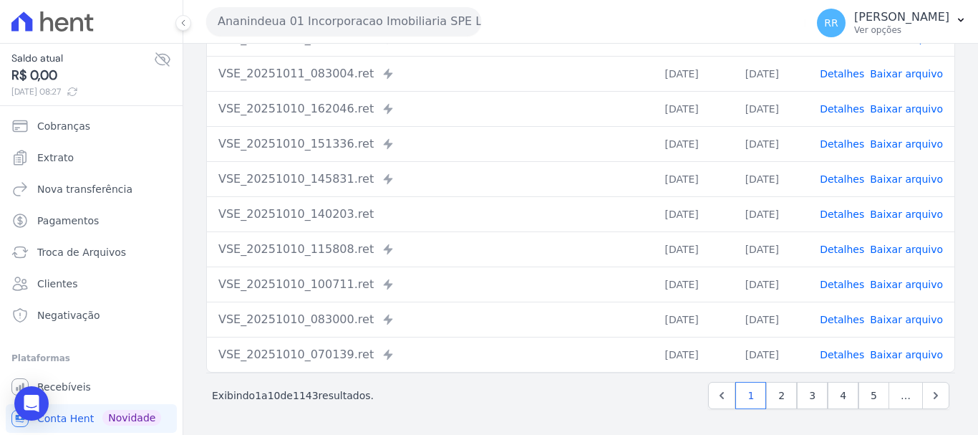
click at [855, 349] on link "Detalhes" at bounding box center [842, 354] width 44 height 11
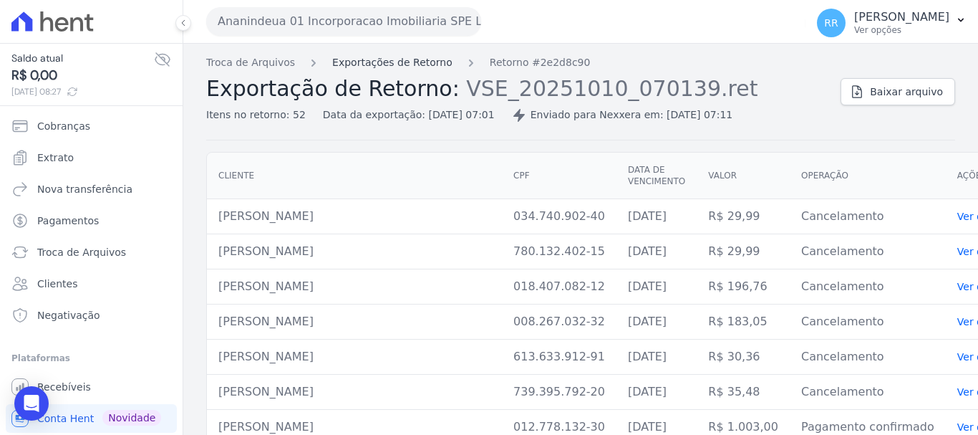
click at [428, 59] on link "Exportações de Retorno" at bounding box center [392, 62] width 120 height 15
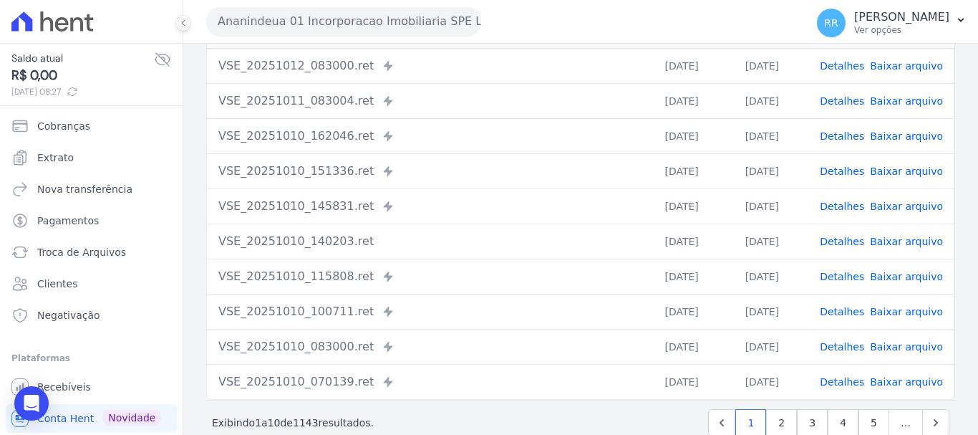
scroll to position [198, 0]
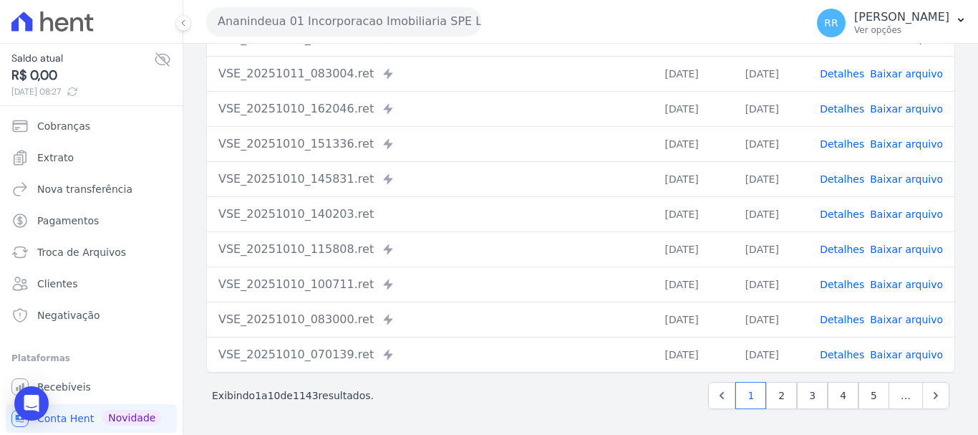
click at [862, 320] on link "Detalhes" at bounding box center [842, 319] width 44 height 11
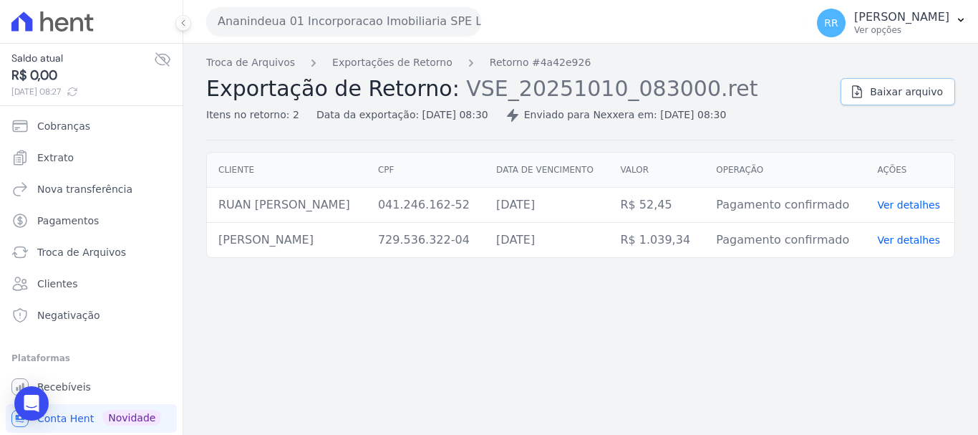
click at [896, 87] on span "Baixar arquivo" at bounding box center [906, 92] width 73 height 14
click at [399, 63] on link "Exportações de Retorno" at bounding box center [392, 62] width 120 height 15
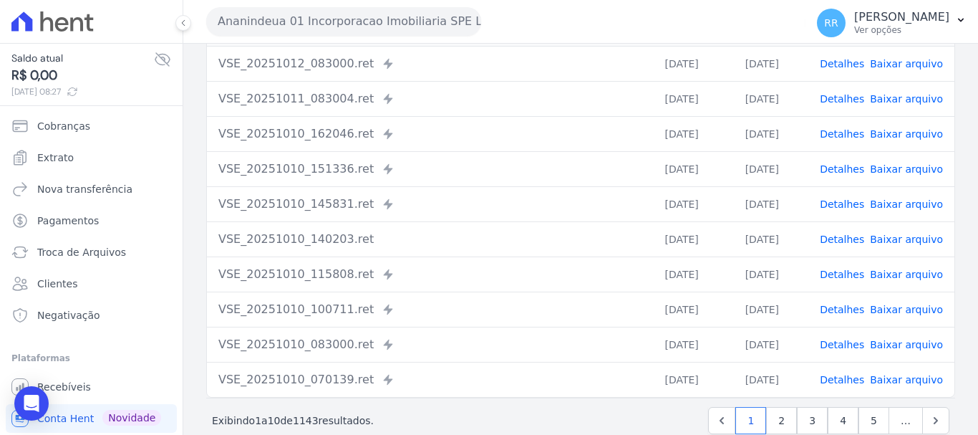
scroll to position [198, 0]
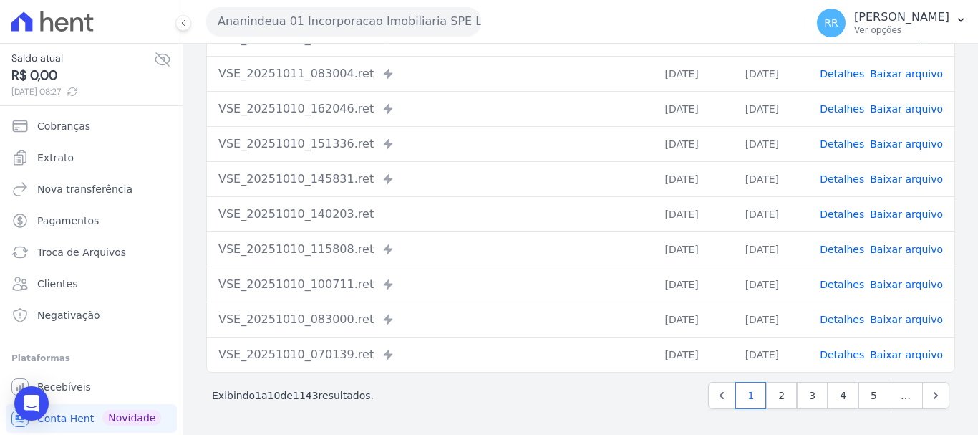
drag, startPoint x: 565, startPoint y: 302, endPoint x: 595, endPoint y: 294, distance: 30.9
click at [565, 301] on tbody "VSE_20251012_083000.ret Enviado para Nexxera em: 12/10/2025, 08:30 12/10/2025 1…" at bounding box center [581, 196] width 748 height 351
click at [852, 291] on span "Detalhes" at bounding box center [842, 284] width 44 height 14
click at [852, 283] on link "Detalhes" at bounding box center [842, 284] width 44 height 11
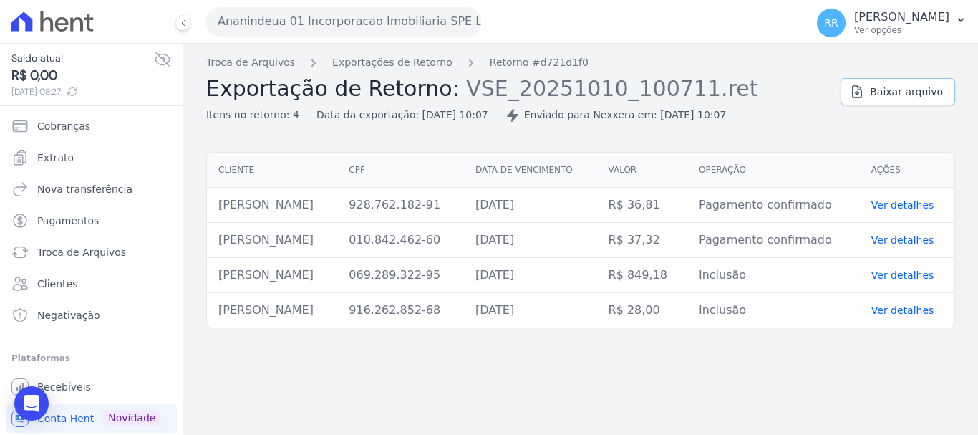
click at [897, 98] on span "Baixar arquivo" at bounding box center [906, 92] width 73 height 14
click at [362, 58] on link "Exportações de Retorno" at bounding box center [392, 62] width 120 height 15
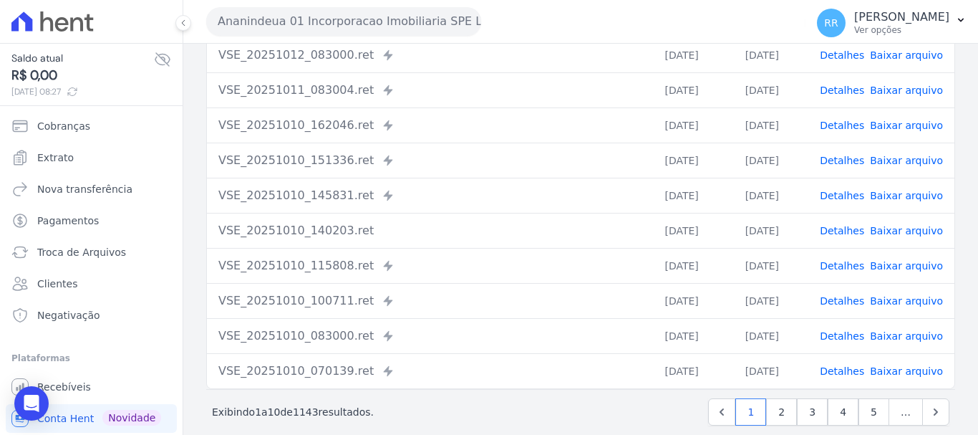
scroll to position [198, 0]
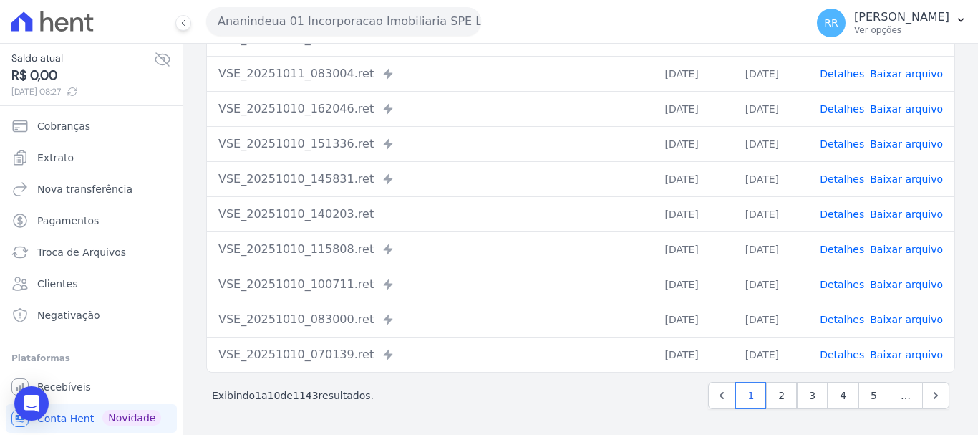
click at [843, 284] on link "Detalhes" at bounding box center [842, 284] width 44 height 11
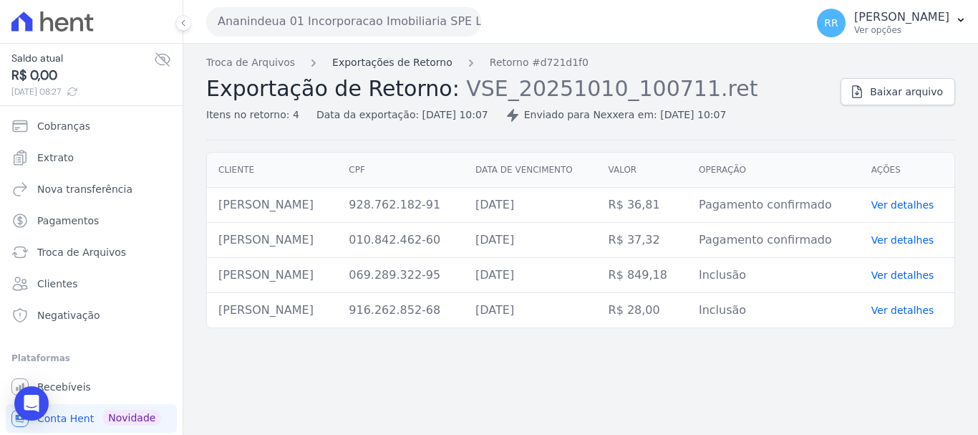
click at [415, 62] on link "Exportações de Retorno" at bounding box center [392, 62] width 120 height 15
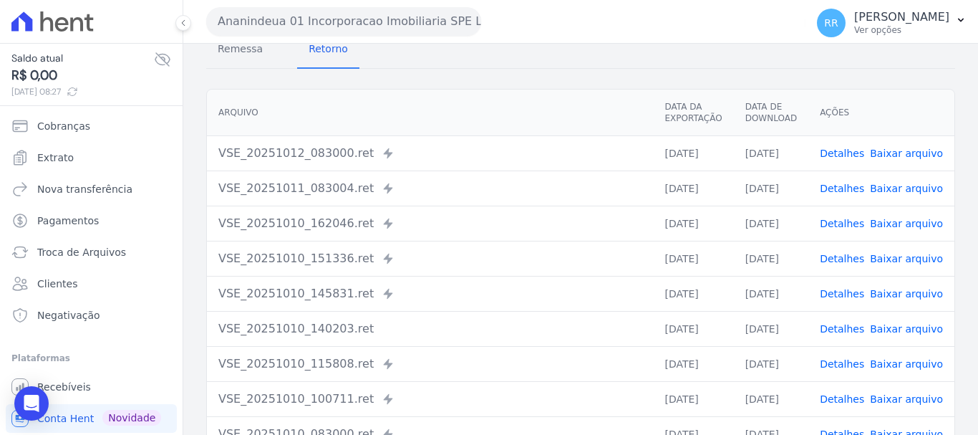
scroll to position [198, 0]
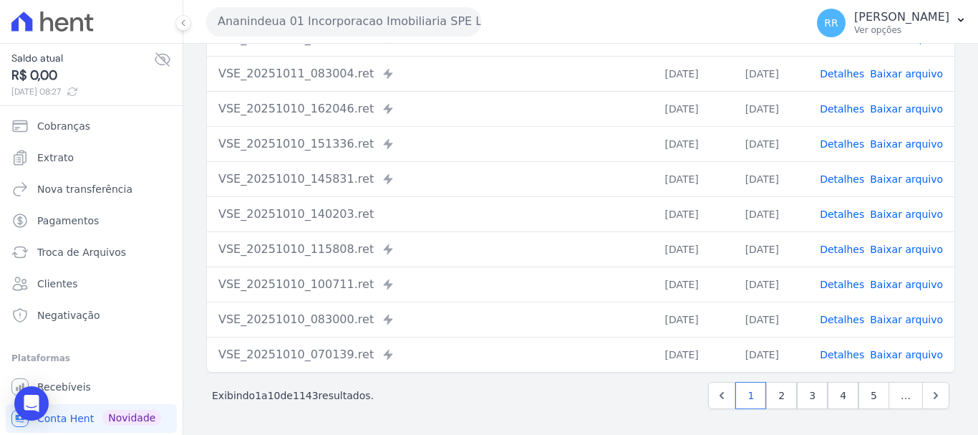
click at [854, 254] on link "Detalhes" at bounding box center [842, 249] width 44 height 11
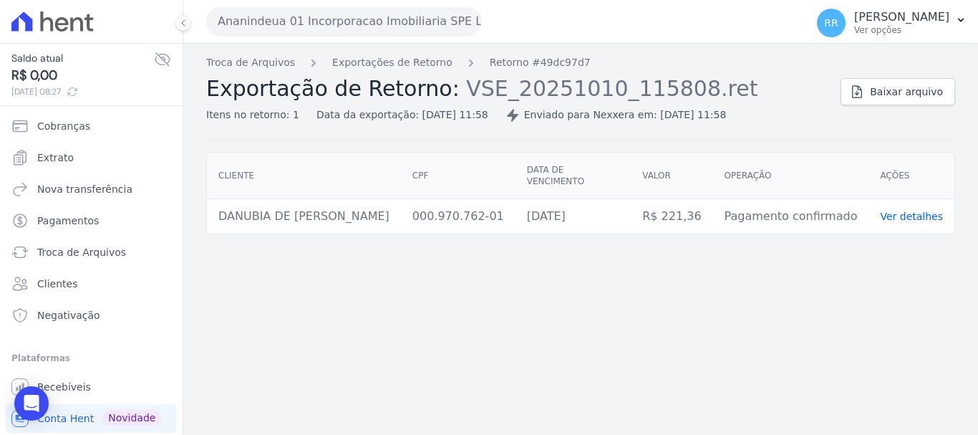
click at [390, 54] on div "Troca de Arquivos Exportações de Retorno Retorno #49dc97d7 Exportação de Retorn…" at bounding box center [580, 239] width 795 height 391
click at [419, 62] on link "Exportações de Retorno" at bounding box center [392, 62] width 120 height 15
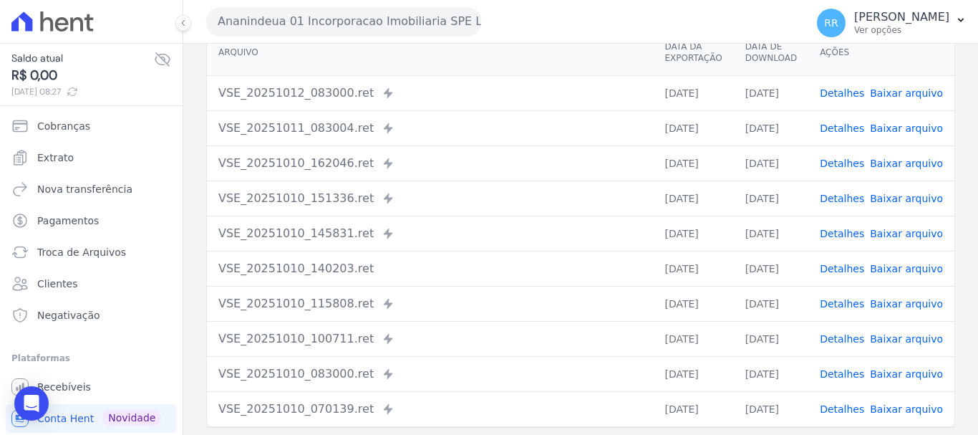
scroll to position [198, 0]
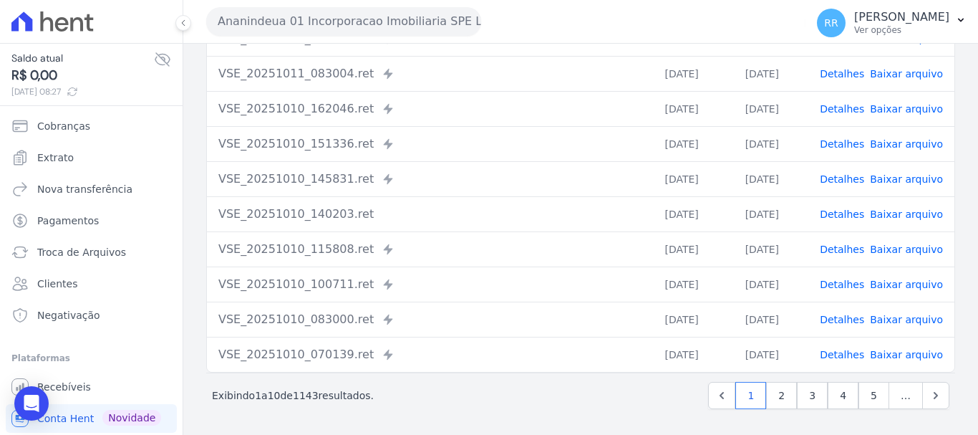
click at [843, 210] on link "Detalhes" at bounding box center [842, 213] width 44 height 11
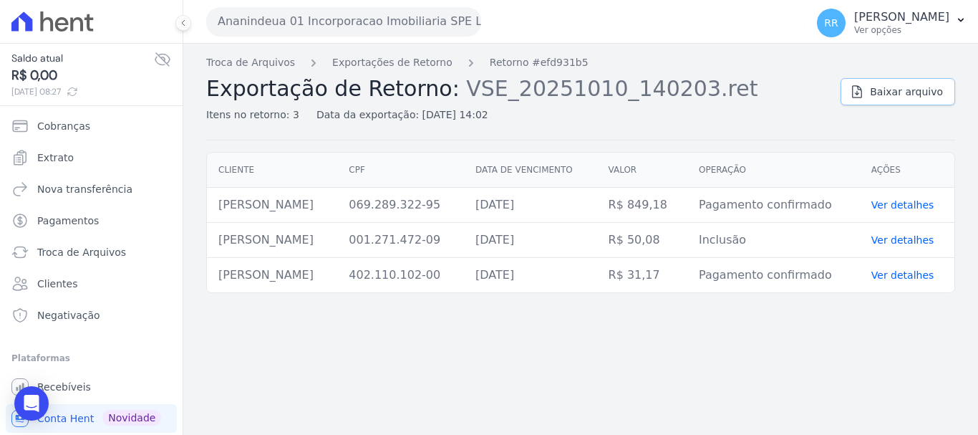
drag, startPoint x: 951, startPoint y: 77, endPoint x: 938, endPoint y: 87, distance: 17.3
click at [949, 79] on div "Baixar arquivo" at bounding box center [898, 88] width 115 height 33
click at [936, 87] on span "Baixar arquivo" at bounding box center [906, 92] width 73 height 14
click at [486, 303] on div "Troca de Arquivos Exportações de Retorno Retorno #efd931b5 Exportação de Retorn…" at bounding box center [580, 239] width 795 height 391
click at [401, 19] on button "Ananindeua 01 Incorporacao Imobiliaria SPE LTDA" at bounding box center [343, 21] width 275 height 29
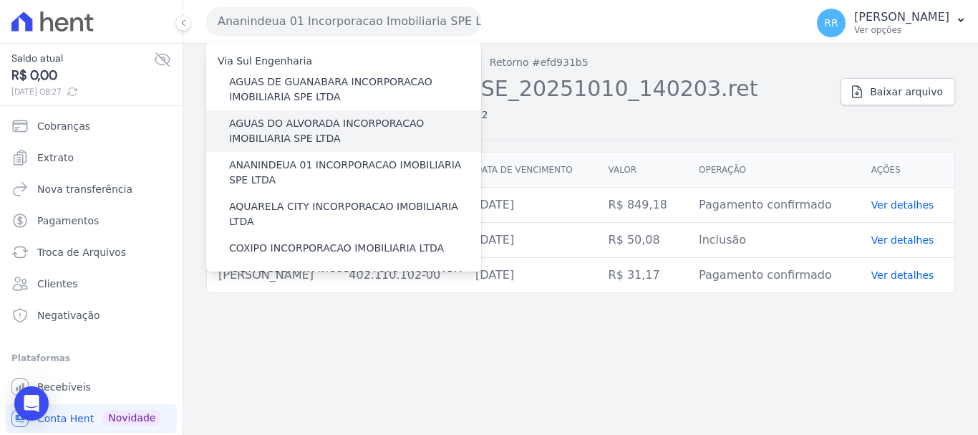
click at [347, 133] on label "AGUAS DO ALVORADA INCORPORACAO IMOBILIARIA SPE LTDA" at bounding box center [355, 131] width 252 height 30
click at [0, 0] on input "AGUAS DO ALVORADA INCORPORACAO IMOBILIARIA SPE LTDA" at bounding box center [0, 0] width 0 height 0
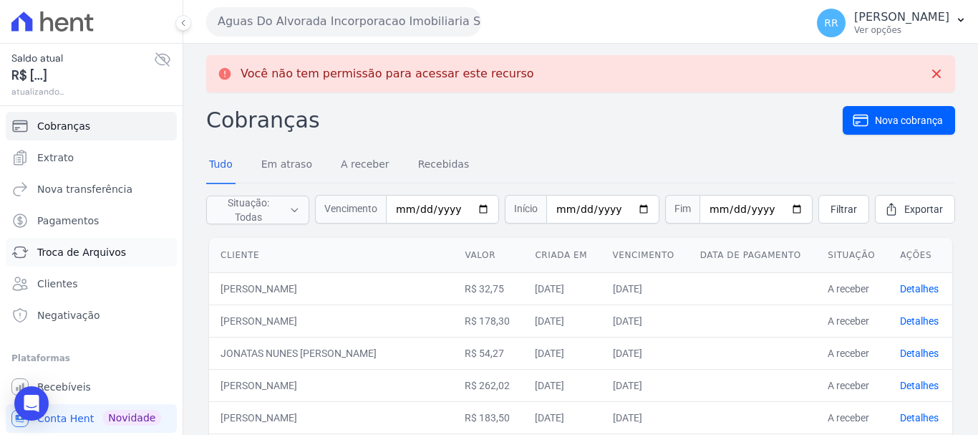
click at [77, 253] on span "Troca de Arquivos" at bounding box center [81, 252] width 89 height 14
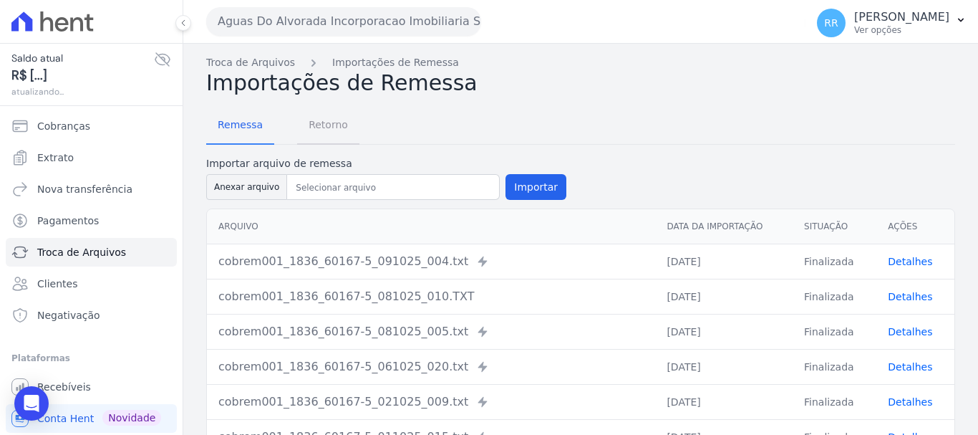
click at [314, 122] on span "Retorno" at bounding box center [328, 124] width 57 height 29
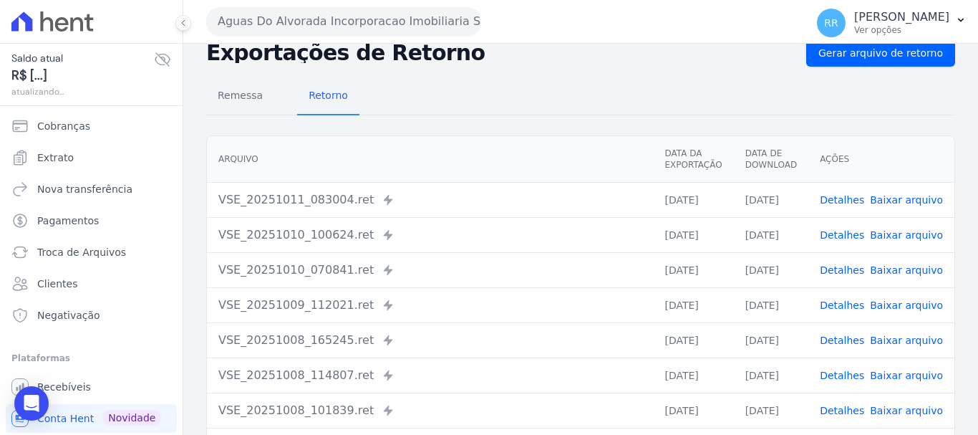
scroll to position [72, 0]
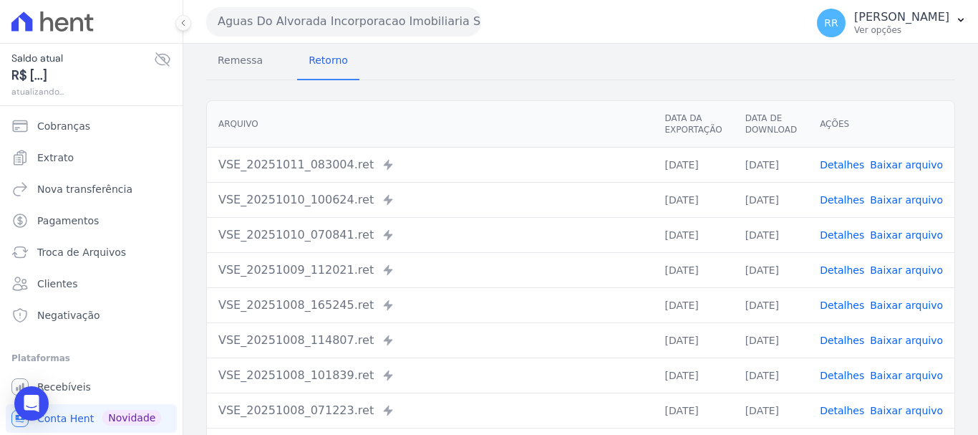
click at [851, 199] on link "Detalhes" at bounding box center [842, 199] width 44 height 11
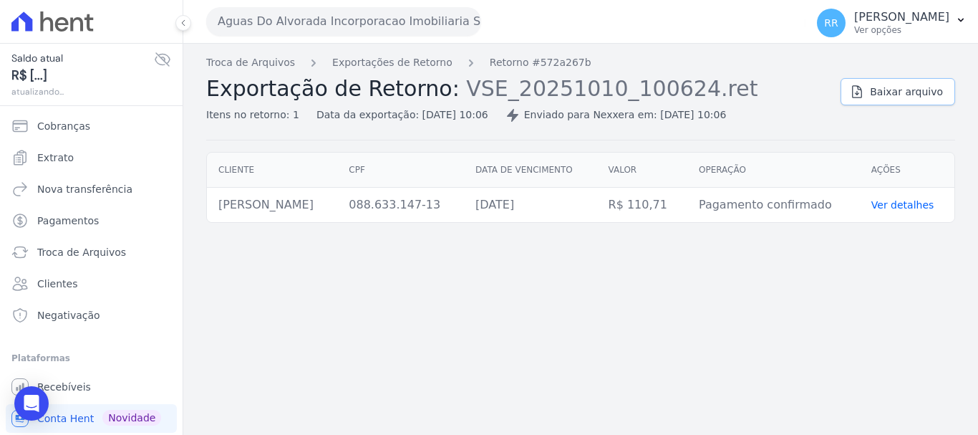
click at [883, 100] on link "Baixar arquivo" at bounding box center [898, 91] width 115 height 27
click at [418, 67] on link "Exportações de Retorno" at bounding box center [392, 62] width 120 height 15
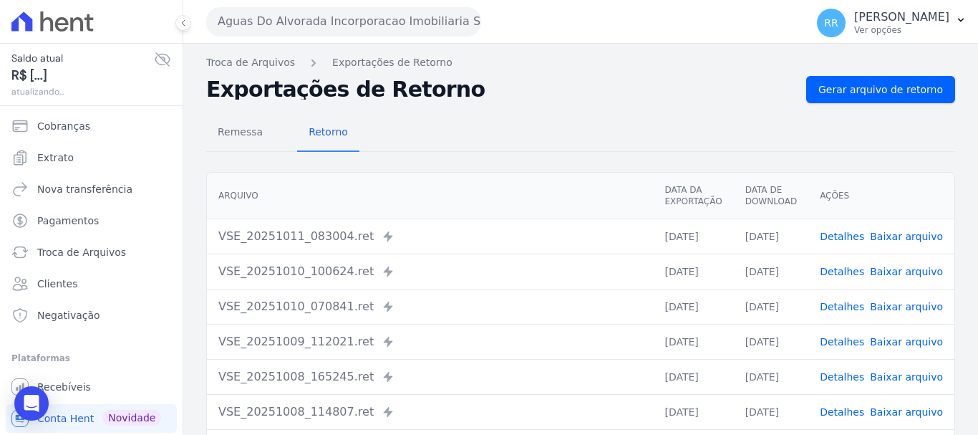
click at [844, 306] on link "Detalhes" at bounding box center [842, 306] width 44 height 11
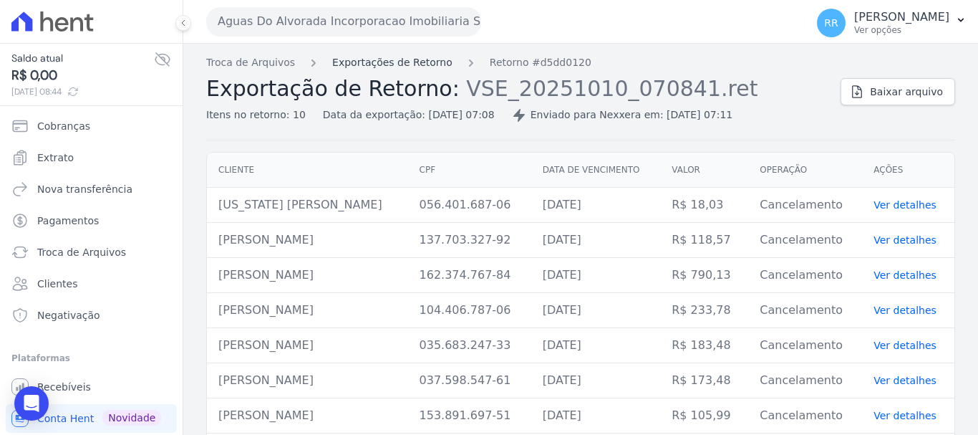
click at [413, 59] on link "Exportações de Retorno" at bounding box center [392, 62] width 120 height 15
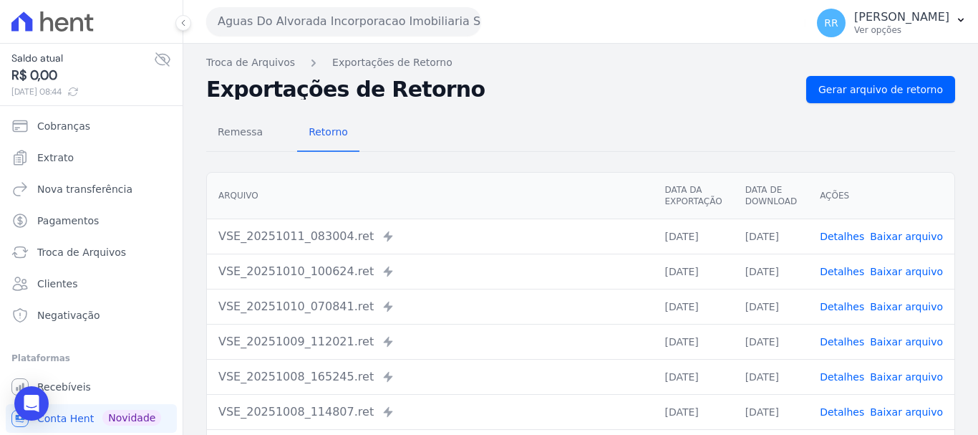
click at [854, 236] on link "Detalhes" at bounding box center [842, 236] width 44 height 11
